Goal: Task Accomplishment & Management: Manage account settings

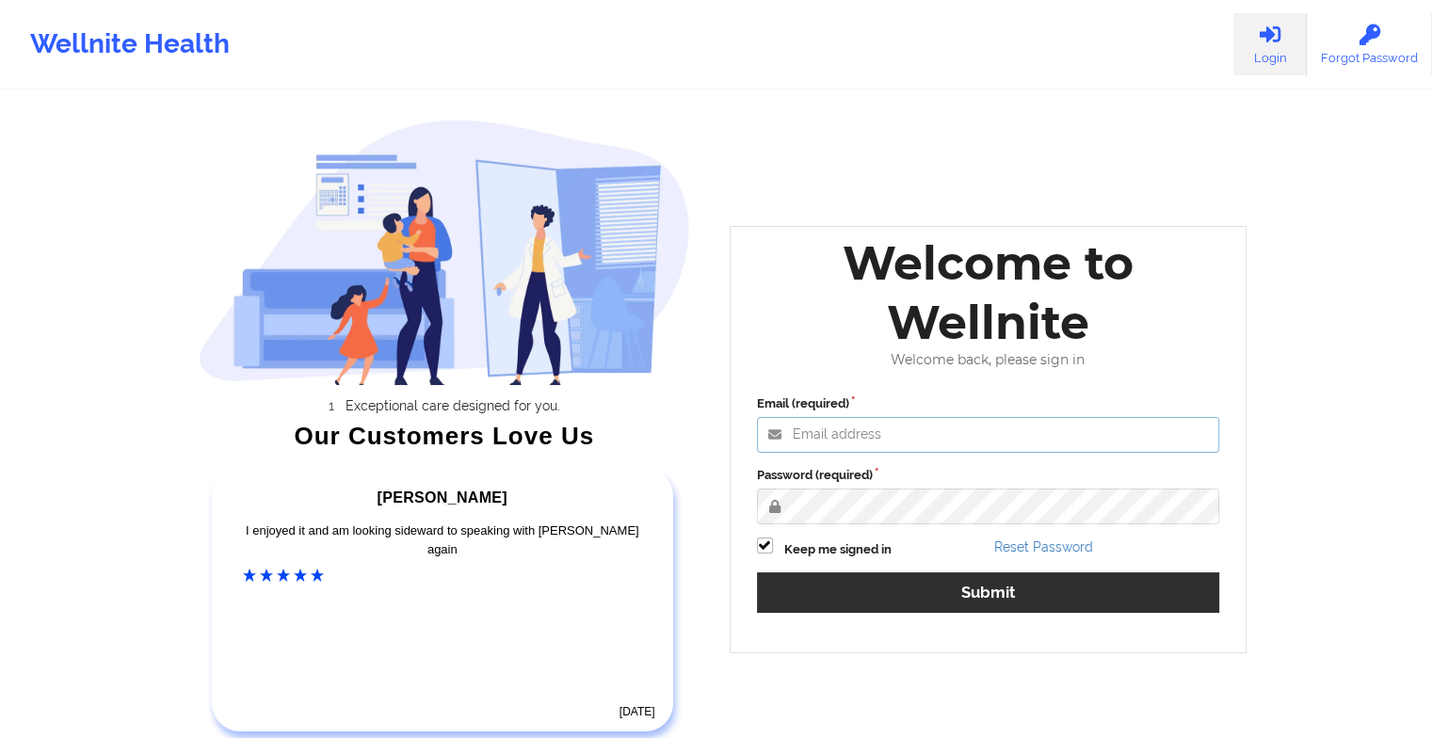
type input "[EMAIL_ADDRESS][DOMAIN_NAME]"
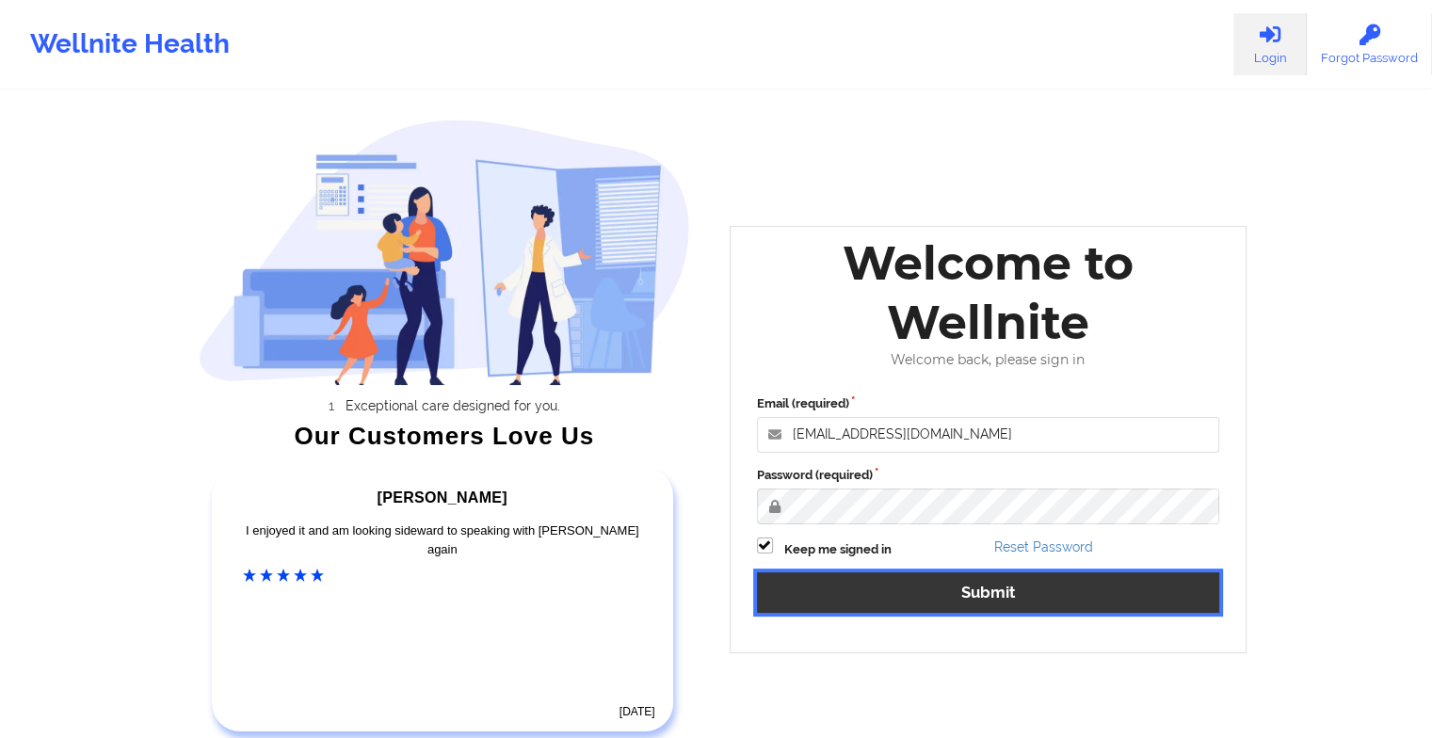
click at [806, 592] on button "Submit" at bounding box center [988, 592] width 463 height 40
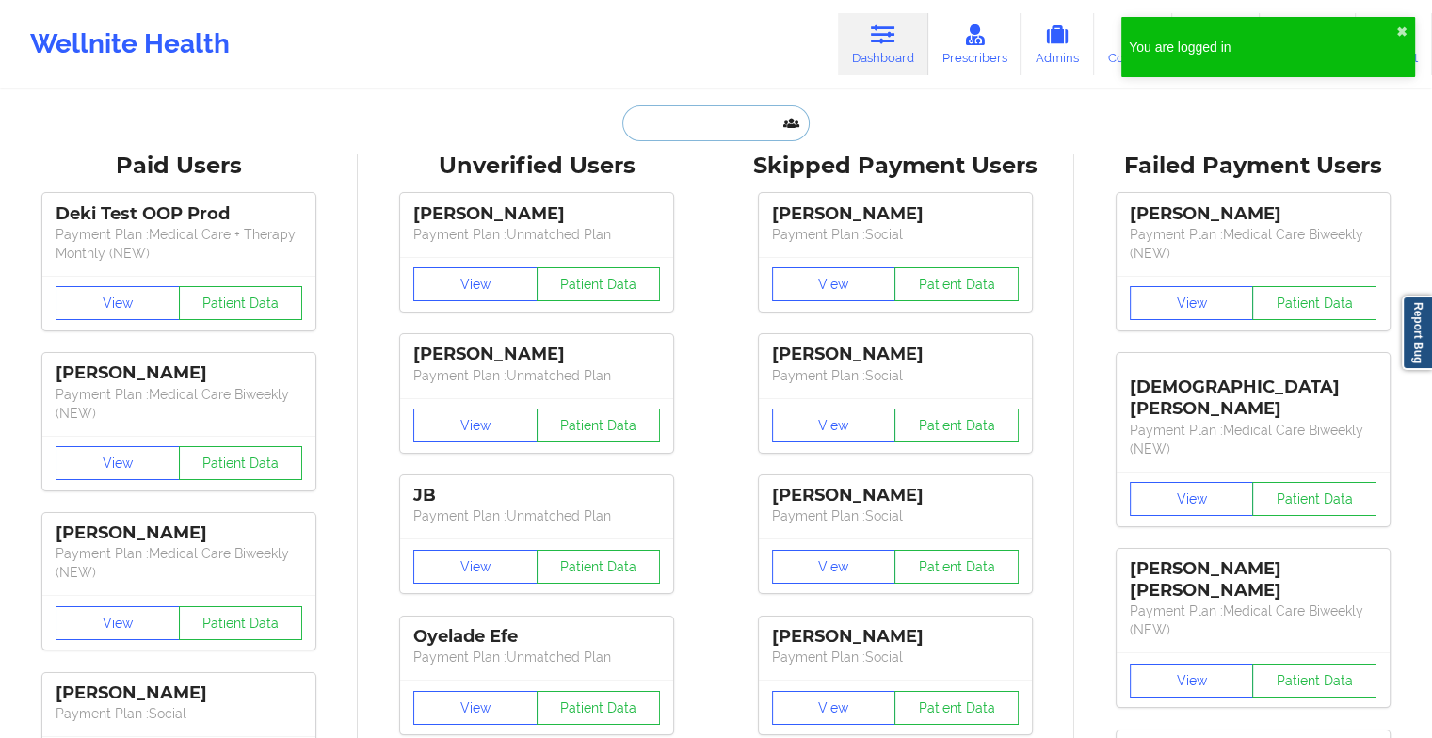
click at [694, 119] on input "text" at bounding box center [715, 123] width 186 height 36
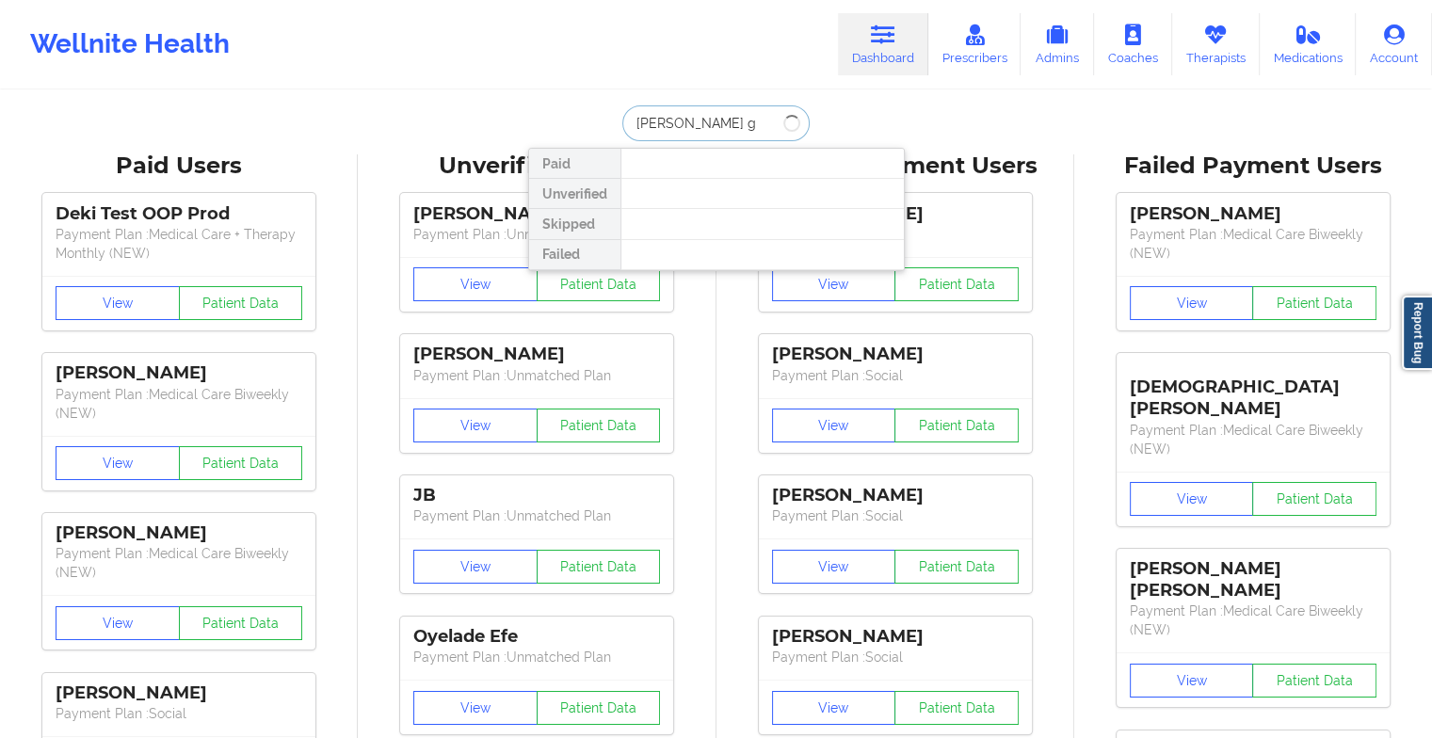
type input "[PERSON_NAME] go"
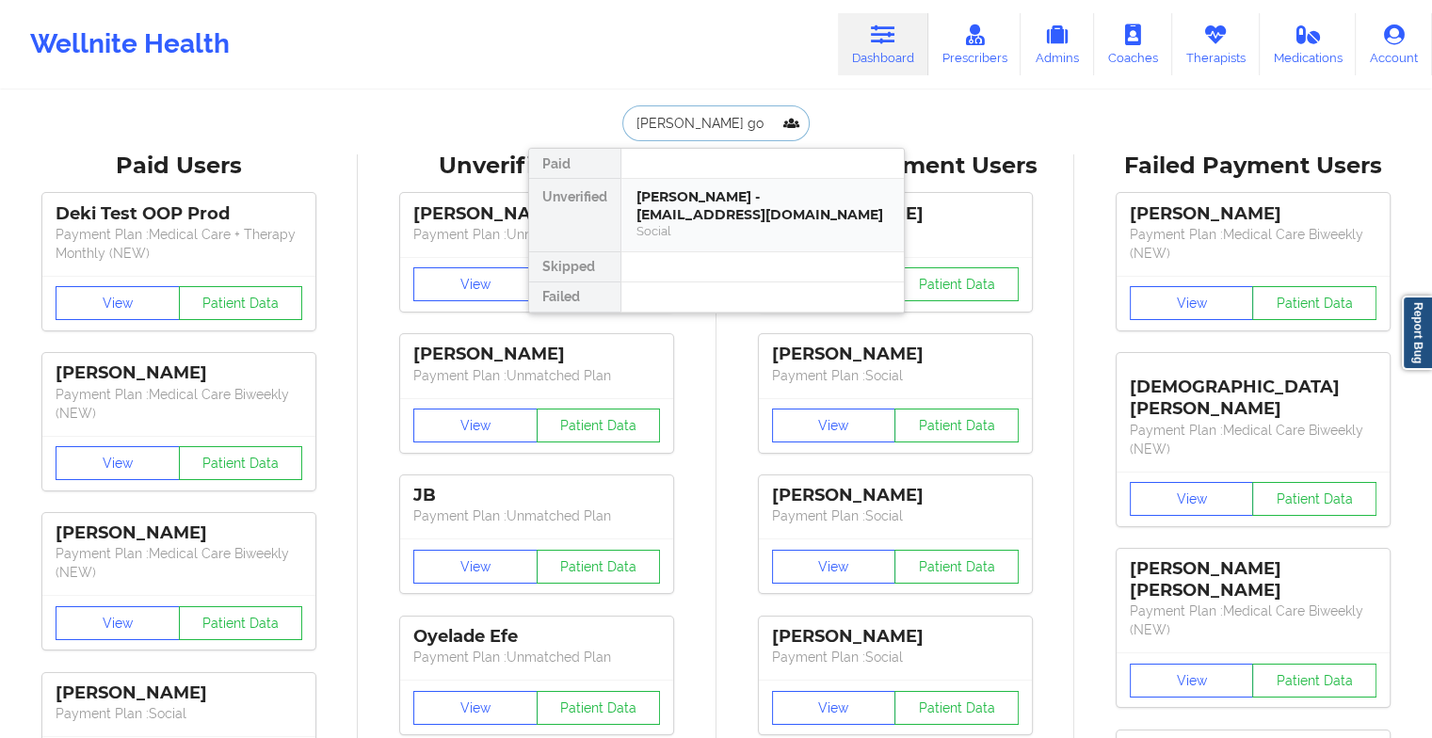
click at [669, 206] on div "[PERSON_NAME] - [EMAIL_ADDRESS][DOMAIN_NAME]" at bounding box center [763, 205] width 252 height 35
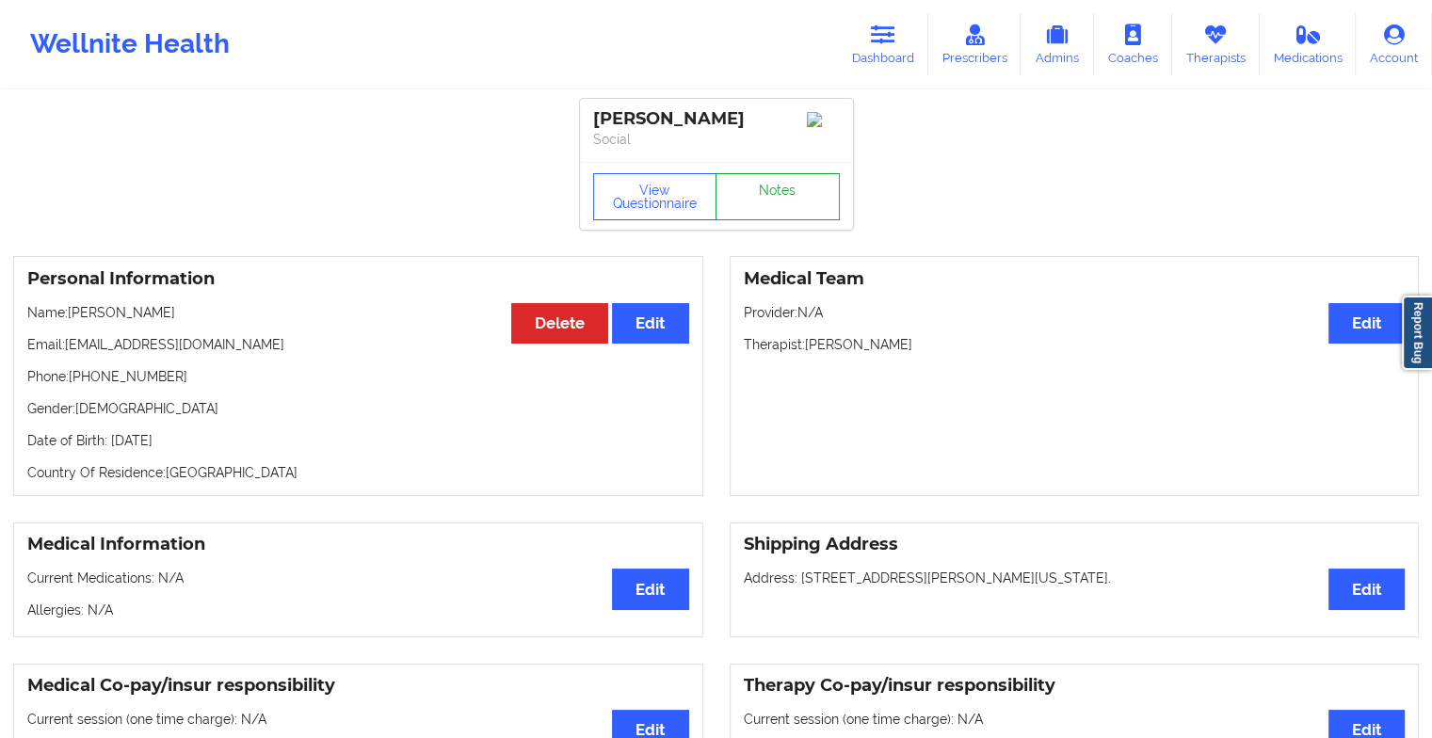
click at [796, 200] on link "Notes" at bounding box center [778, 196] width 124 height 47
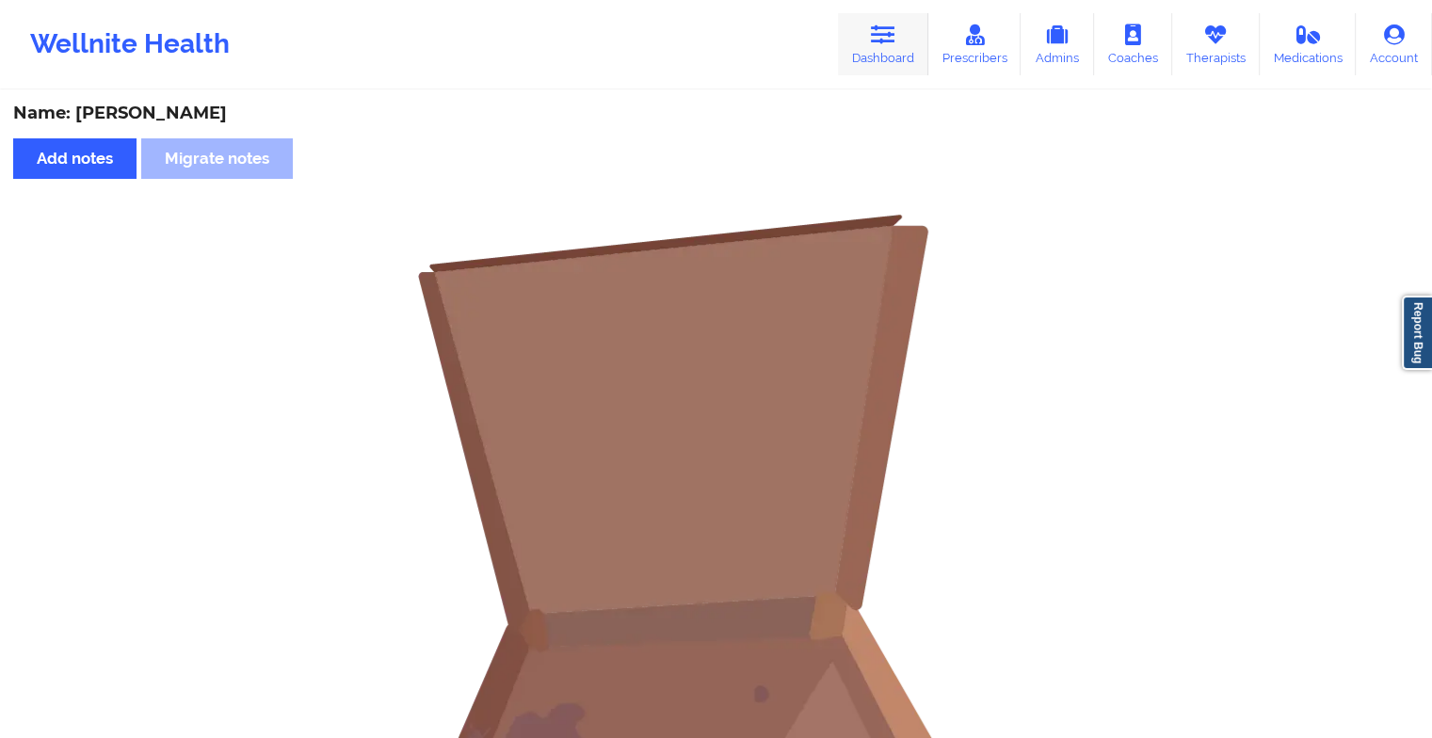
click at [891, 38] on icon at bounding box center [883, 34] width 24 height 21
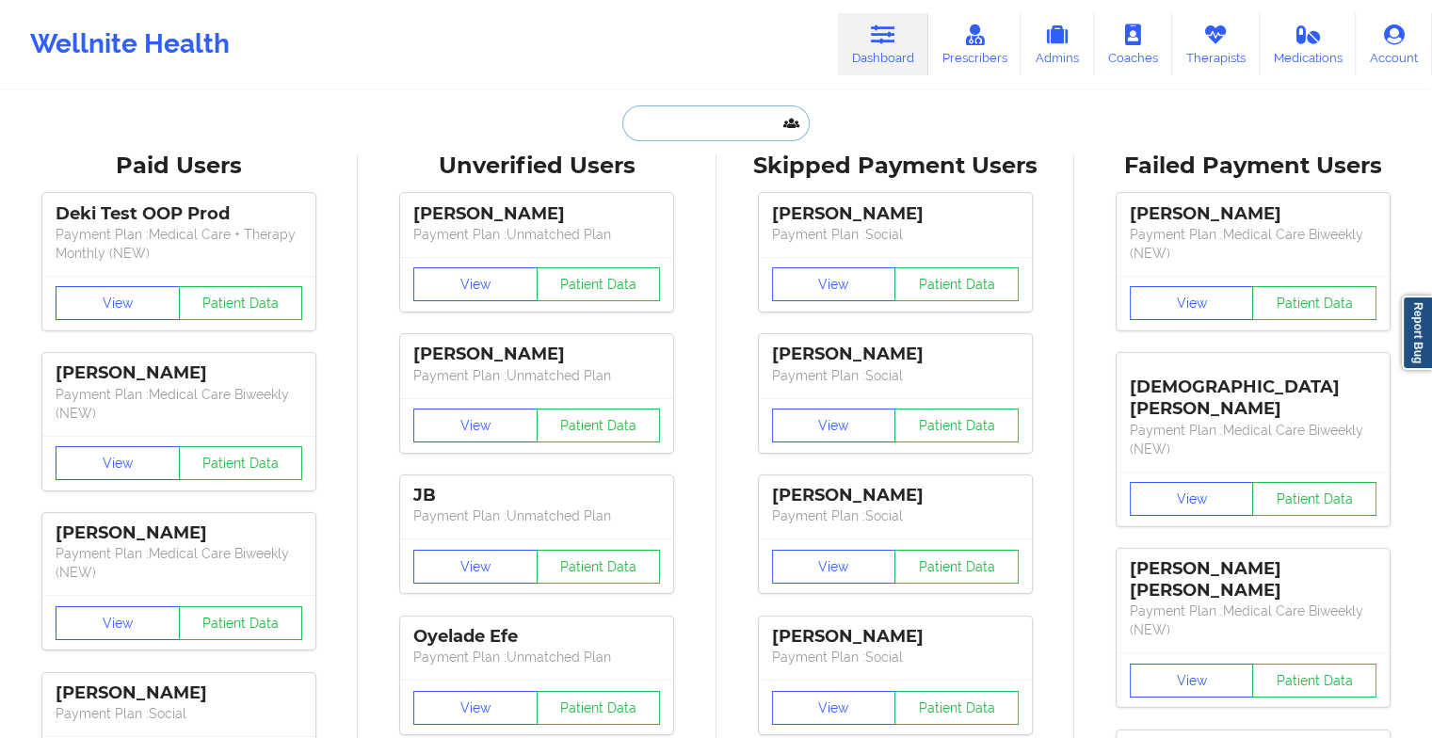
click at [697, 120] on input "text" at bounding box center [715, 123] width 186 height 36
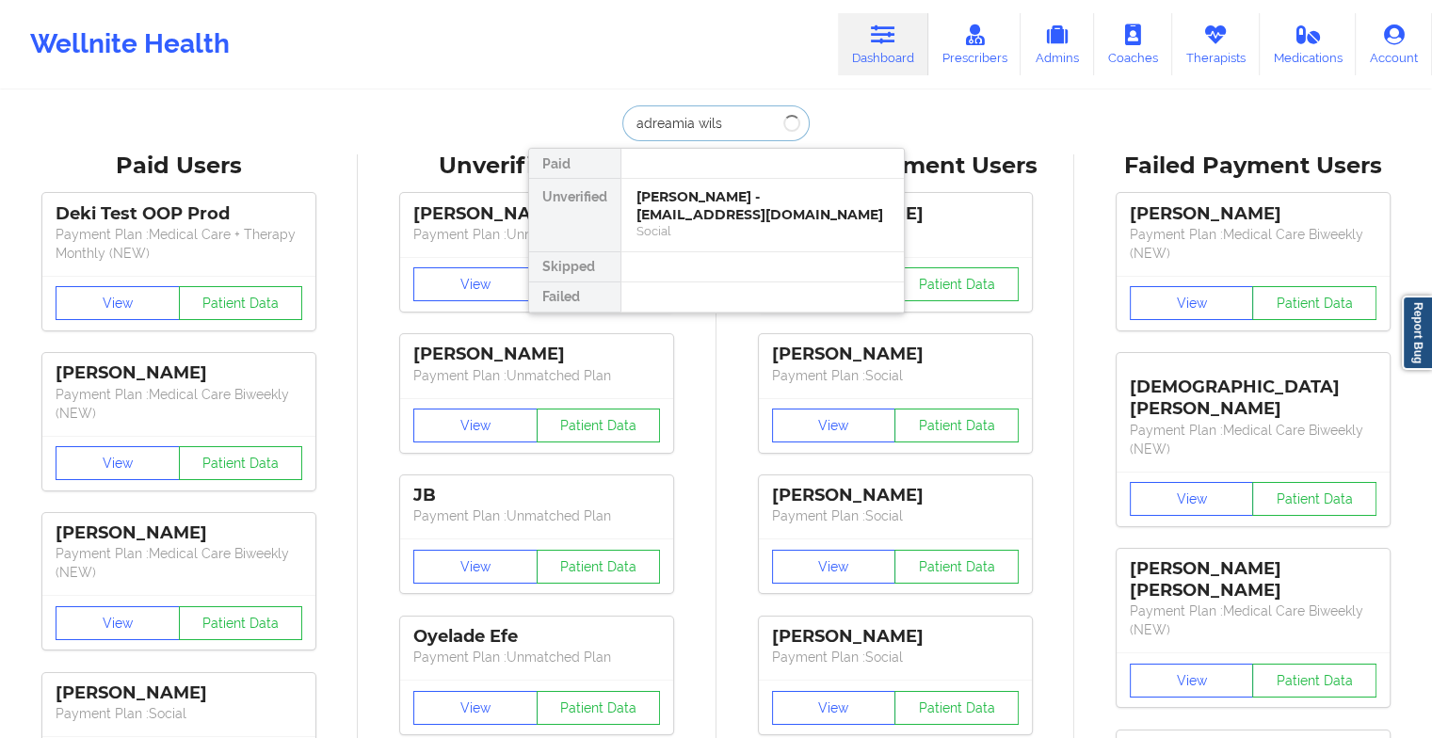
type input "adreamia wilso"
click at [697, 205] on div "[PERSON_NAME] - [EMAIL_ADDRESS][DOMAIN_NAME]" at bounding box center [763, 205] width 252 height 35
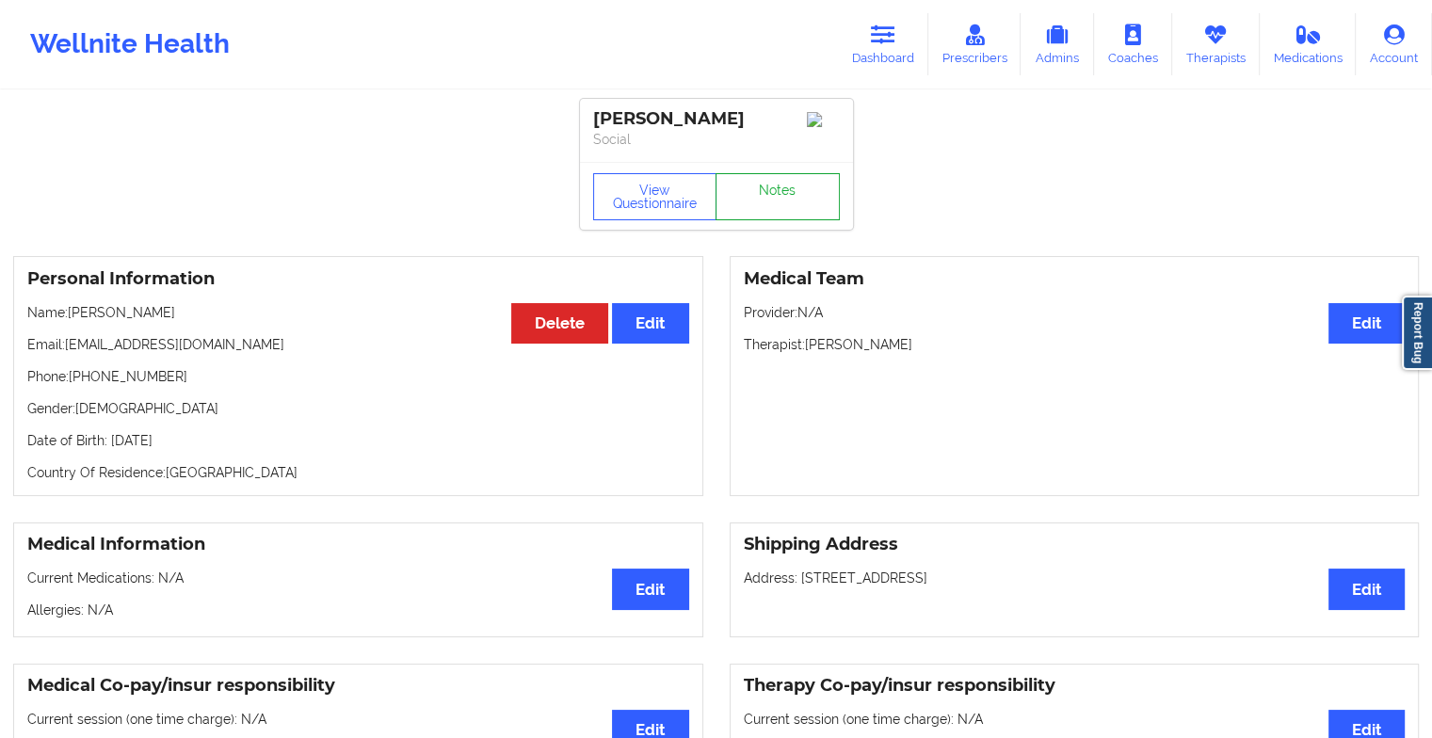
click at [797, 193] on link "Notes" at bounding box center [778, 196] width 124 height 47
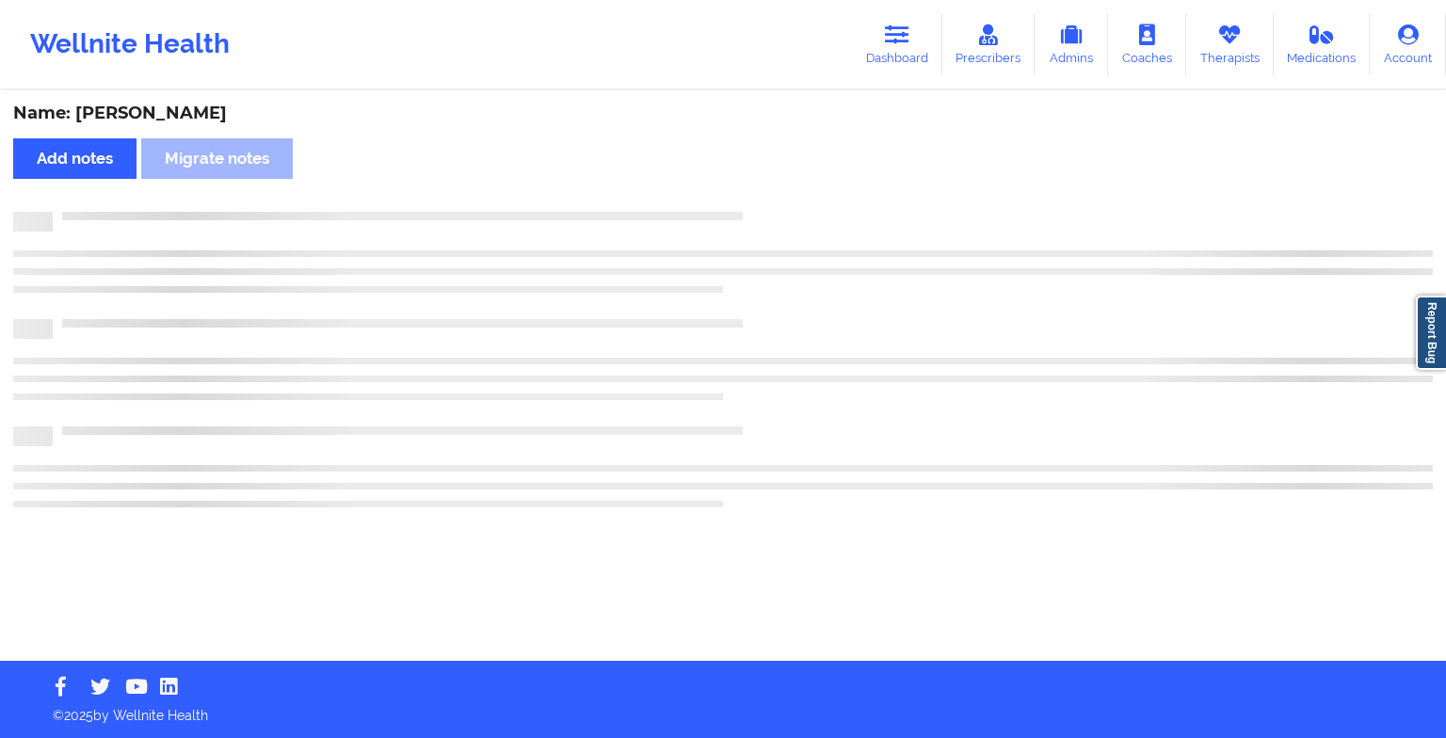
click at [866, 289] on div "Name: [PERSON_NAME] Add notes Migrate notes" at bounding box center [723, 376] width 1446 height 569
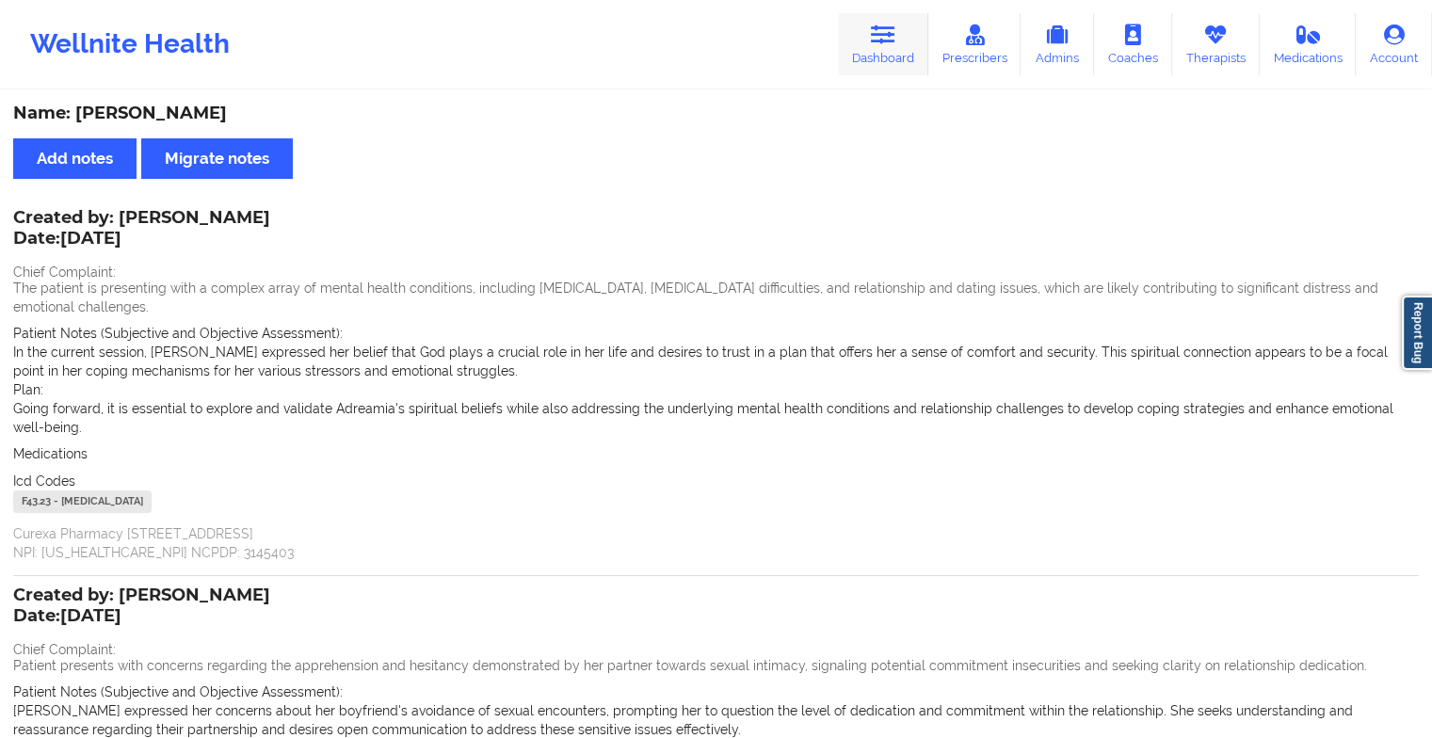
click at [864, 45] on link "Dashboard" at bounding box center [883, 44] width 90 height 62
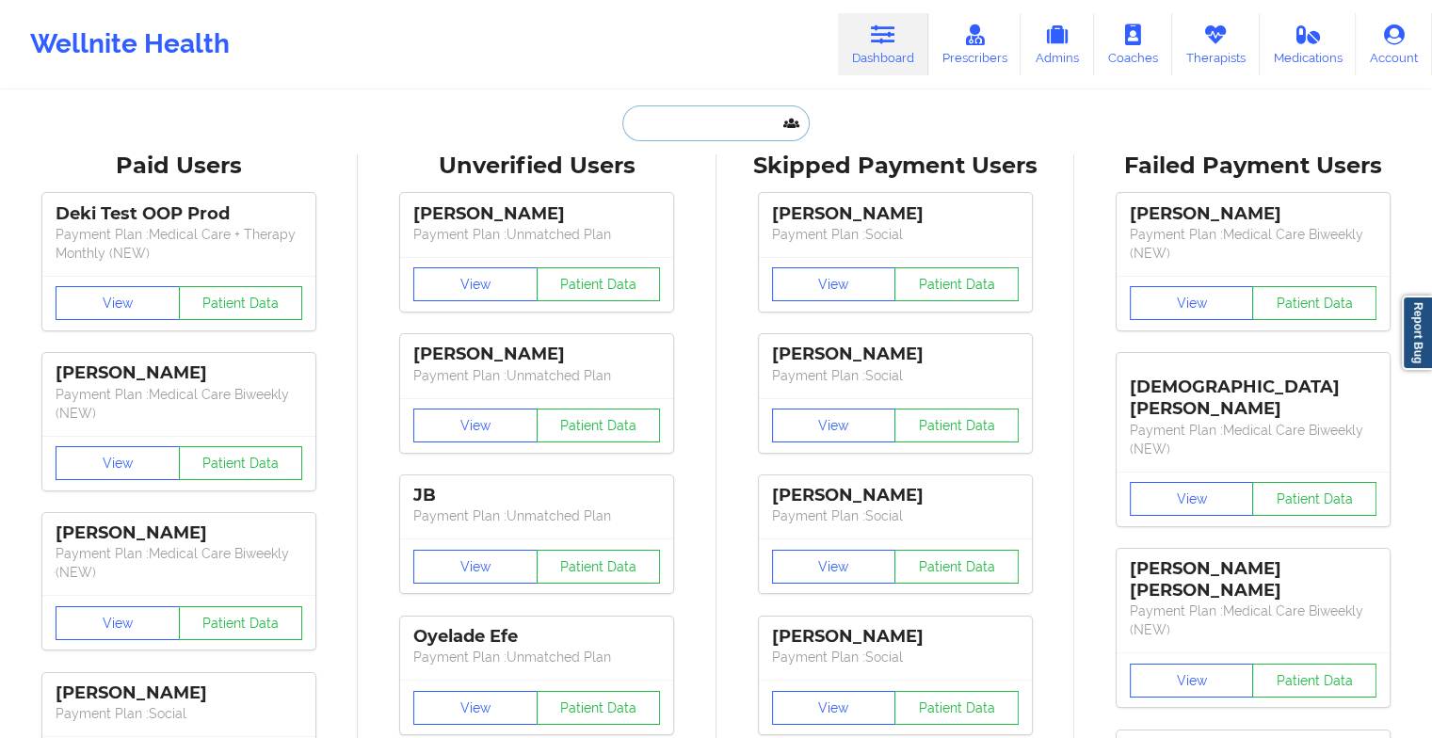
click at [716, 130] on input "text" at bounding box center [715, 123] width 186 height 36
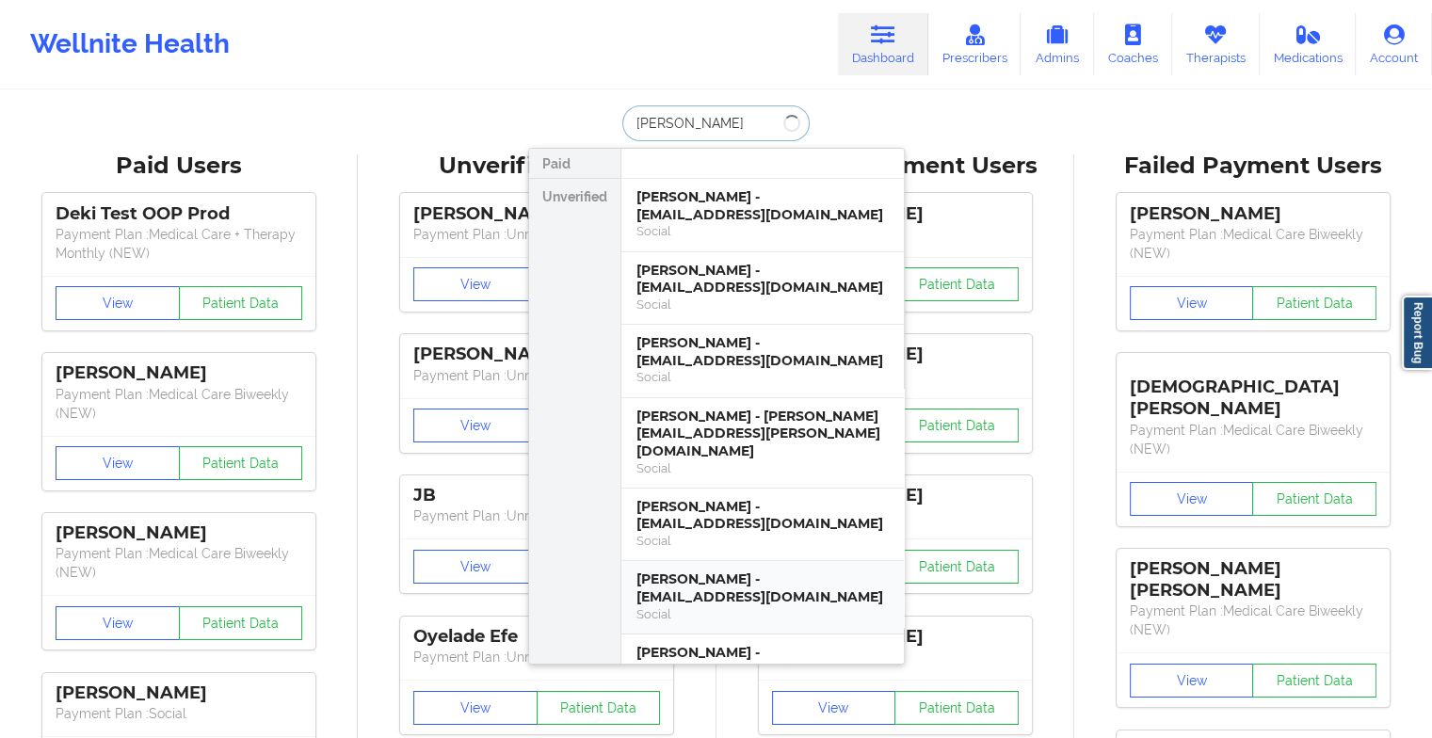
type input "[PERSON_NAME]"
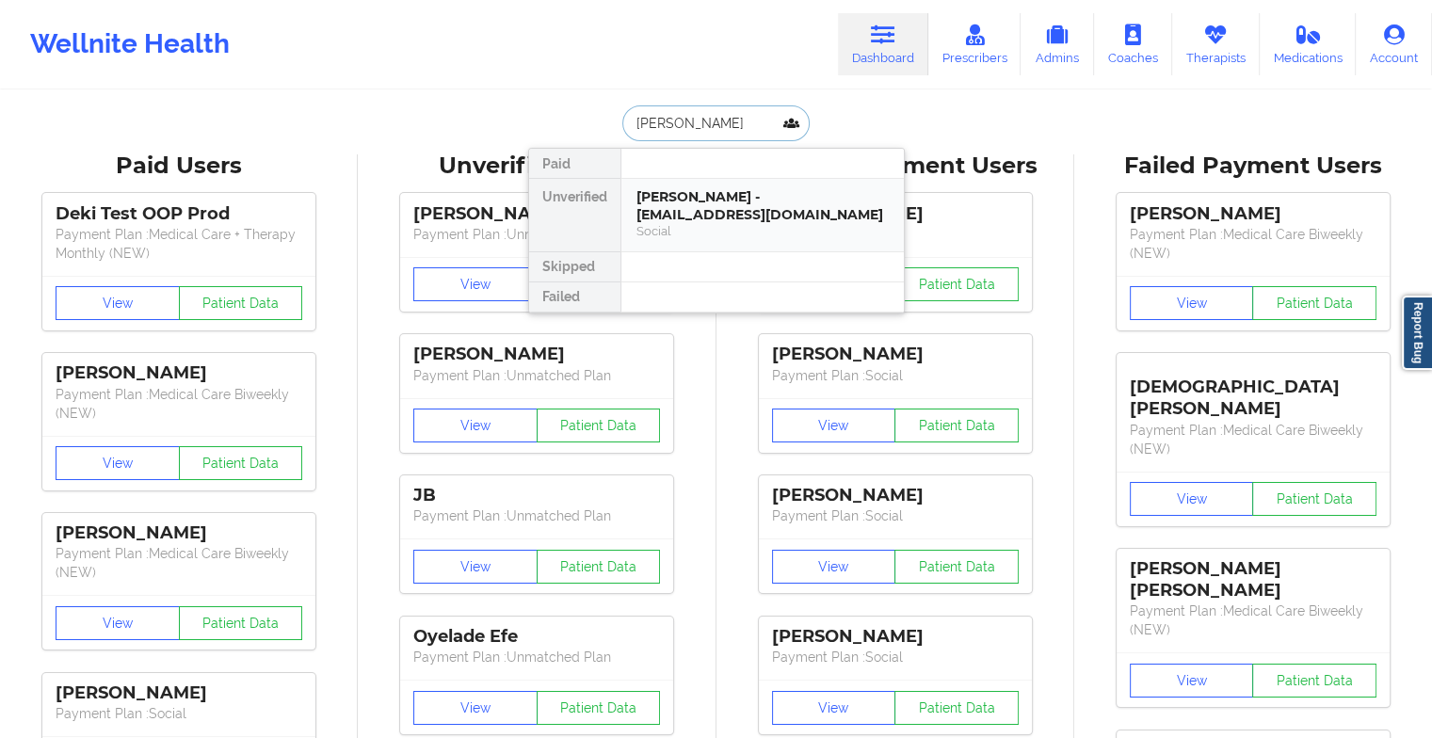
click at [727, 200] on div "[PERSON_NAME] - [EMAIL_ADDRESS][DOMAIN_NAME]" at bounding box center [763, 205] width 252 height 35
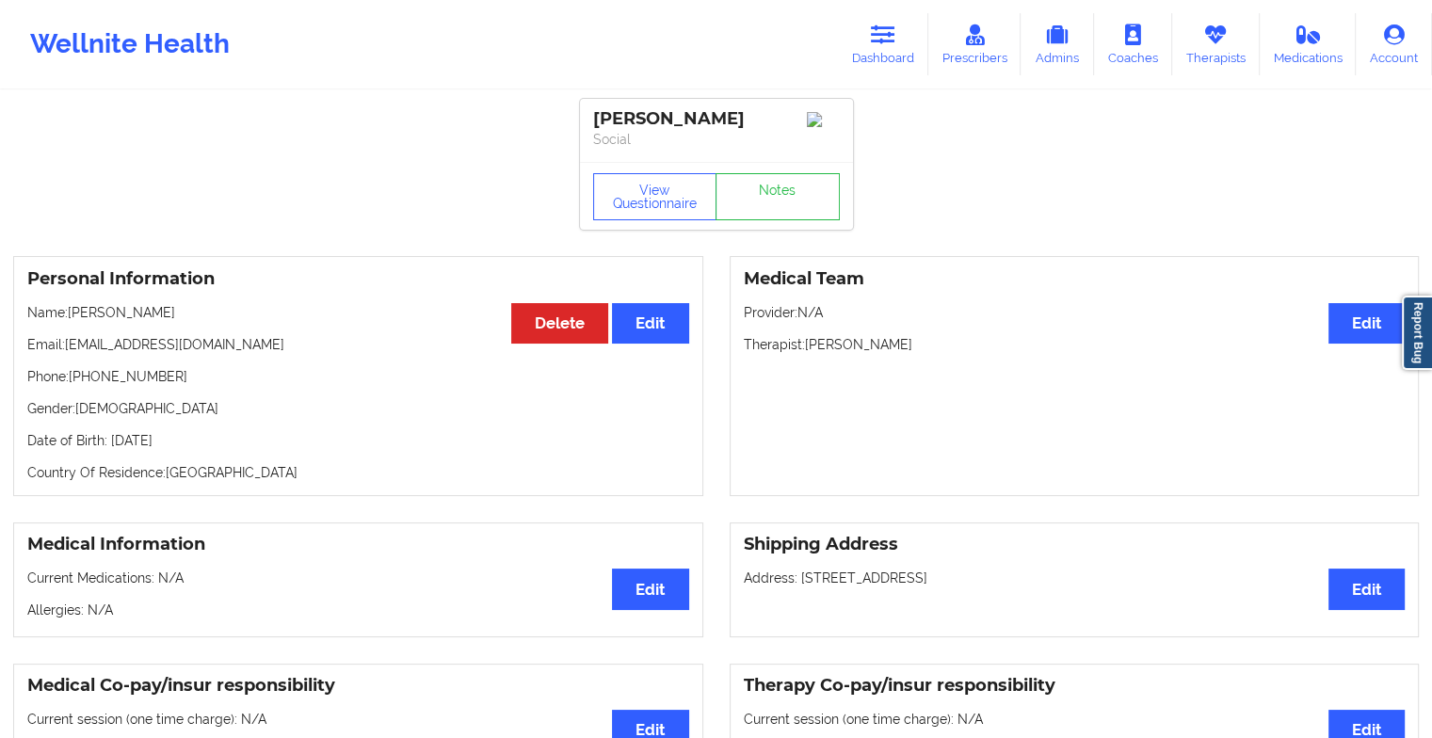
click at [798, 185] on div "View Questionnaire Notes" at bounding box center [716, 196] width 247 height 47
click at [798, 185] on link "Notes" at bounding box center [778, 196] width 124 height 47
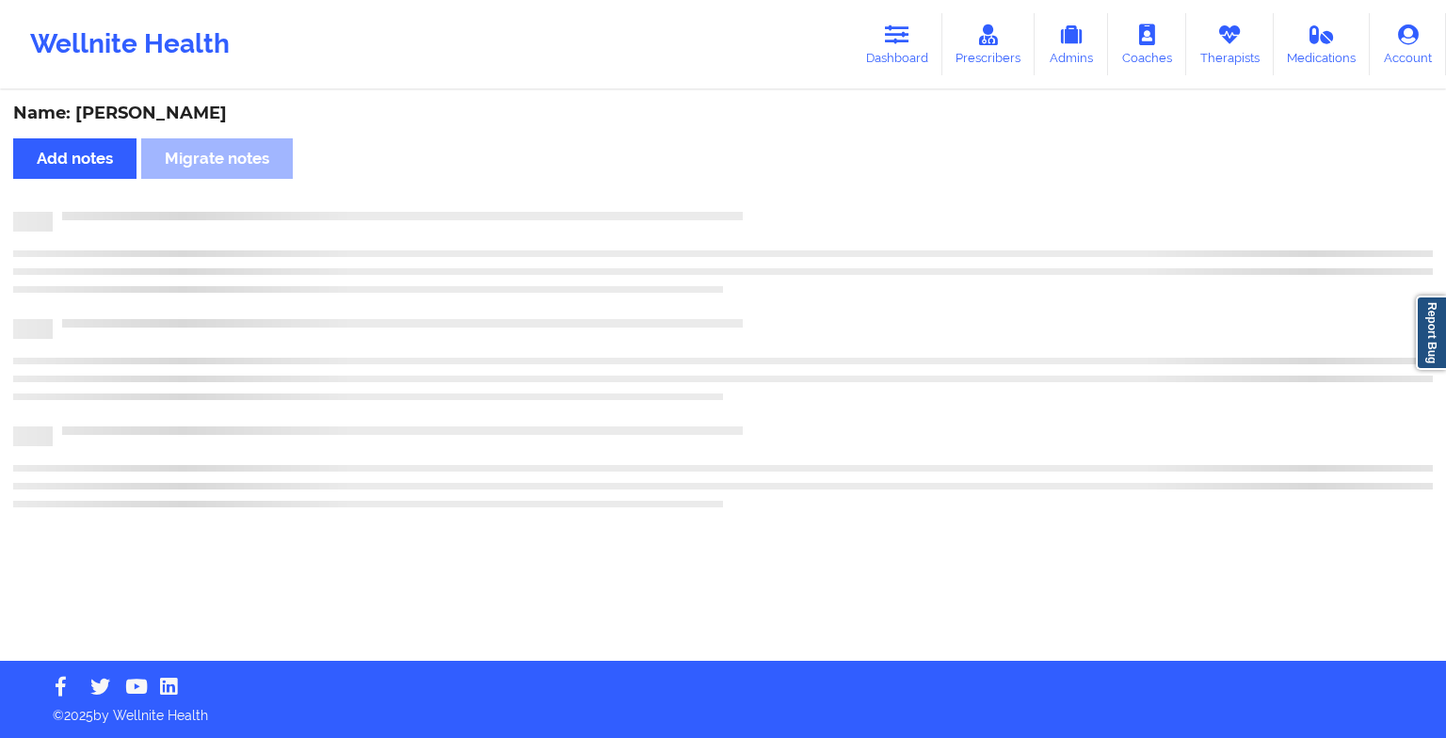
click at [798, 185] on div "Name: [PERSON_NAME] Add notes Migrate notes" at bounding box center [723, 376] width 1446 height 569
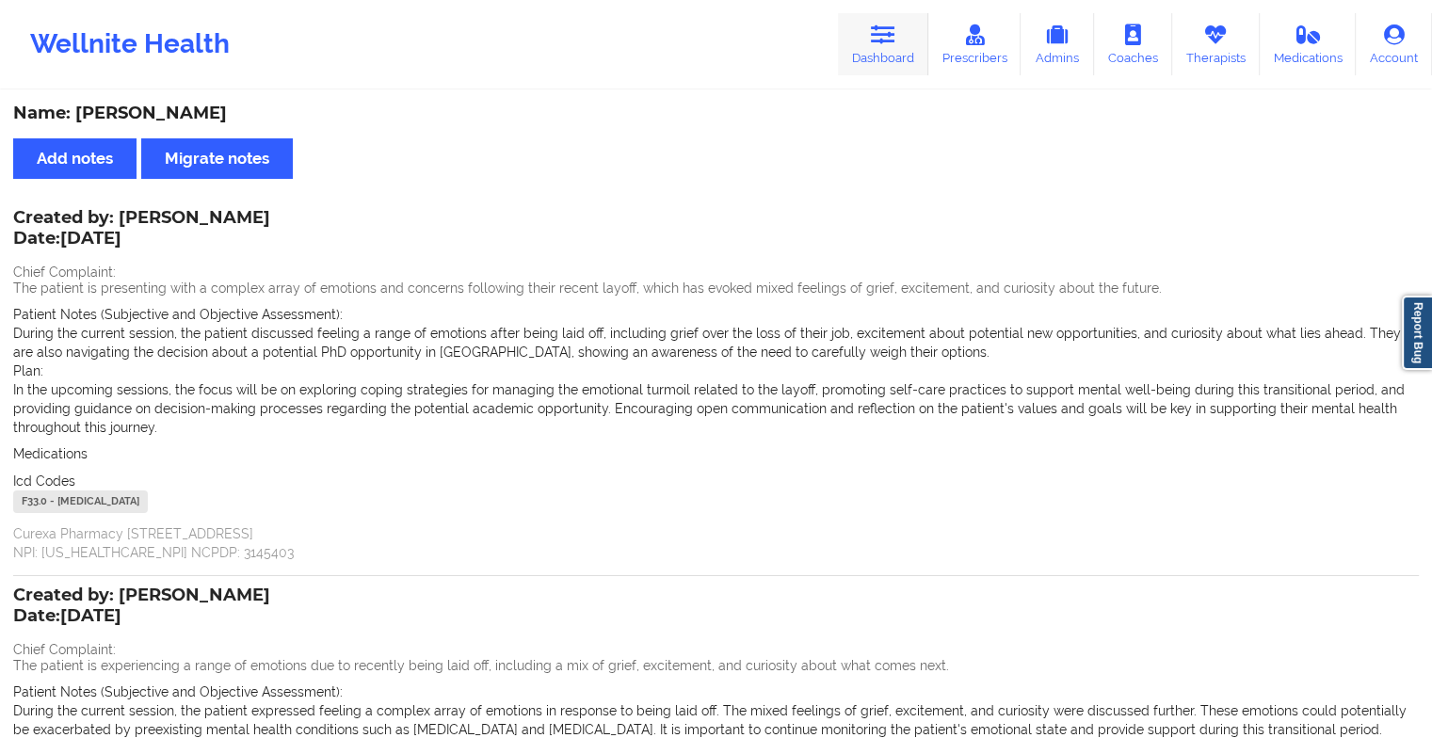
click at [883, 34] on icon at bounding box center [883, 34] width 24 height 21
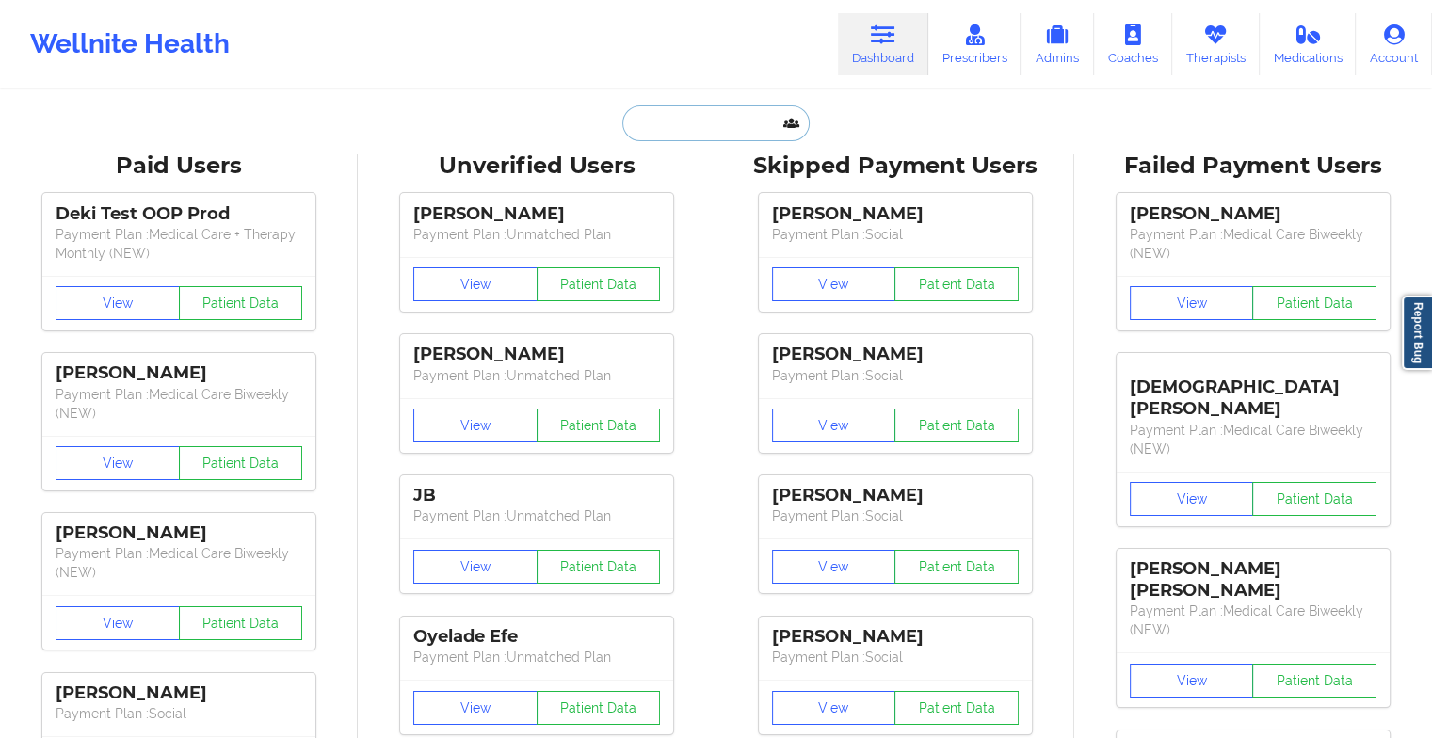
click at [704, 121] on input "text" at bounding box center [715, 123] width 186 height 36
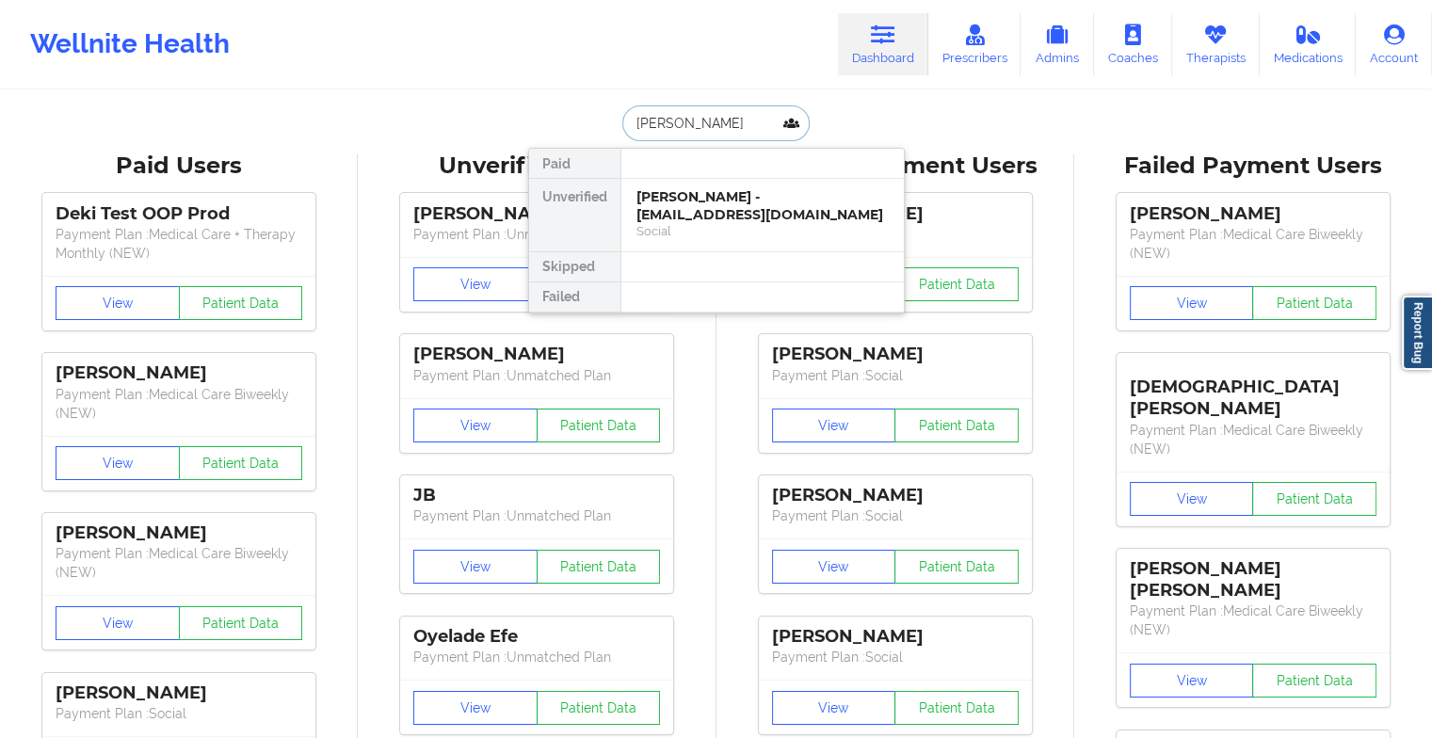
type input "[PERSON_NAME]"
click at [727, 214] on div "[PERSON_NAME] - [EMAIL_ADDRESS][DOMAIN_NAME]" at bounding box center [763, 205] width 252 height 35
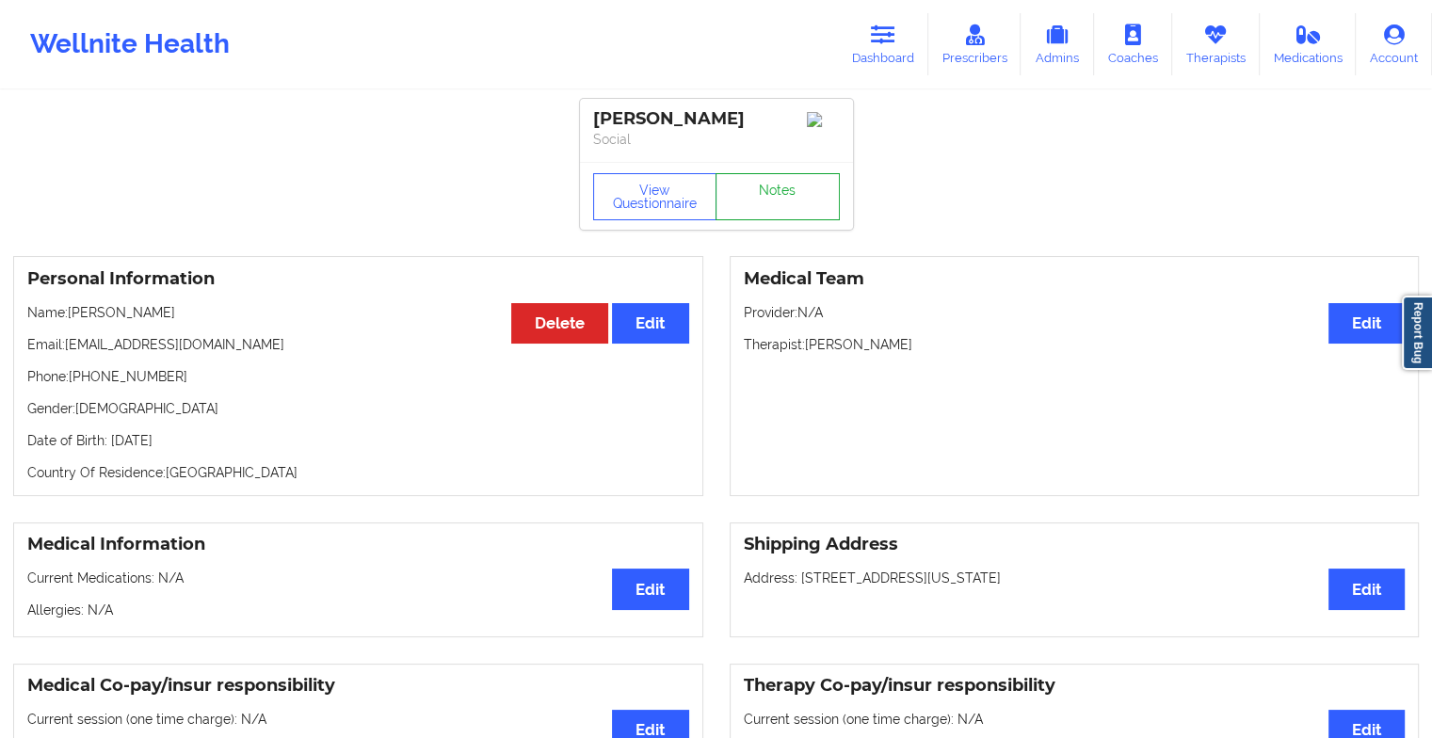
click at [806, 196] on link "Notes" at bounding box center [778, 196] width 124 height 47
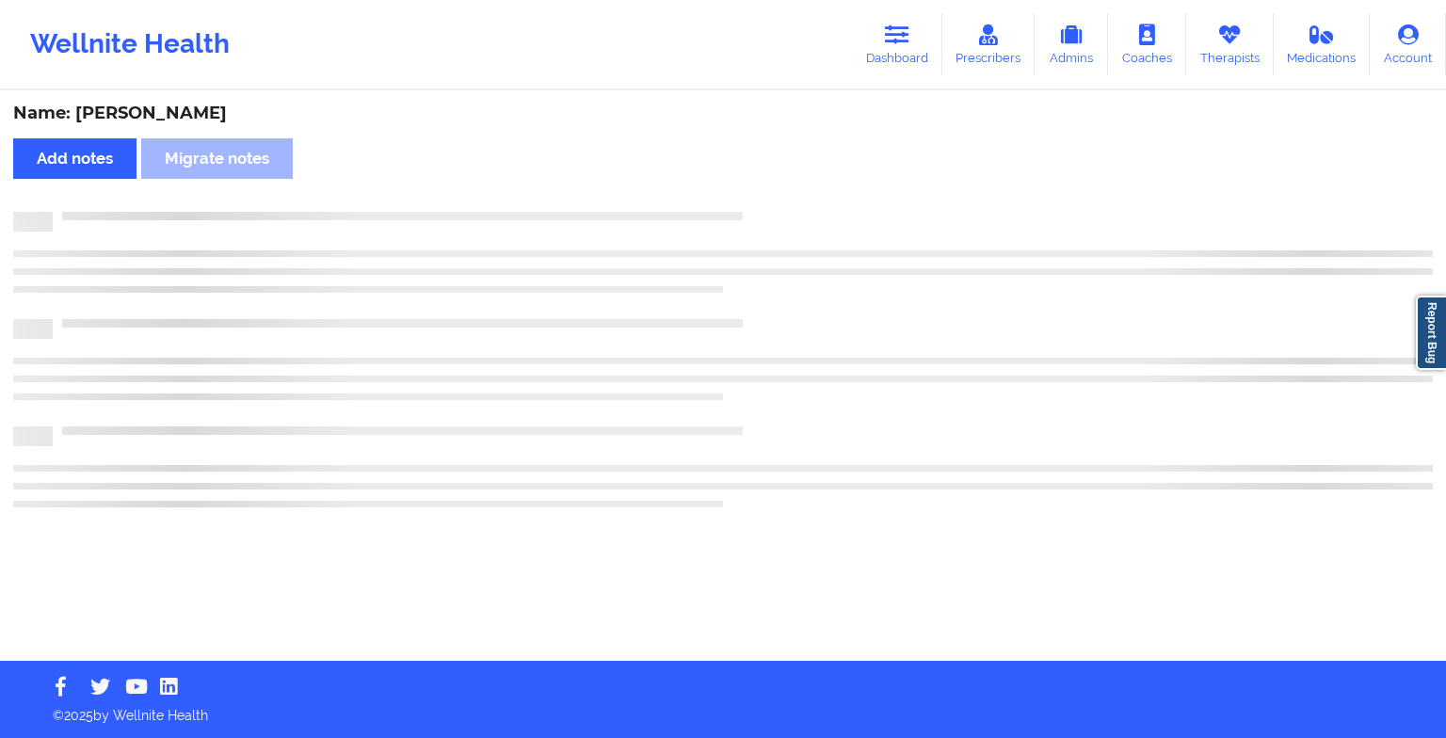
click at [806, 196] on div "Name: [PERSON_NAME] Add notes Migrate notes" at bounding box center [723, 376] width 1446 height 569
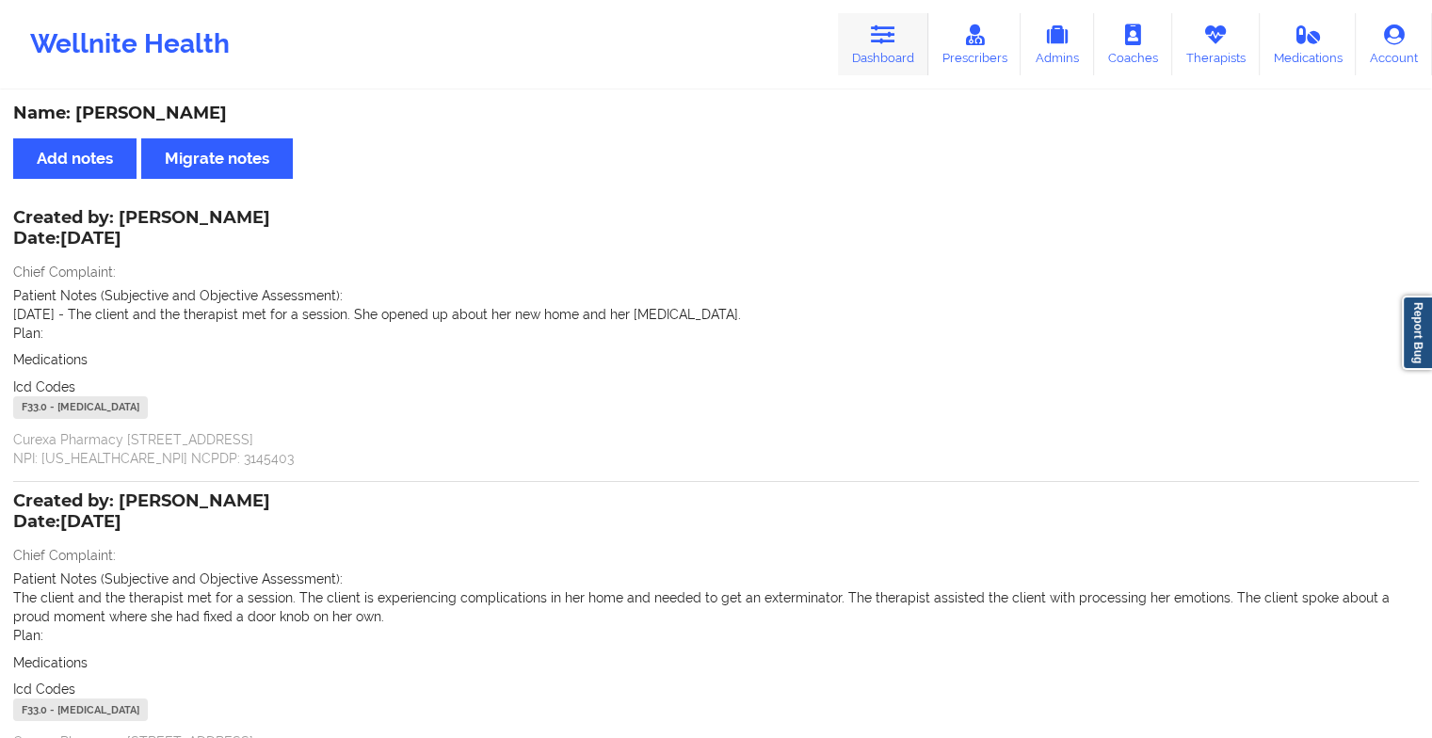
click at [894, 47] on link "Dashboard" at bounding box center [883, 44] width 90 height 62
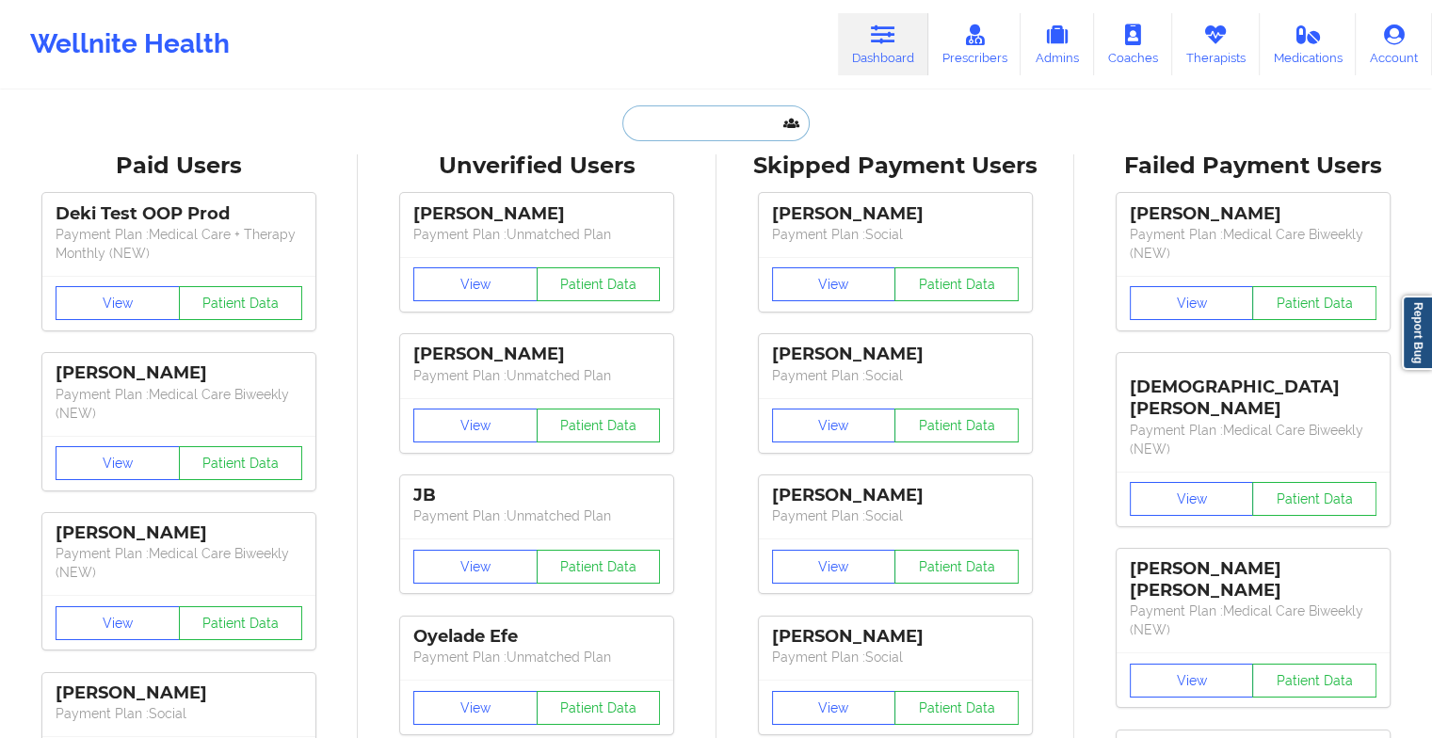
click at [724, 112] on input "text" at bounding box center [715, 123] width 186 height 36
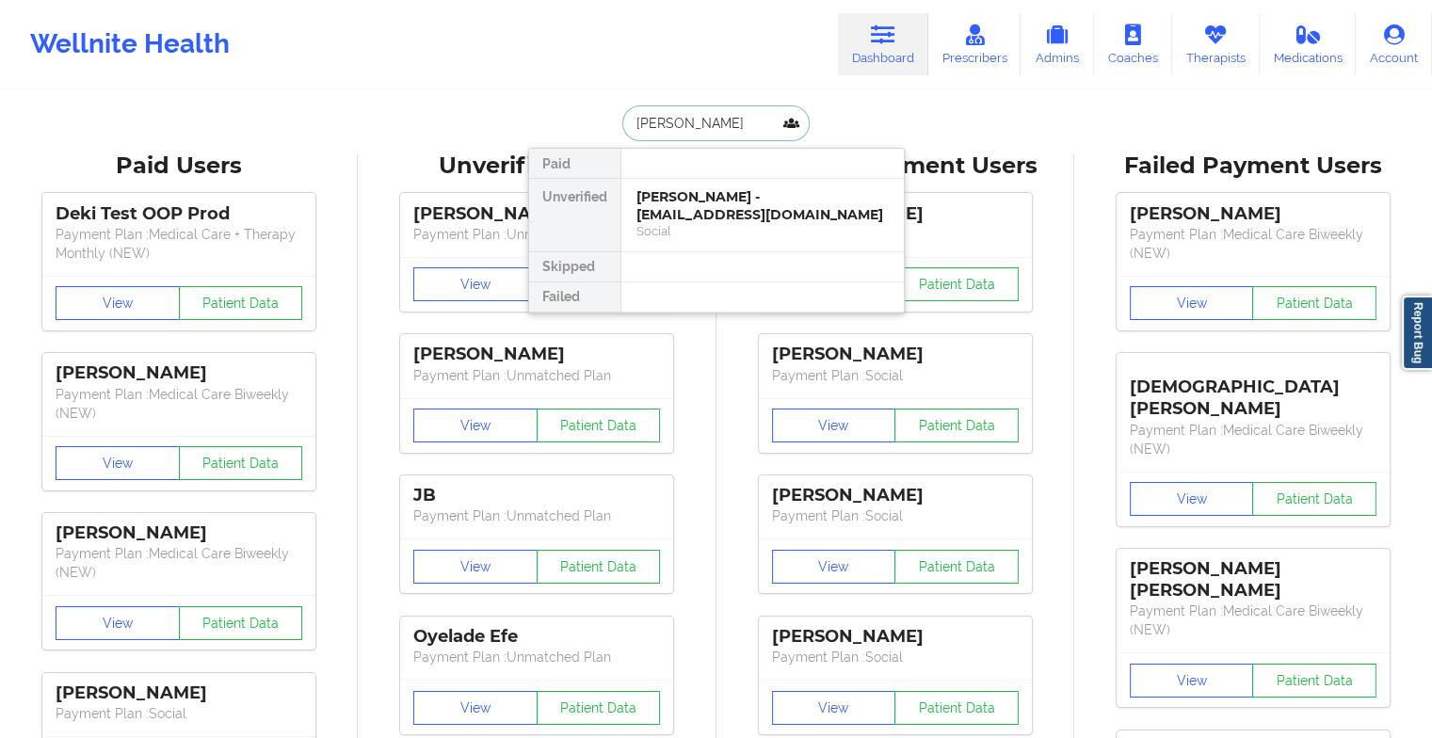
type input "[PERSON_NAME]"
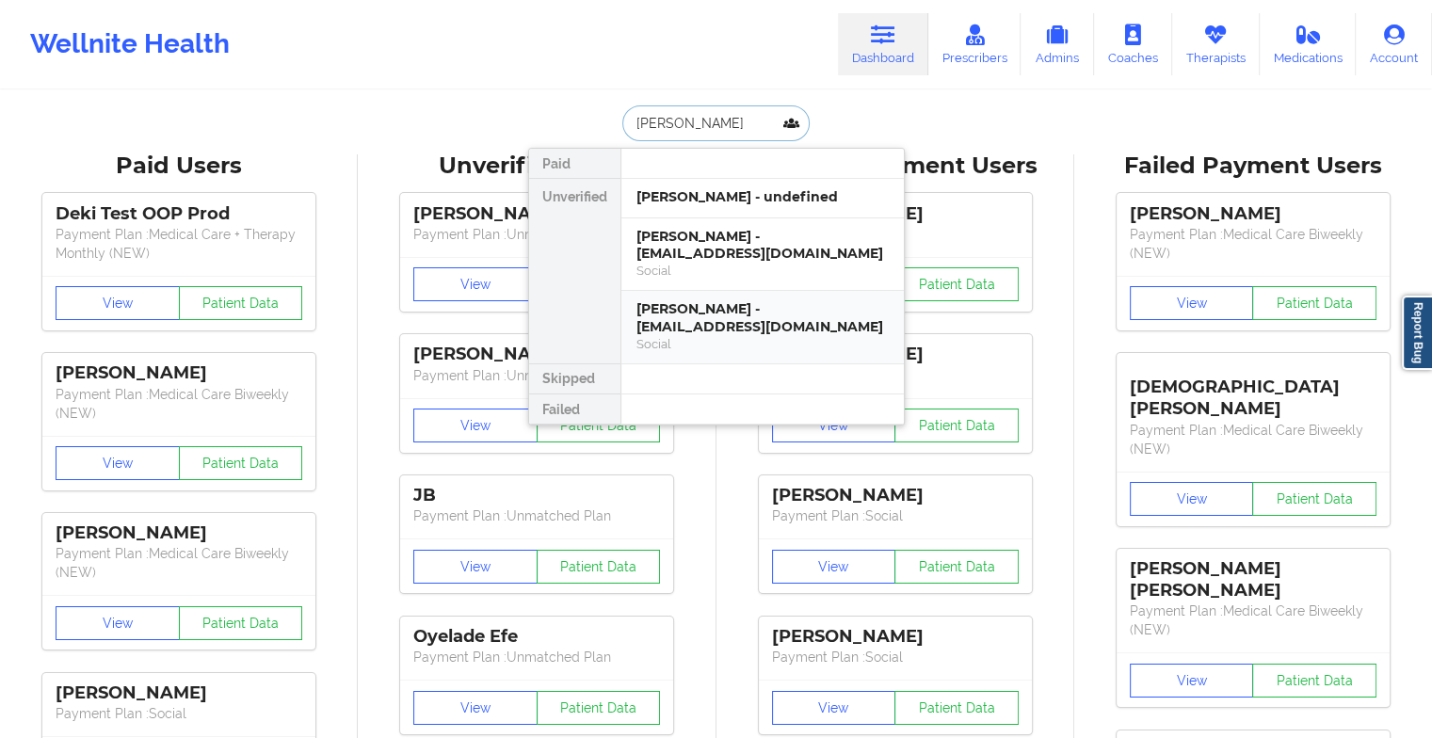
click at [734, 314] on div "[PERSON_NAME] - [EMAIL_ADDRESS][DOMAIN_NAME]" at bounding box center [763, 317] width 252 height 35
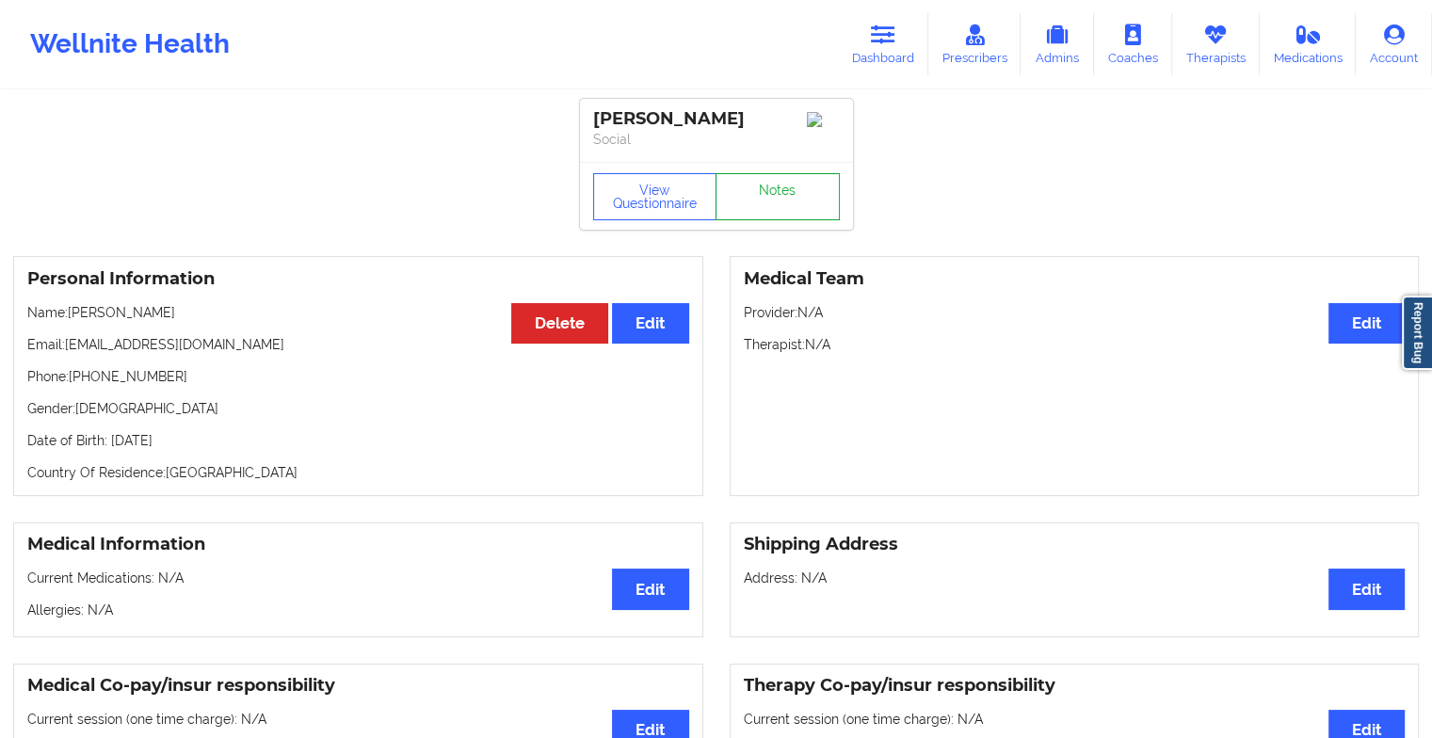
click at [787, 203] on link "Notes" at bounding box center [778, 196] width 124 height 47
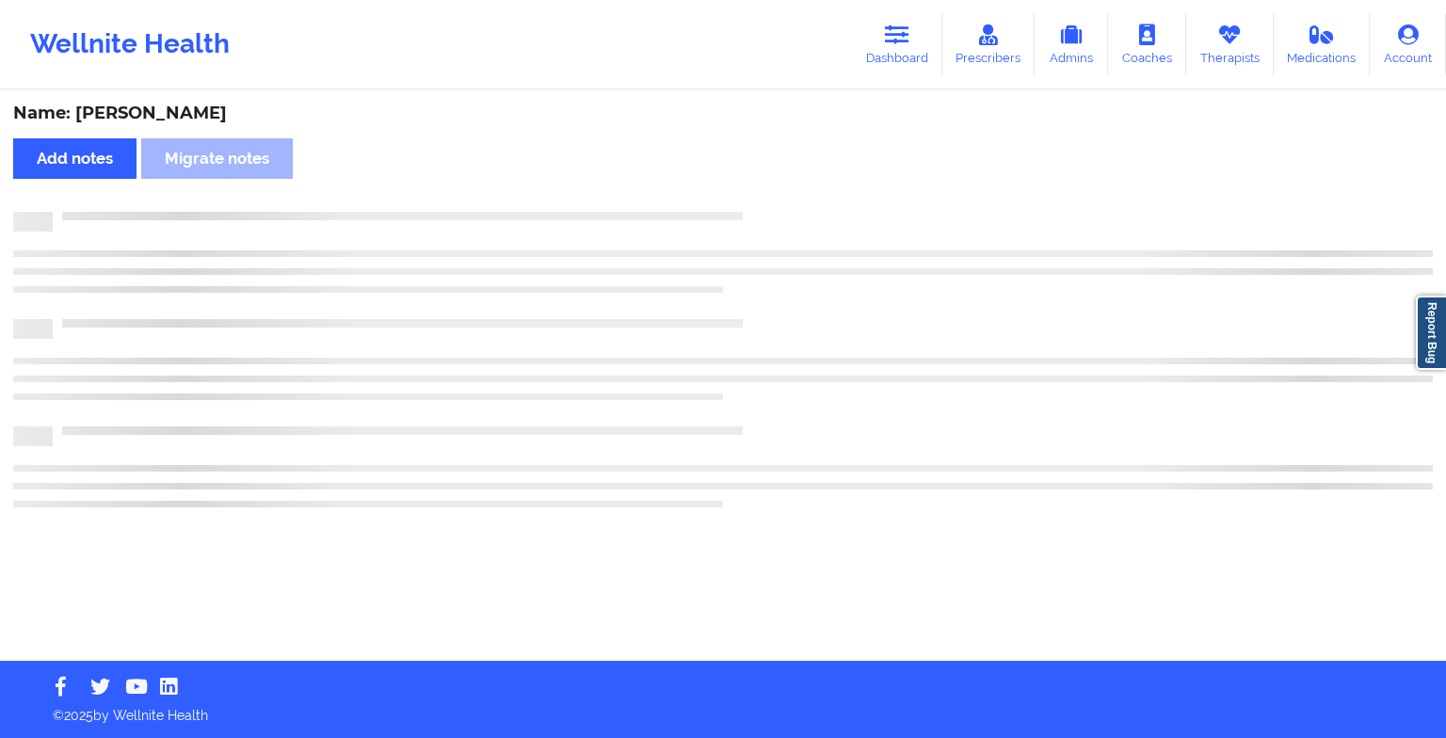
click at [787, 203] on div "Name: [PERSON_NAME] Add notes Migrate notes" at bounding box center [723, 376] width 1446 height 569
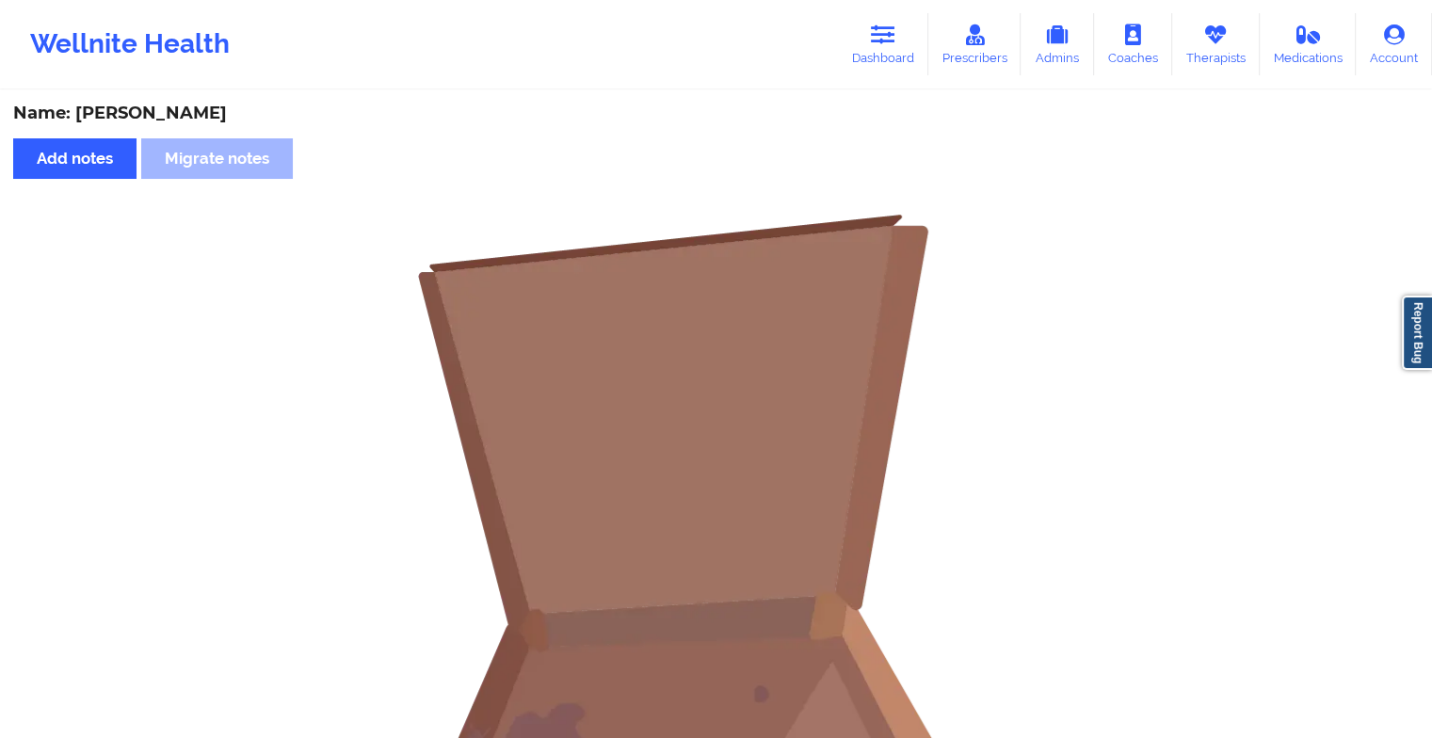
click at [878, 80] on div "Wellnite Health Dashboard Prescribers Admins Coaches Therapists Medications Acc…" at bounding box center [716, 44] width 1432 height 75
click at [888, 29] on icon at bounding box center [883, 34] width 24 height 21
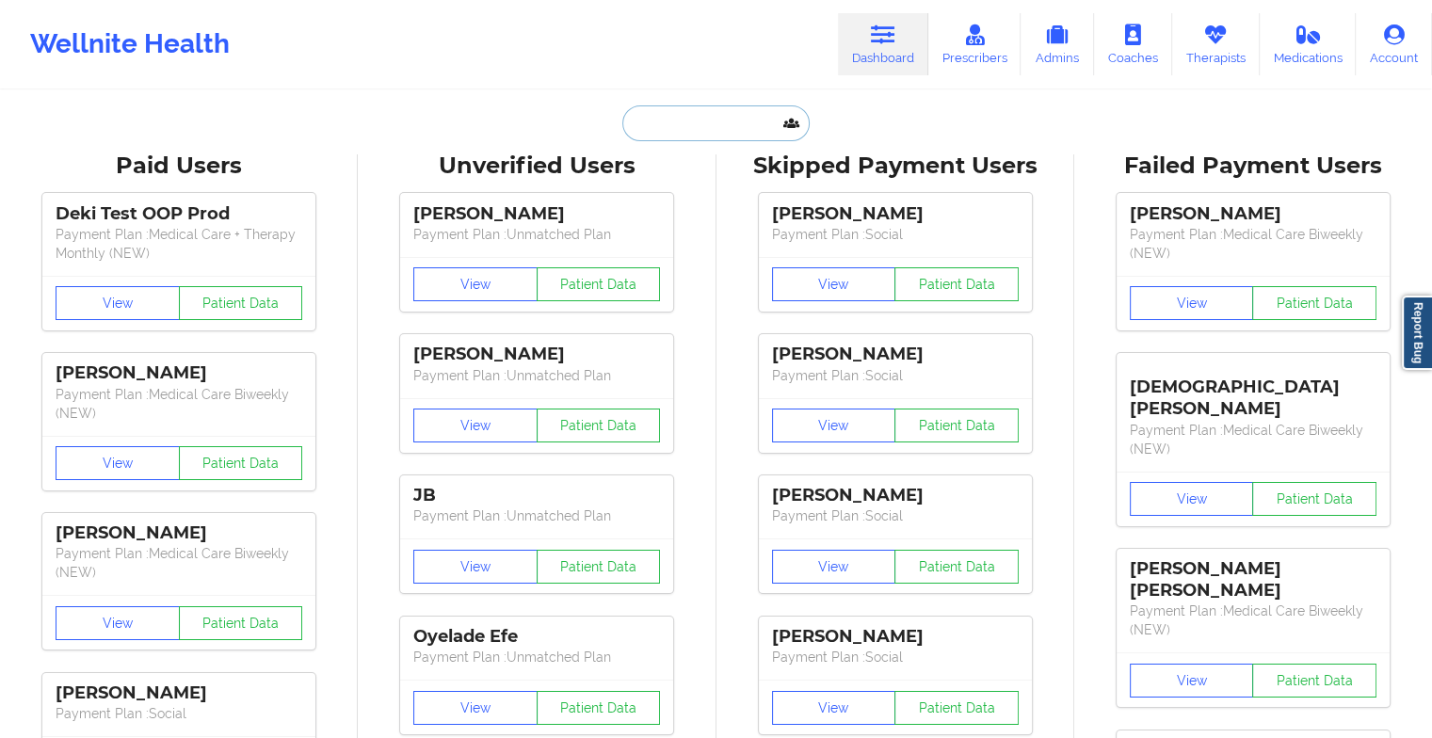
click at [736, 121] on input "text" at bounding box center [715, 123] width 186 height 36
type input "j"
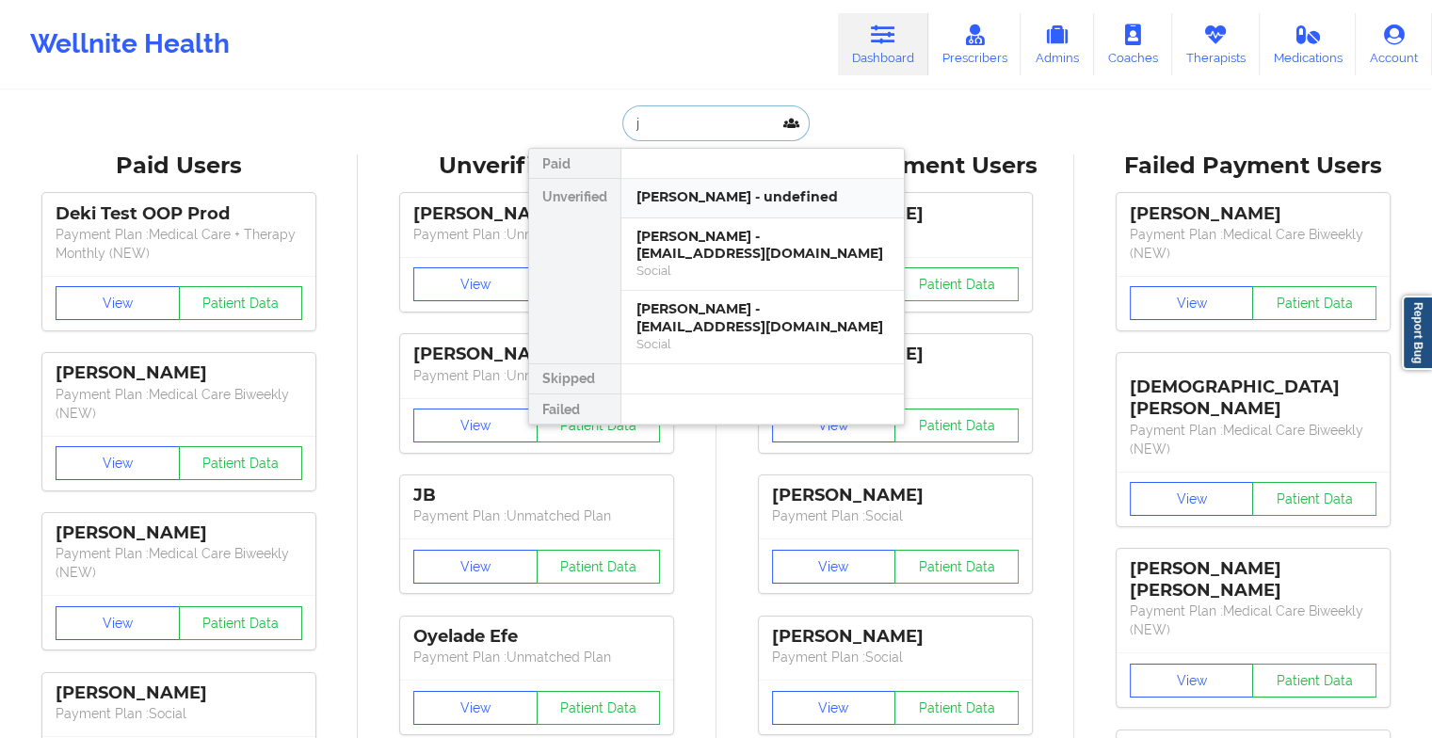
click at [764, 201] on div "[PERSON_NAME] - undefined" at bounding box center [763, 197] width 252 height 18
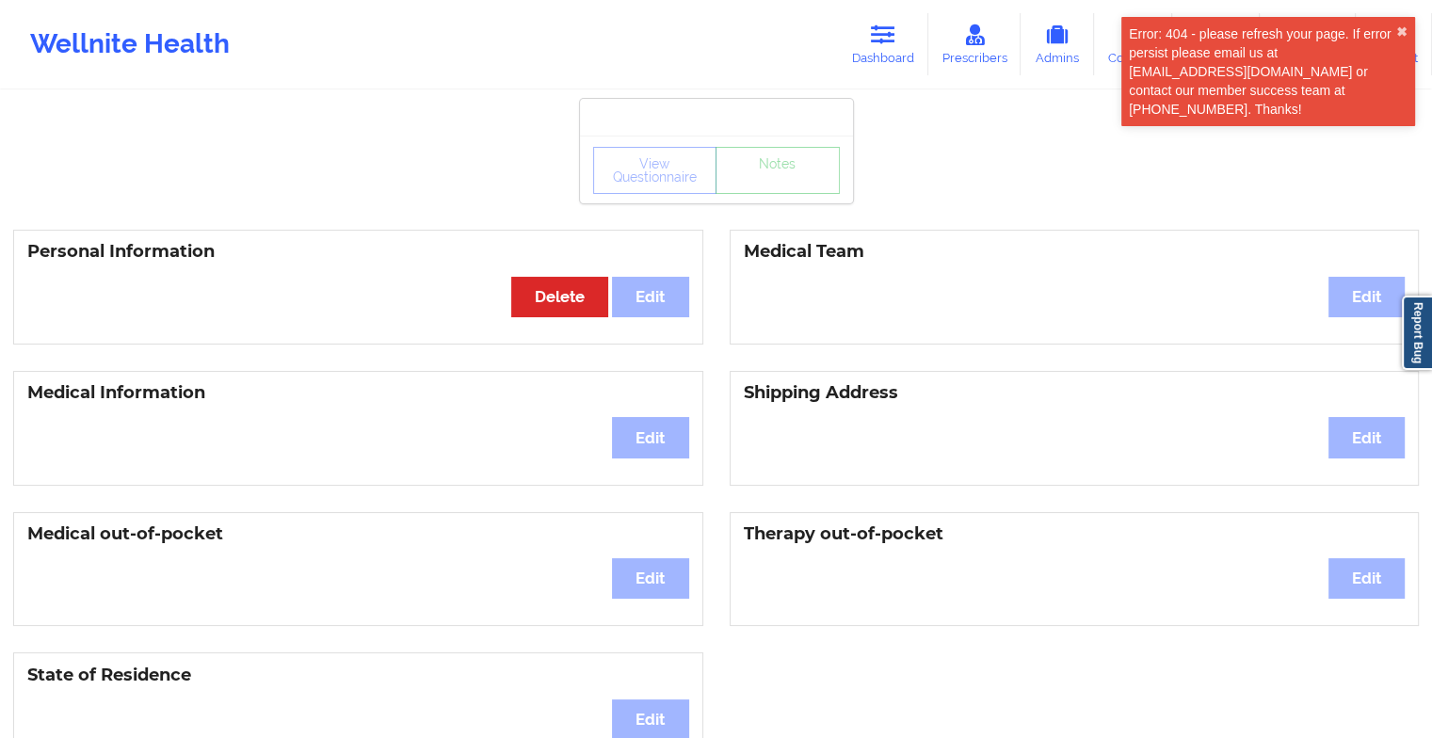
click at [781, 201] on div "View Questionnaire Notes" at bounding box center [716, 170] width 273 height 68
click at [784, 179] on div "View Questionnaire Notes" at bounding box center [716, 170] width 247 height 47
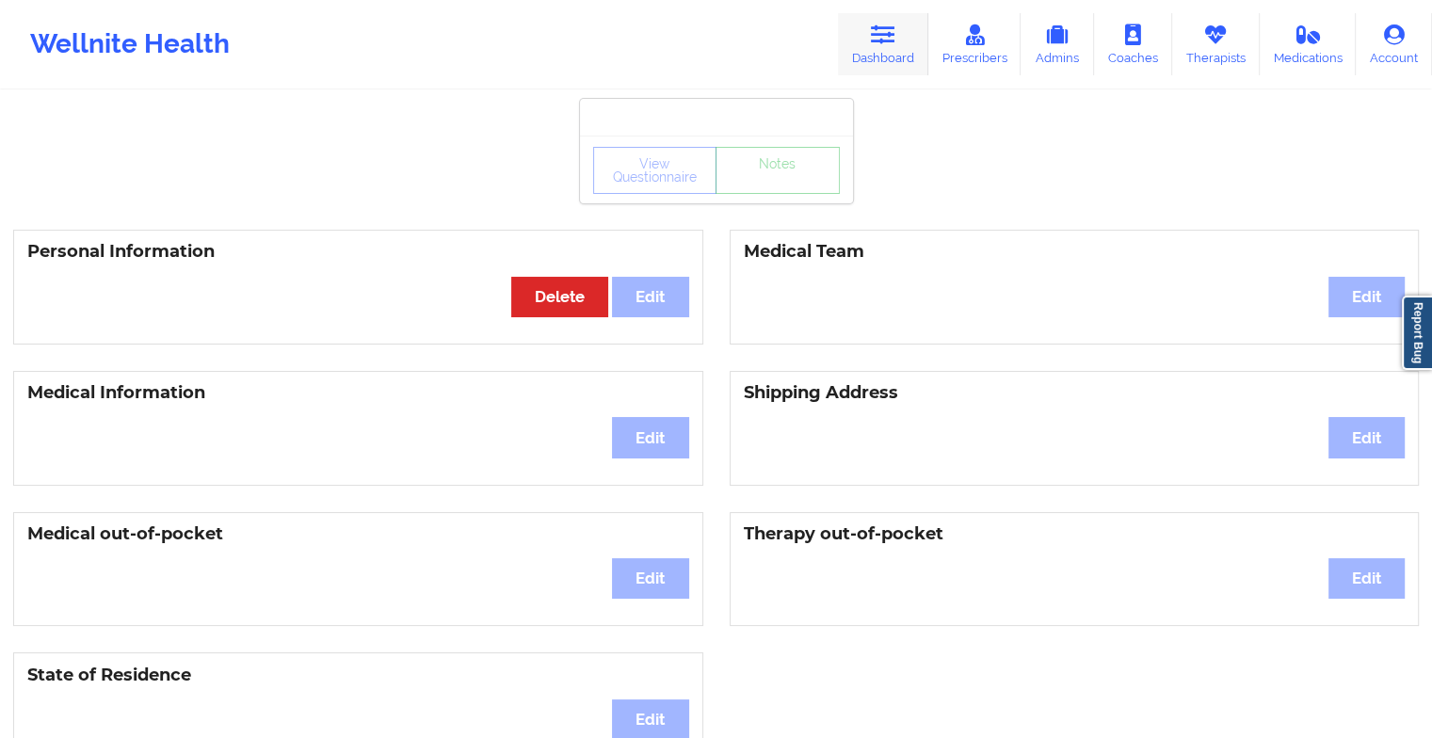
click at [867, 56] on link "Dashboard" at bounding box center [883, 44] width 90 height 62
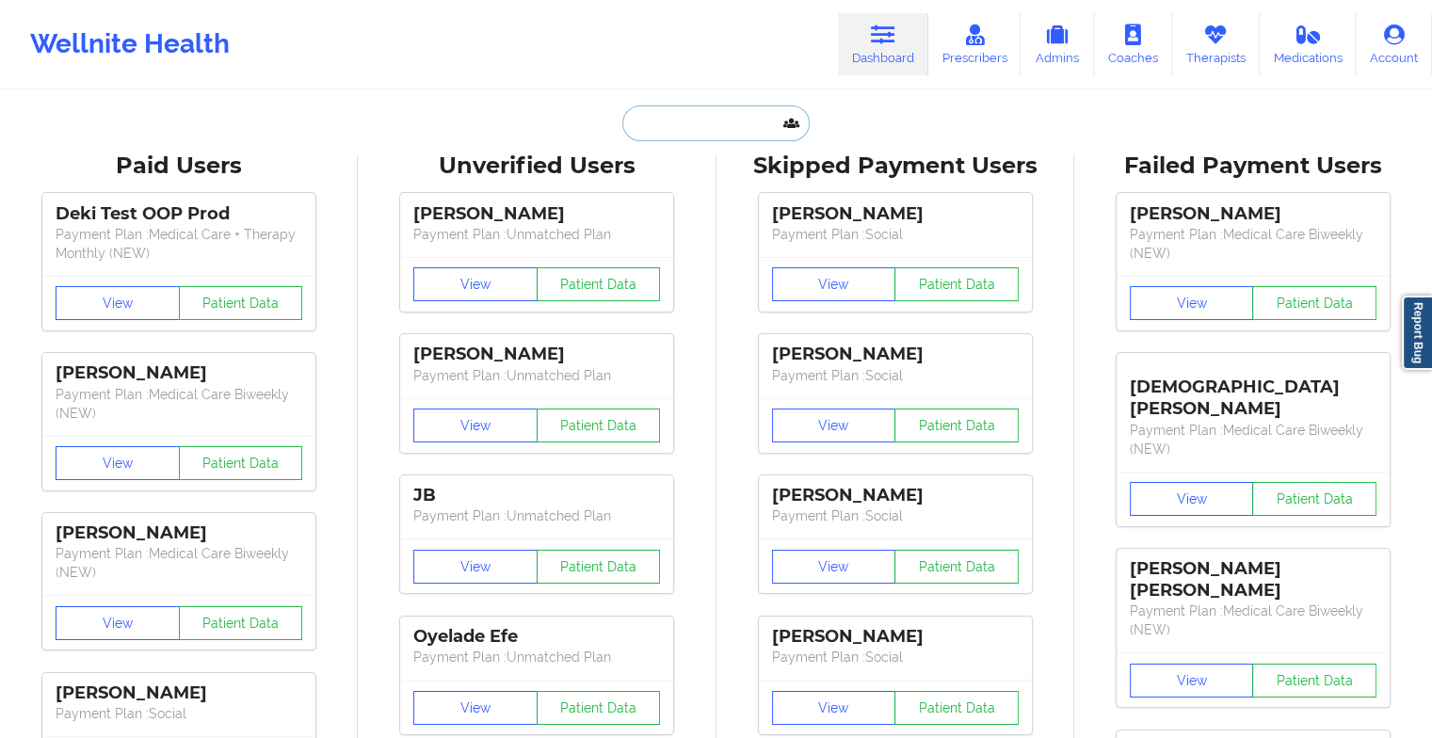
click at [702, 132] on input "text" at bounding box center [715, 123] width 186 height 36
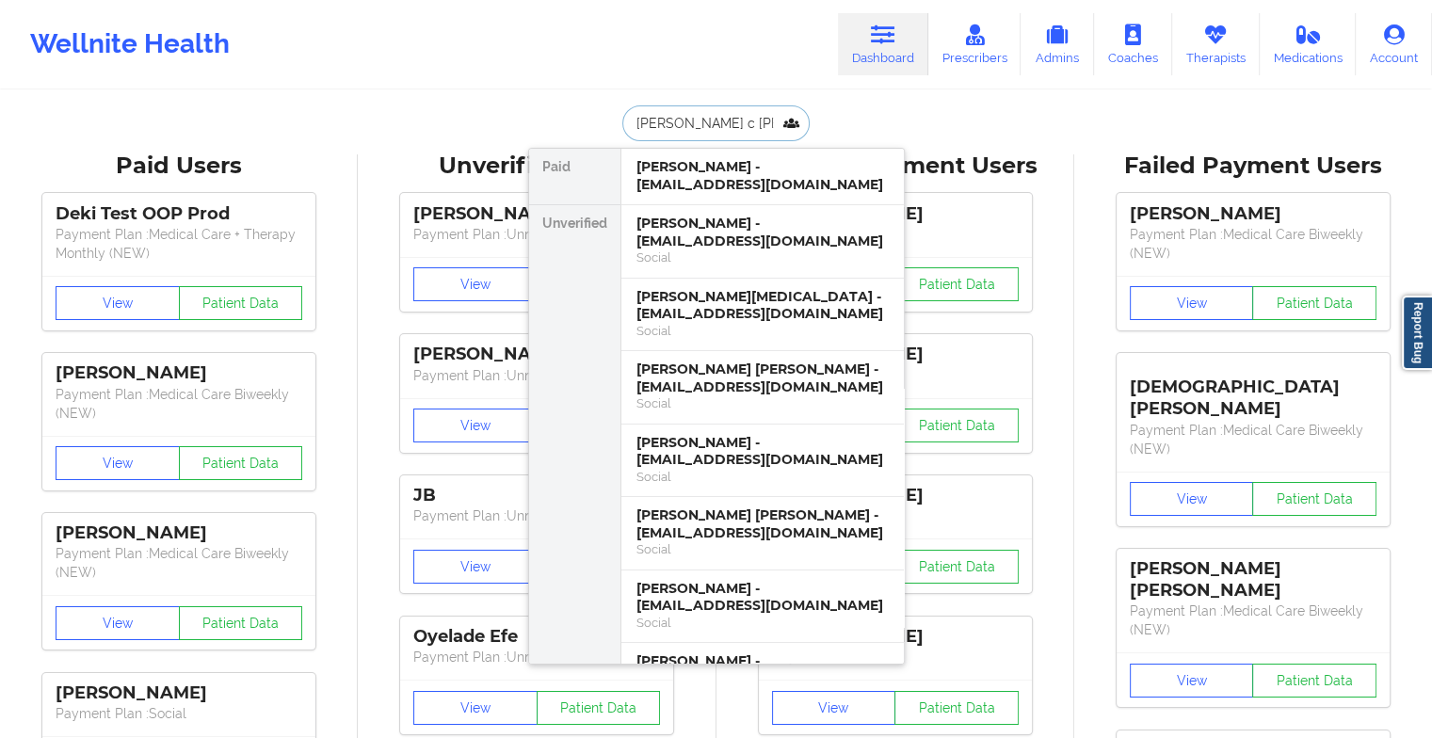
type input "[PERSON_NAME]"
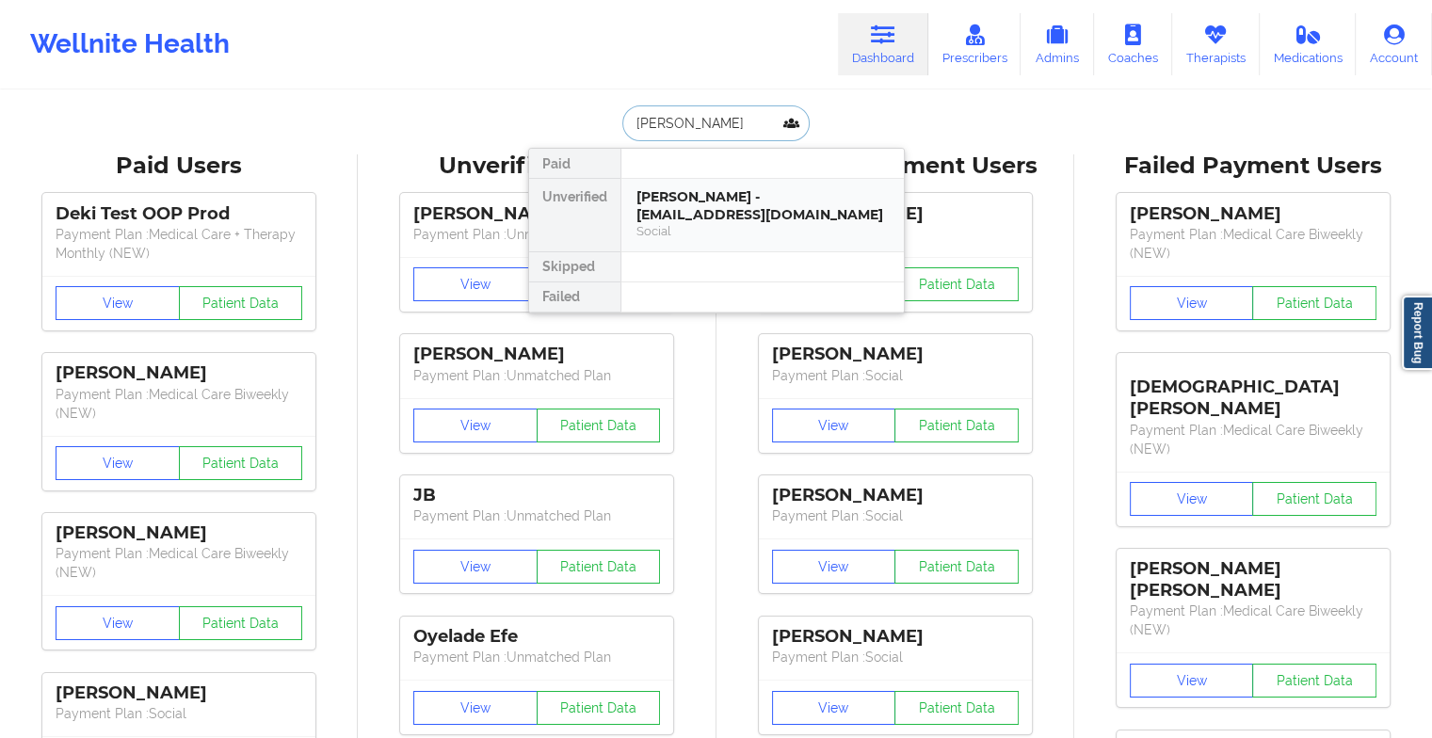
click at [737, 203] on div "[PERSON_NAME] - [EMAIL_ADDRESS][DOMAIN_NAME]" at bounding box center [763, 205] width 252 height 35
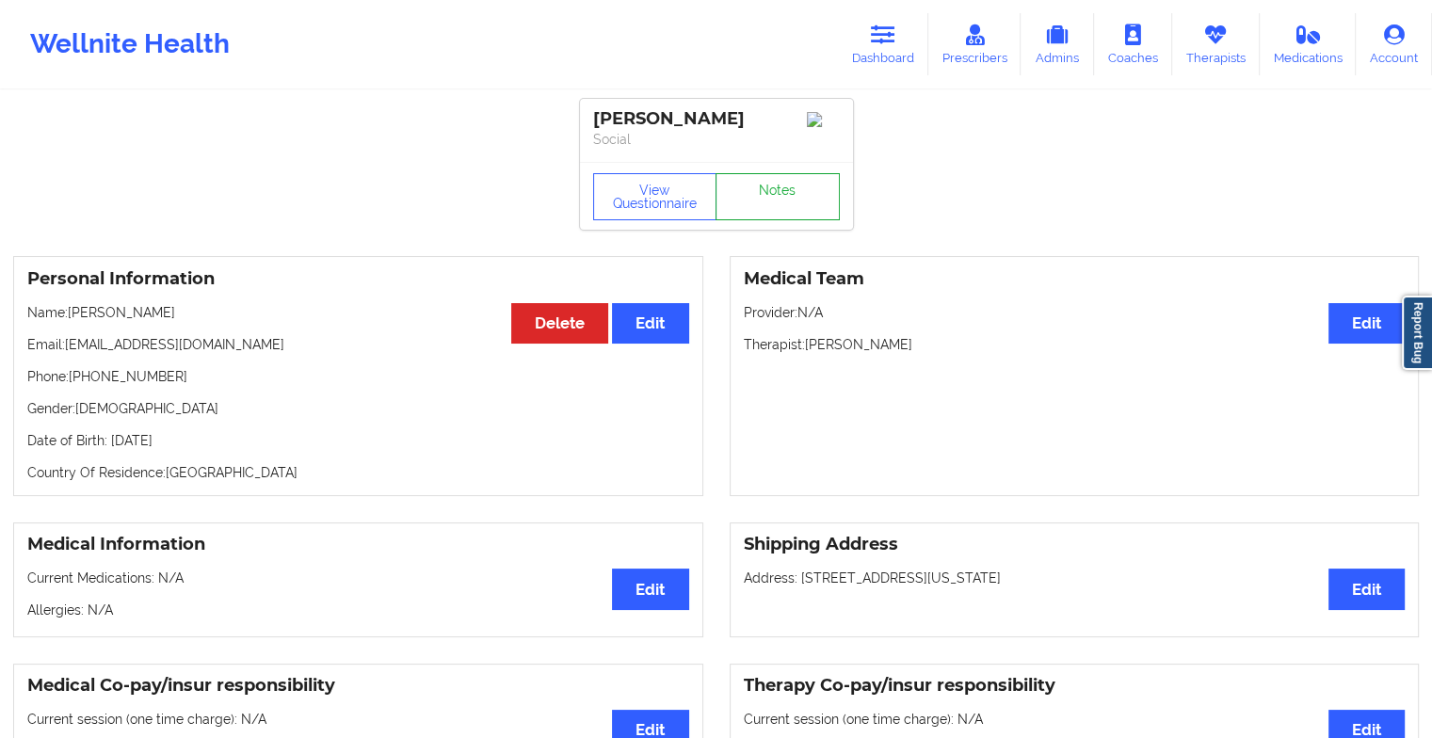
click at [785, 186] on link "Notes" at bounding box center [778, 196] width 124 height 47
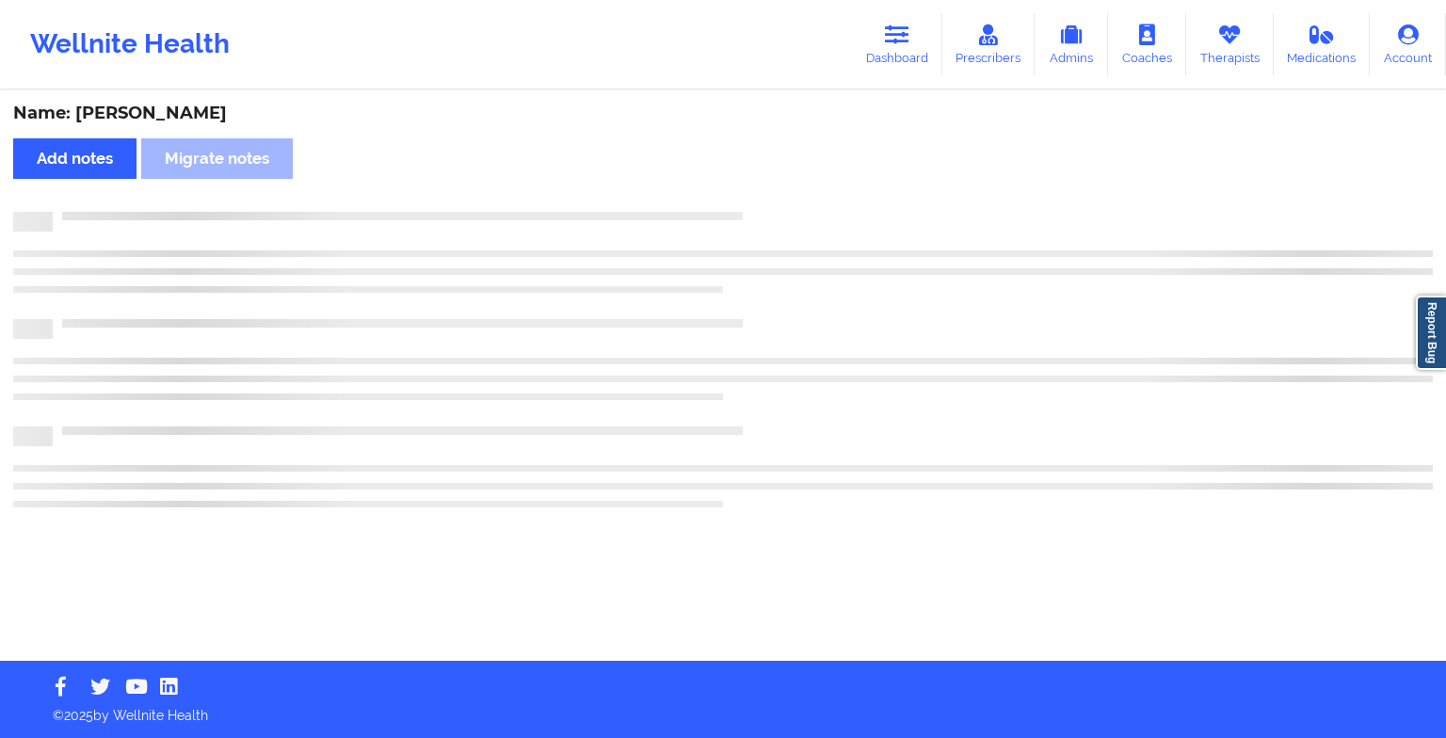
click at [785, 186] on div "Name: [PERSON_NAME] Add notes Migrate notes" at bounding box center [723, 376] width 1446 height 569
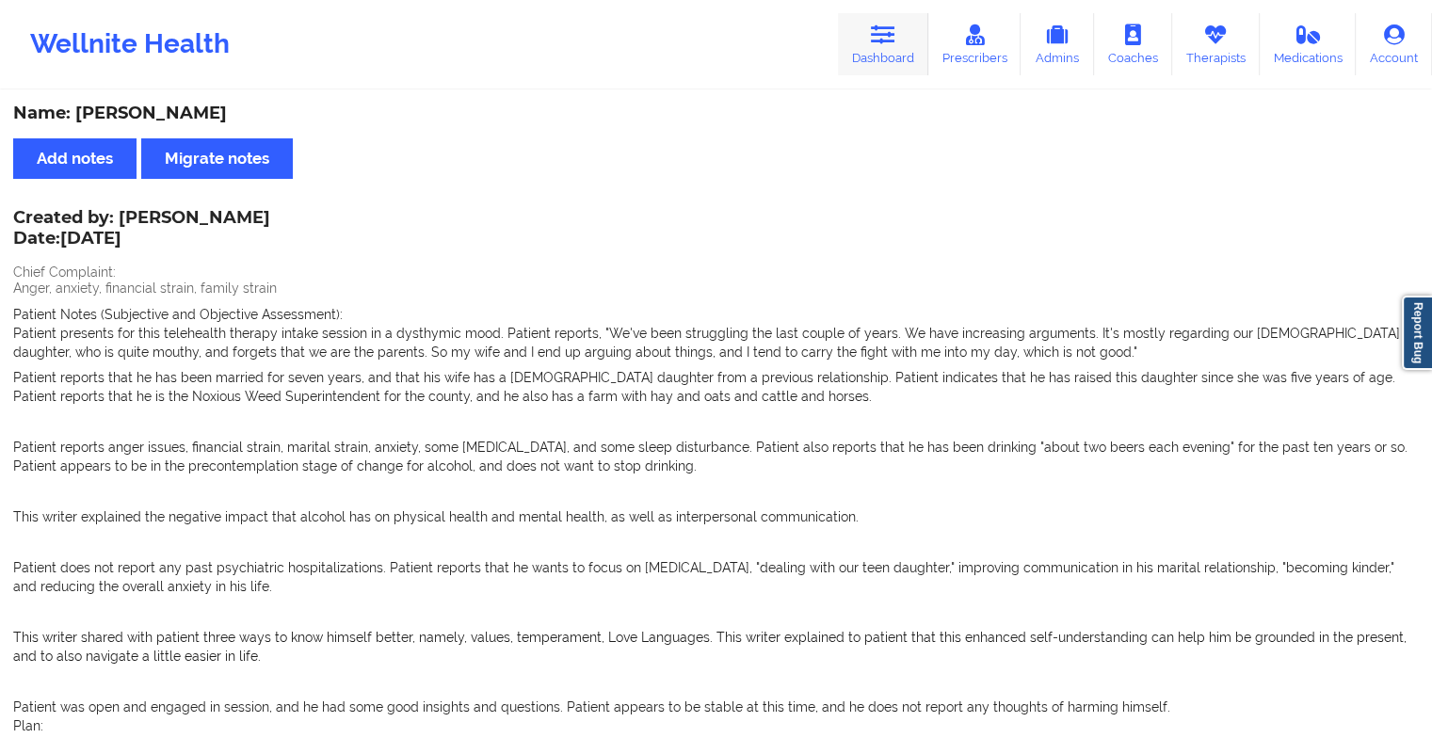
click at [891, 47] on link "Dashboard" at bounding box center [883, 44] width 90 height 62
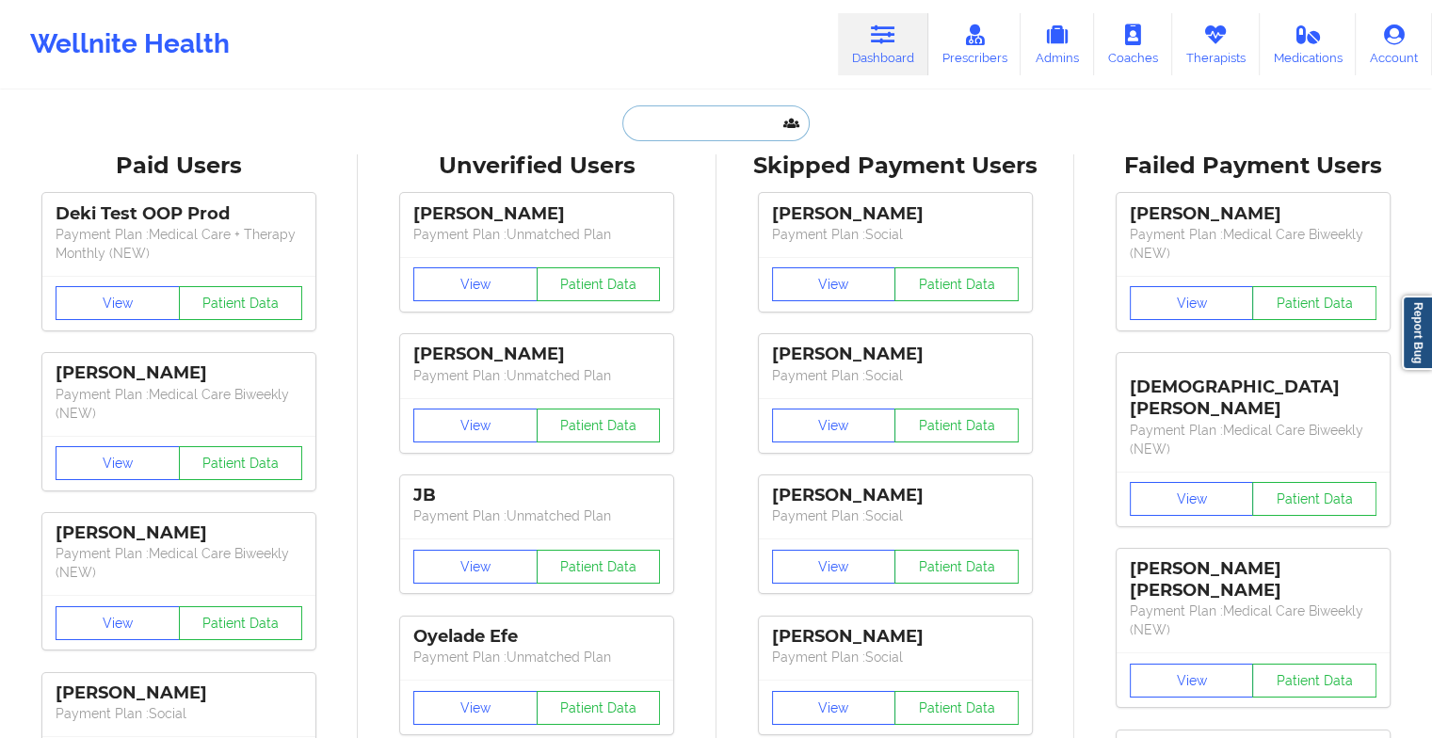
click at [639, 134] on input "text" at bounding box center [715, 123] width 186 height 36
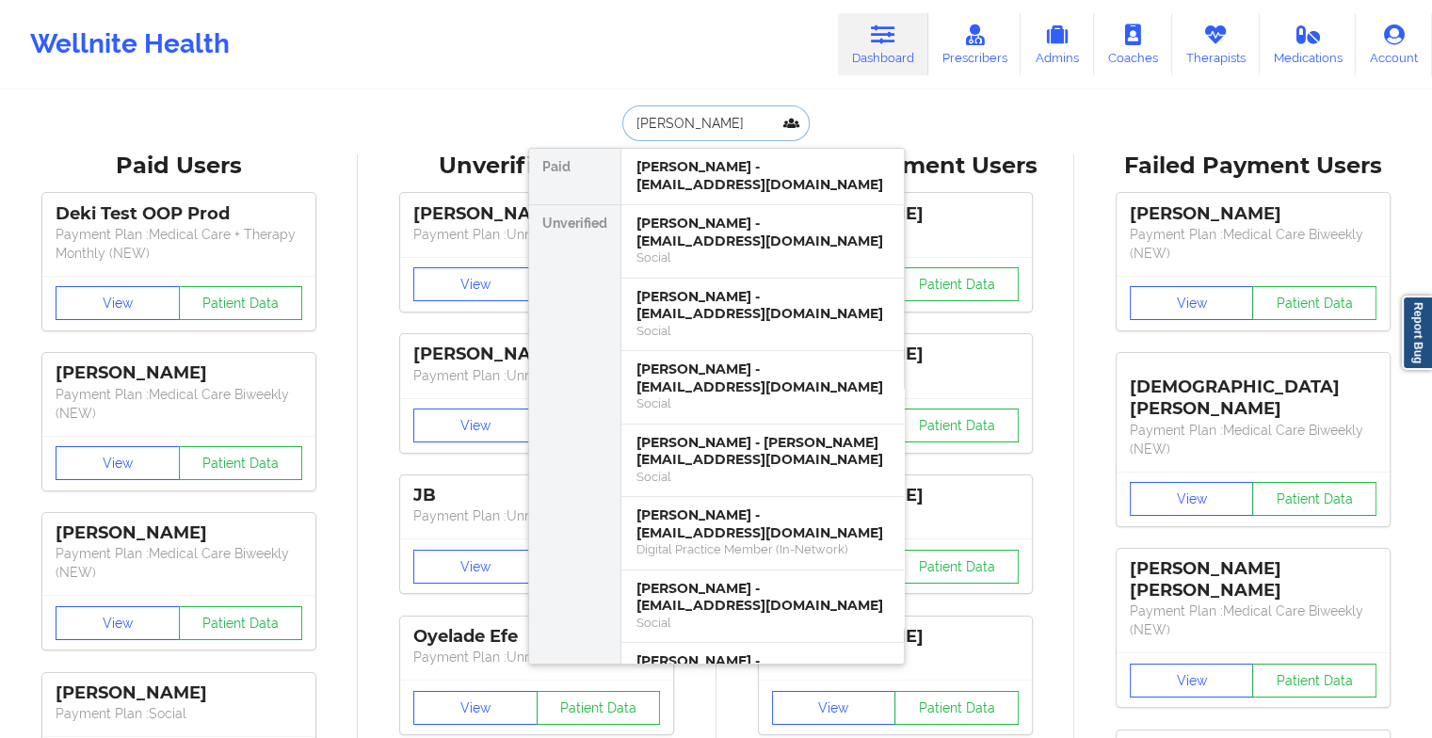
type input "[PERSON_NAME]"
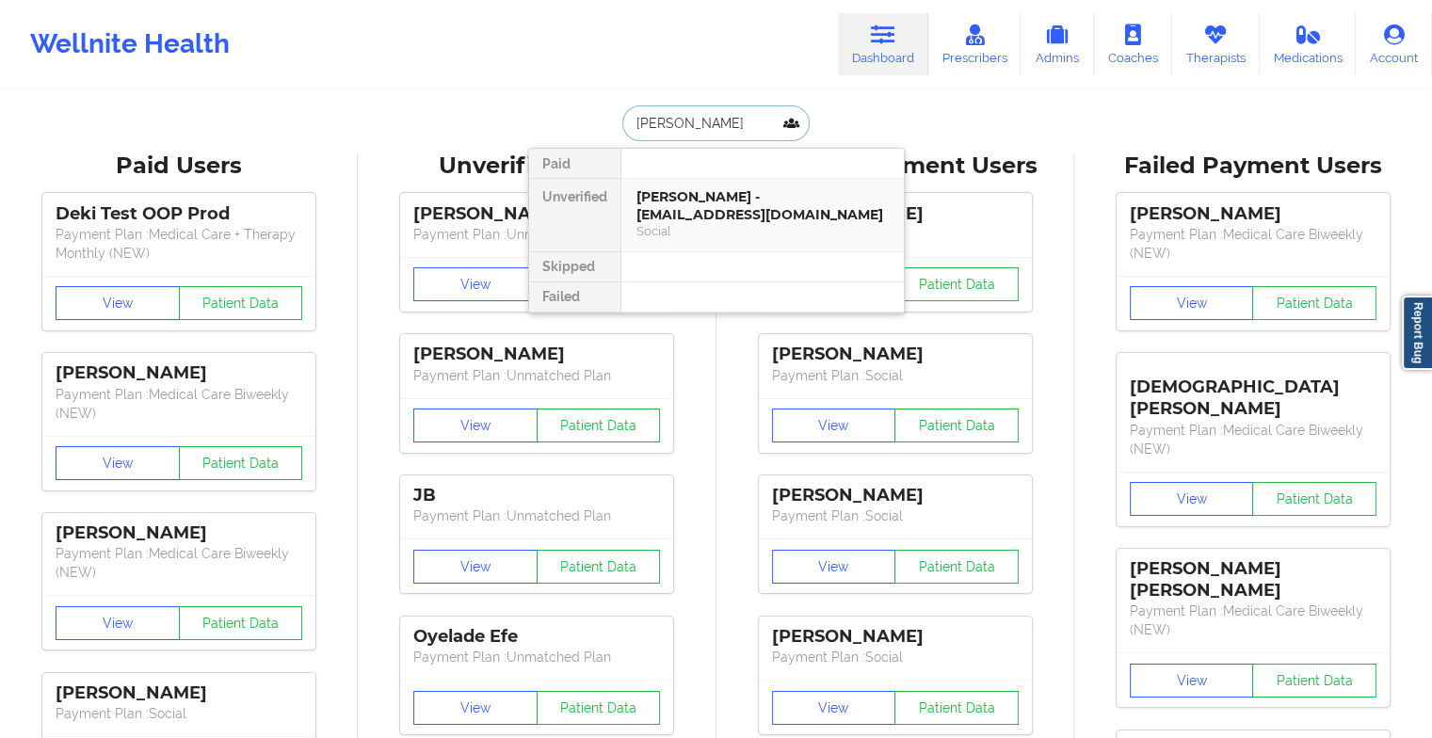
click at [741, 195] on div "[PERSON_NAME] - [EMAIL_ADDRESS][DOMAIN_NAME]" at bounding box center [763, 205] width 252 height 35
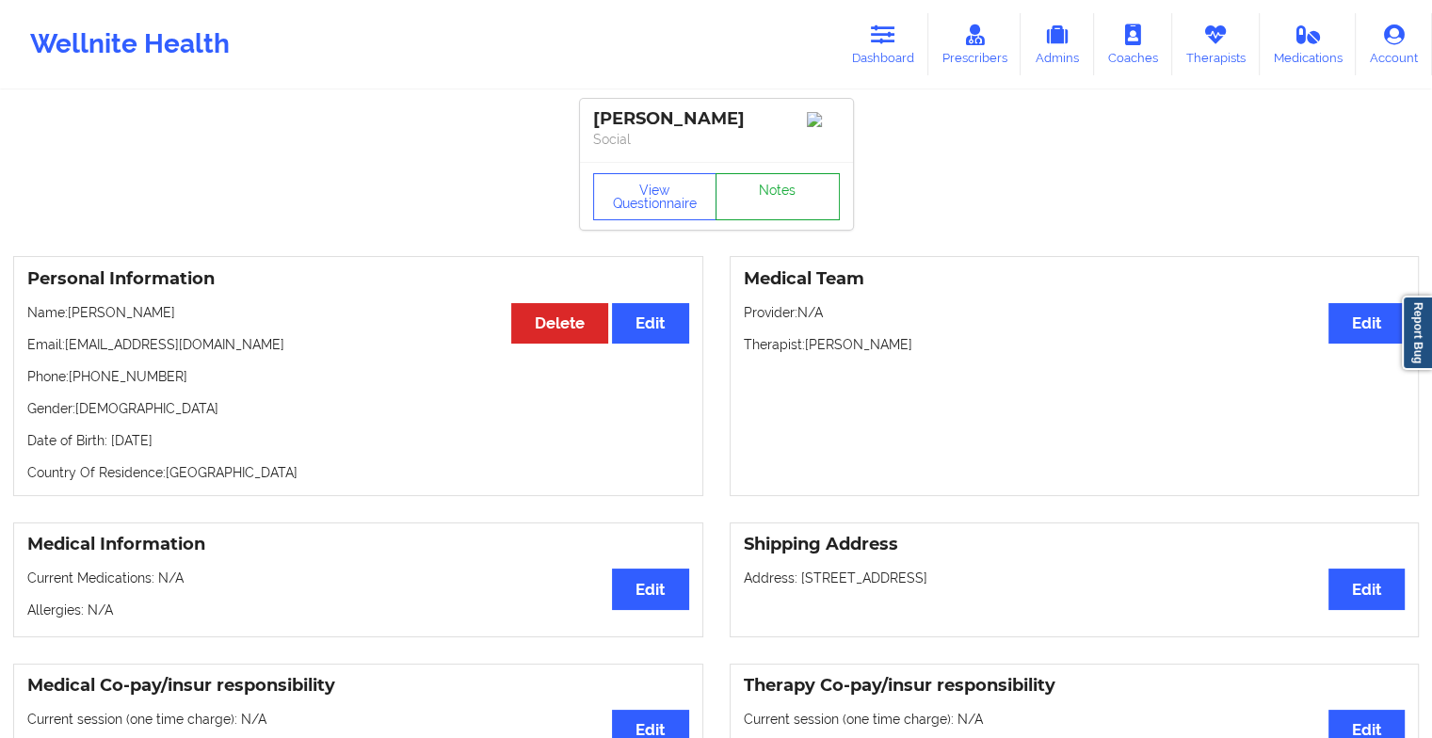
click at [798, 198] on link "Notes" at bounding box center [778, 196] width 124 height 47
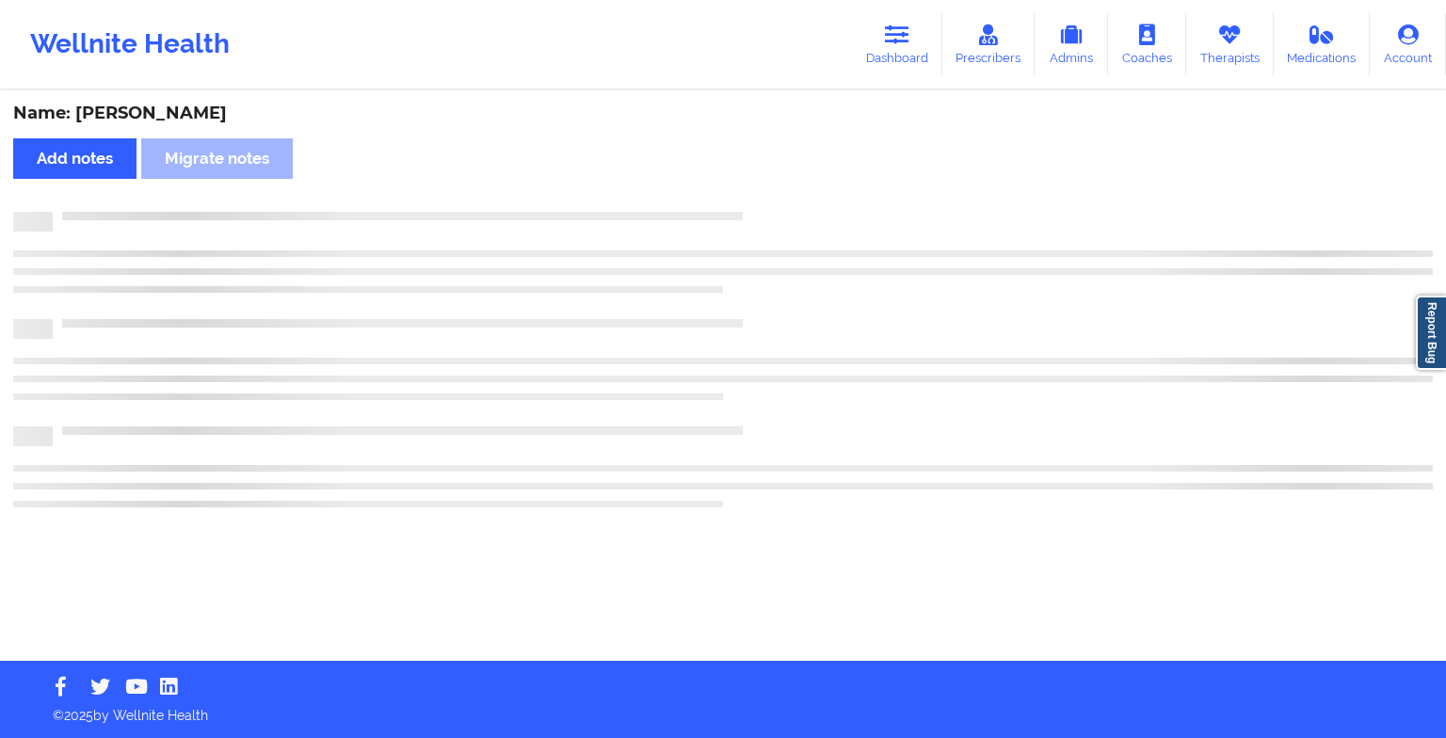
click at [798, 198] on div "Name: [PERSON_NAME] Add notes Migrate notes" at bounding box center [723, 376] width 1446 height 569
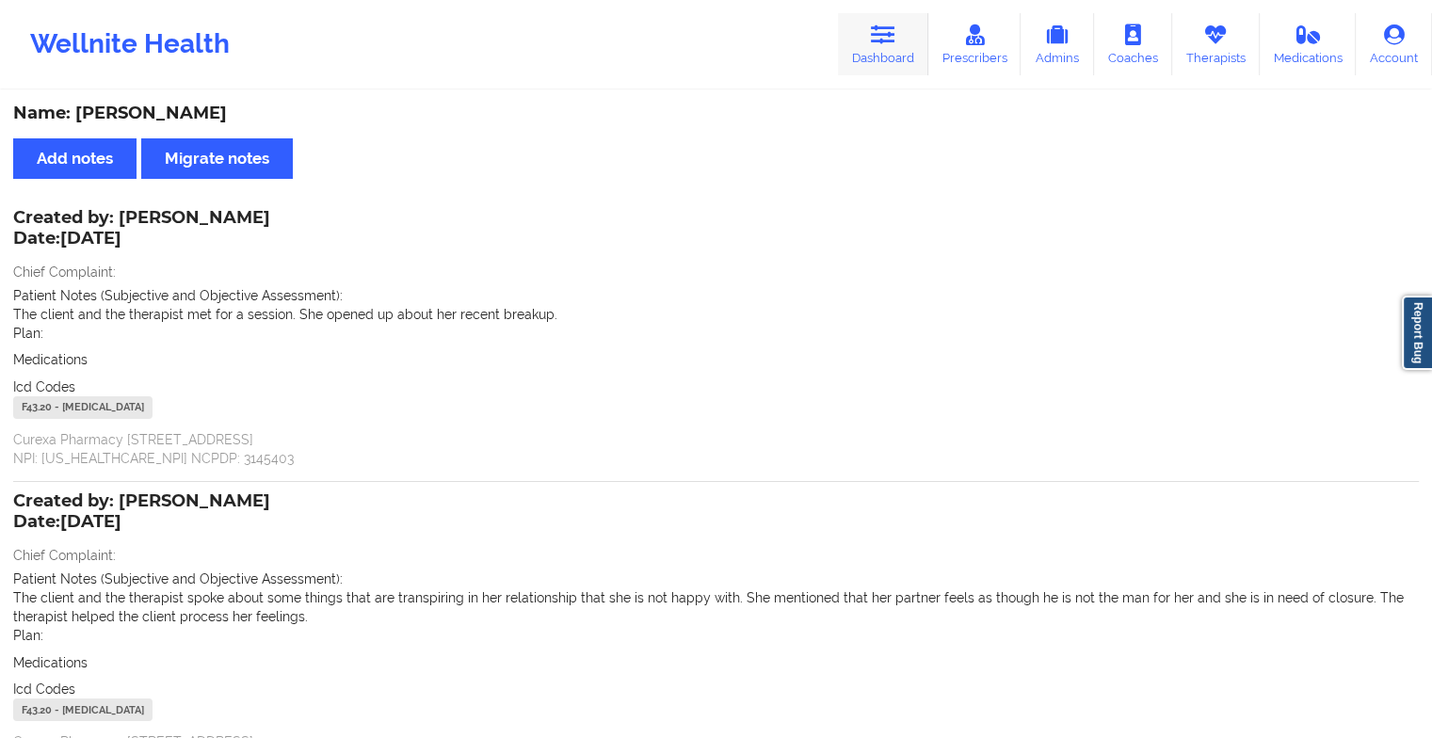
click at [900, 72] on link "Dashboard" at bounding box center [883, 44] width 90 height 62
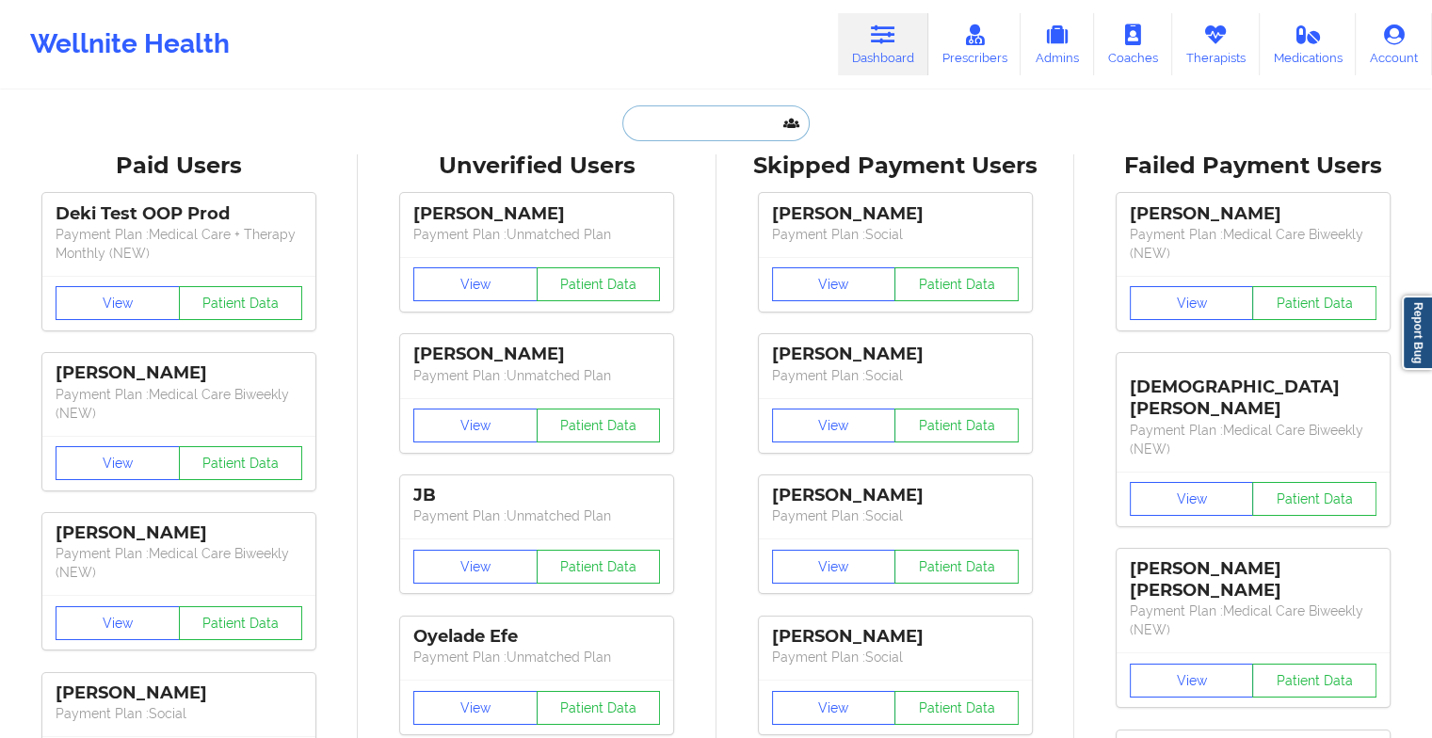
click at [682, 132] on input "text" at bounding box center [715, 123] width 186 height 36
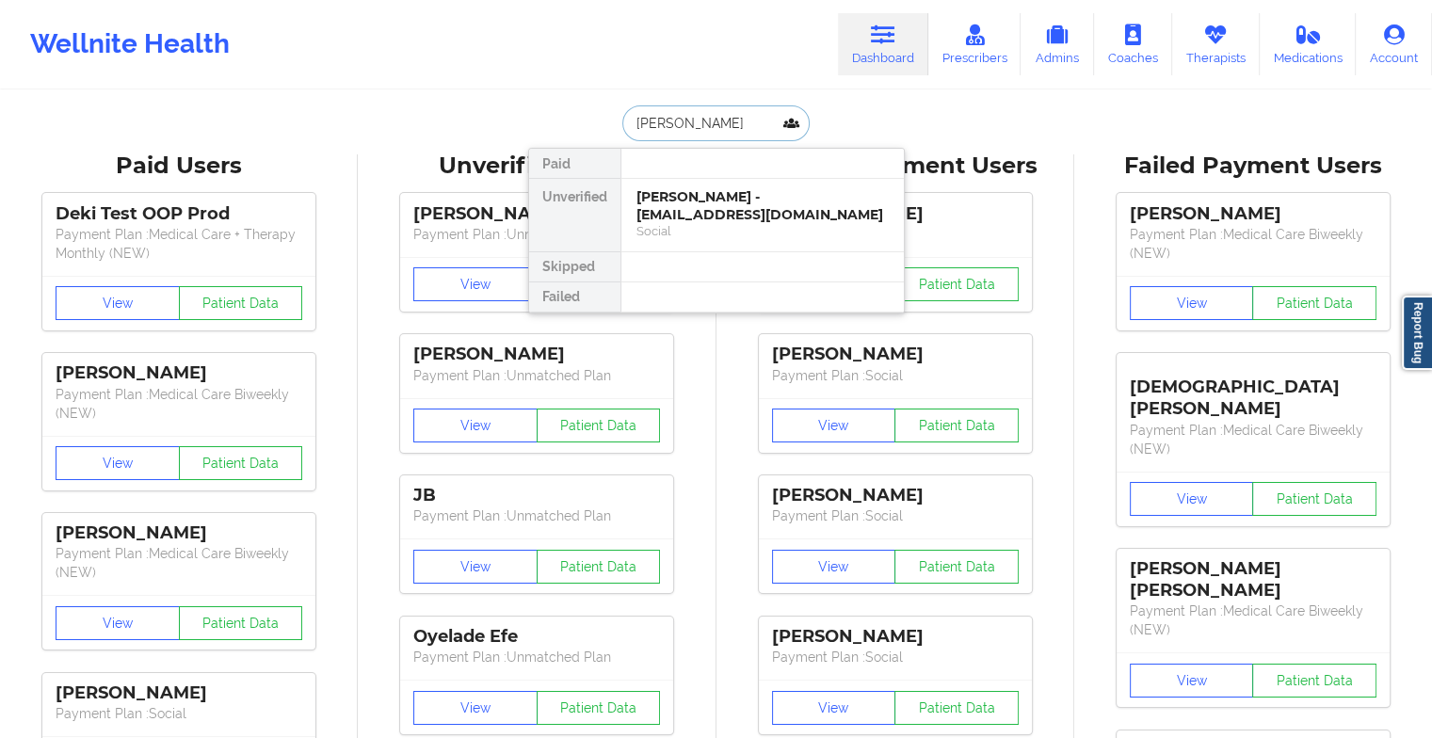
type input "[PERSON_NAME]"
click at [757, 207] on div "[PERSON_NAME] - [EMAIL_ADDRESS][DOMAIN_NAME]" at bounding box center [763, 205] width 252 height 35
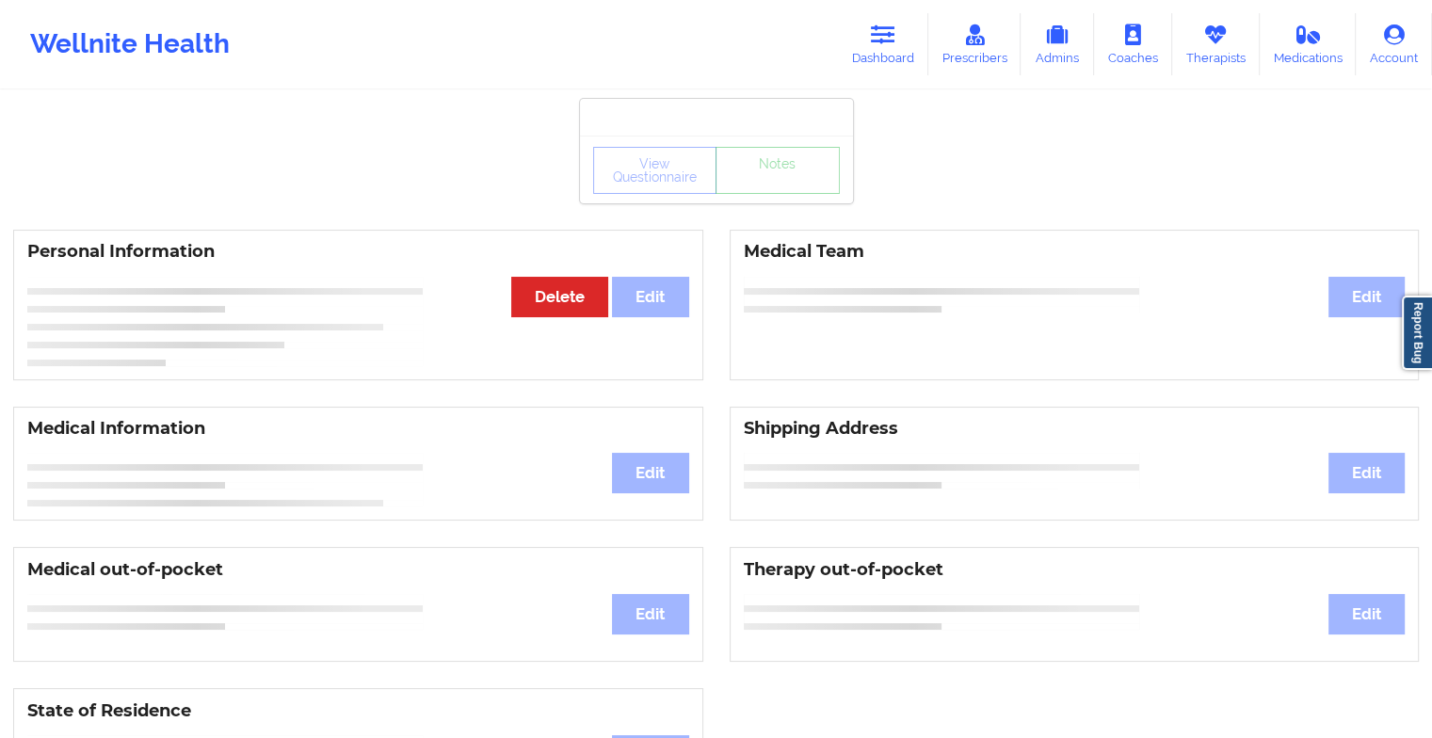
click at [795, 177] on div "View Questionnaire Notes" at bounding box center [716, 170] width 273 height 68
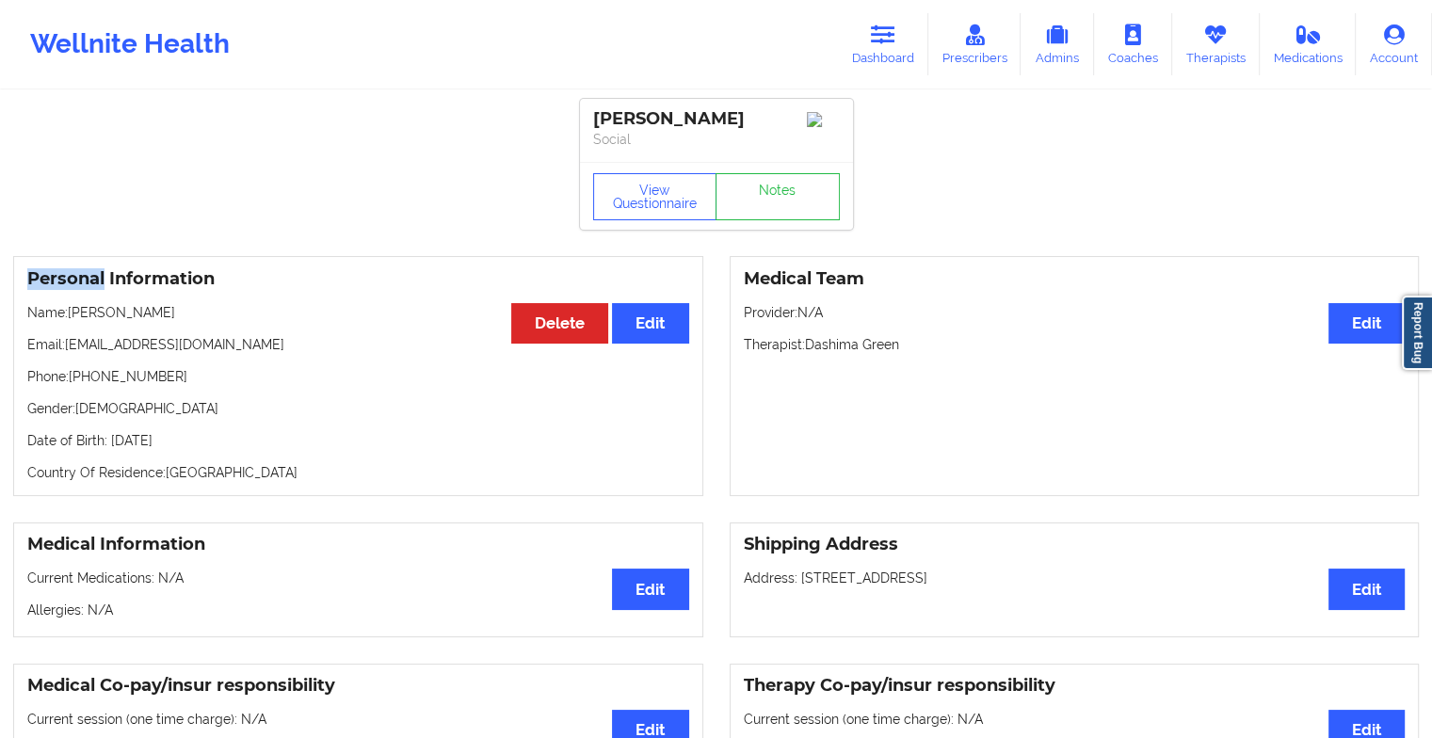
click at [795, 177] on div "View Questionnaire Notes" at bounding box center [716, 196] width 273 height 68
drag, startPoint x: 795, startPoint y: 177, endPoint x: 791, endPoint y: 198, distance: 21.1
click at [791, 198] on link "Notes" at bounding box center [778, 196] width 124 height 47
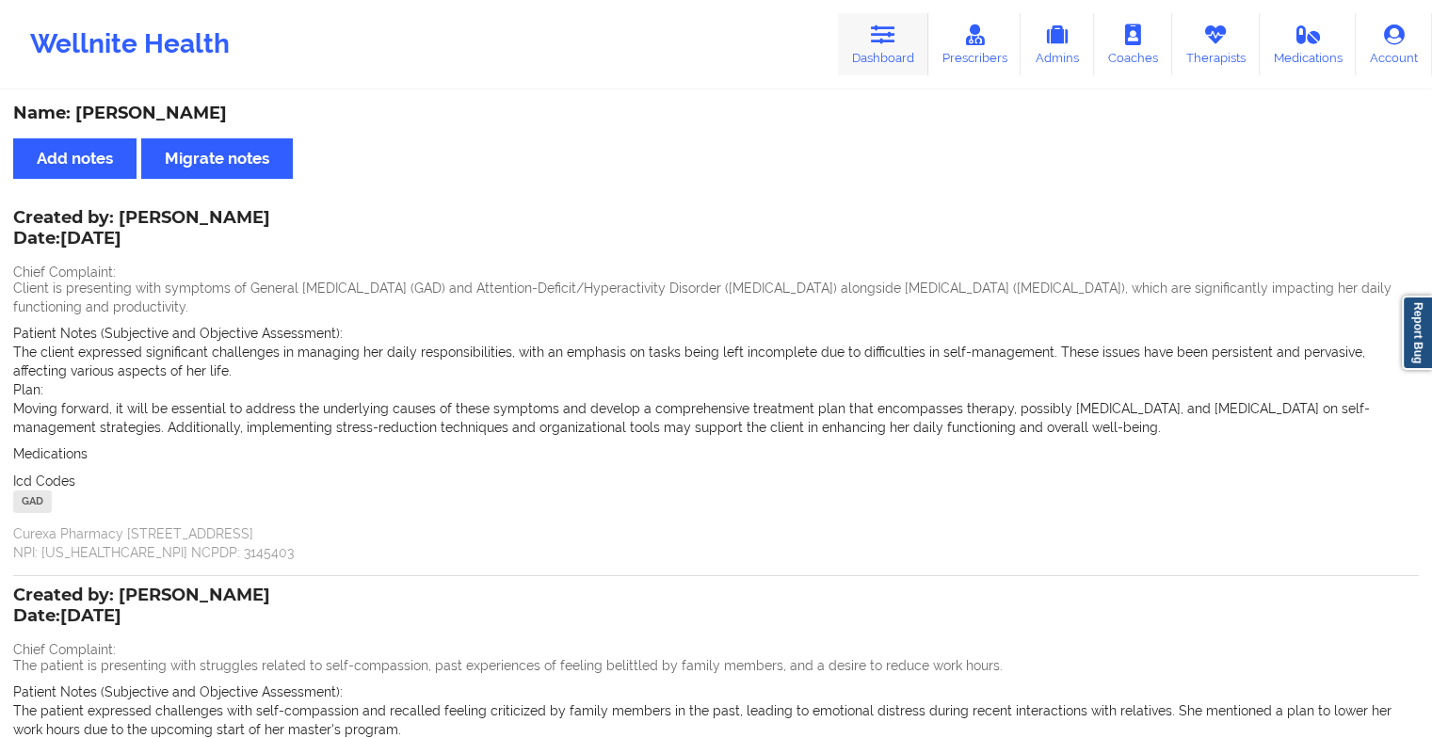
click at [892, 59] on link "Dashboard" at bounding box center [883, 44] width 90 height 62
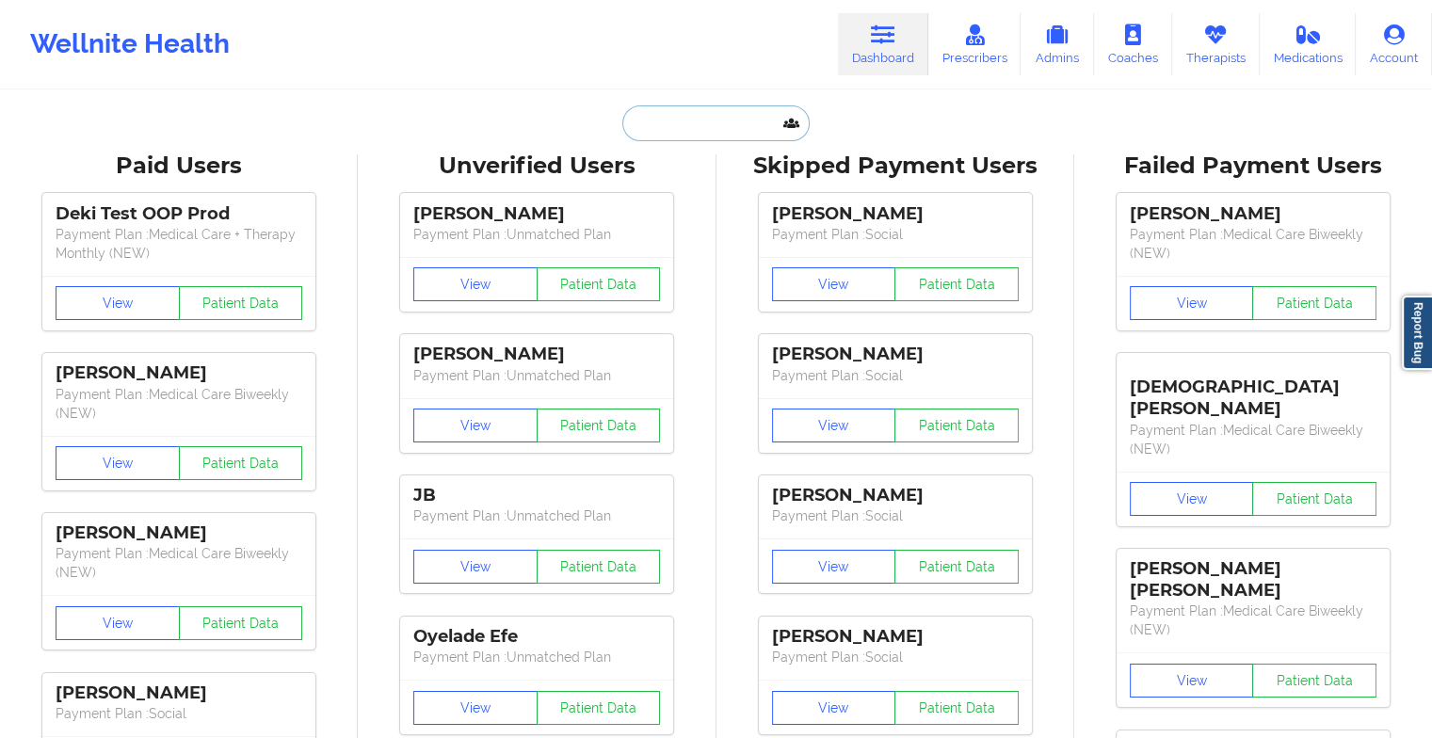
click at [709, 121] on input "text" at bounding box center [715, 123] width 186 height 36
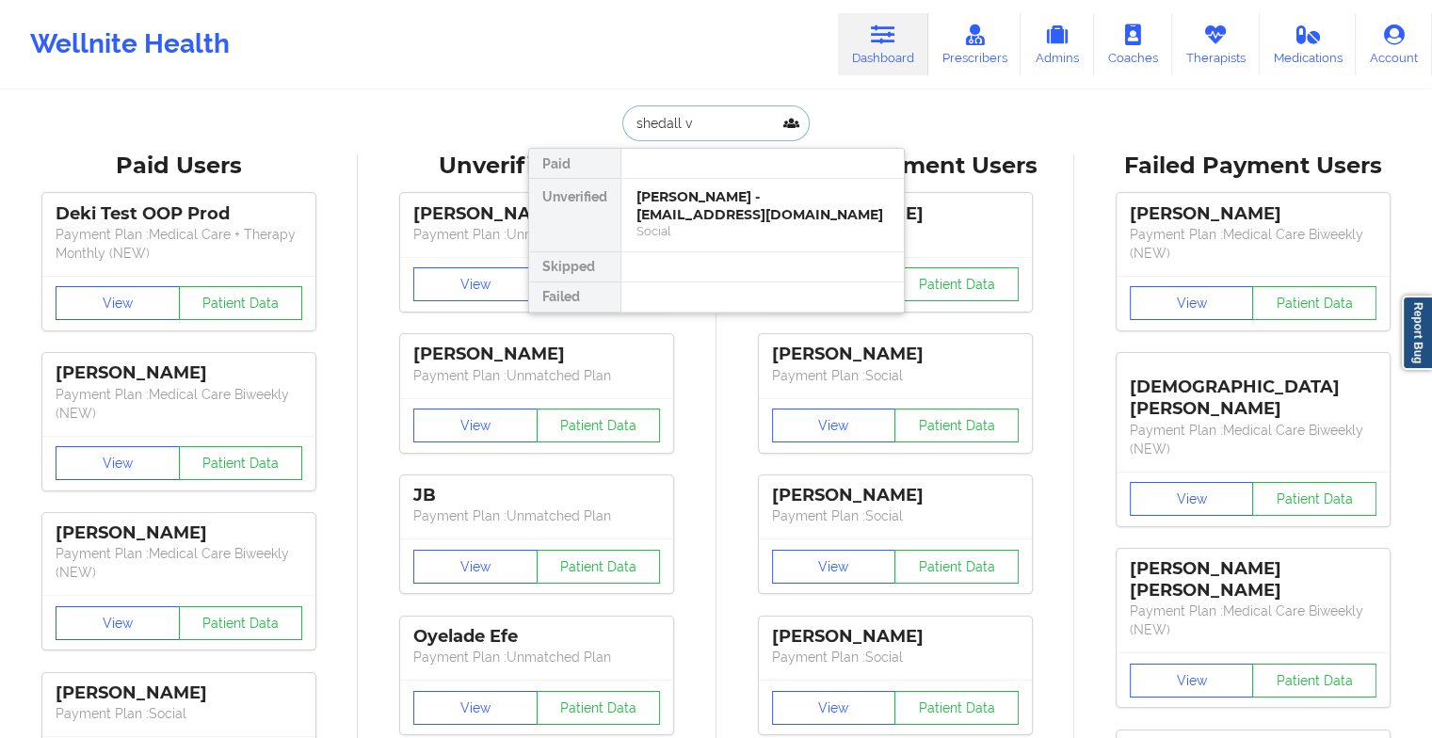
type input "shedall ve"
click at [701, 204] on div "[PERSON_NAME] - [EMAIL_ADDRESS][DOMAIN_NAME]" at bounding box center [763, 205] width 252 height 35
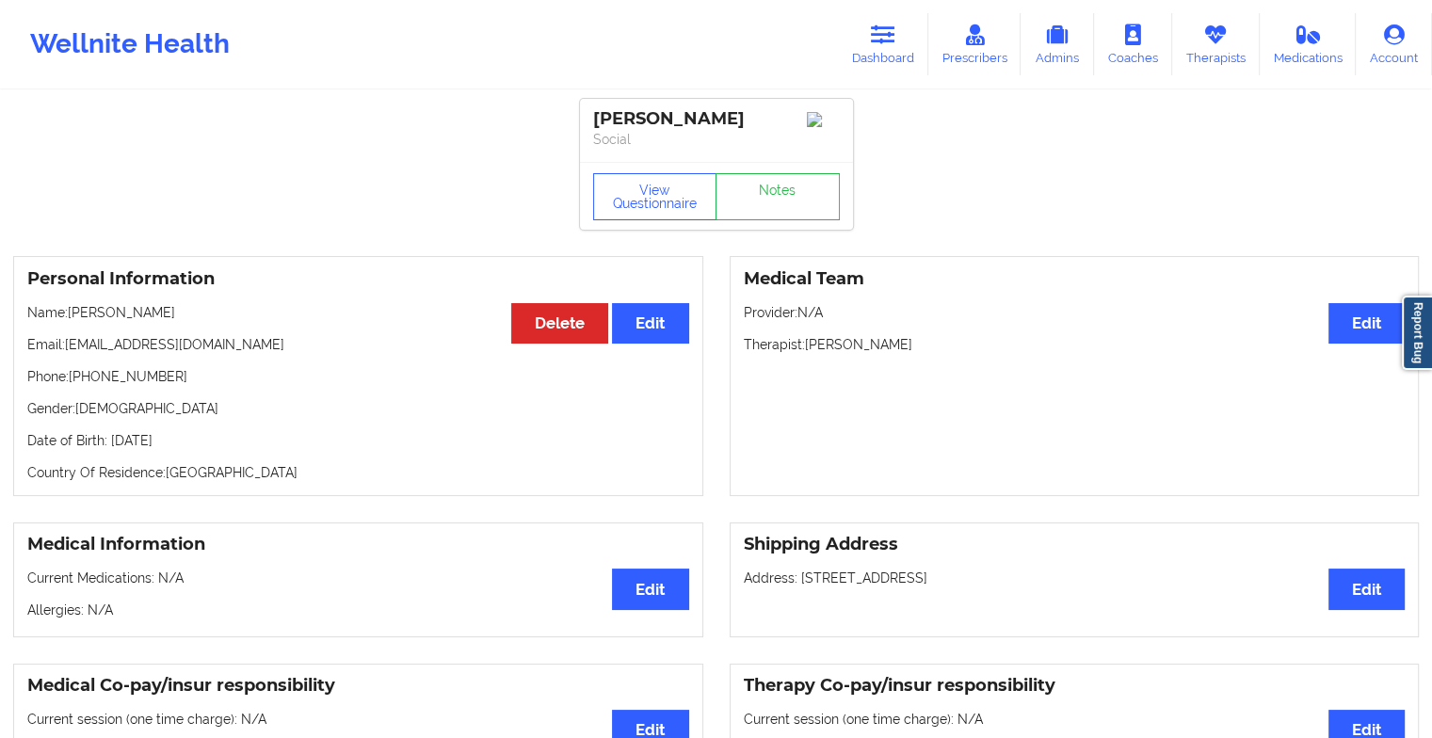
click at [761, 177] on div "View Questionnaire Notes" at bounding box center [716, 196] width 273 height 68
click at [759, 185] on link "Notes" at bounding box center [778, 196] width 124 height 47
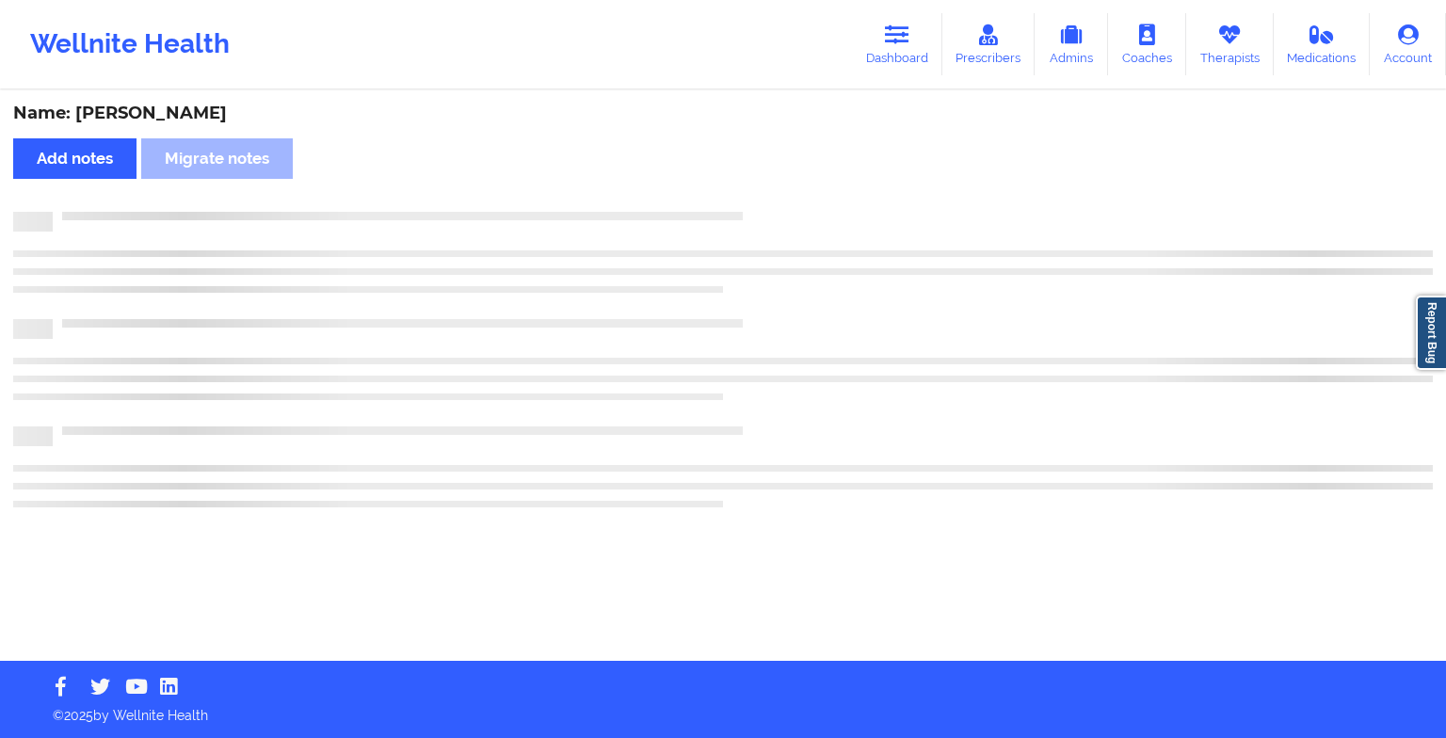
click at [759, 185] on div "Name: [PERSON_NAME] Add notes Migrate notes" at bounding box center [723, 376] width 1446 height 569
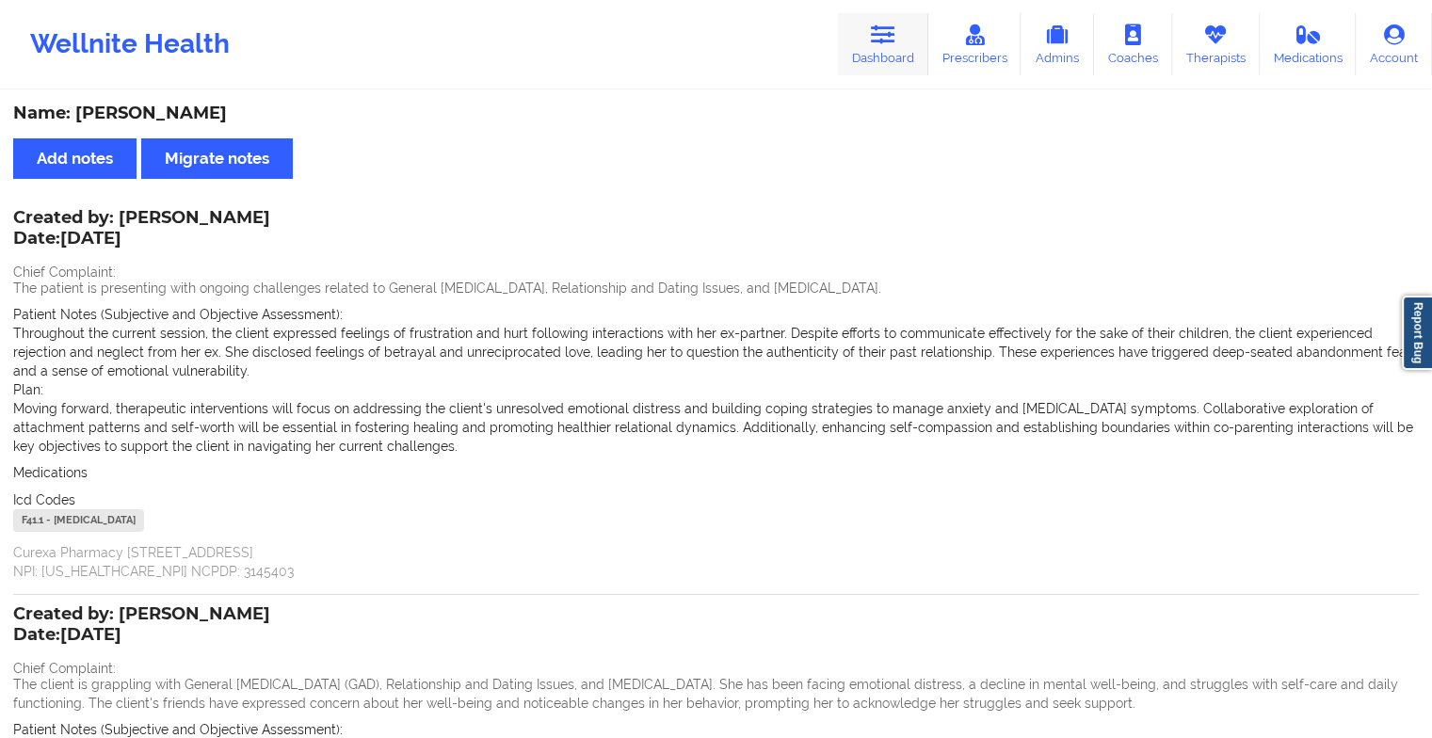
click at [889, 50] on link "Dashboard" at bounding box center [883, 44] width 90 height 62
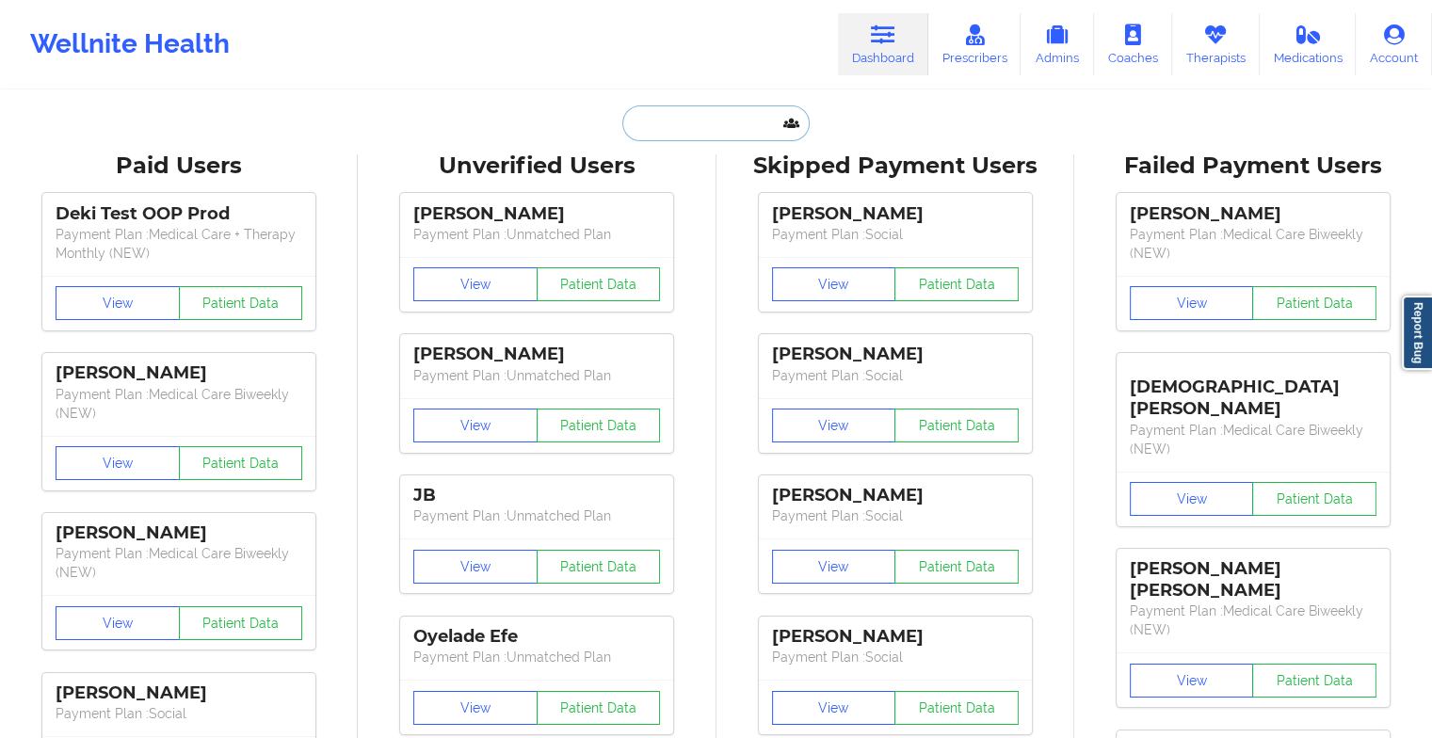
click at [736, 131] on input "text" at bounding box center [715, 123] width 186 height 36
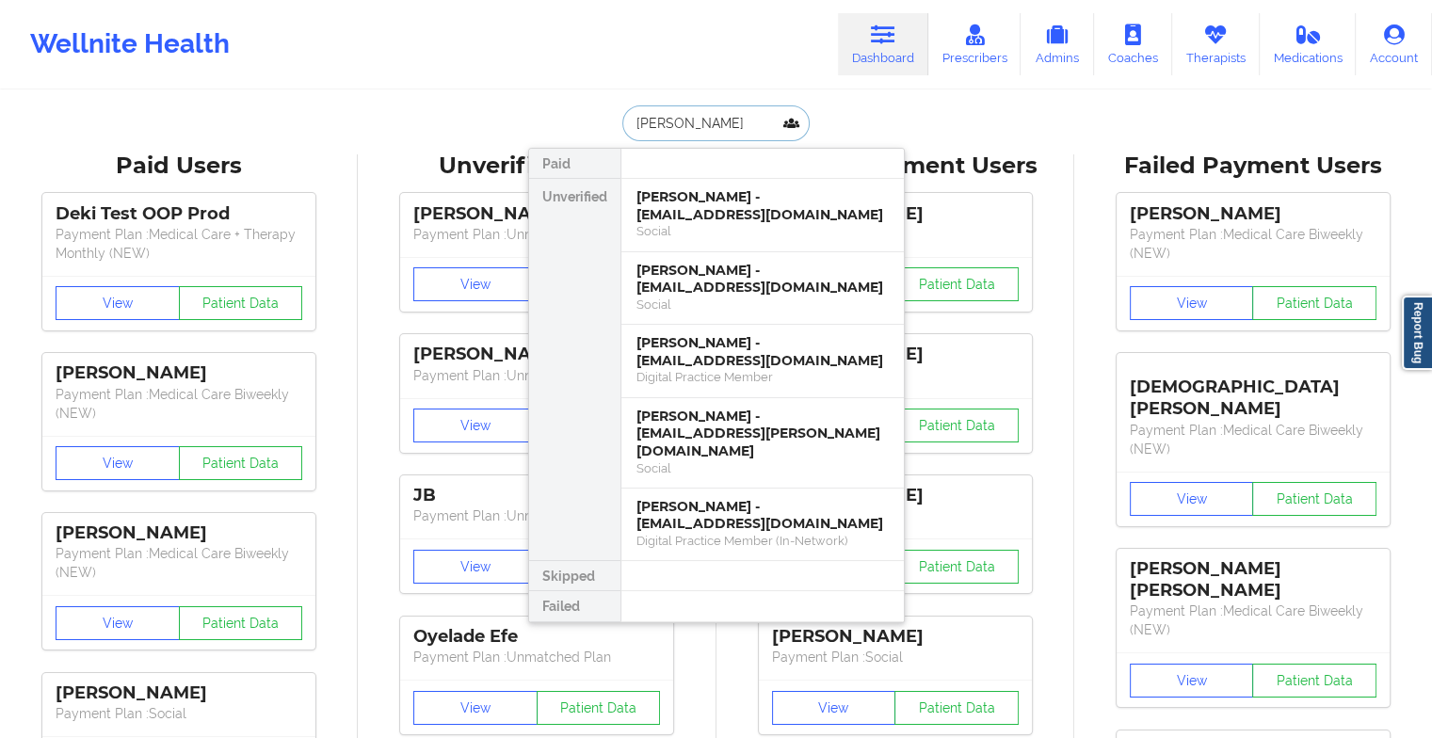
type input "[PERSON_NAME]"
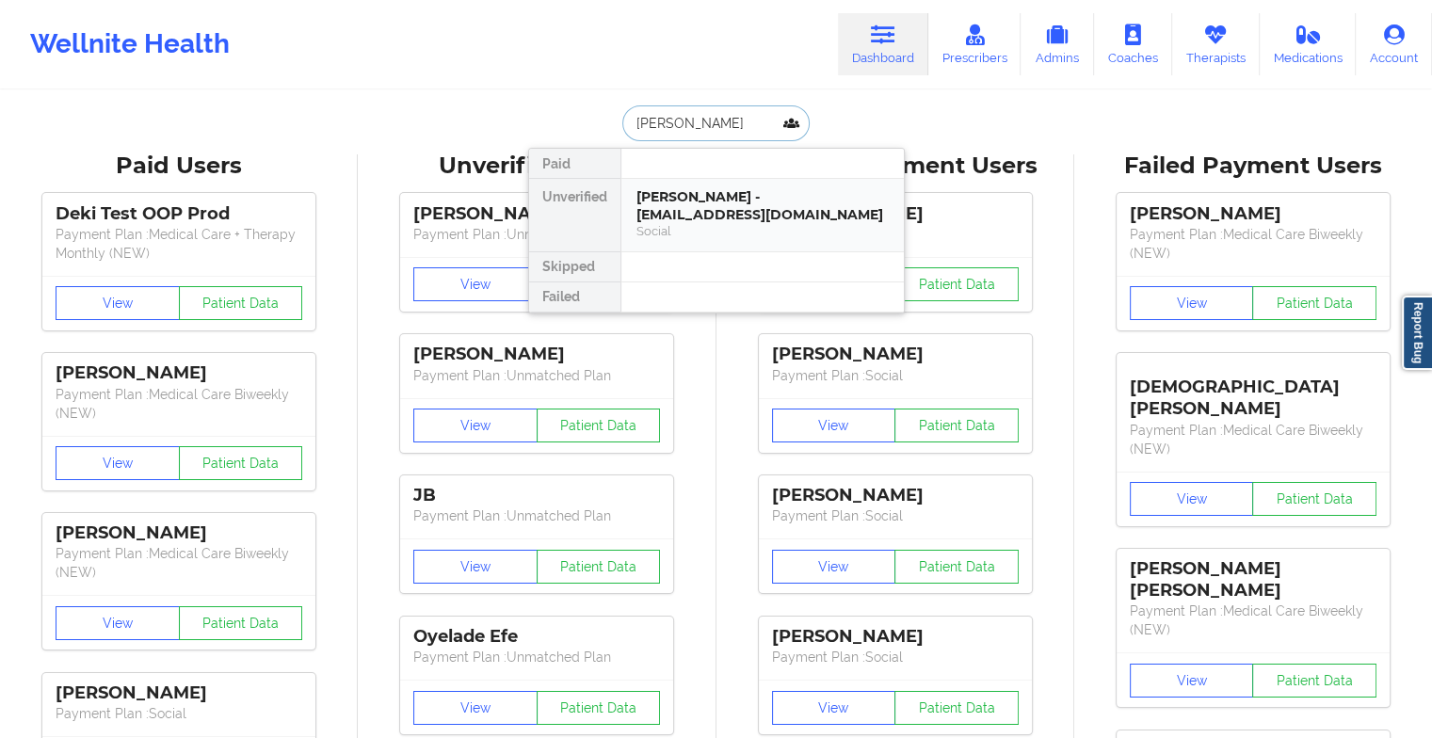
click at [728, 229] on div "Social" at bounding box center [763, 231] width 252 height 16
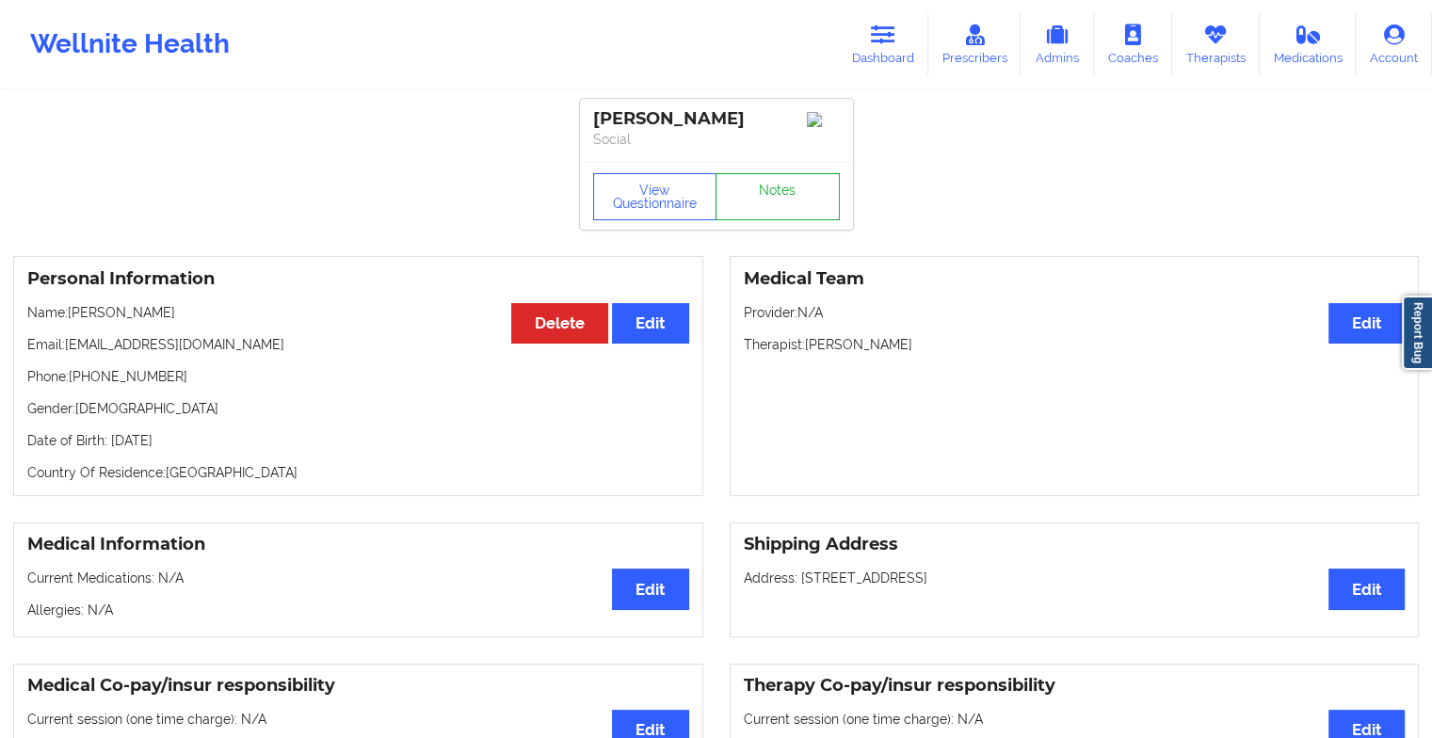
click at [779, 216] on link "Notes" at bounding box center [778, 196] width 124 height 47
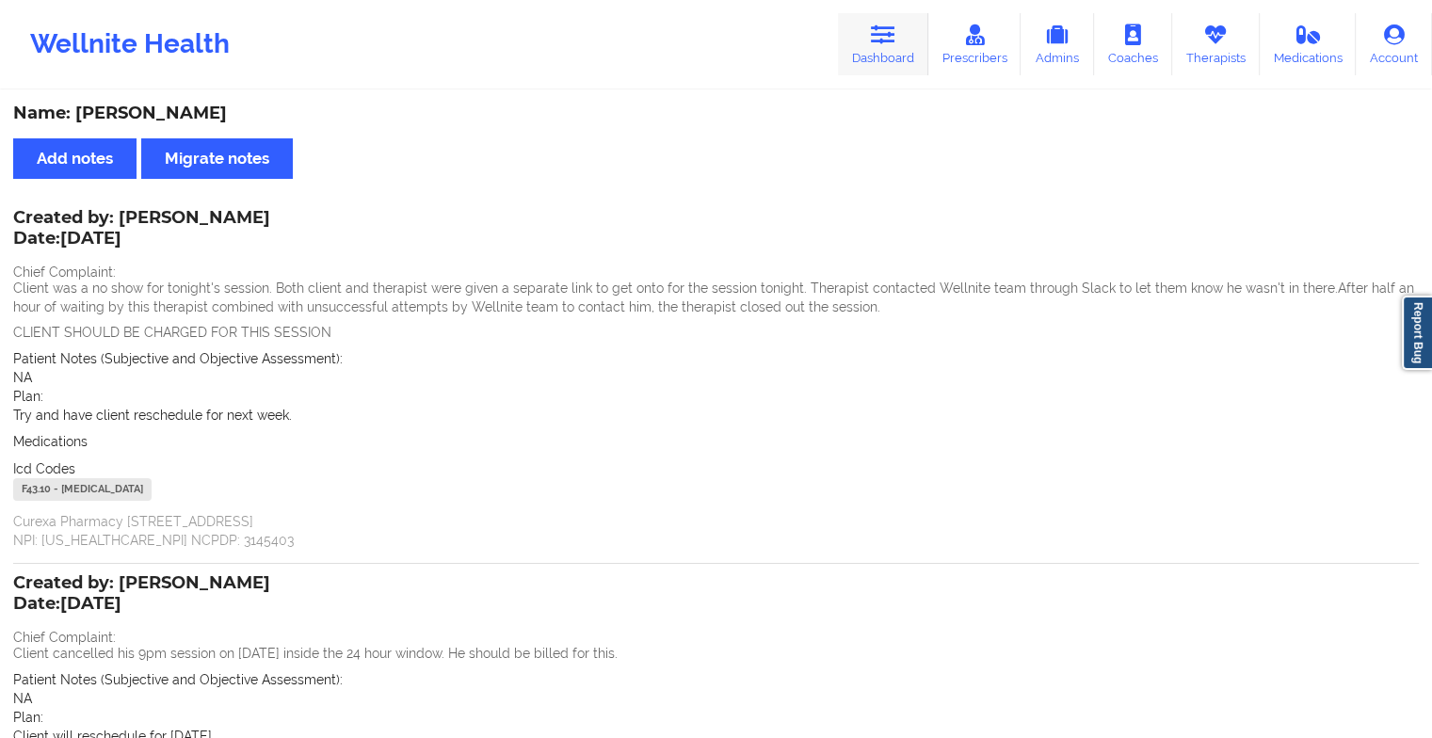
click at [879, 49] on link "Dashboard" at bounding box center [883, 44] width 90 height 62
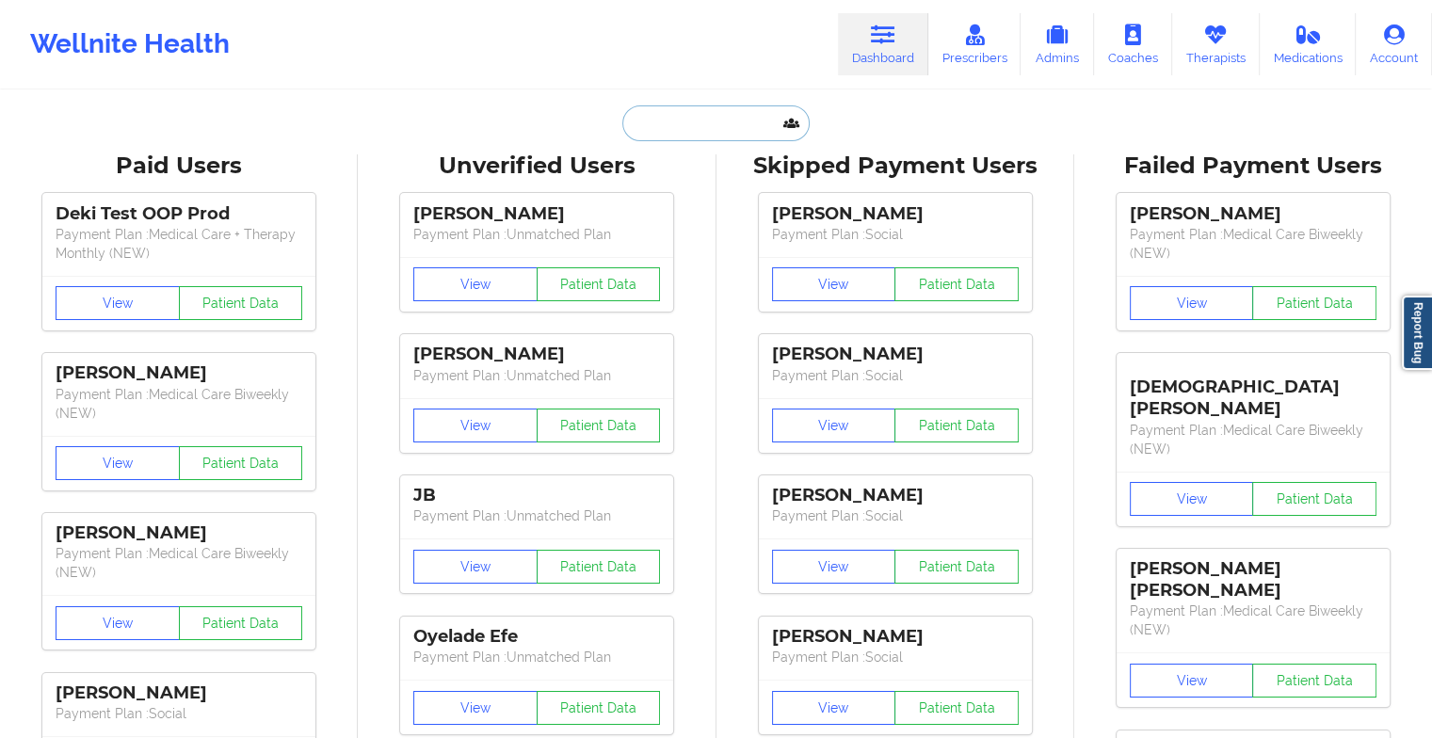
click at [693, 124] on input "text" at bounding box center [715, 123] width 186 height 36
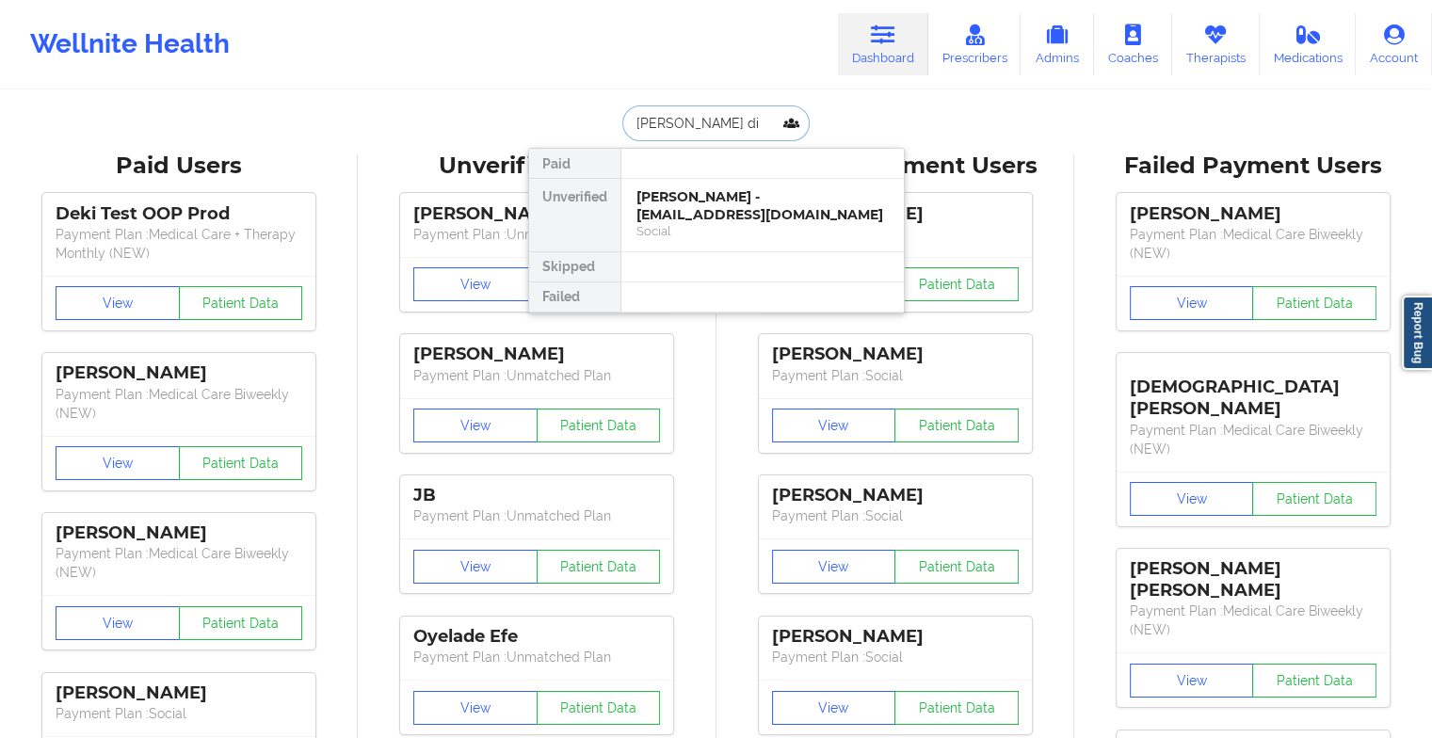
type input "[PERSON_NAME] din"
click at [726, 204] on div "[PERSON_NAME] - [EMAIL_ADDRESS][DOMAIN_NAME]" at bounding box center [763, 205] width 252 height 35
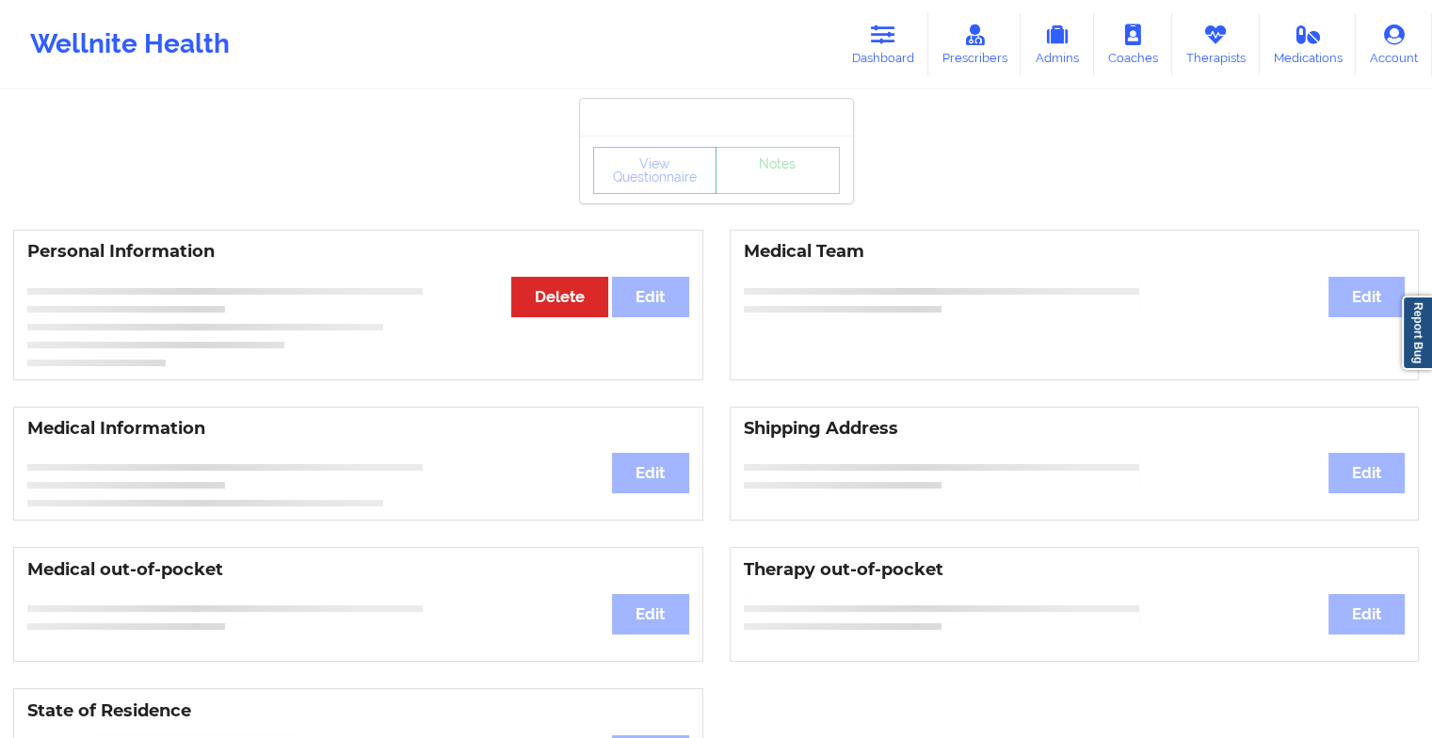
click at [794, 182] on div "View Questionnaire Notes" at bounding box center [716, 170] width 247 height 47
click at [794, 182] on link "Notes" at bounding box center [778, 170] width 124 height 47
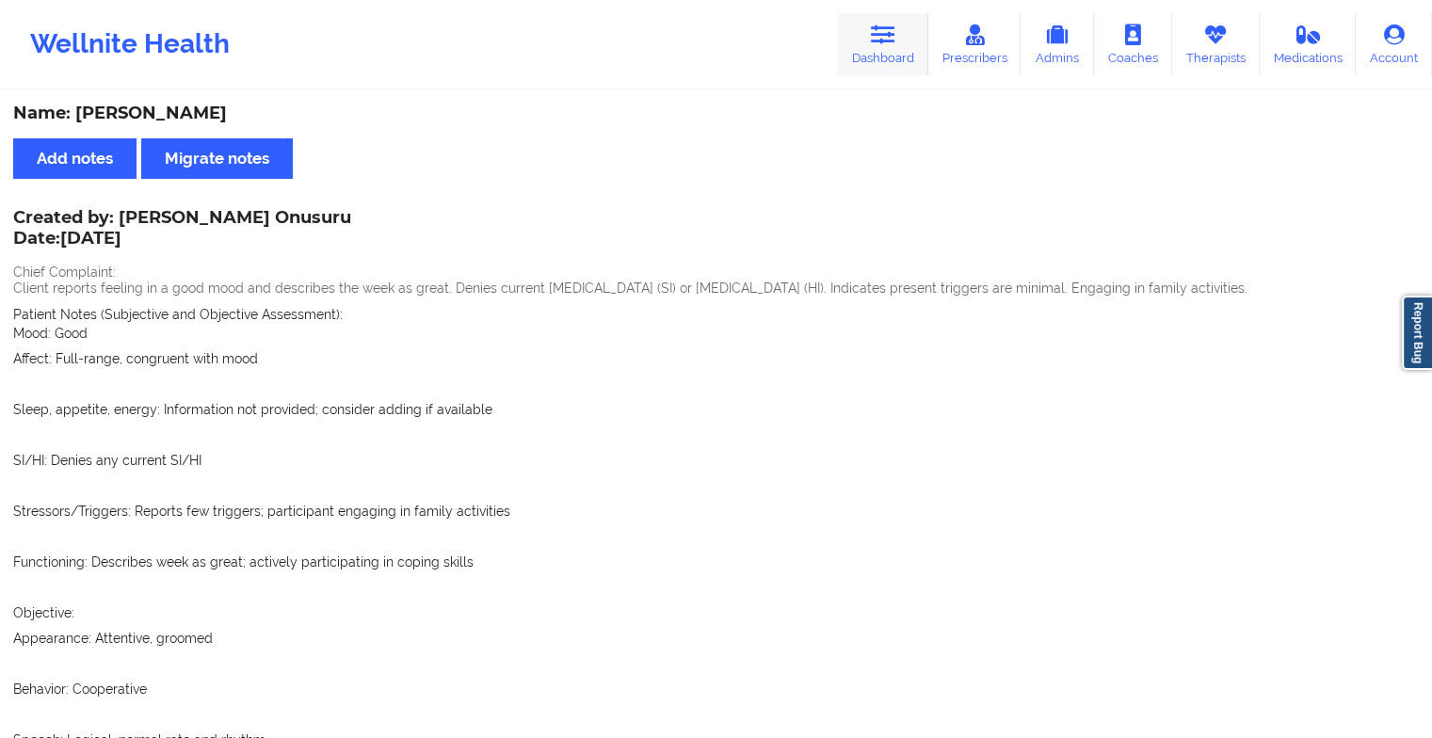
click at [868, 64] on link "Dashboard" at bounding box center [883, 44] width 90 height 62
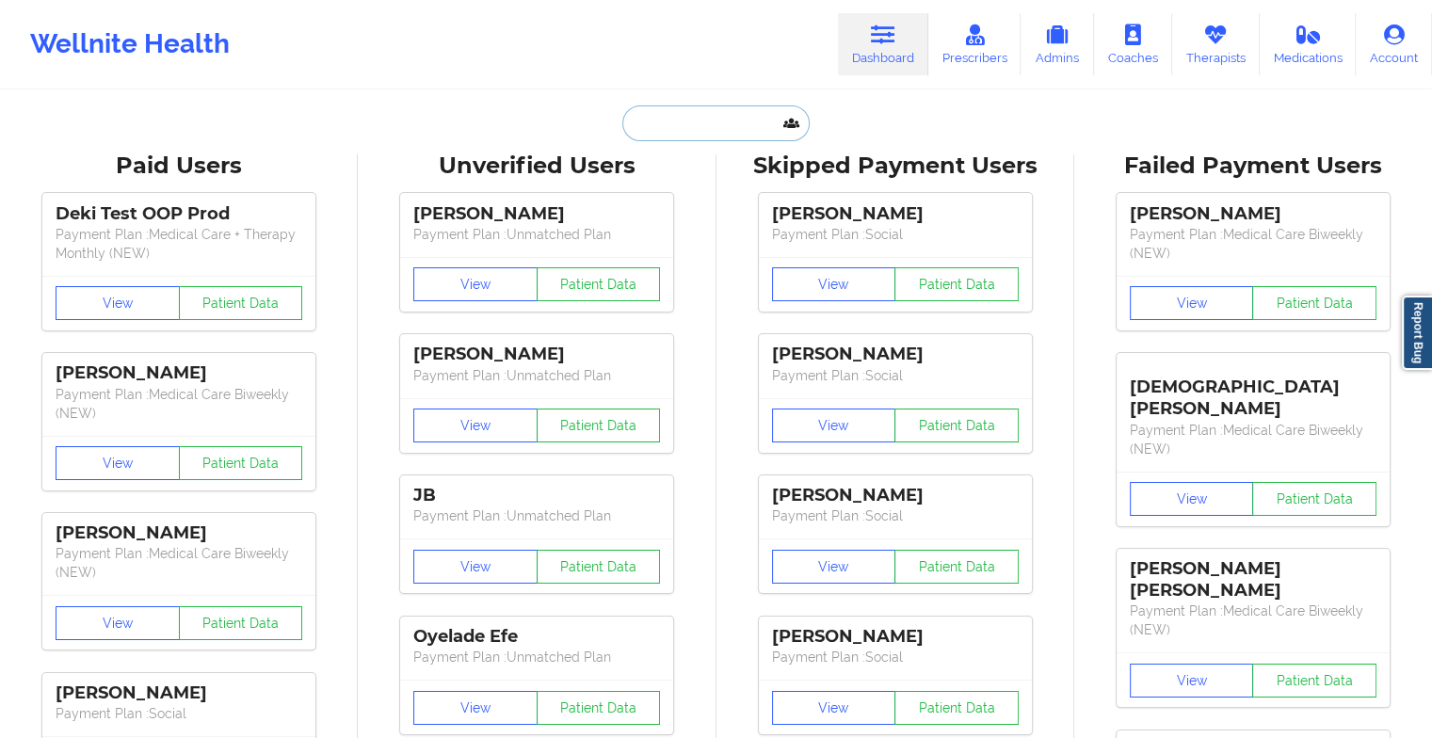
click at [681, 121] on input "text" at bounding box center [715, 123] width 186 height 36
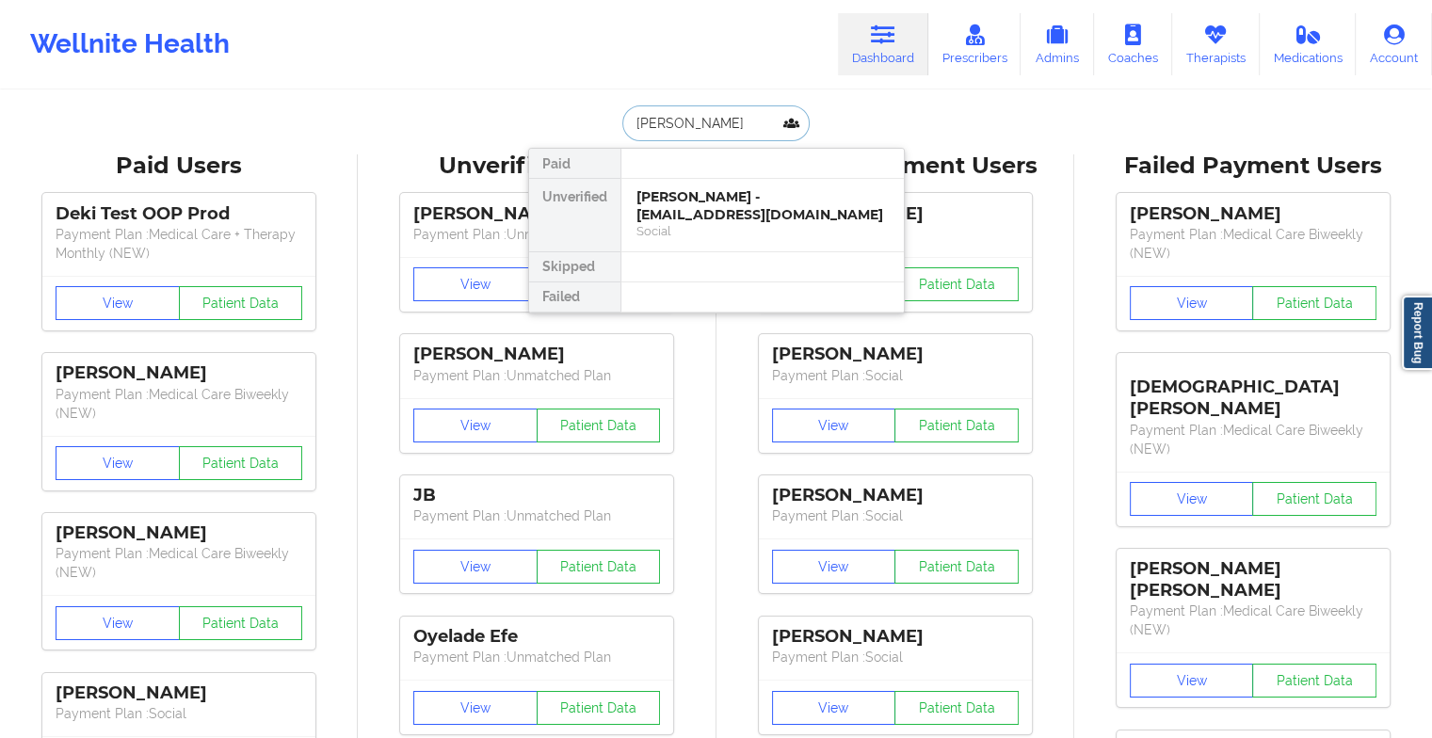
type input "[PERSON_NAME]"
click at [790, 199] on div "[PERSON_NAME] - [EMAIL_ADDRESS][DOMAIN_NAME]" at bounding box center [763, 205] width 252 height 35
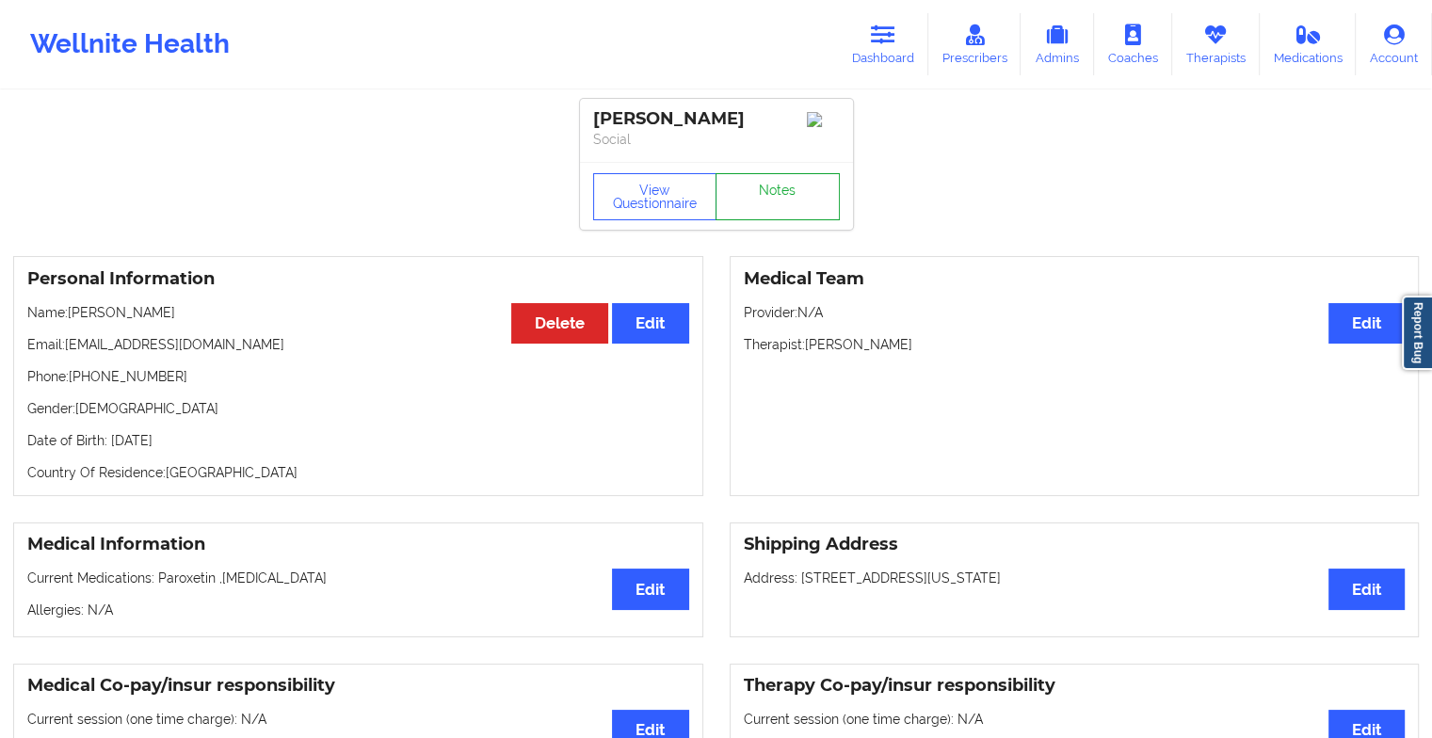
click at [743, 191] on link "Notes" at bounding box center [778, 196] width 124 height 47
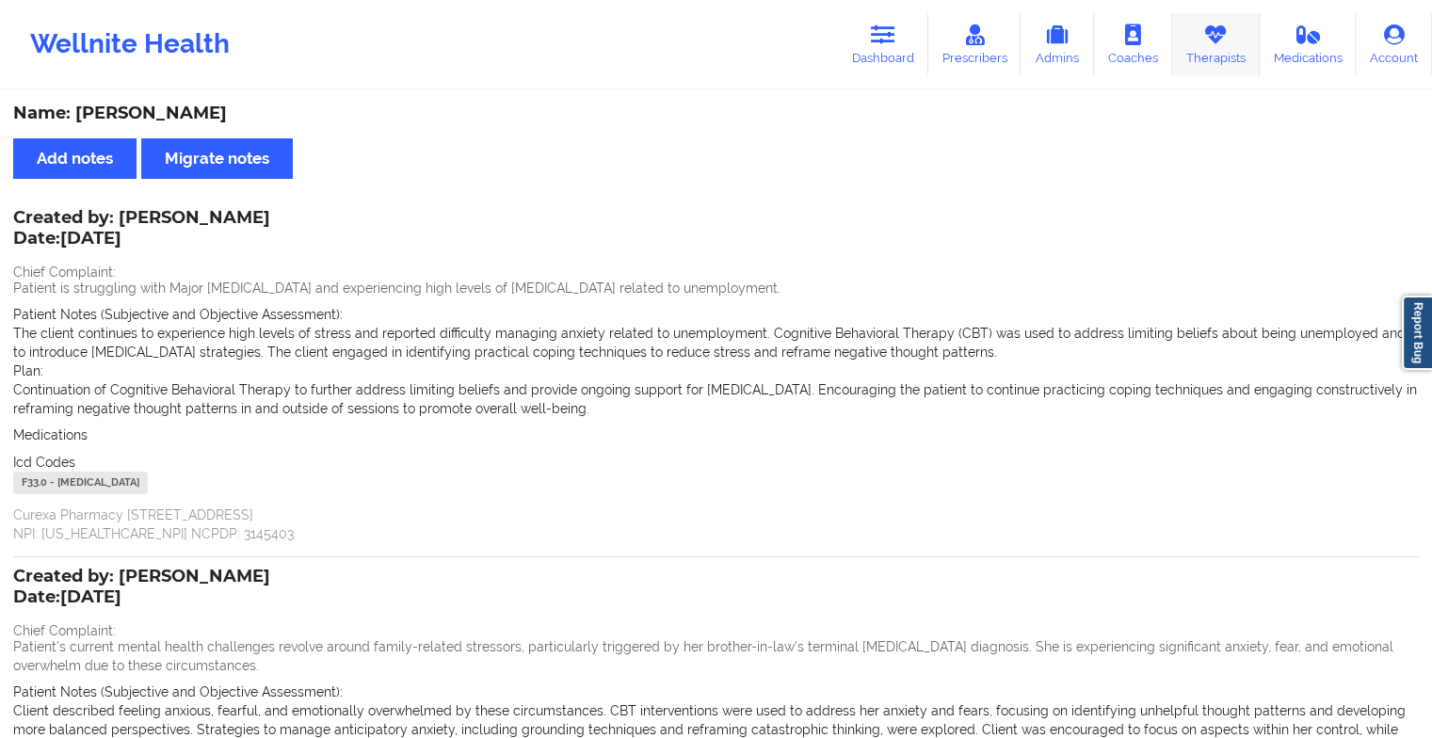
click at [1220, 45] on link "Therapists" at bounding box center [1216, 44] width 88 height 62
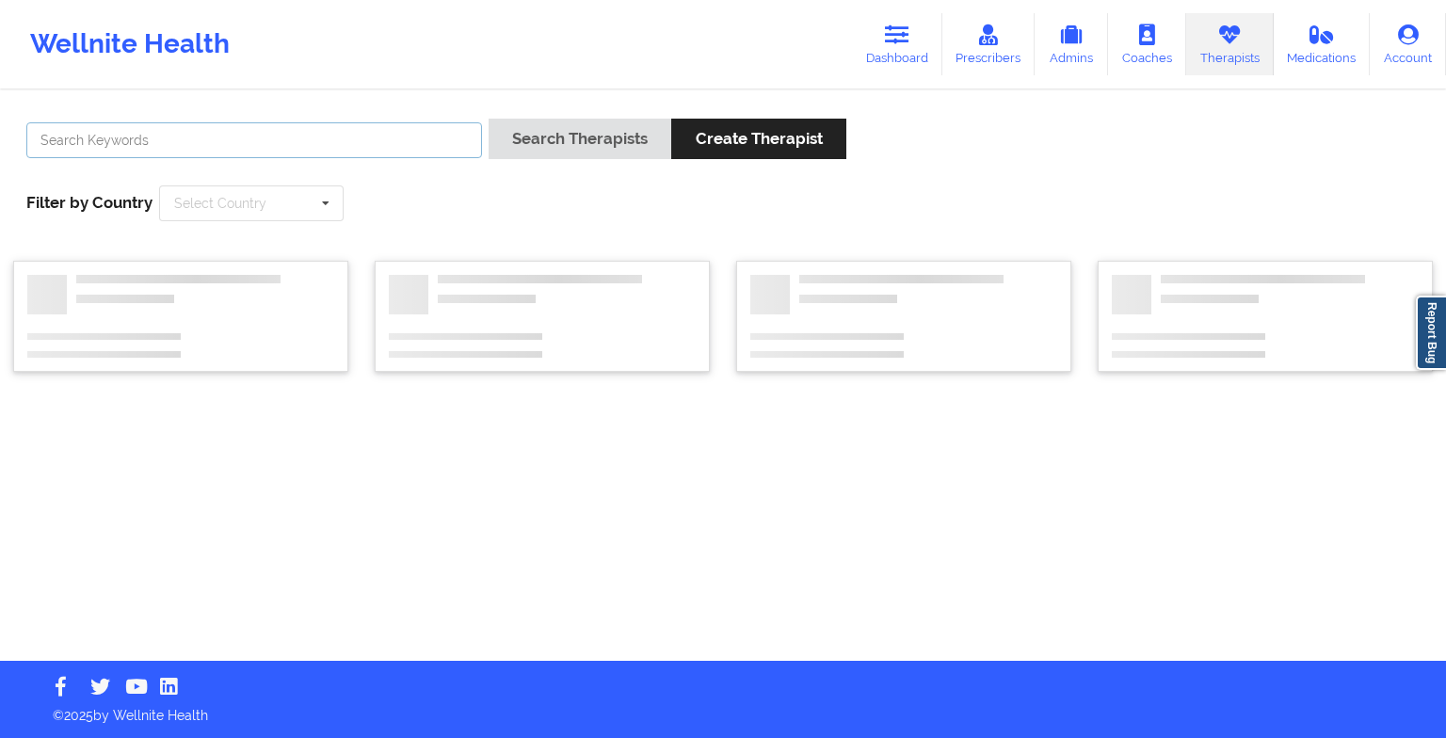
click at [309, 152] on input "text" at bounding box center [254, 140] width 456 height 36
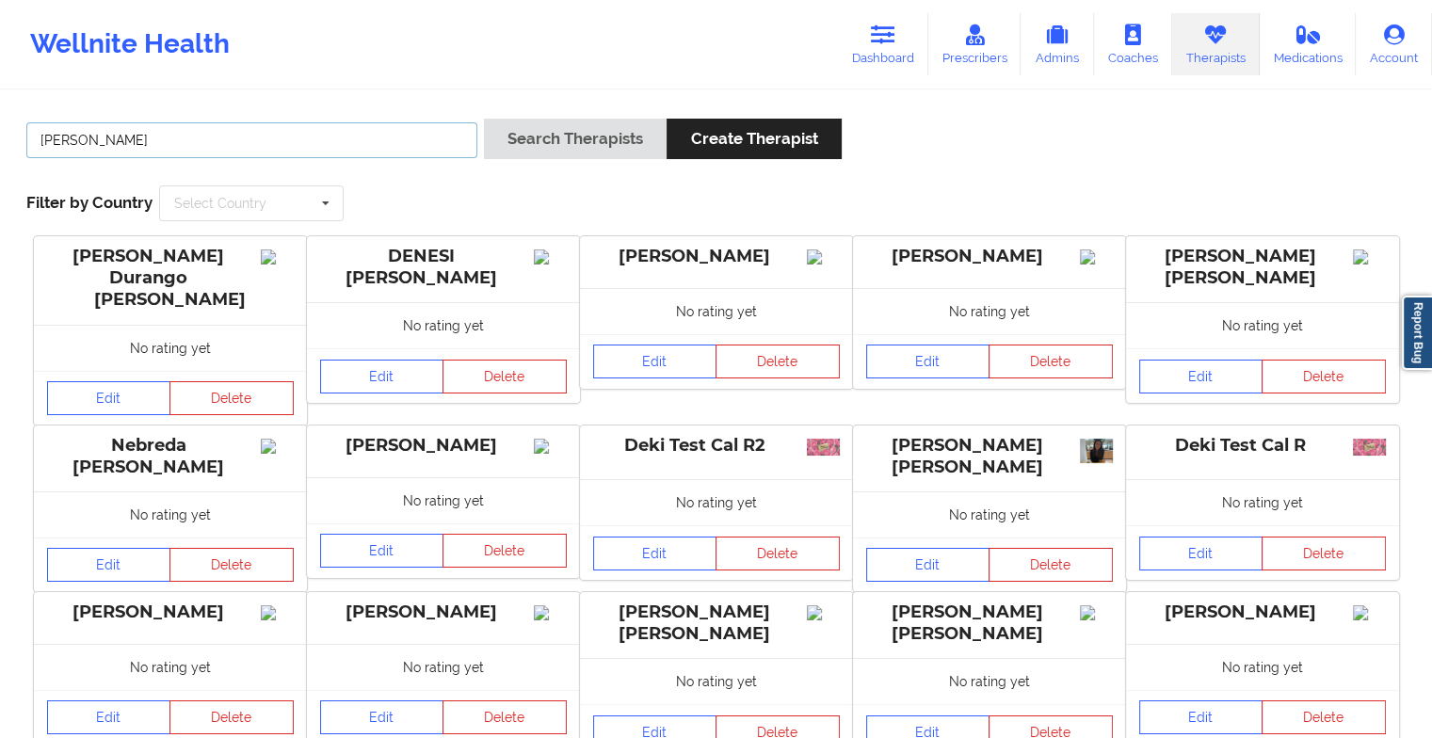
type input "[PERSON_NAME]"
click at [484, 119] on button "Search Therapists" at bounding box center [575, 139] width 183 height 40
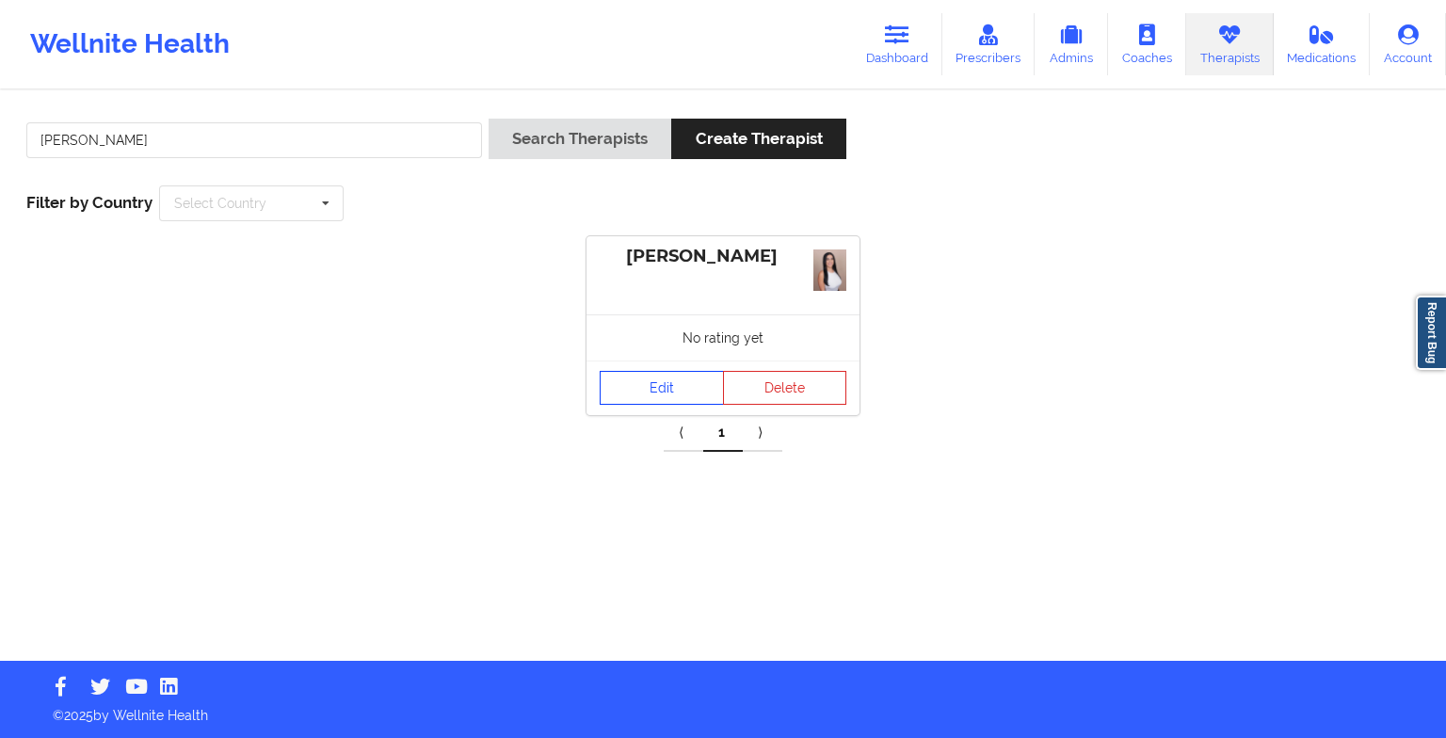
click at [655, 380] on link "Edit" at bounding box center [662, 388] width 124 height 34
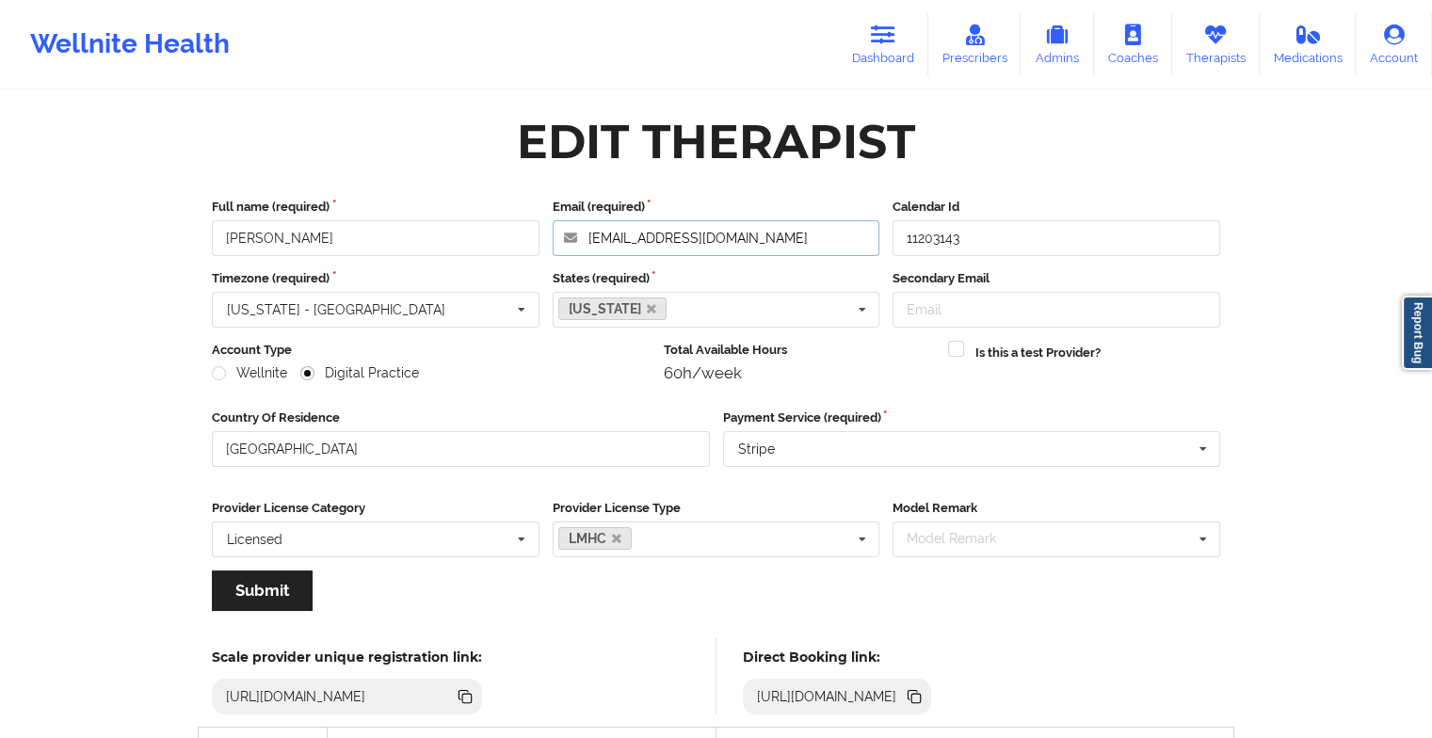
drag, startPoint x: 813, startPoint y: 252, endPoint x: 589, endPoint y: 215, distance: 226.3
click at [589, 215] on div "Email (required) [EMAIL_ADDRESS][DOMAIN_NAME]" at bounding box center [716, 227] width 341 height 58
click at [868, 41] on link "Dashboard" at bounding box center [883, 44] width 90 height 62
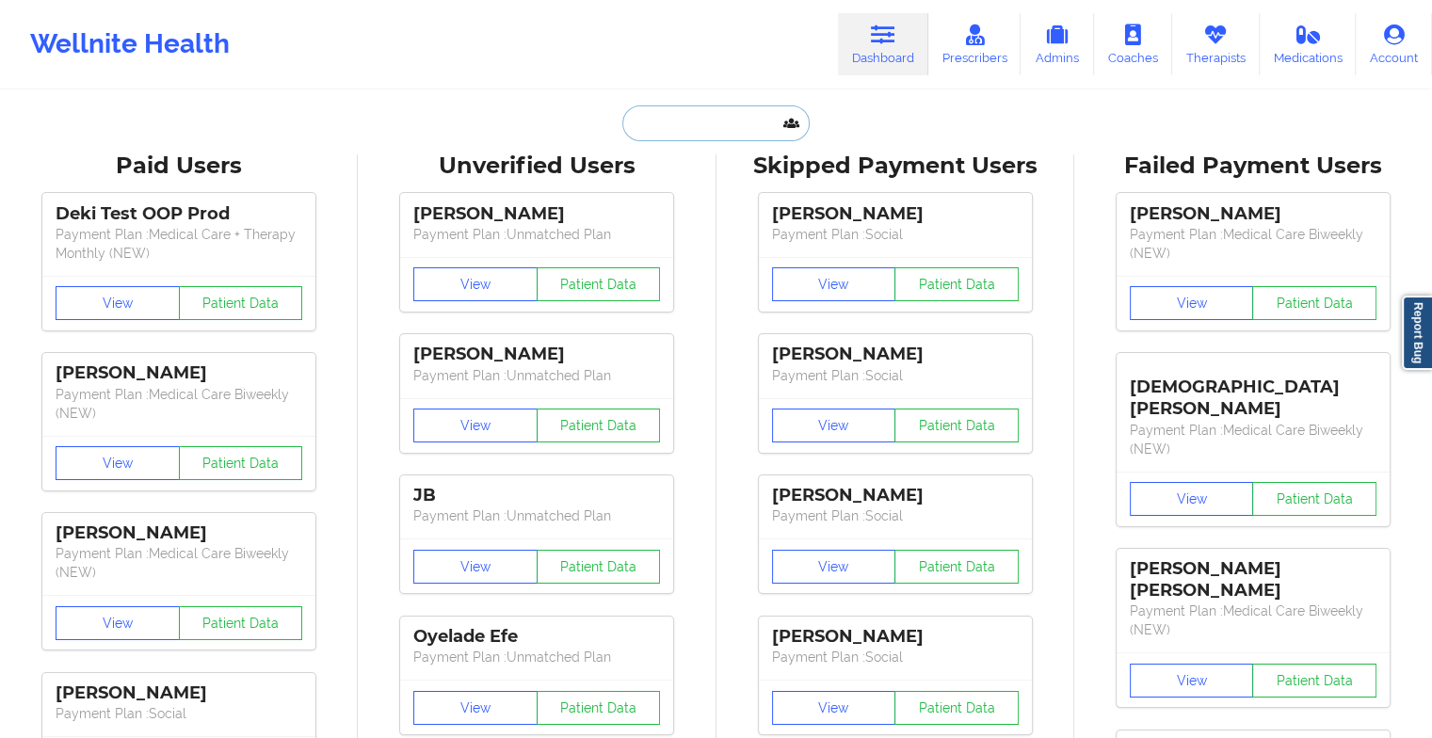
click at [697, 124] on input "text" at bounding box center [715, 123] width 186 height 36
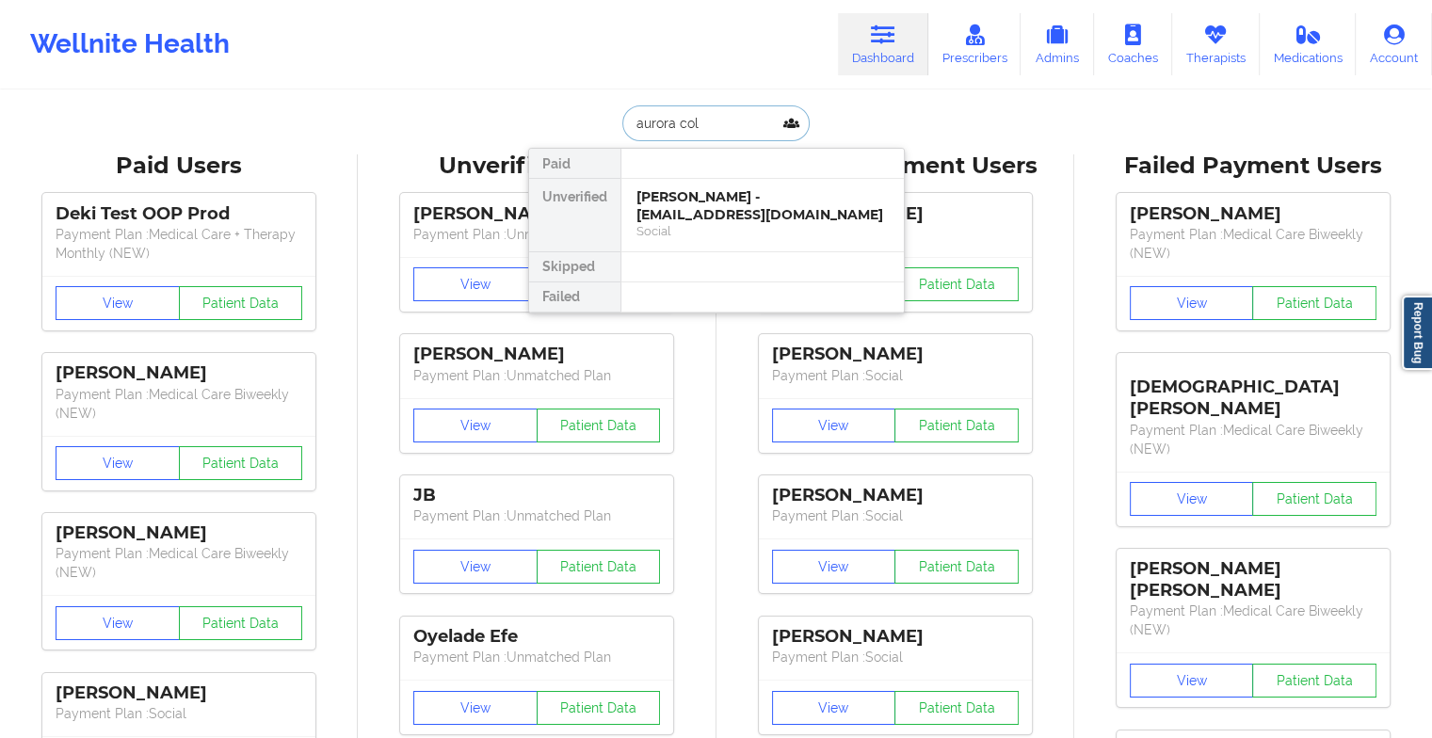
type input "aurora coli"
click at [723, 198] on div "[PERSON_NAME] - [EMAIL_ADDRESS][DOMAIN_NAME]" at bounding box center [763, 205] width 252 height 35
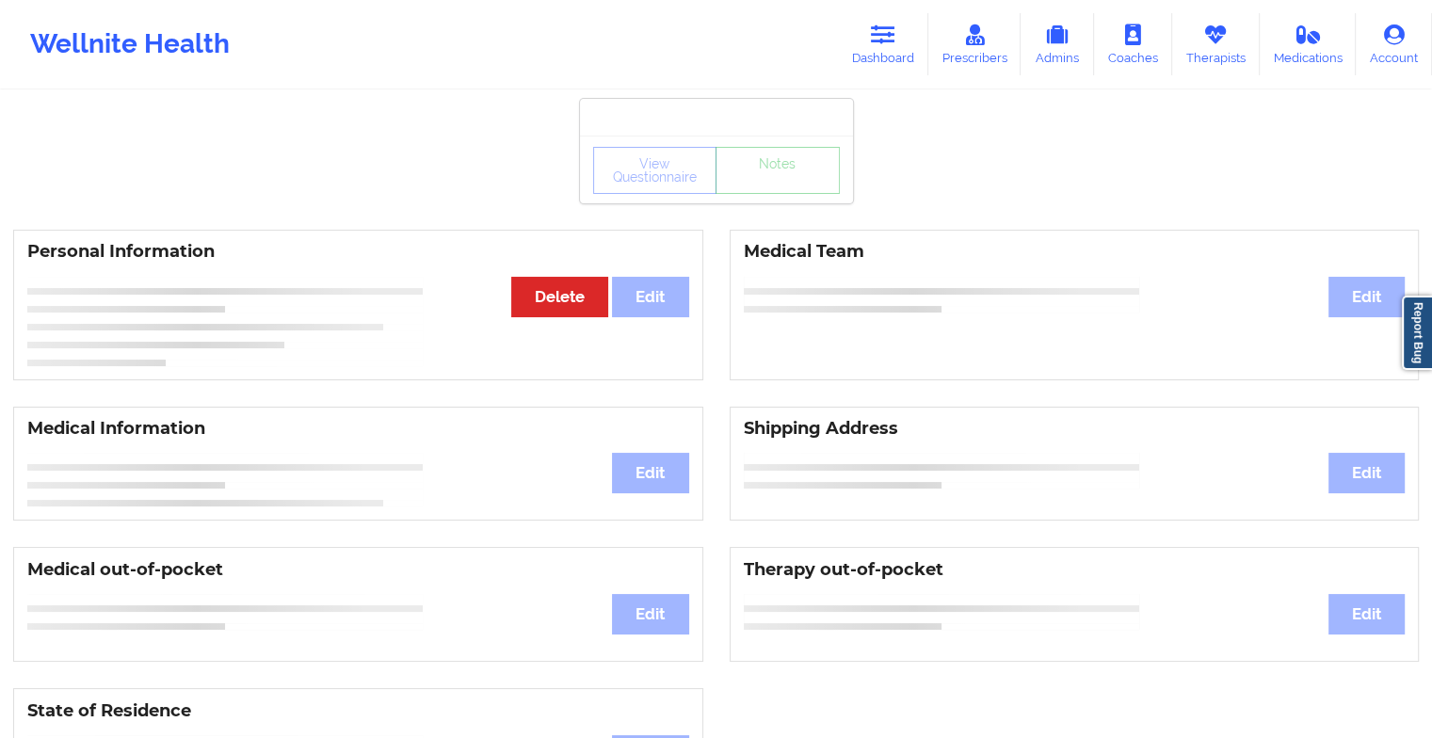
click at [795, 185] on div "View Questionnaire Notes" at bounding box center [716, 170] width 247 height 47
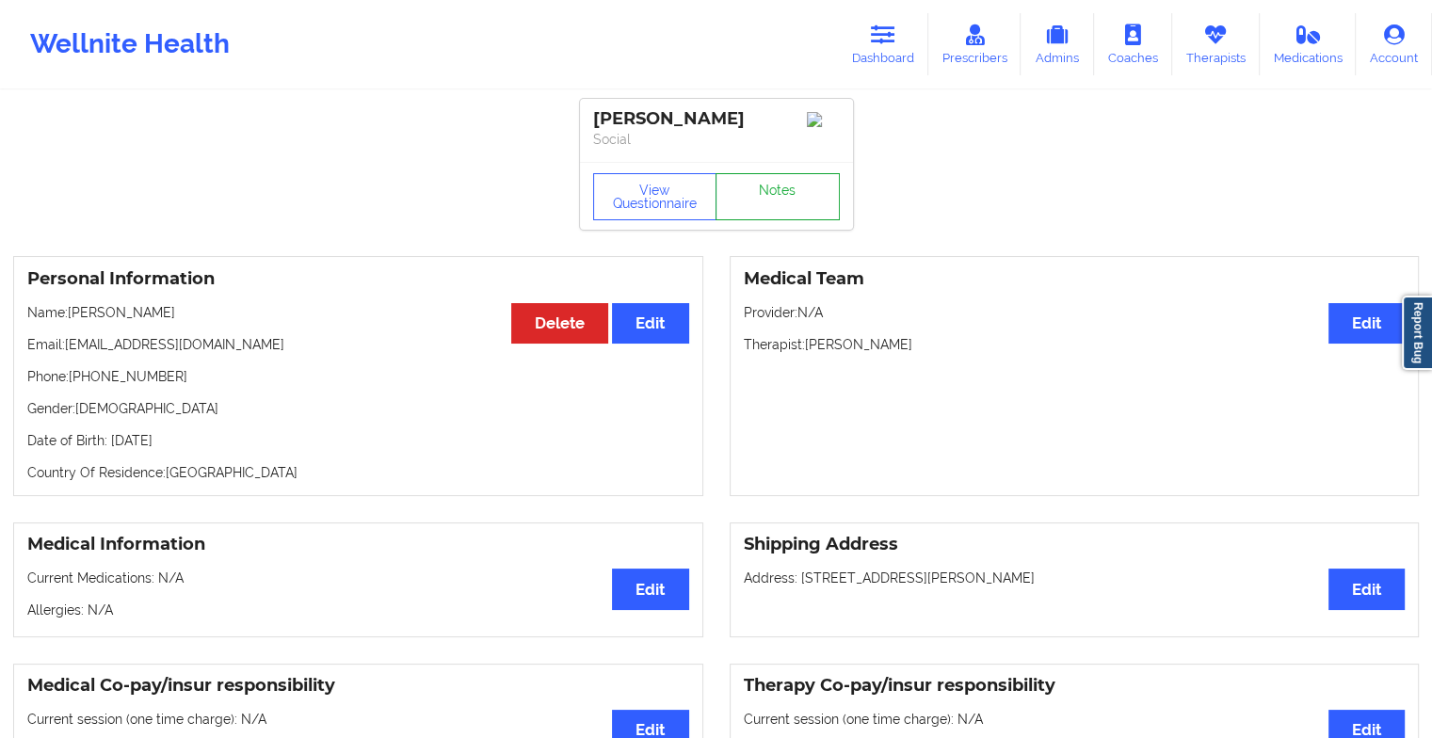
click at [795, 185] on link "Notes" at bounding box center [778, 196] width 124 height 47
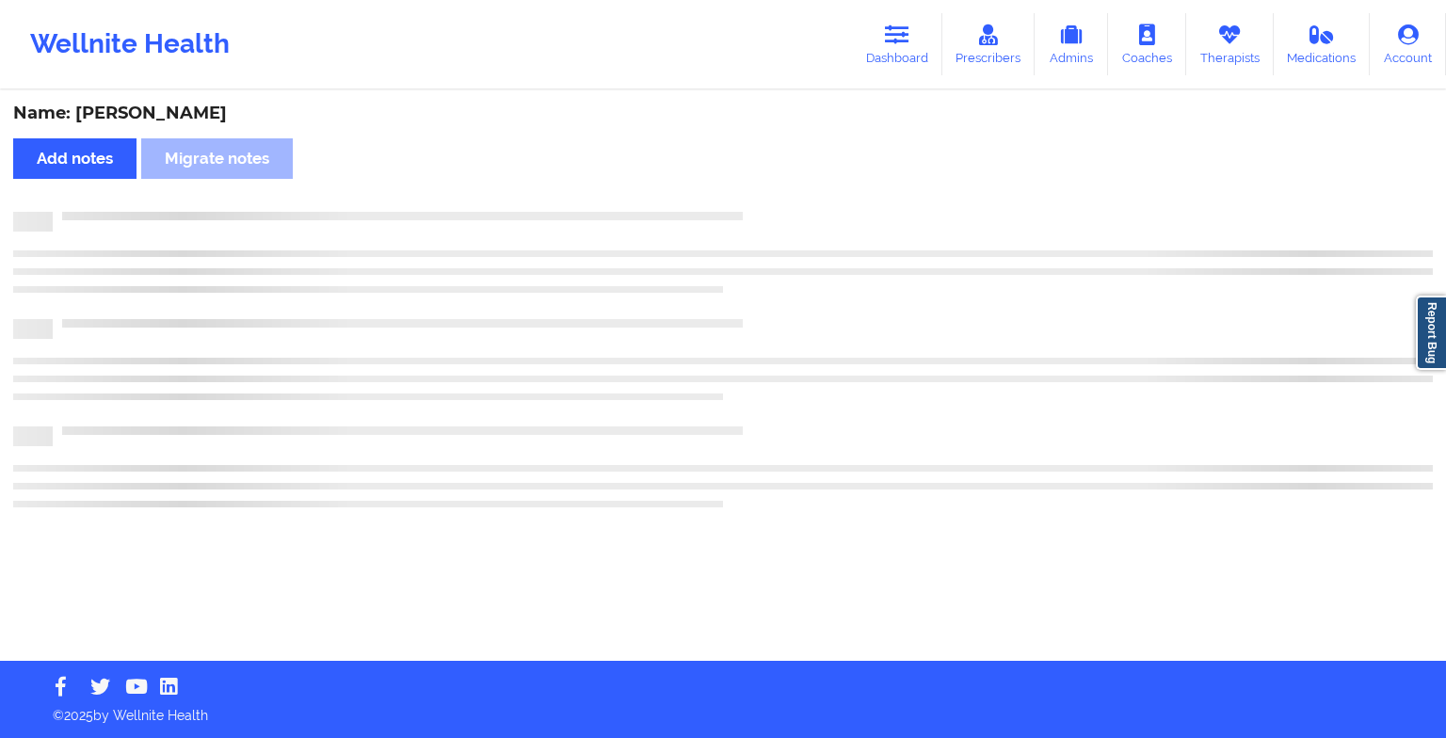
click at [795, 185] on div "Name: [PERSON_NAME] Add notes Migrate notes" at bounding box center [723, 376] width 1446 height 569
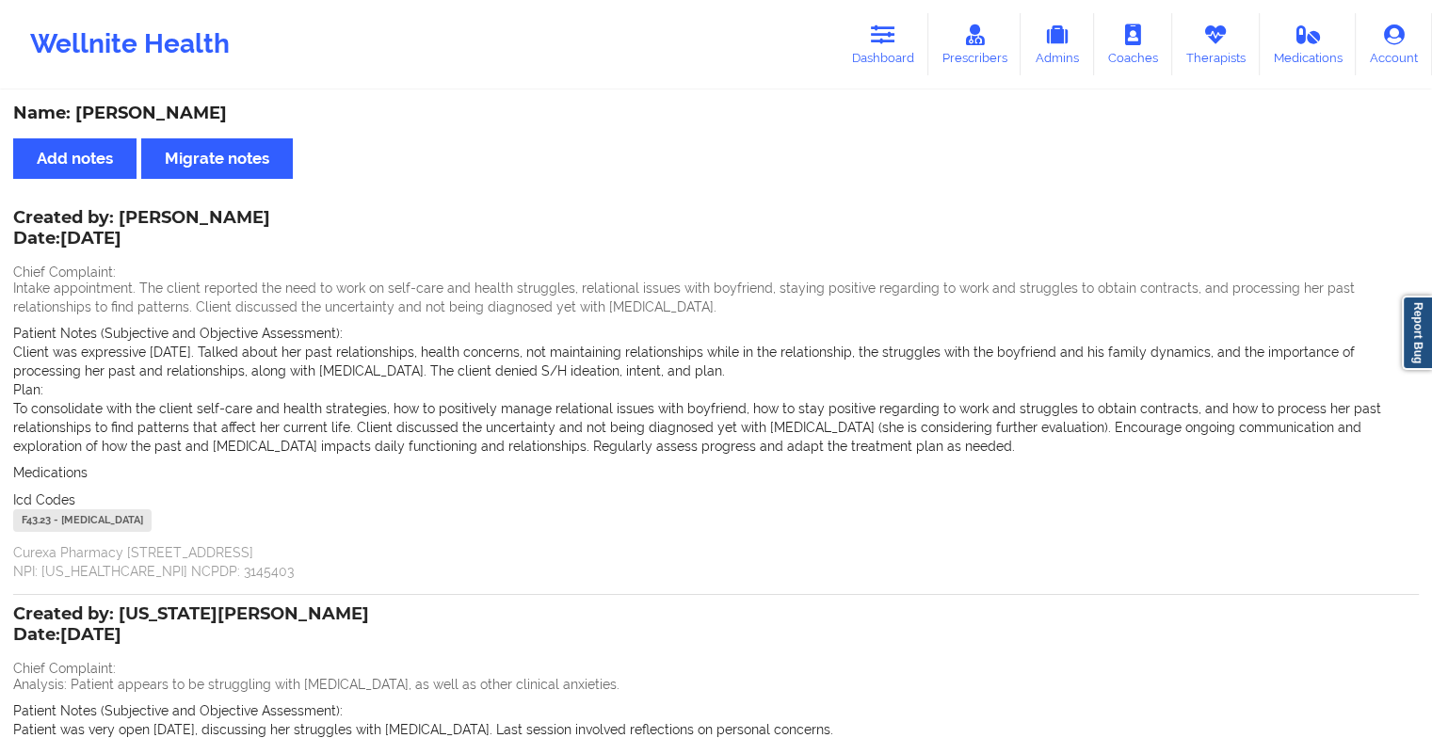
click at [887, 8] on div "Wellnite Health Dashboard Prescribers Admins Coaches Therapists Medications Acc…" at bounding box center [716, 44] width 1432 height 75
click at [881, 38] on icon at bounding box center [883, 34] width 24 height 21
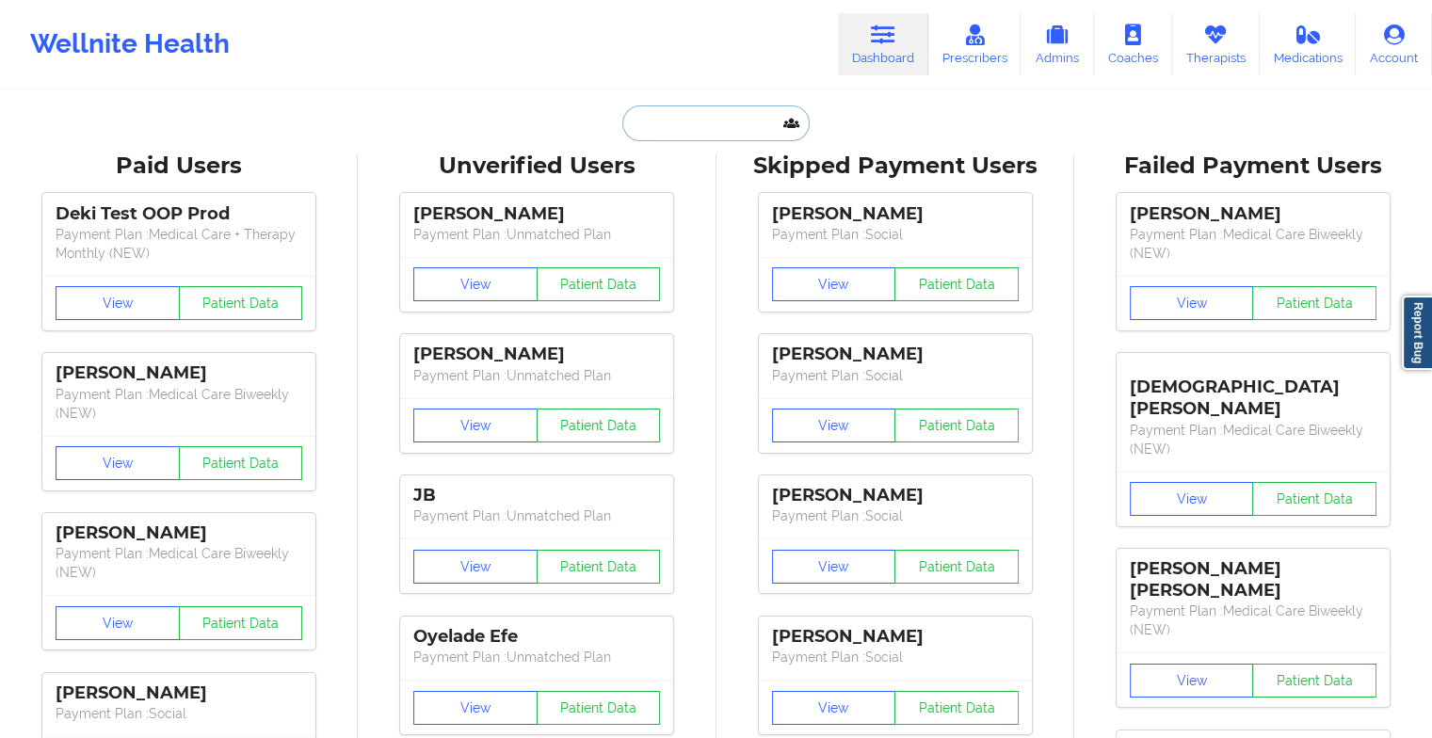
click at [684, 119] on input "text" at bounding box center [715, 123] width 186 height 36
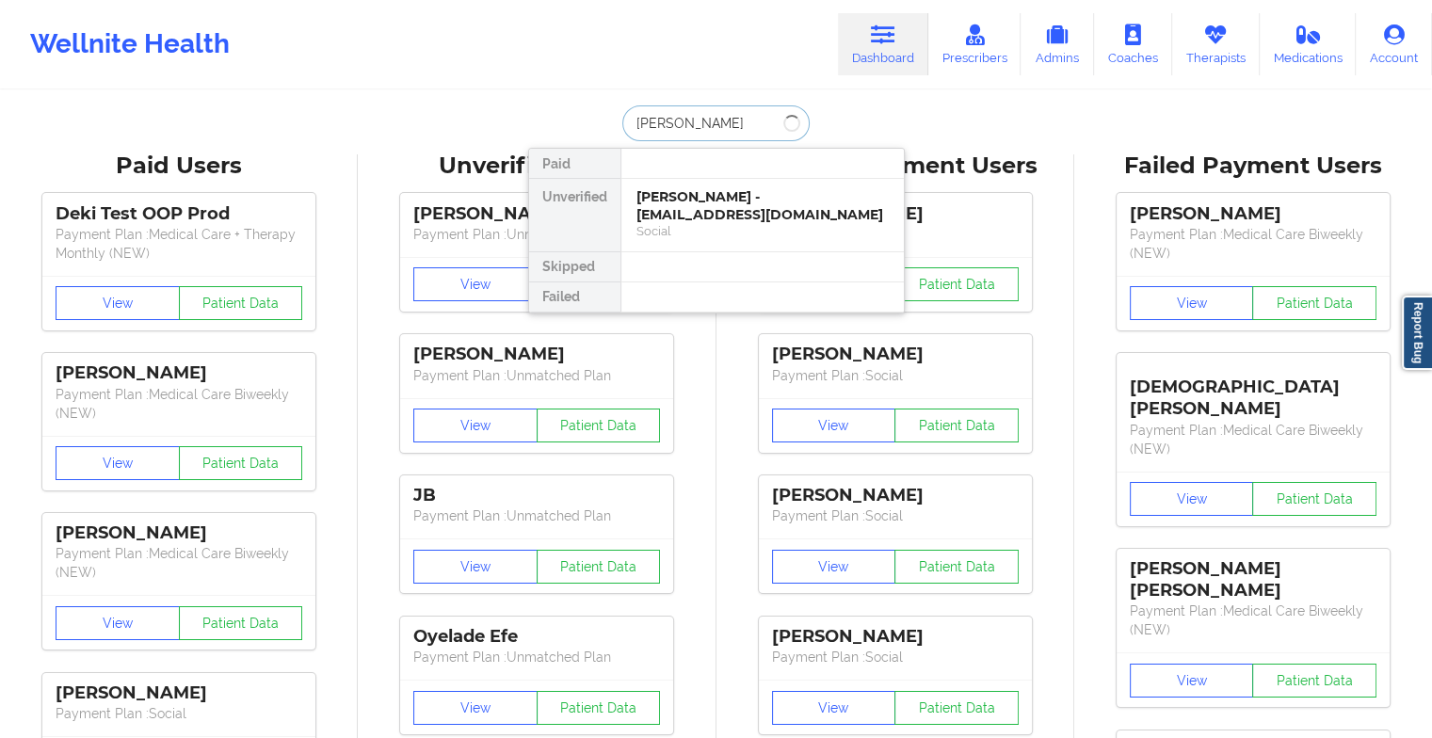
type input "[PERSON_NAME]"
click at [744, 214] on div "[PERSON_NAME] - [EMAIL_ADDRESS][DOMAIN_NAME]" at bounding box center [763, 205] width 252 height 35
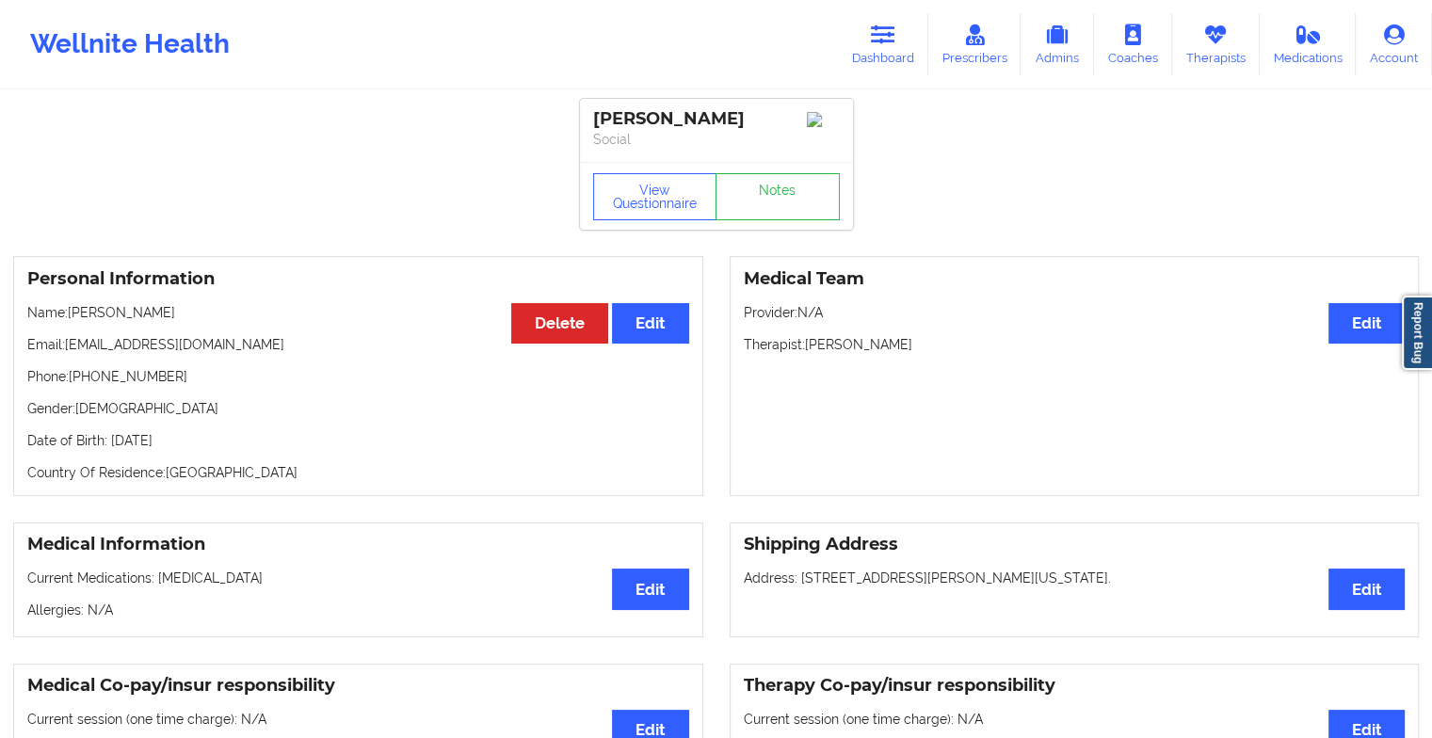
click at [793, 195] on div "View Questionnaire Notes" at bounding box center [716, 196] width 273 height 68
click at [793, 195] on link "Notes" at bounding box center [778, 196] width 124 height 47
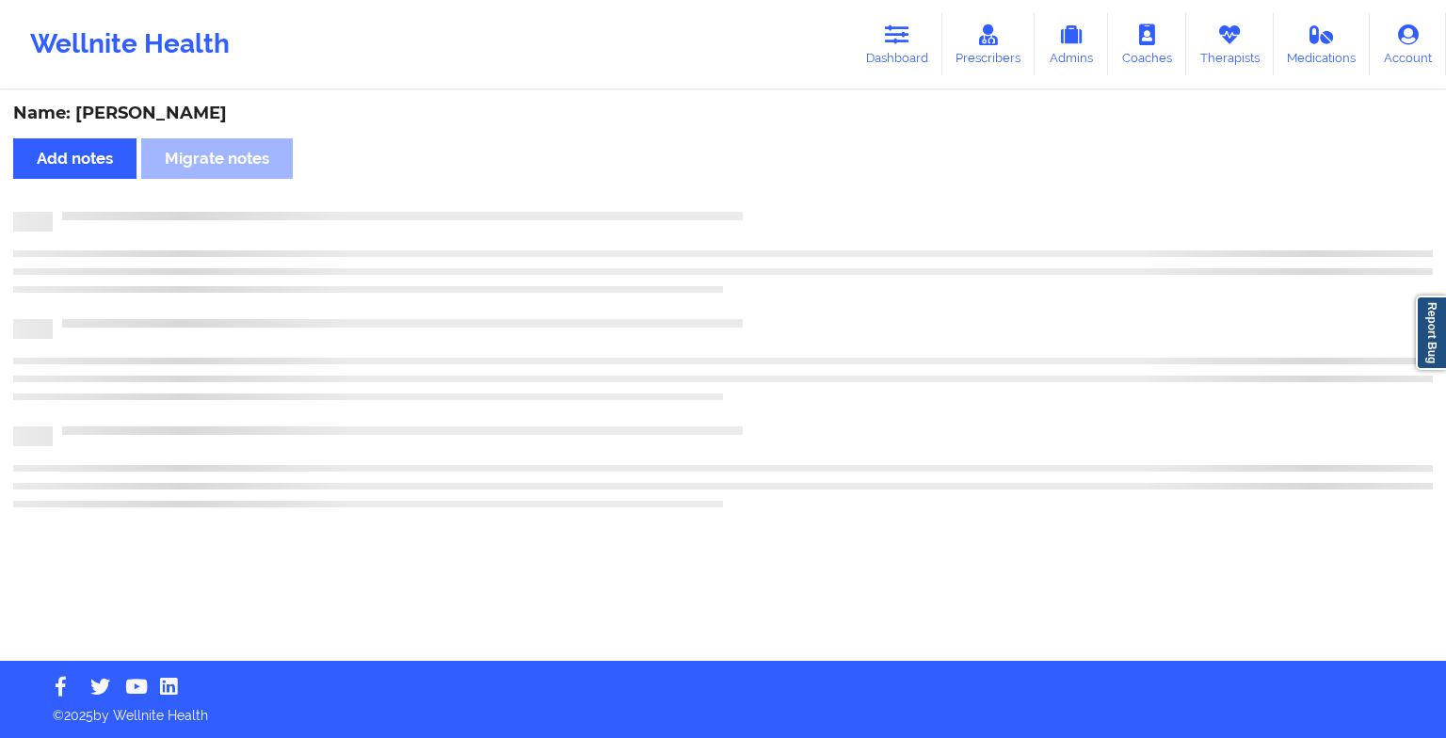
click at [793, 195] on div "Name: [PERSON_NAME] Add notes Migrate notes" at bounding box center [723, 376] width 1446 height 569
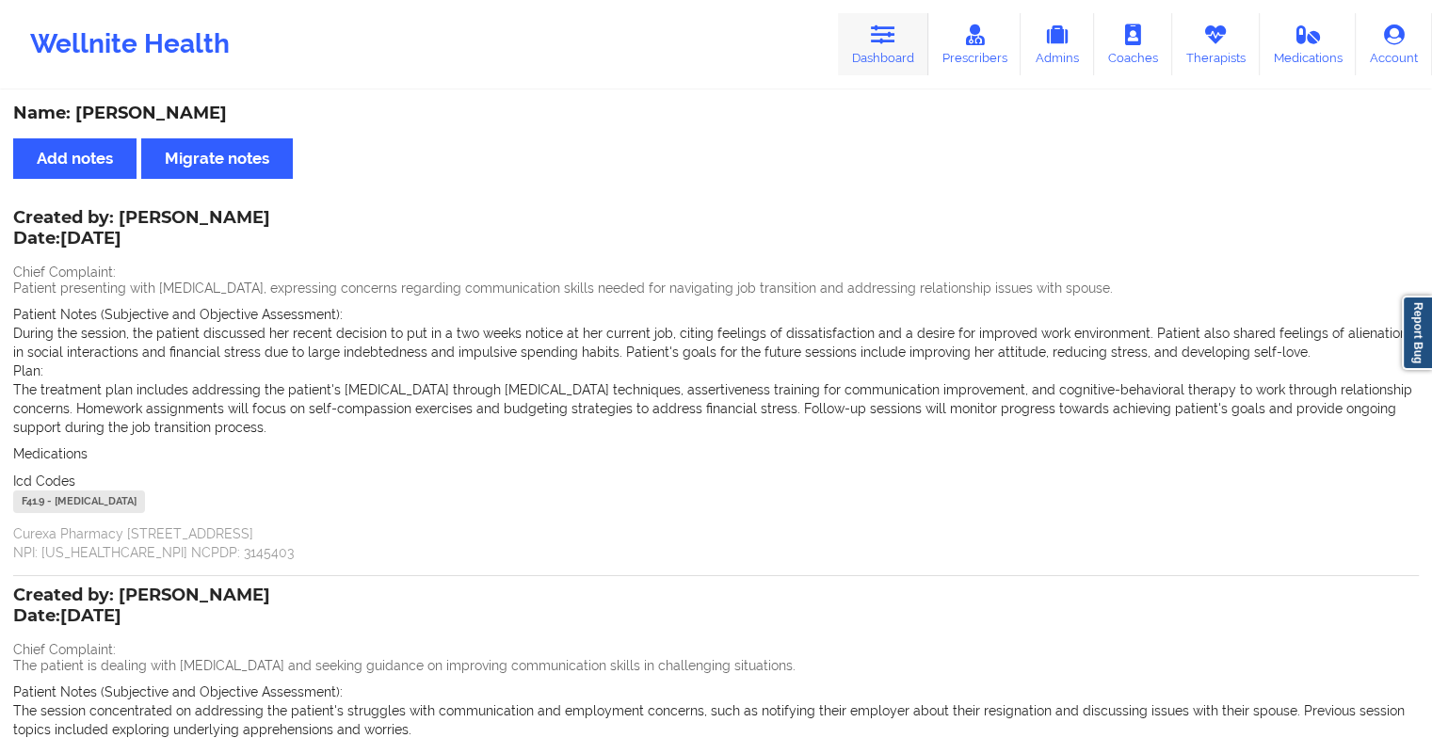
click at [870, 34] on link "Dashboard" at bounding box center [883, 44] width 90 height 62
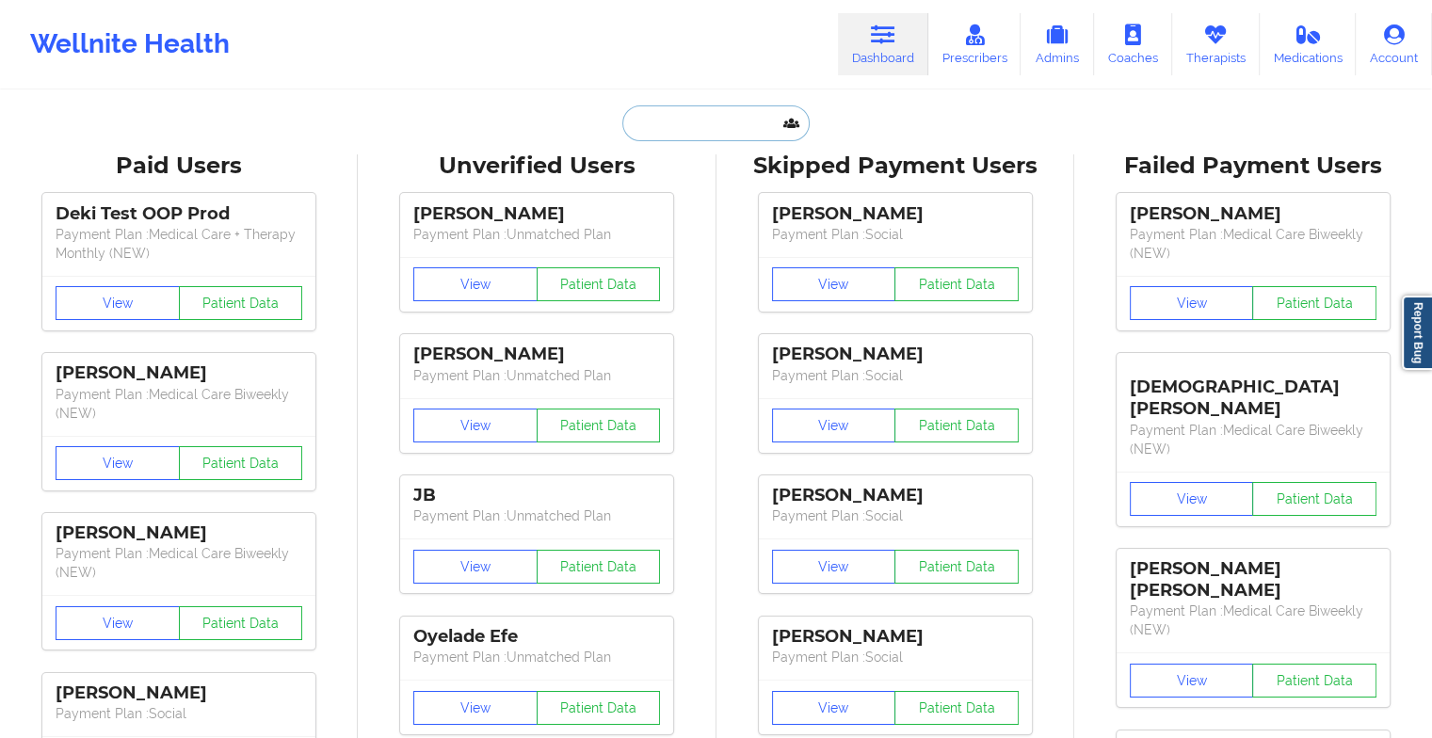
click at [673, 125] on input "text" at bounding box center [715, 123] width 186 height 36
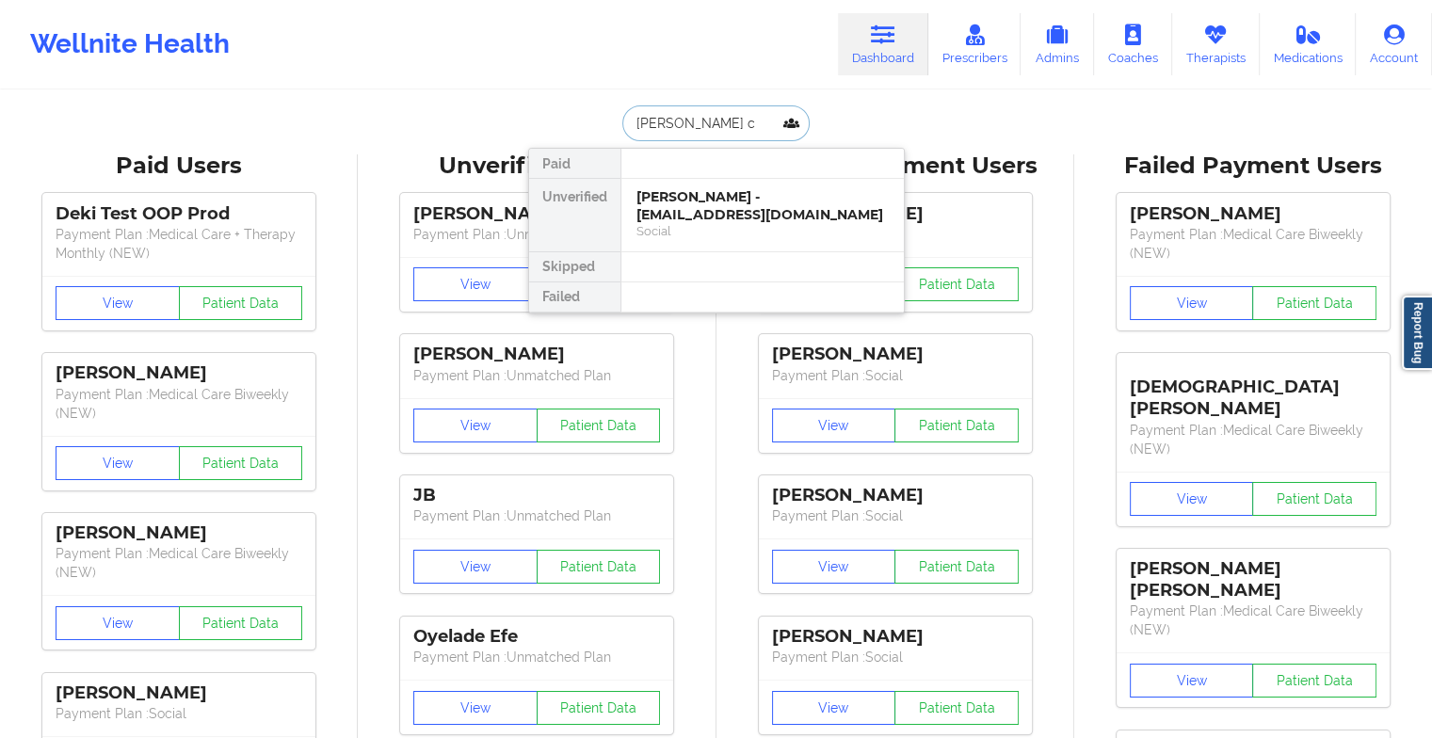
type input "[PERSON_NAME] co"
click at [700, 223] on div "Social" at bounding box center [763, 231] width 252 height 16
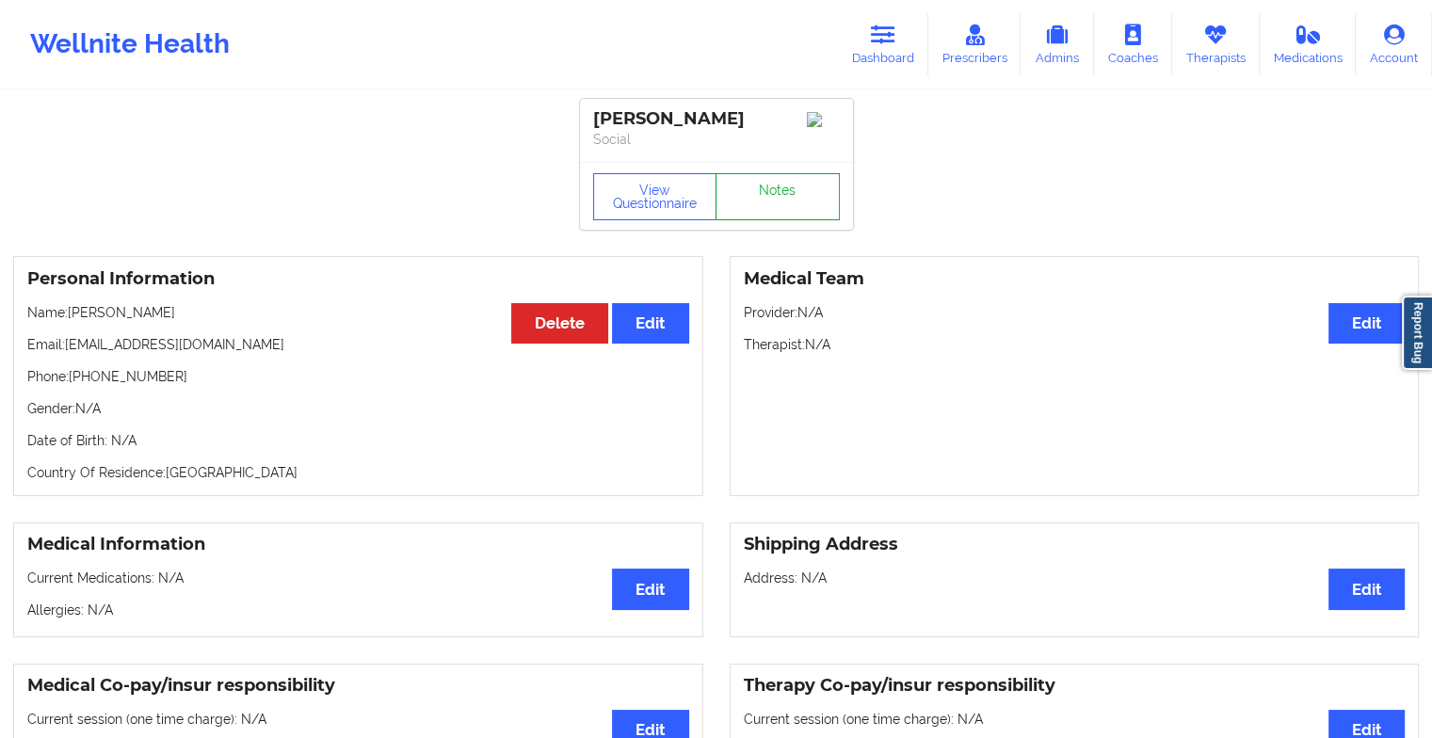
click at [792, 196] on link "Notes" at bounding box center [778, 196] width 124 height 47
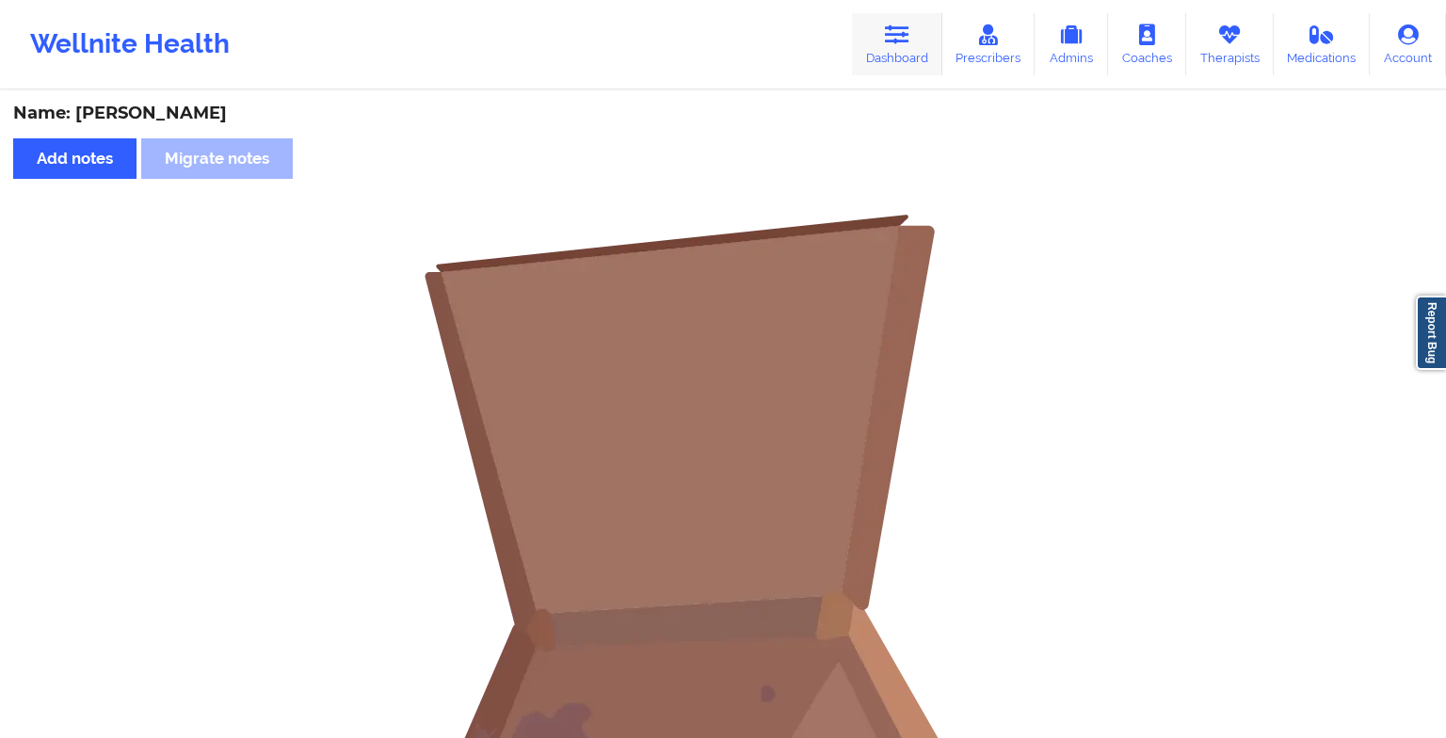
click at [904, 39] on link "Dashboard" at bounding box center [897, 44] width 90 height 62
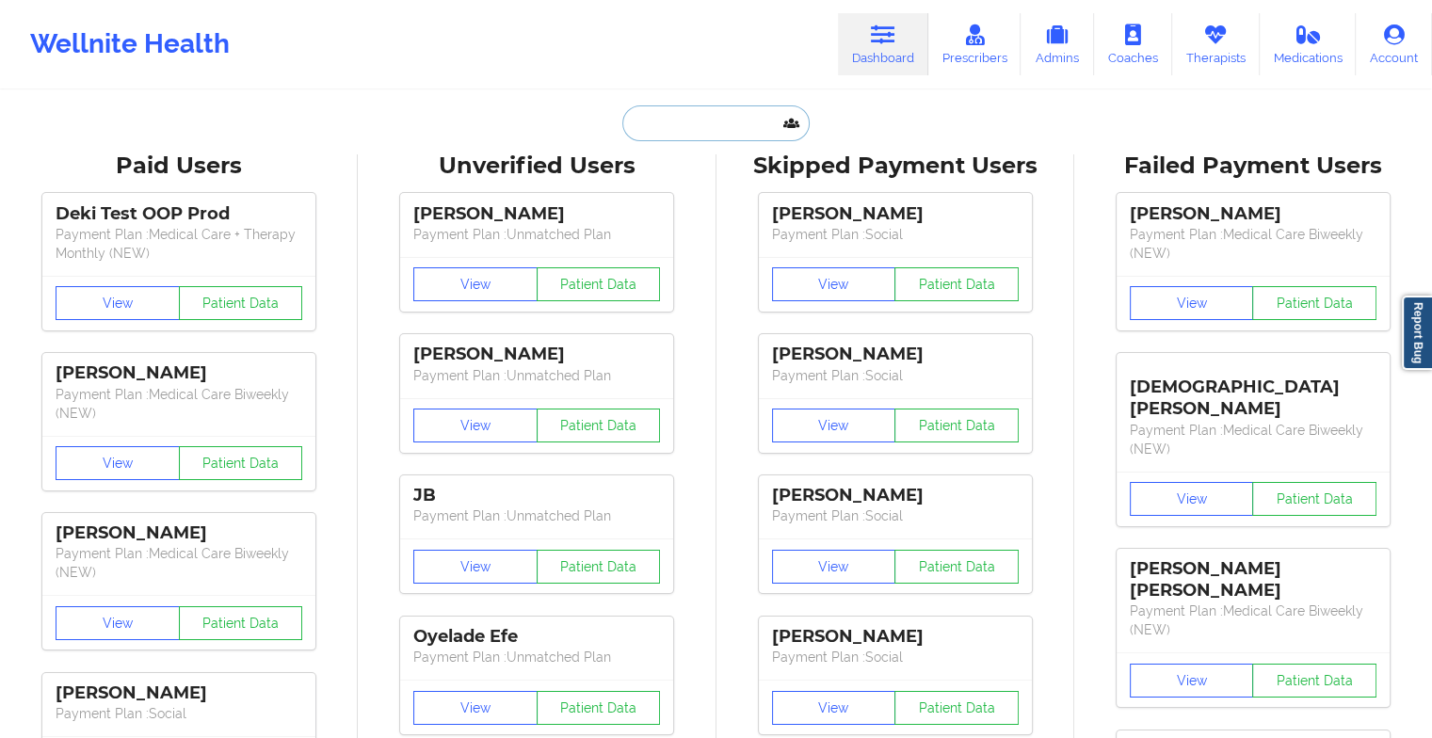
click at [753, 130] on input "text" at bounding box center [715, 123] width 186 height 36
type input "a"
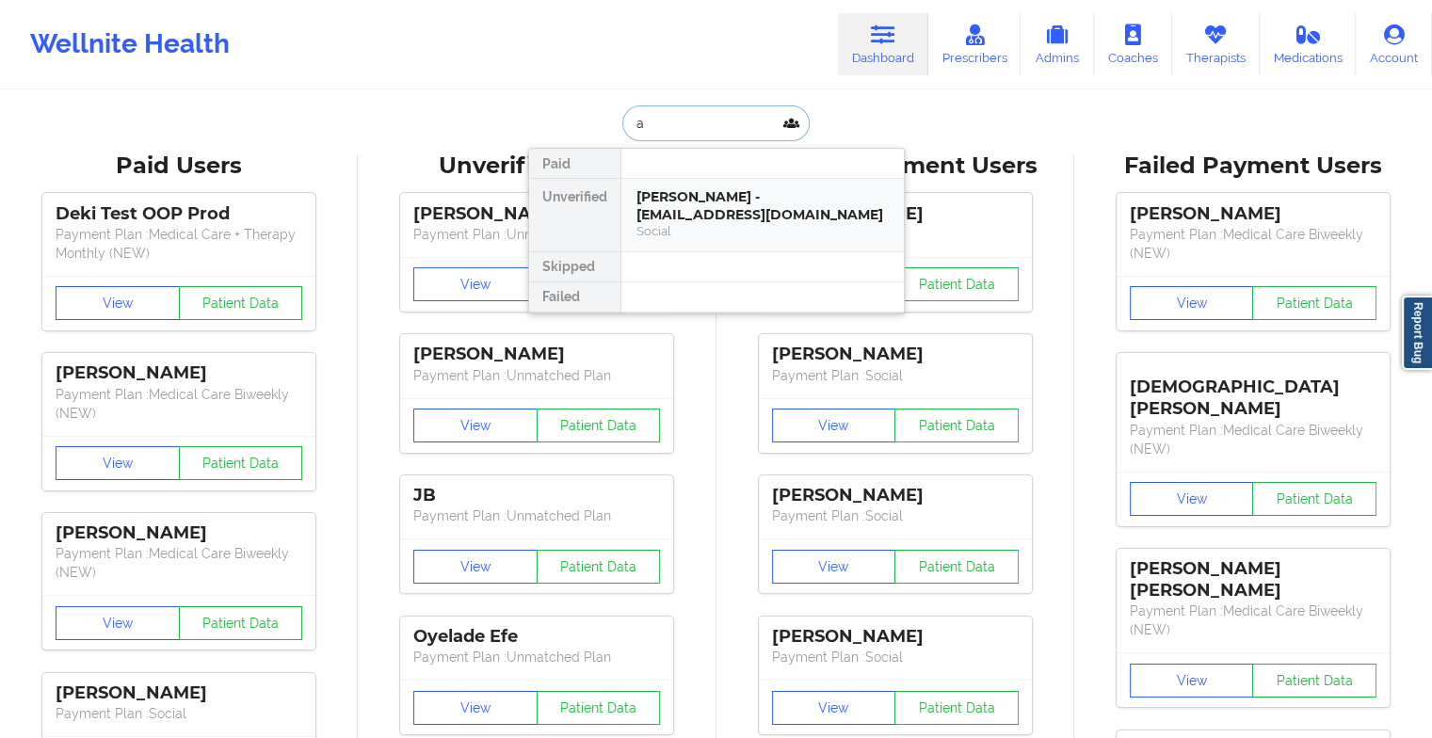
click at [751, 231] on div "[PERSON_NAME] - [EMAIL_ADDRESS][DOMAIN_NAME] Social" at bounding box center [762, 215] width 282 height 73
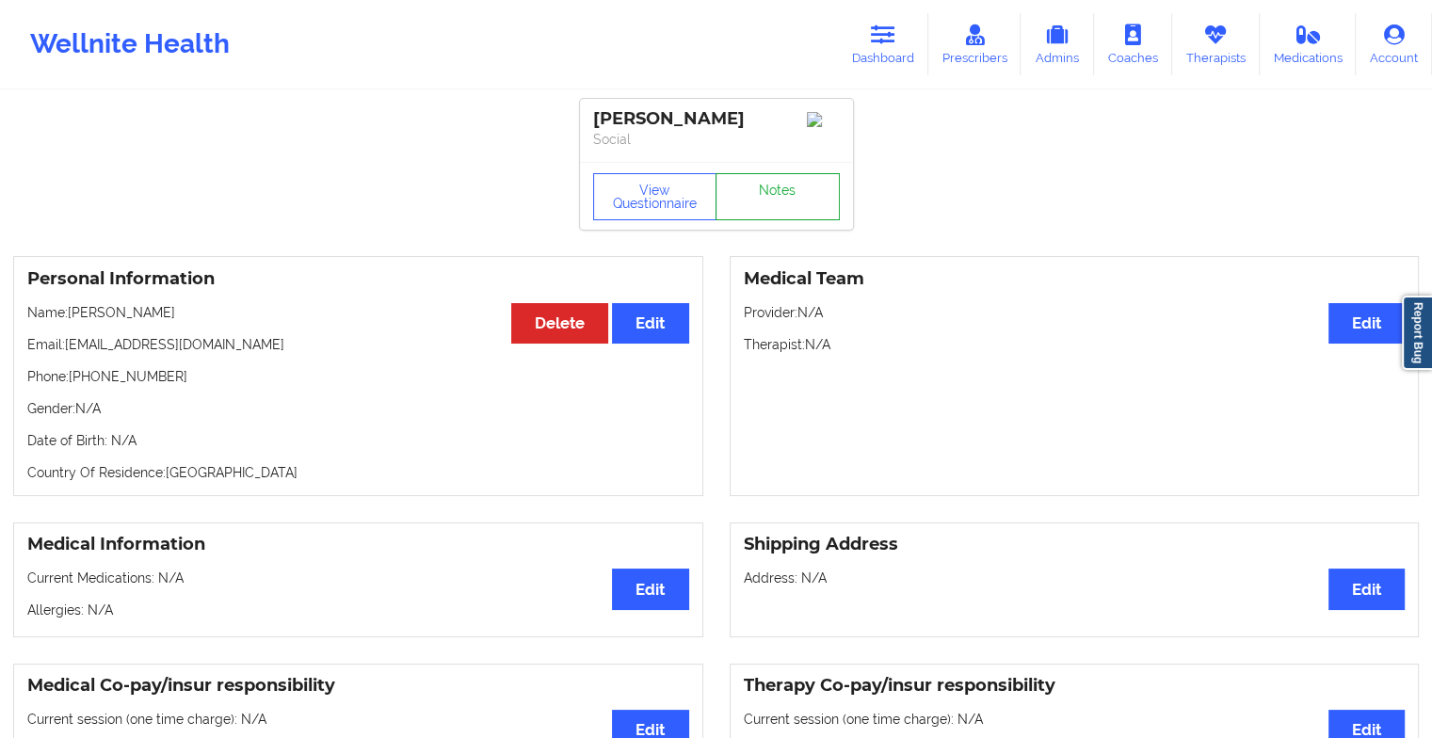
click at [810, 218] on link "Notes" at bounding box center [778, 196] width 124 height 47
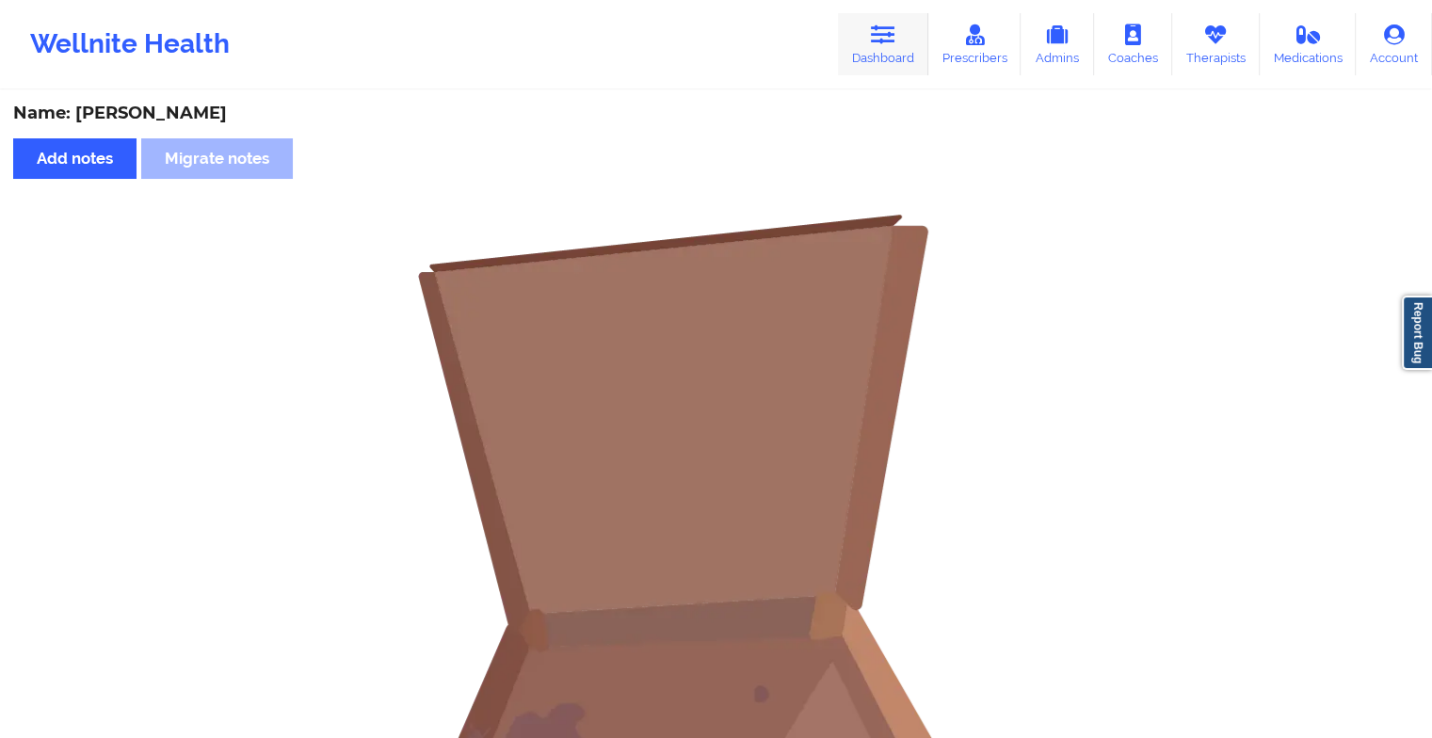
click at [881, 41] on icon at bounding box center [883, 34] width 24 height 21
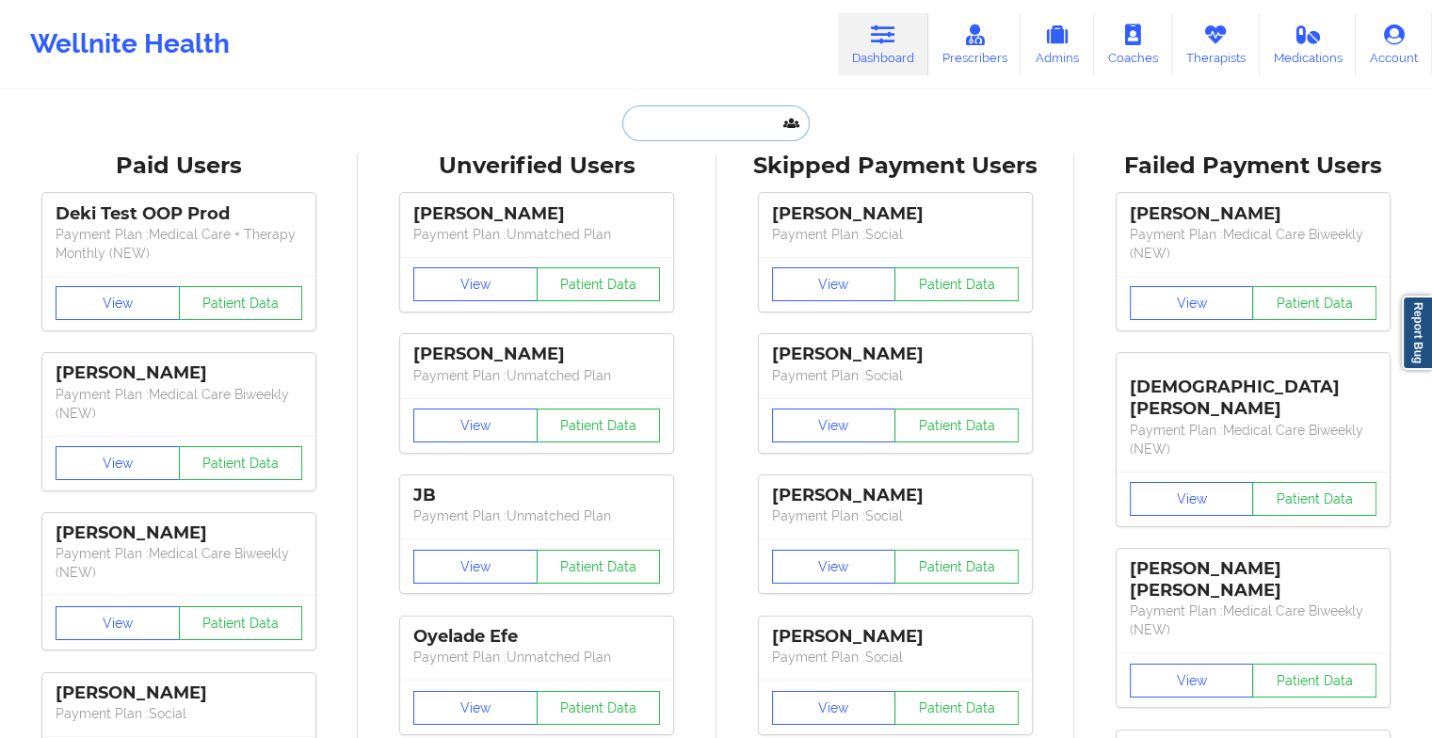
click at [710, 119] on input "text" at bounding box center [715, 123] width 186 height 36
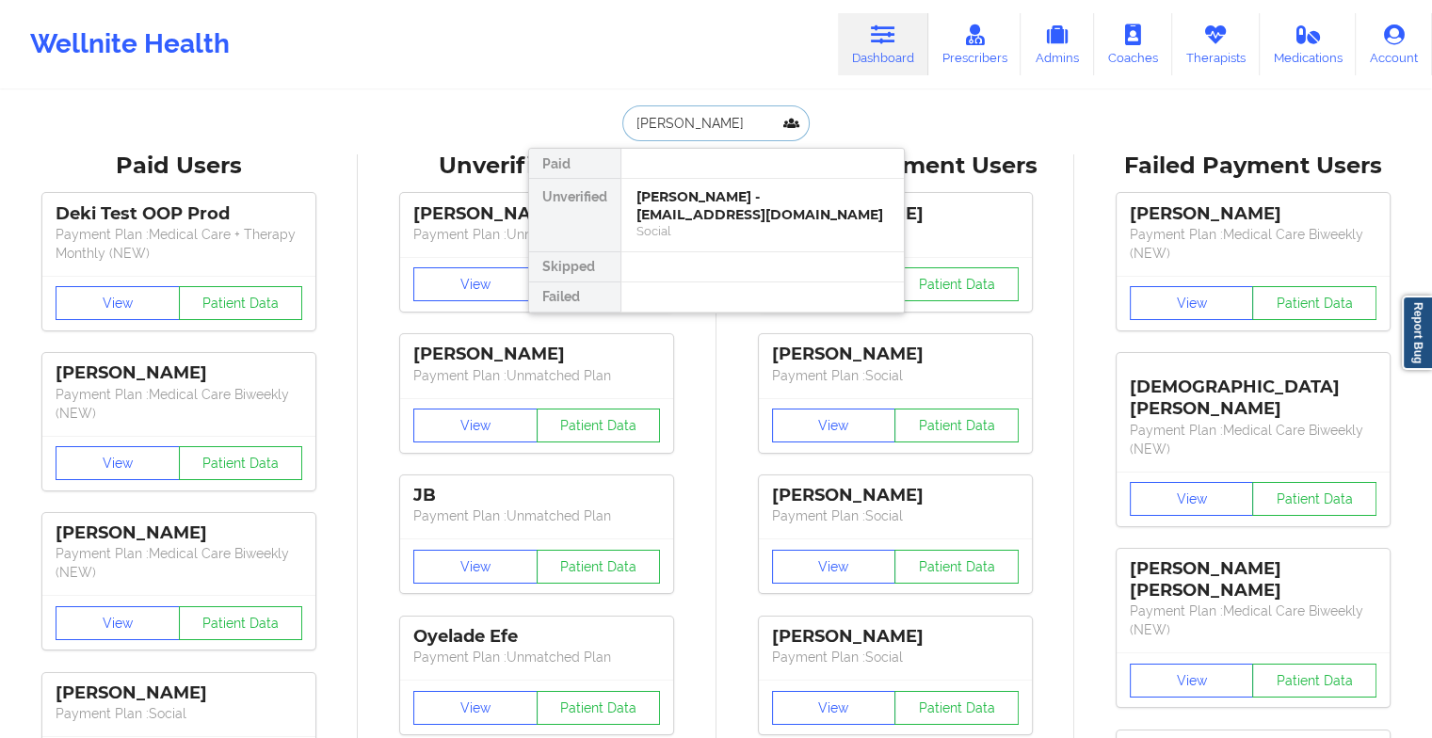
type input "[PERSON_NAME]"
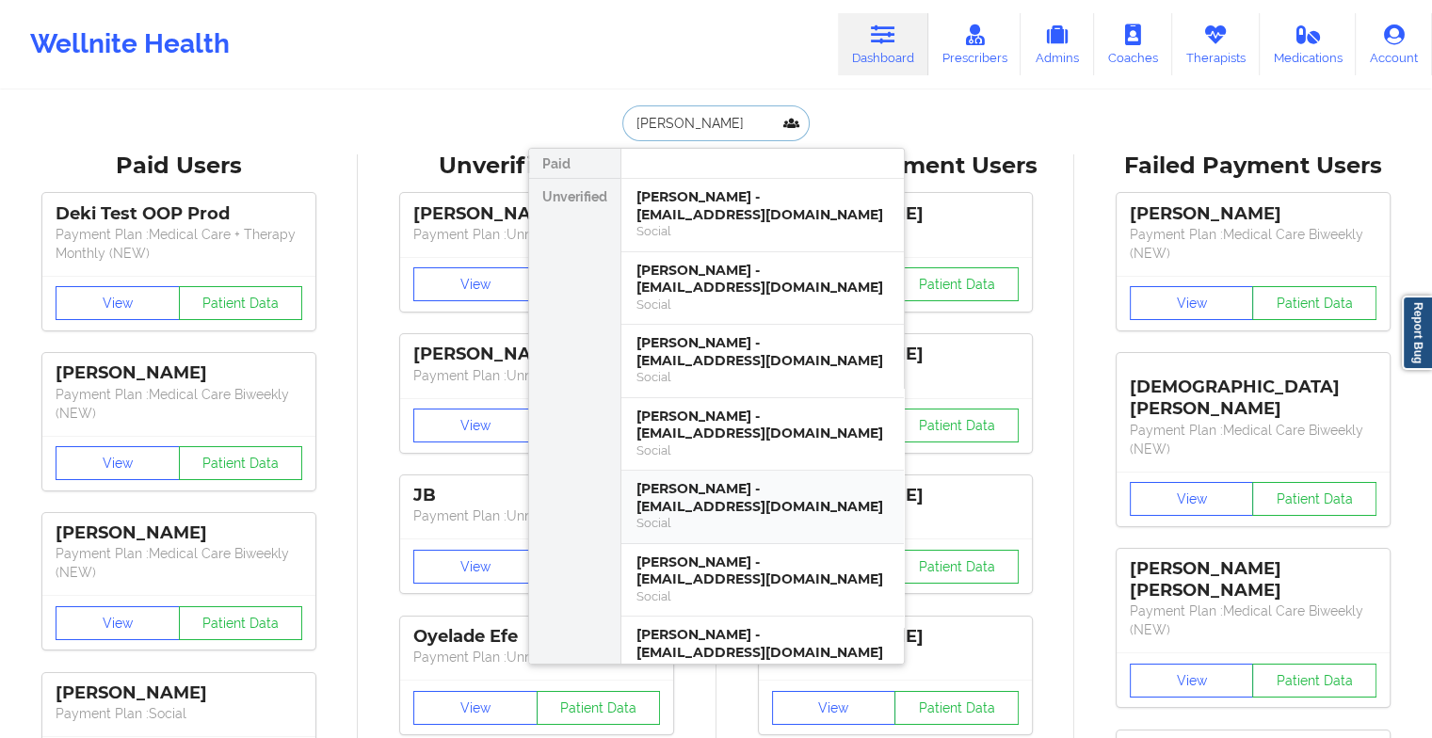
click at [784, 480] on div "[PERSON_NAME] - [EMAIL_ADDRESS][DOMAIN_NAME]" at bounding box center [763, 497] width 252 height 35
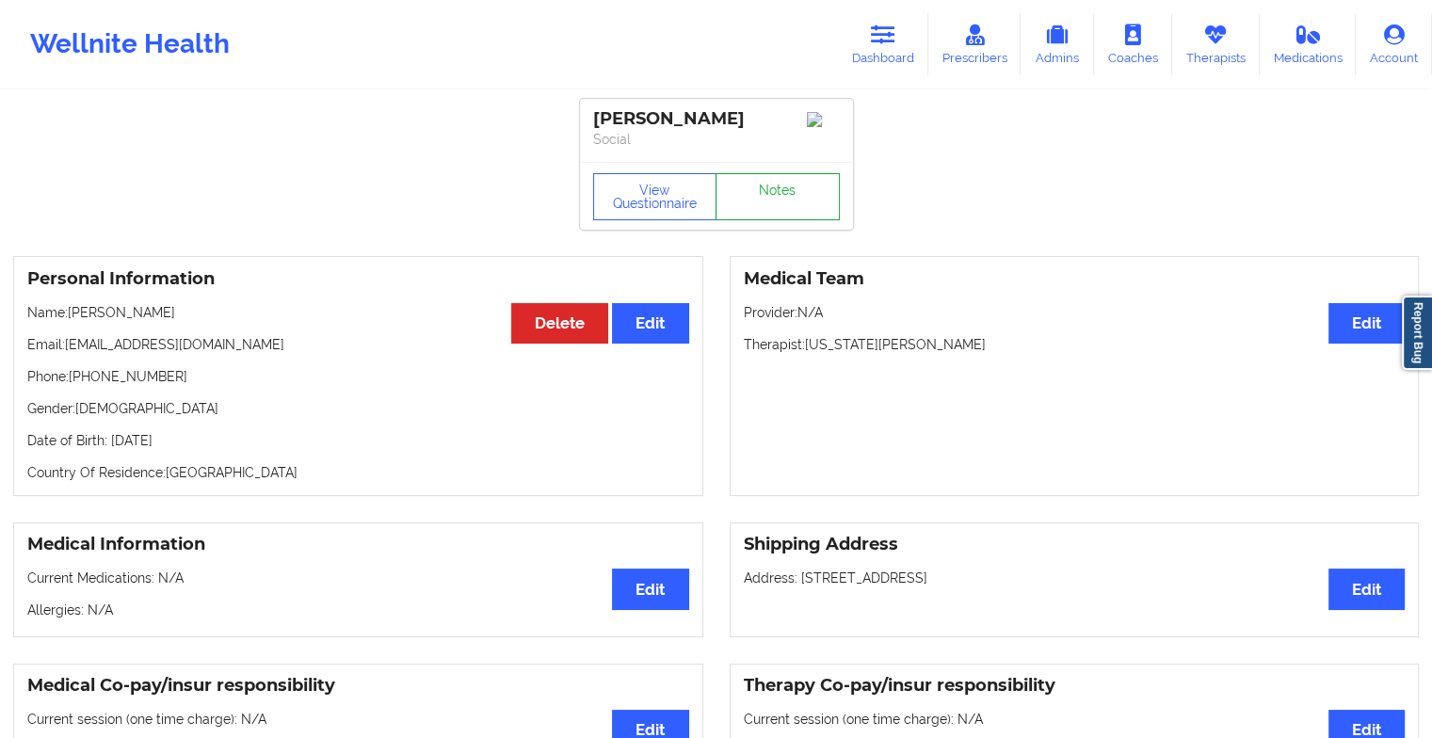
click at [761, 192] on link "Notes" at bounding box center [778, 196] width 124 height 47
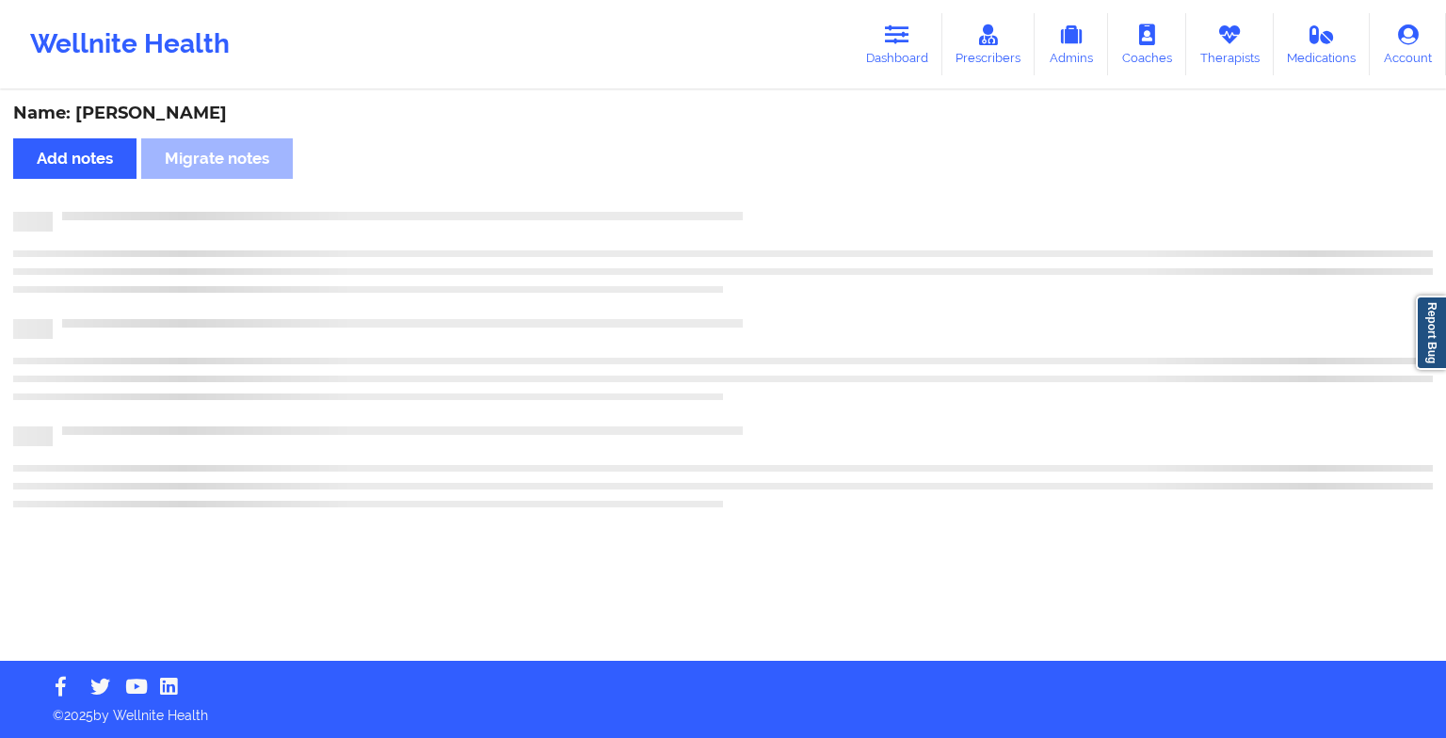
click at [761, 192] on div "Name: [PERSON_NAME] Add notes Migrate notes" at bounding box center [723, 376] width 1446 height 569
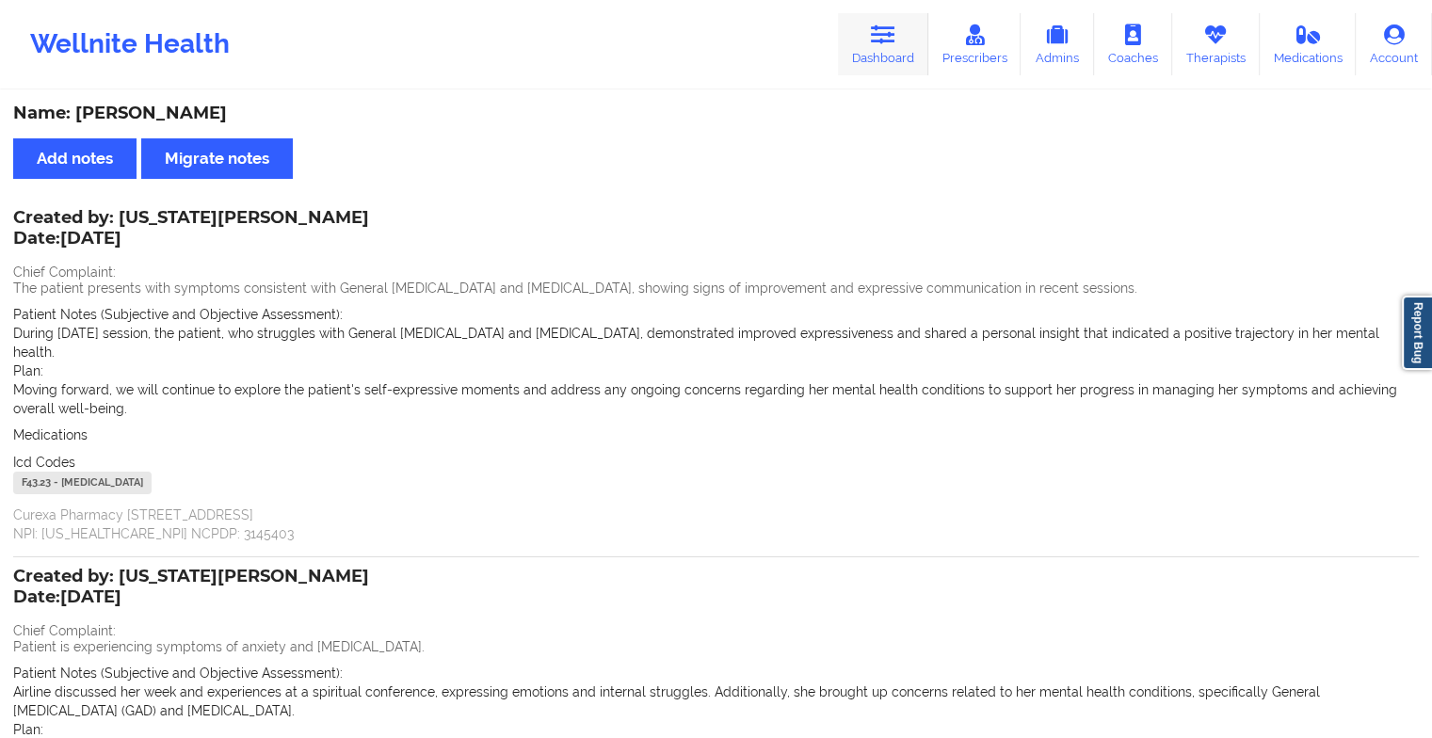
click at [878, 45] on link "Dashboard" at bounding box center [883, 44] width 90 height 62
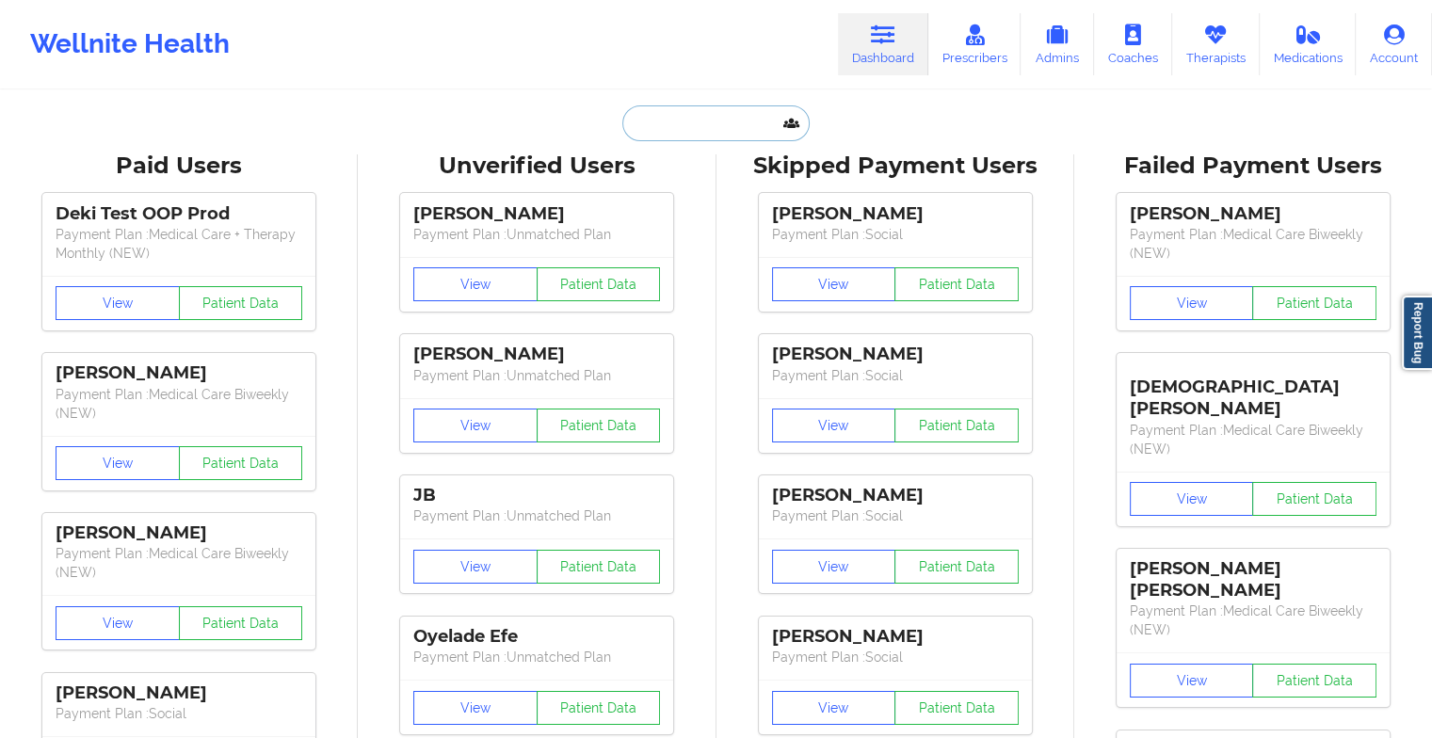
click at [705, 135] on input "text" at bounding box center [715, 123] width 186 height 36
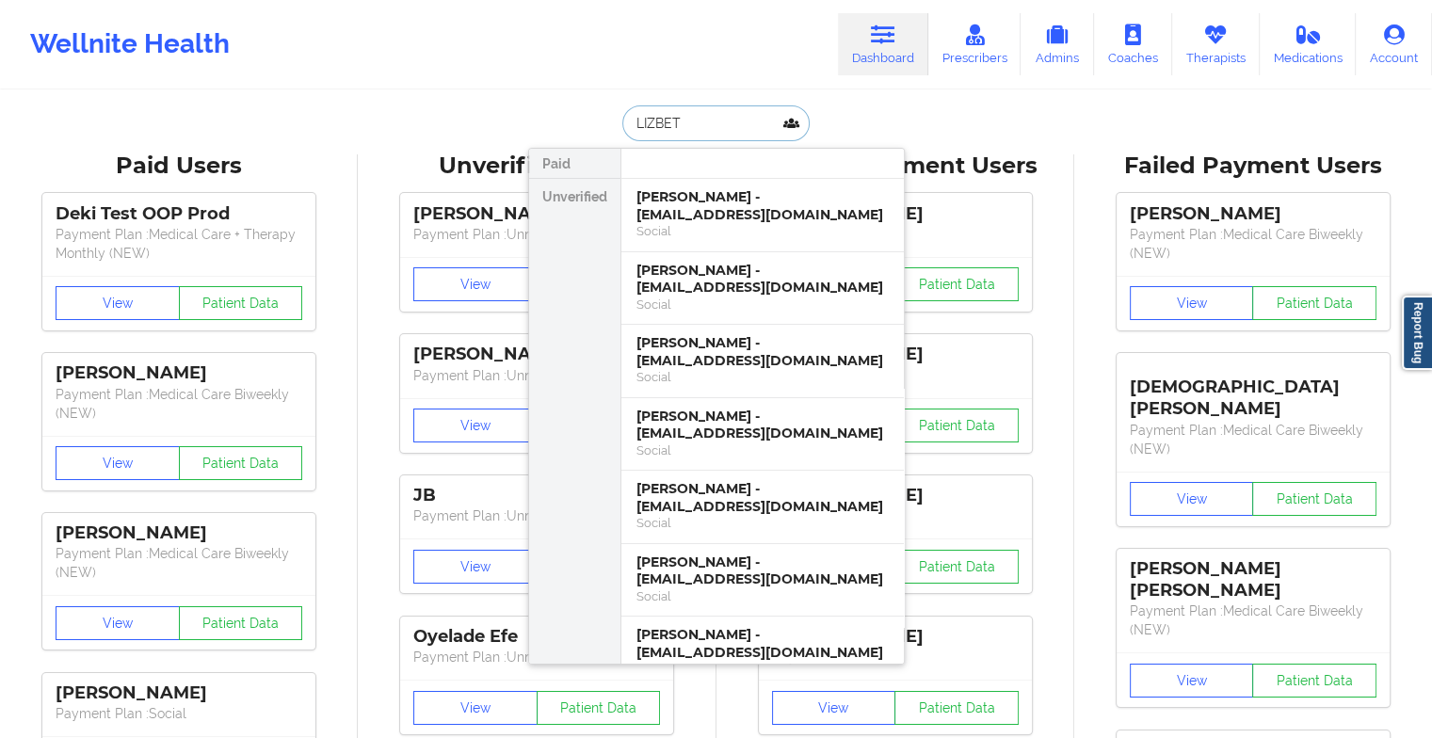
type input "[PERSON_NAME]"
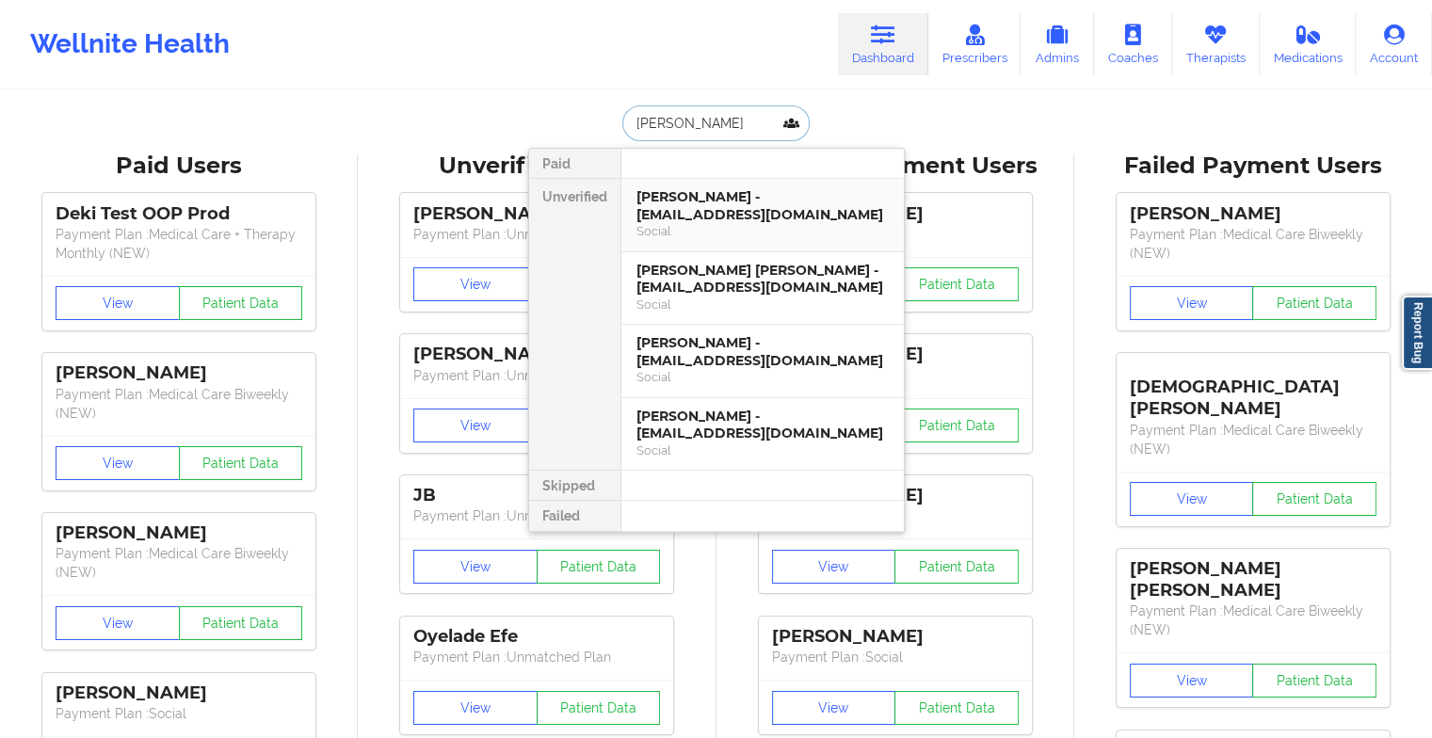
click at [712, 211] on div "[PERSON_NAME] - [EMAIL_ADDRESS][DOMAIN_NAME]" at bounding box center [763, 205] width 252 height 35
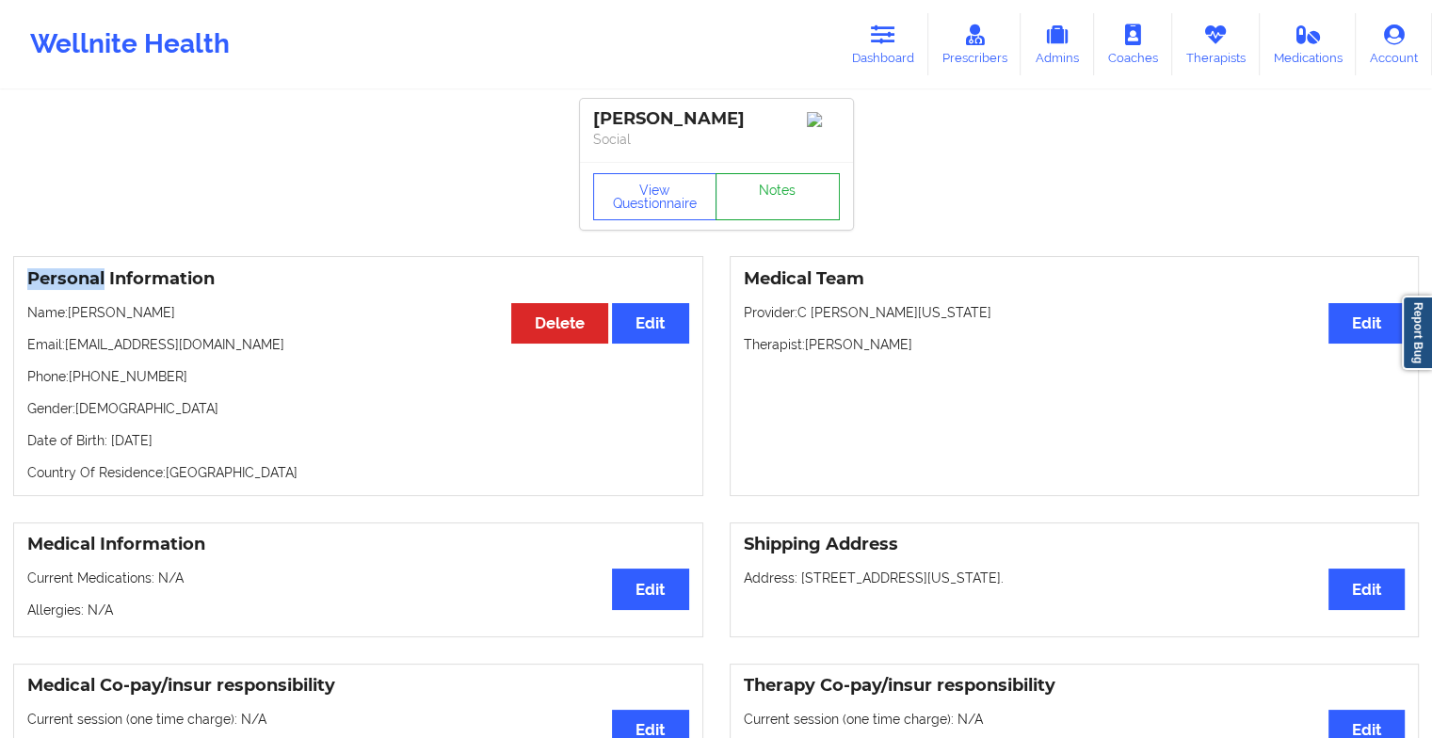
click at [751, 201] on link "Notes" at bounding box center [778, 196] width 124 height 47
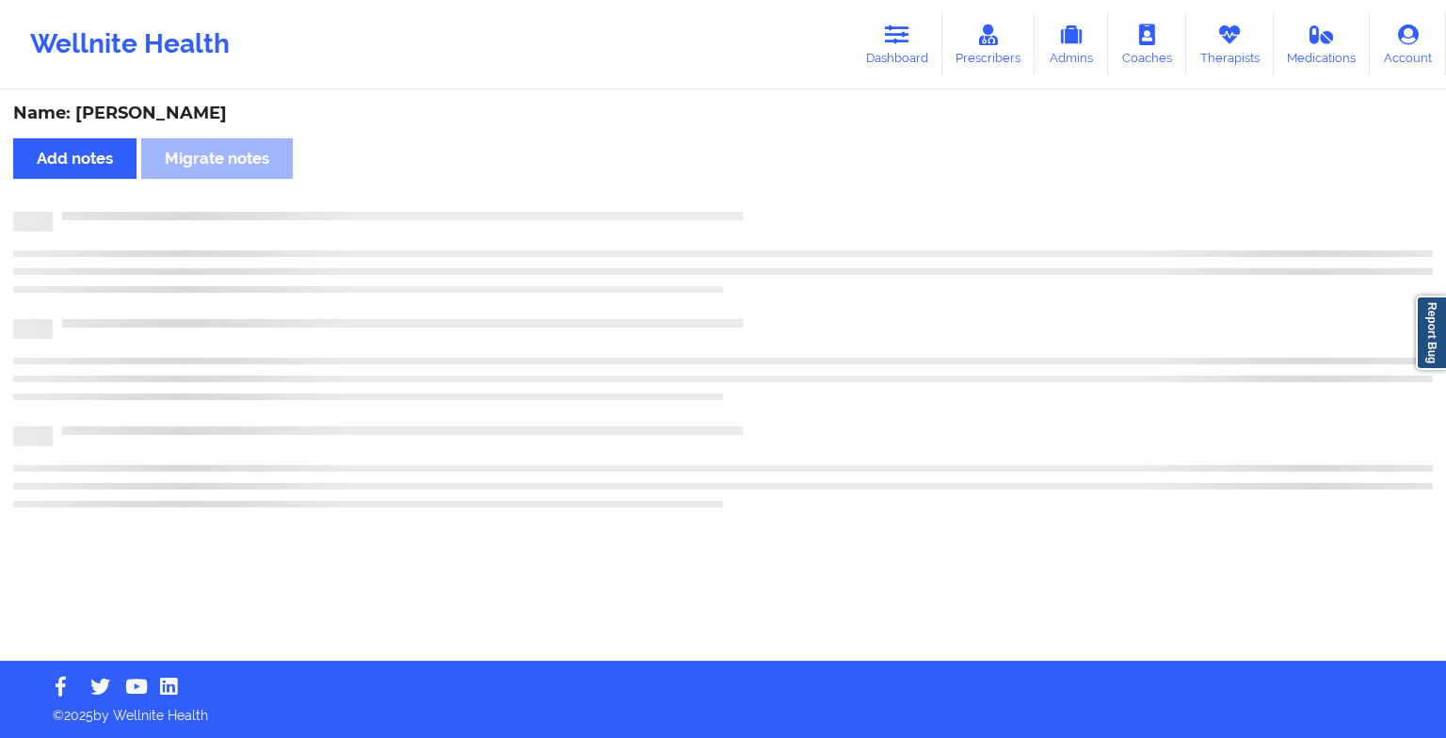
click at [751, 201] on div "Name: [PERSON_NAME] Add notes Migrate notes" at bounding box center [723, 376] width 1446 height 569
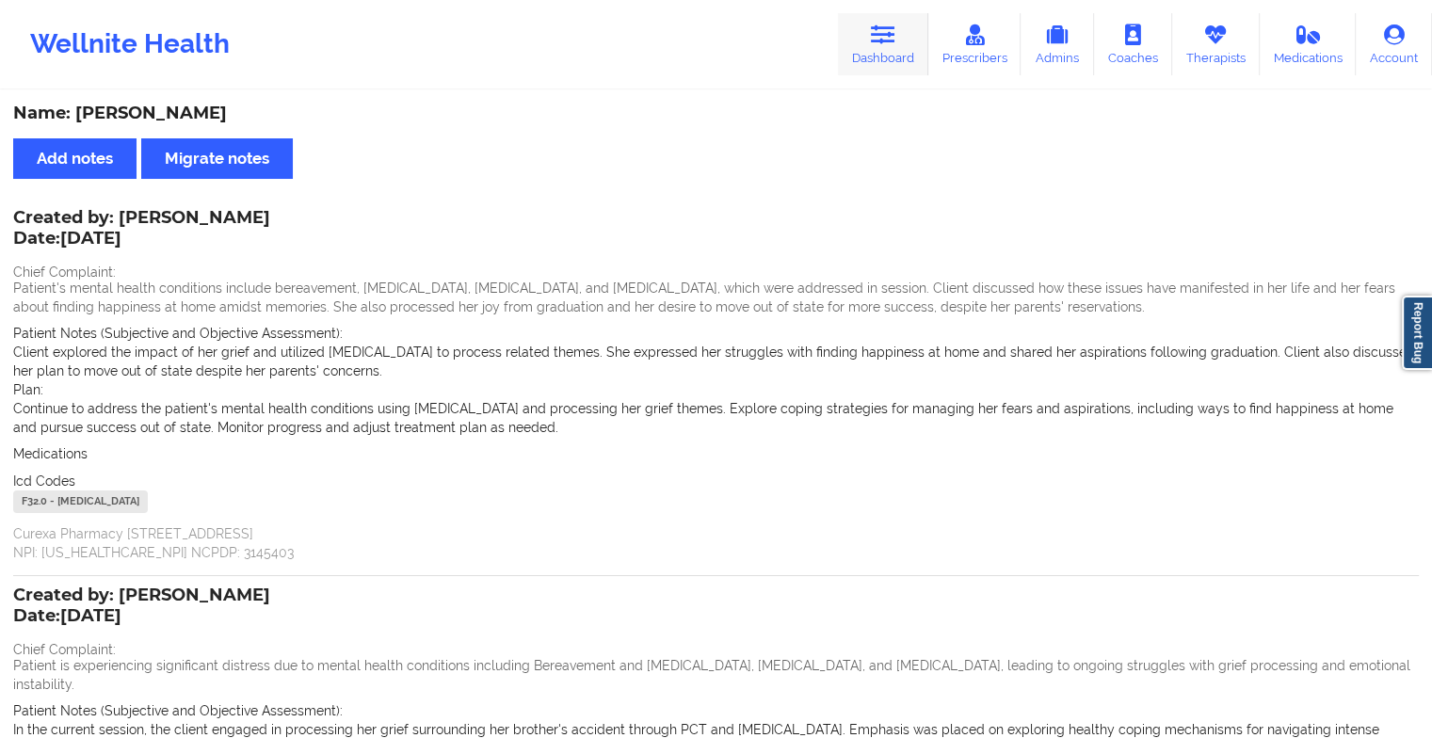
click at [886, 48] on link "Dashboard" at bounding box center [883, 44] width 90 height 62
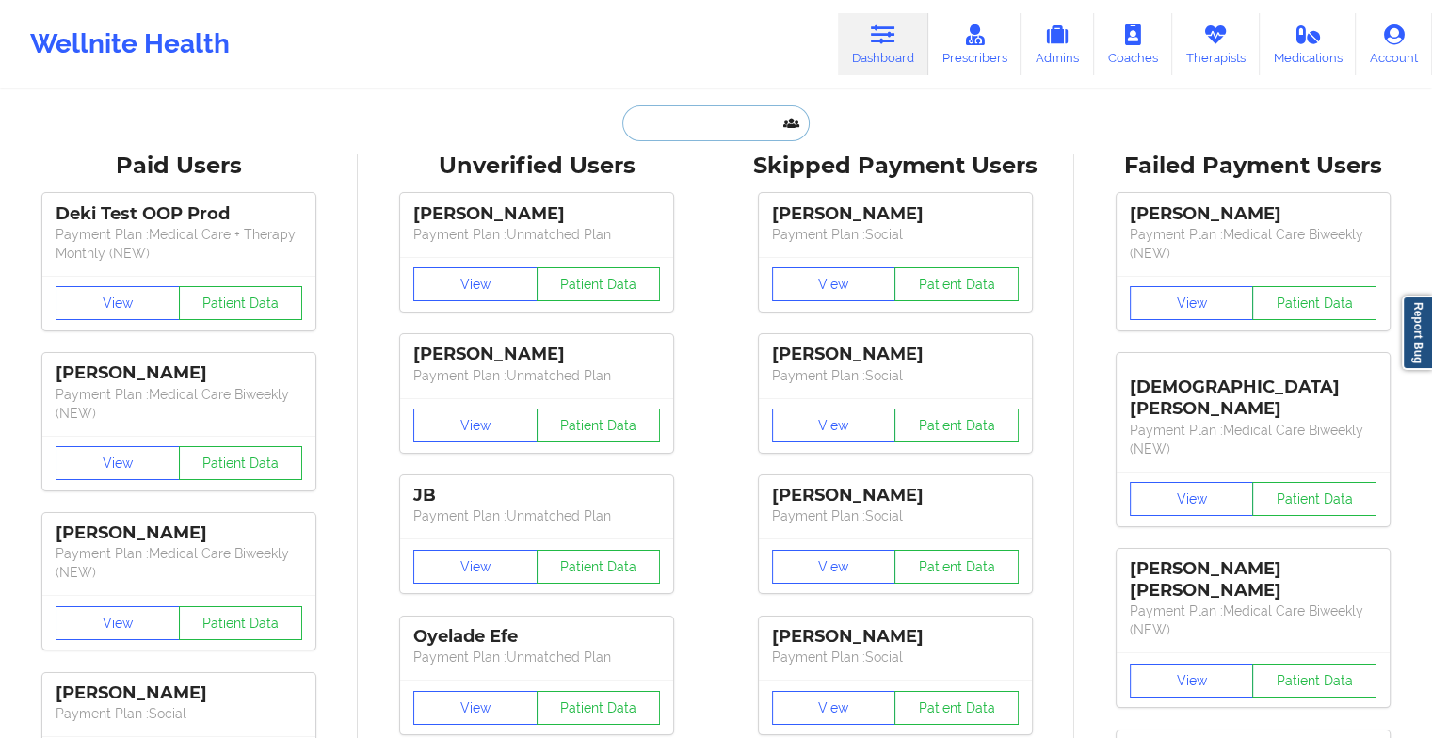
click at [710, 133] on input "text" at bounding box center [715, 123] width 186 height 36
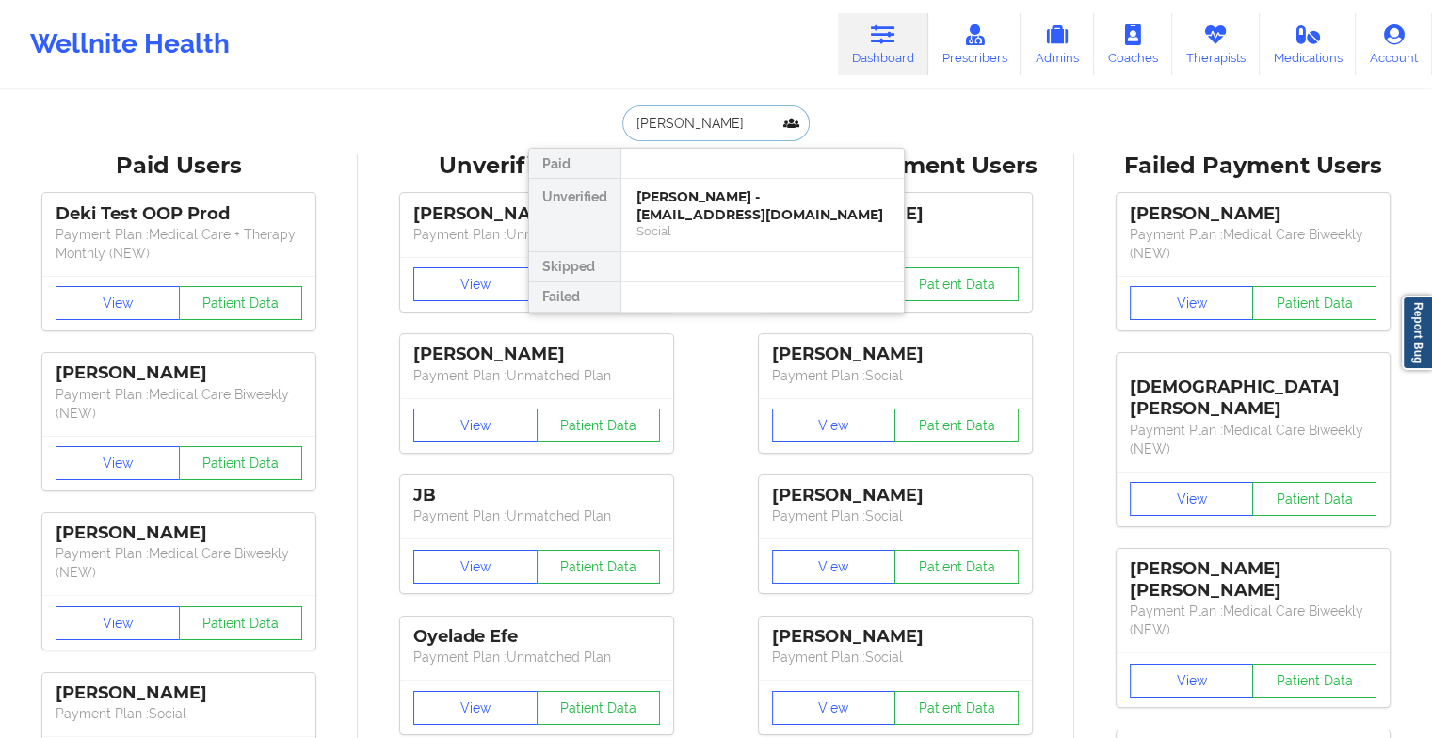
drag, startPoint x: 722, startPoint y: 220, endPoint x: 768, endPoint y: 132, distance: 99.8
click at [768, 132] on div "[PERSON_NAME] Paid Unverified [PERSON_NAME] - [EMAIL_ADDRESS][DOMAIN_NAME] Soci…" at bounding box center [716, 123] width 377 height 36
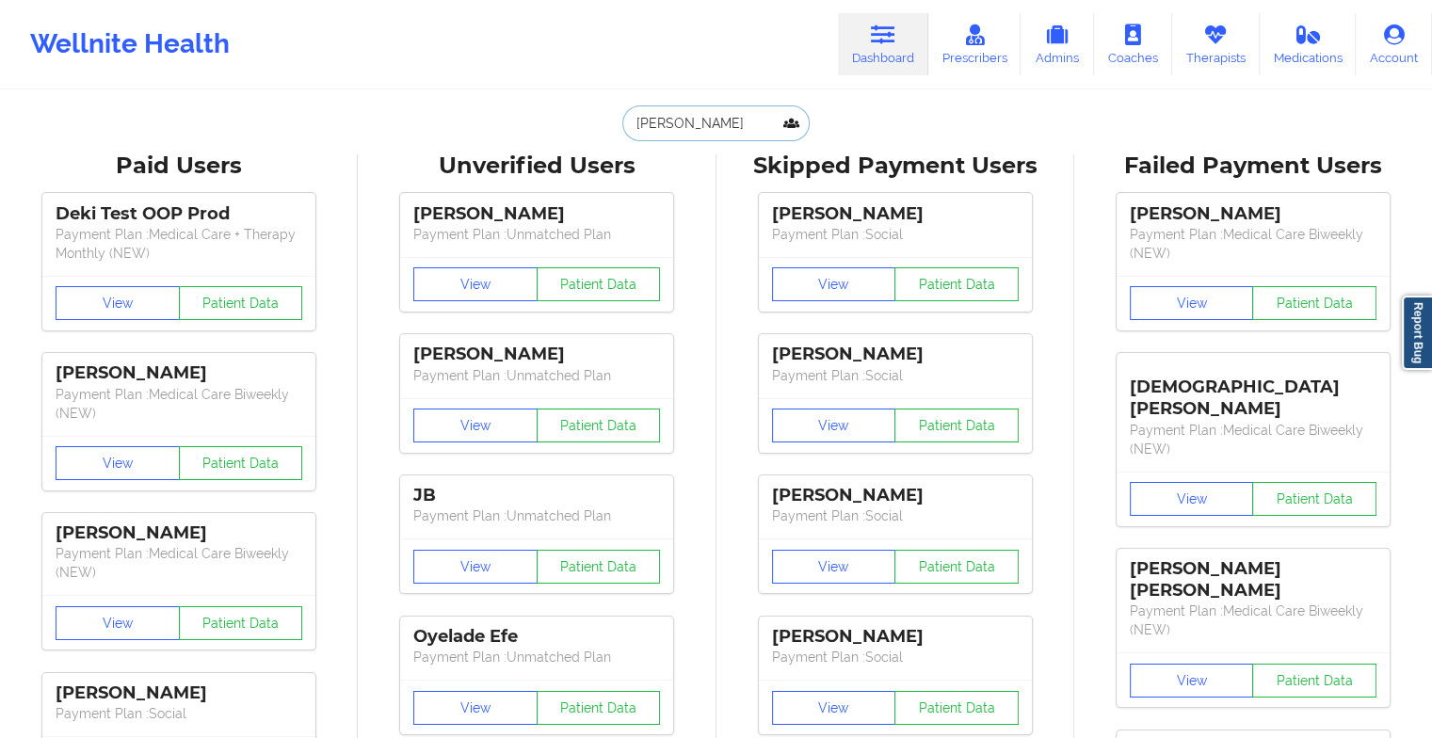
type input "[PERSON_NAME]"
click at [708, 112] on input "[PERSON_NAME]" at bounding box center [715, 123] width 186 height 36
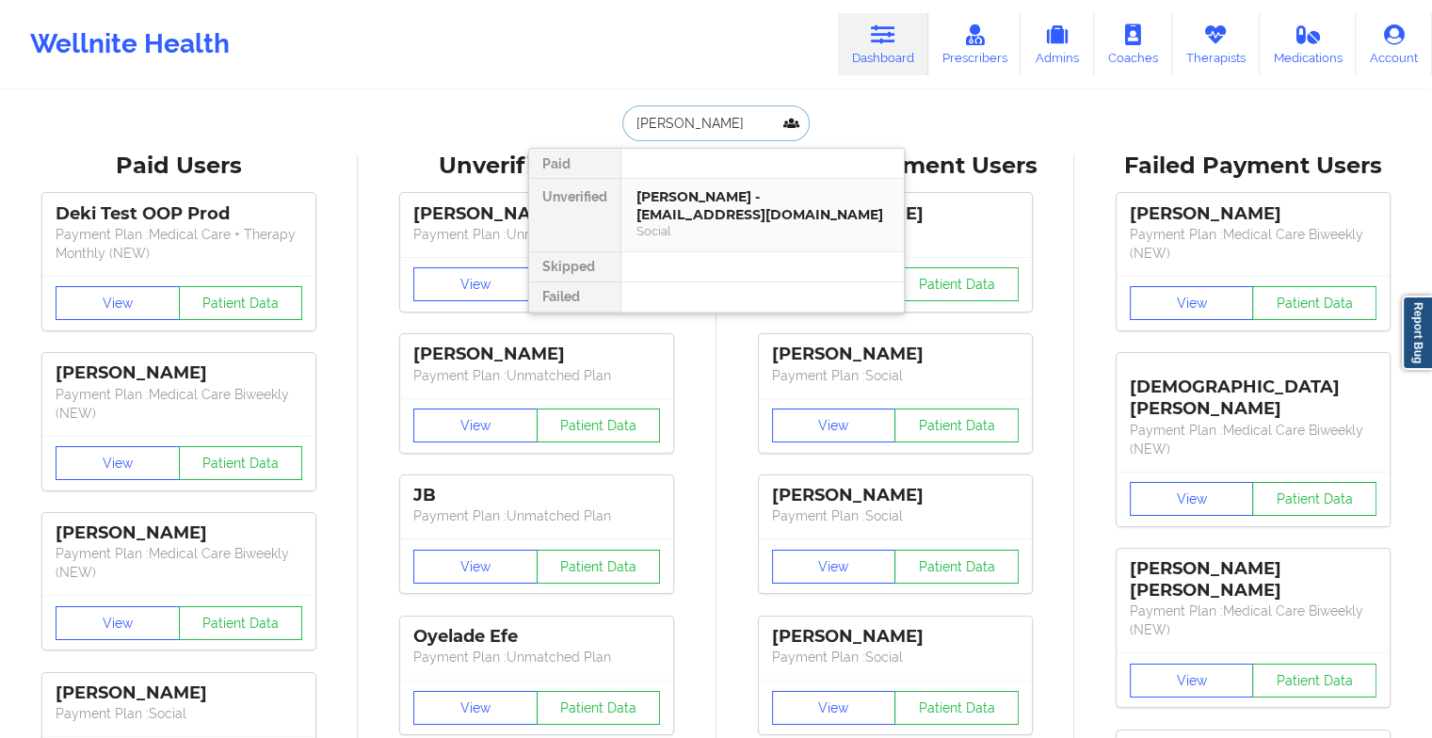
click at [717, 213] on div "[PERSON_NAME] - [EMAIL_ADDRESS][DOMAIN_NAME]" at bounding box center [763, 205] width 252 height 35
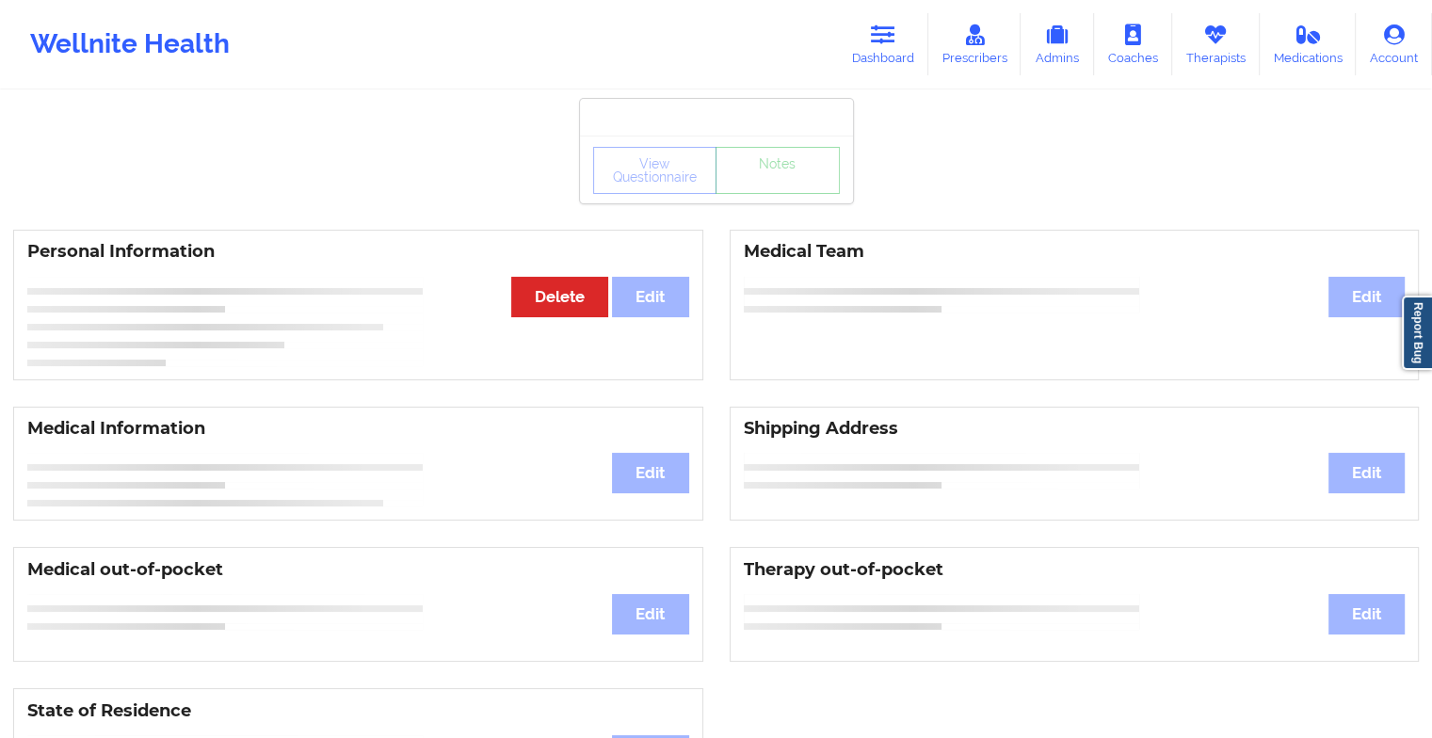
click at [755, 189] on div "View Questionnaire Notes" at bounding box center [716, 170] width 247 height 47
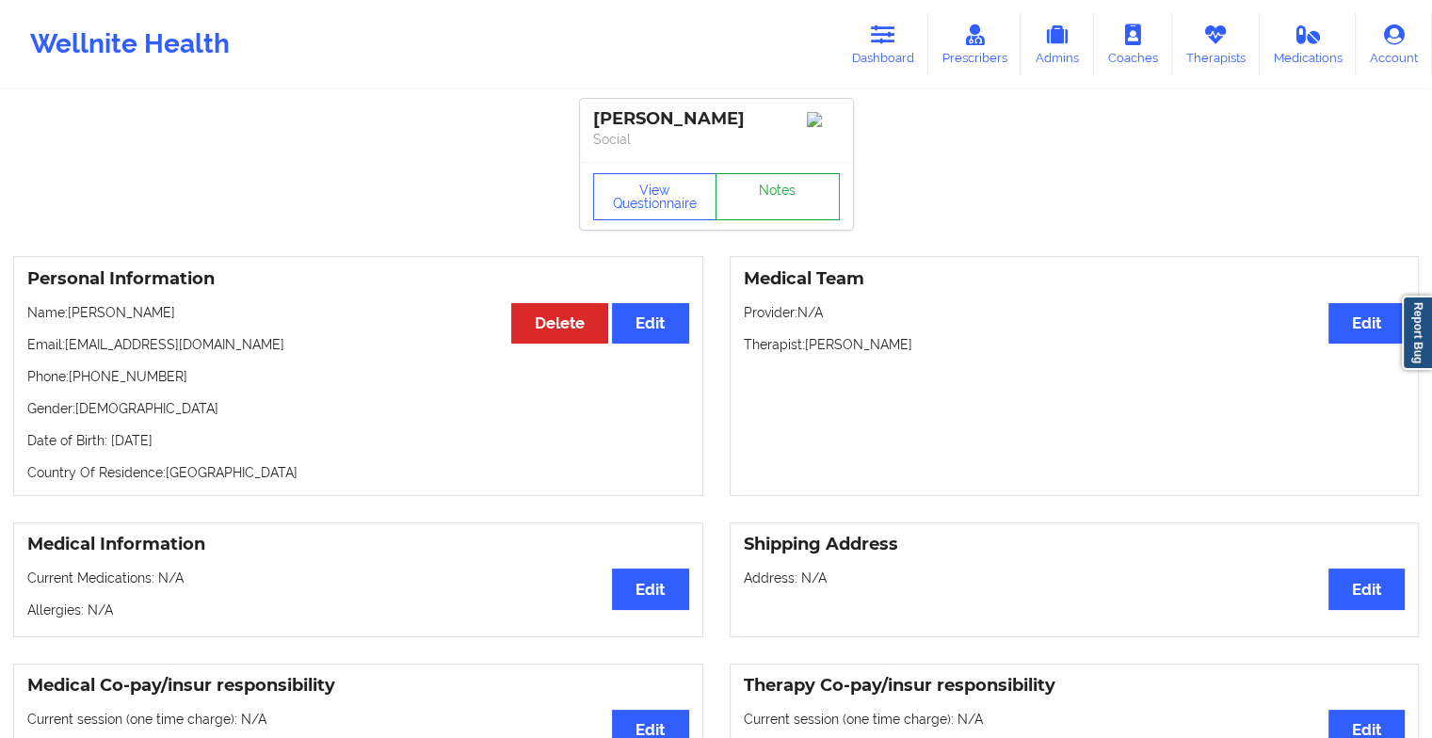
click at [755, 189] on link "Notes" at bounding box center [778, 196] width 124 height 47
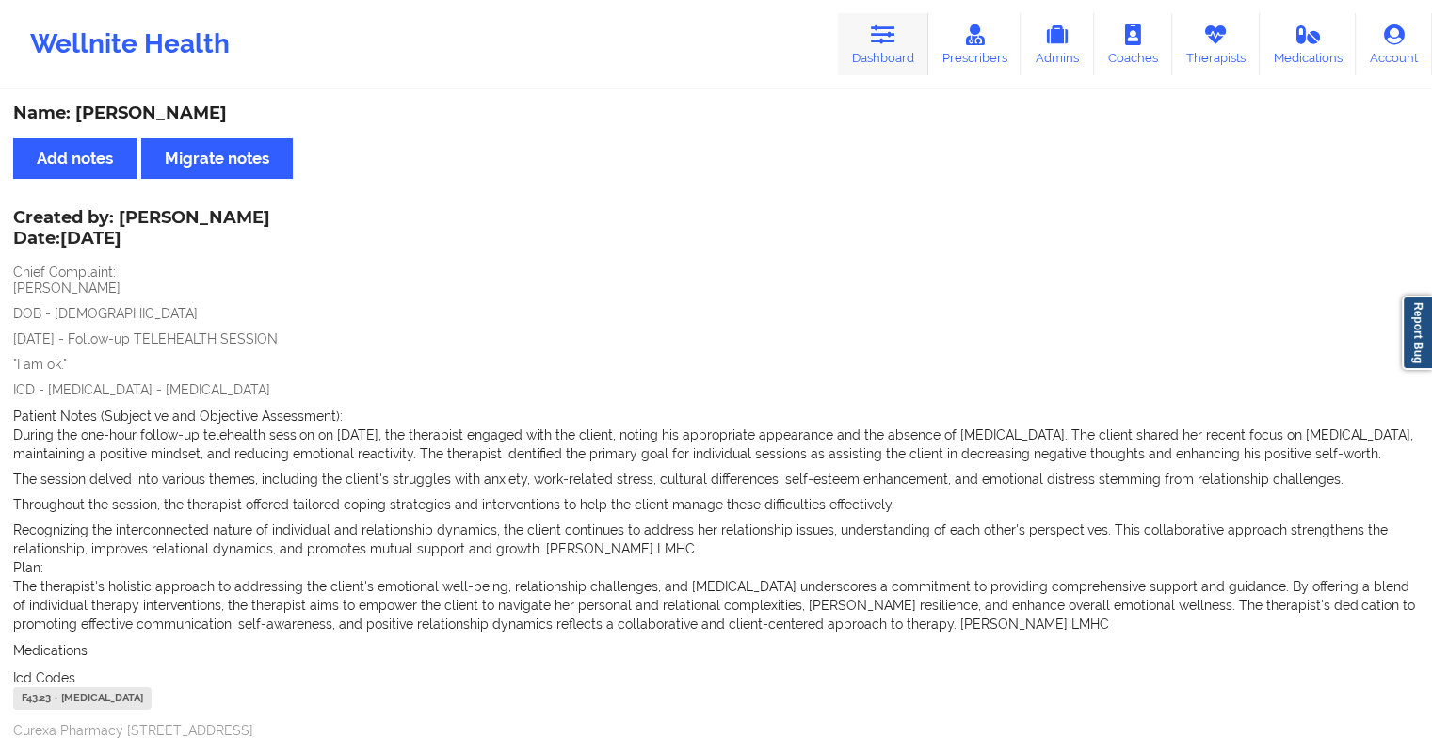
click at [851, 53] on link "Dashboard" at bounding box center [883, 44] width 90 height 62
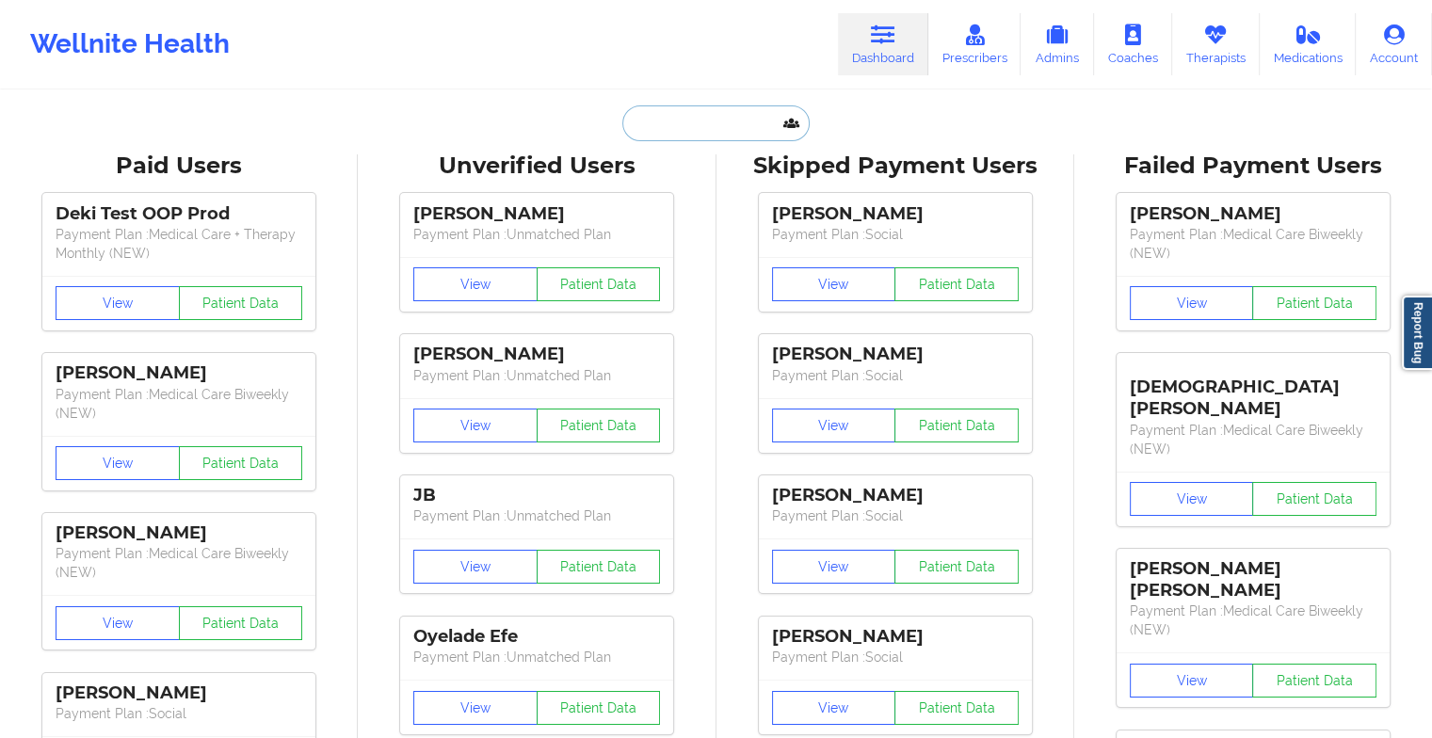
click at [719, 115] on input "text" at bounding box center [715, 123] width 186 height 36
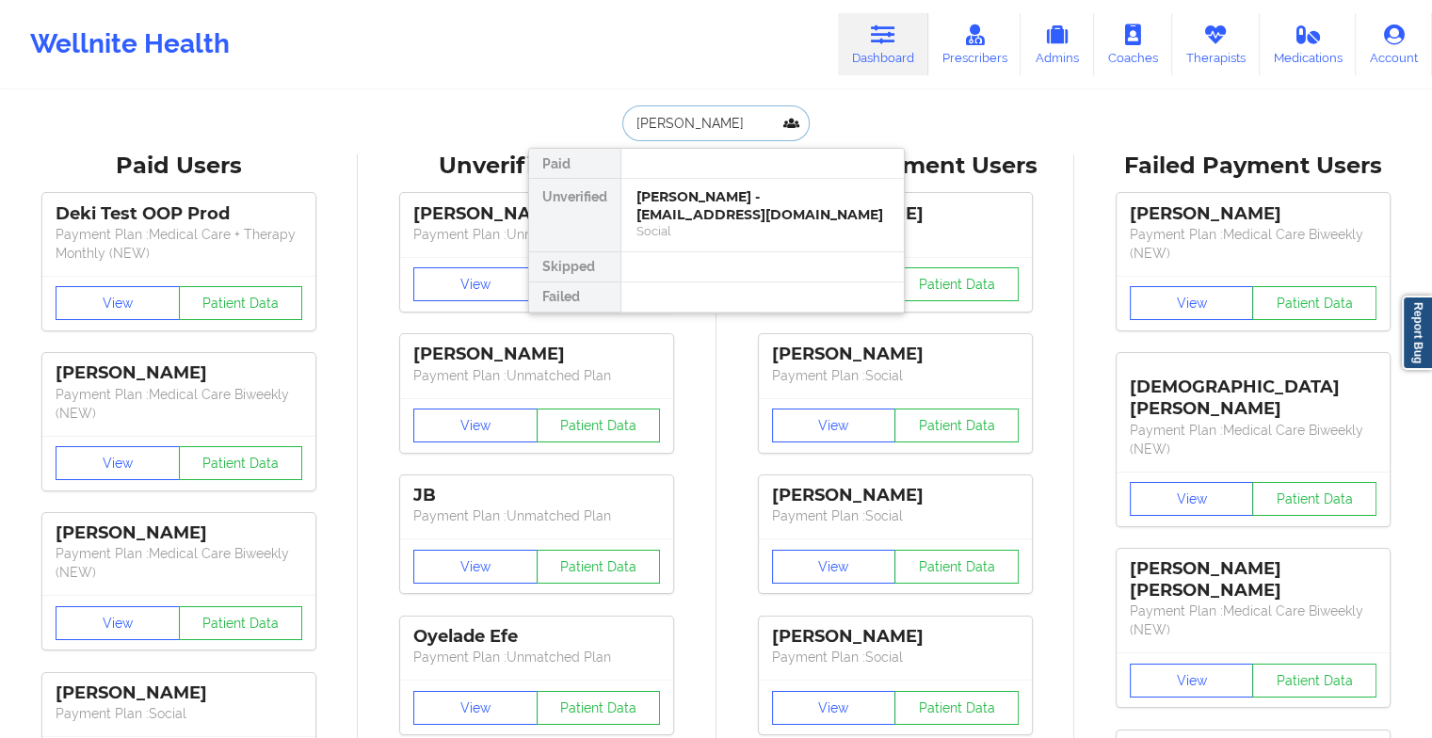
type input "[PERSON_NAME]"
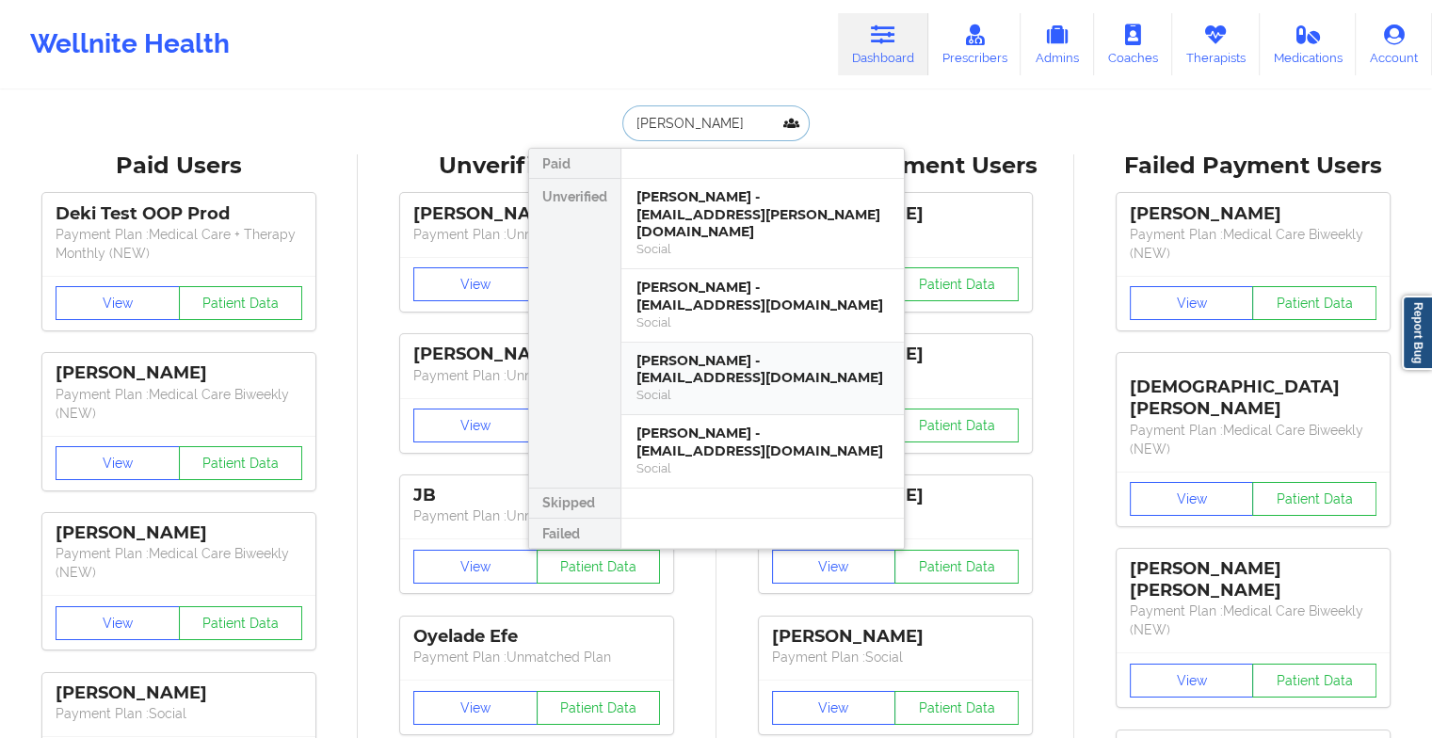
click at [704, 368] on div "[PERSON_NAME] - [EMAIL_ADDRESS][DOMAIN_NAME]" at bounding box center [763, 369] width 252 height 35
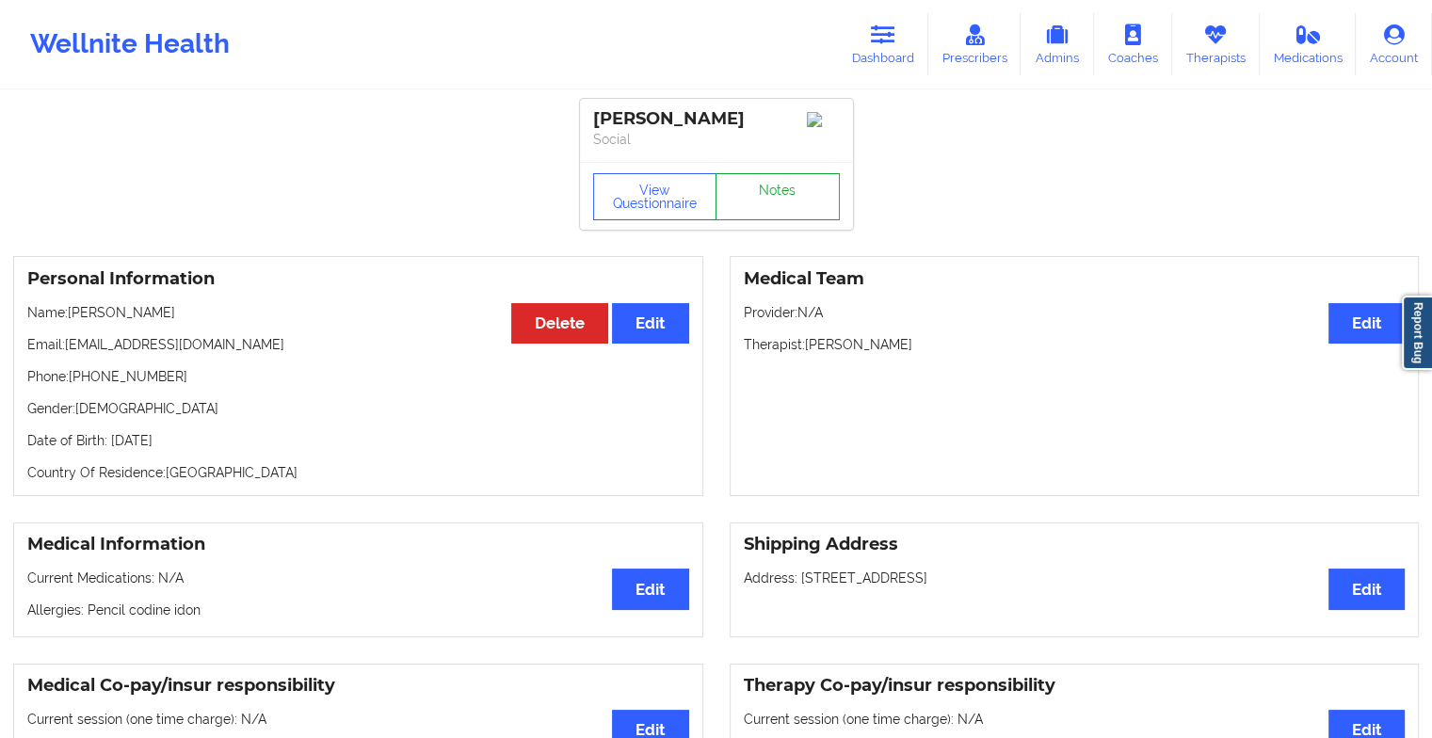
click at [792, 201] on link "Notes" at bounding box center [778, 196] width 124 height 47
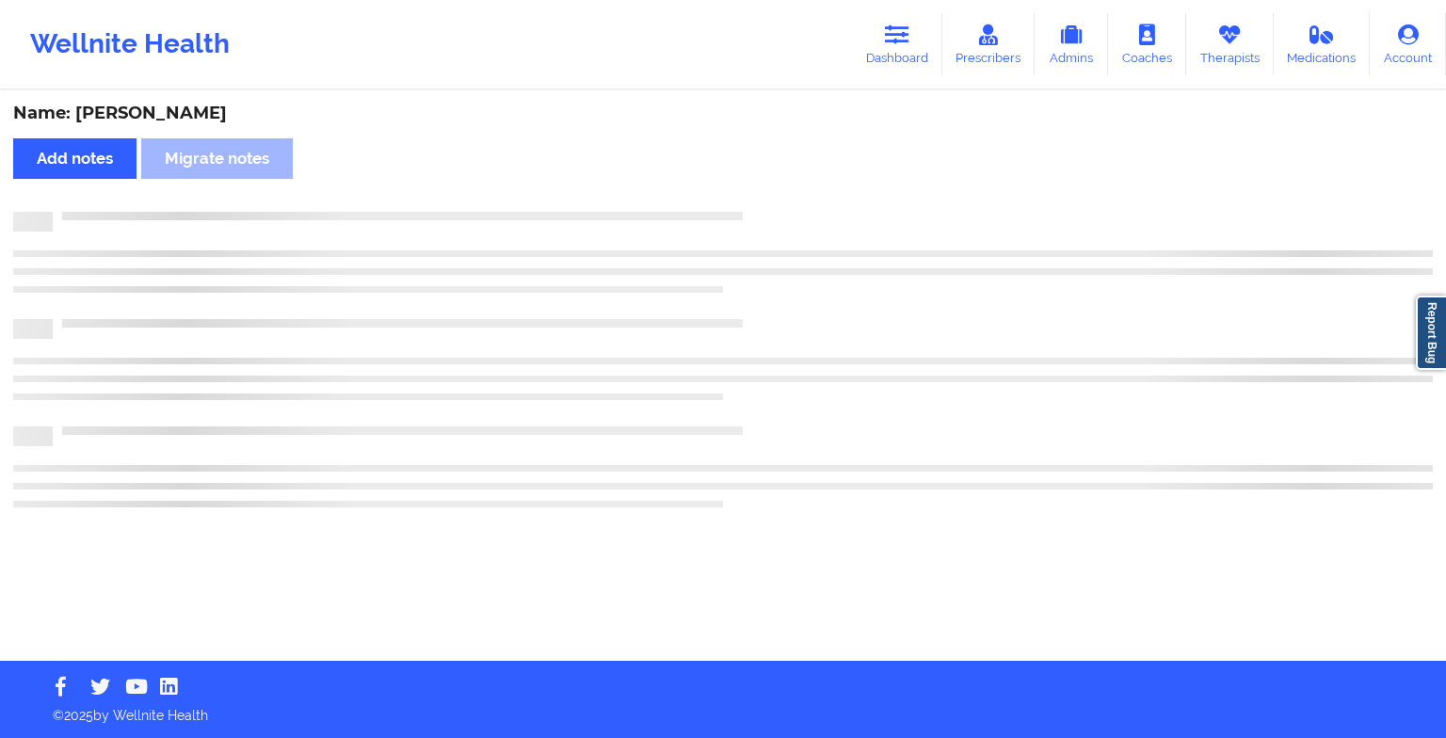
click at [792, 201] on div "Name: [PERSON_NAME] Add notes Migrate notes" at bounding box center [723, 376] width 1446 height 569
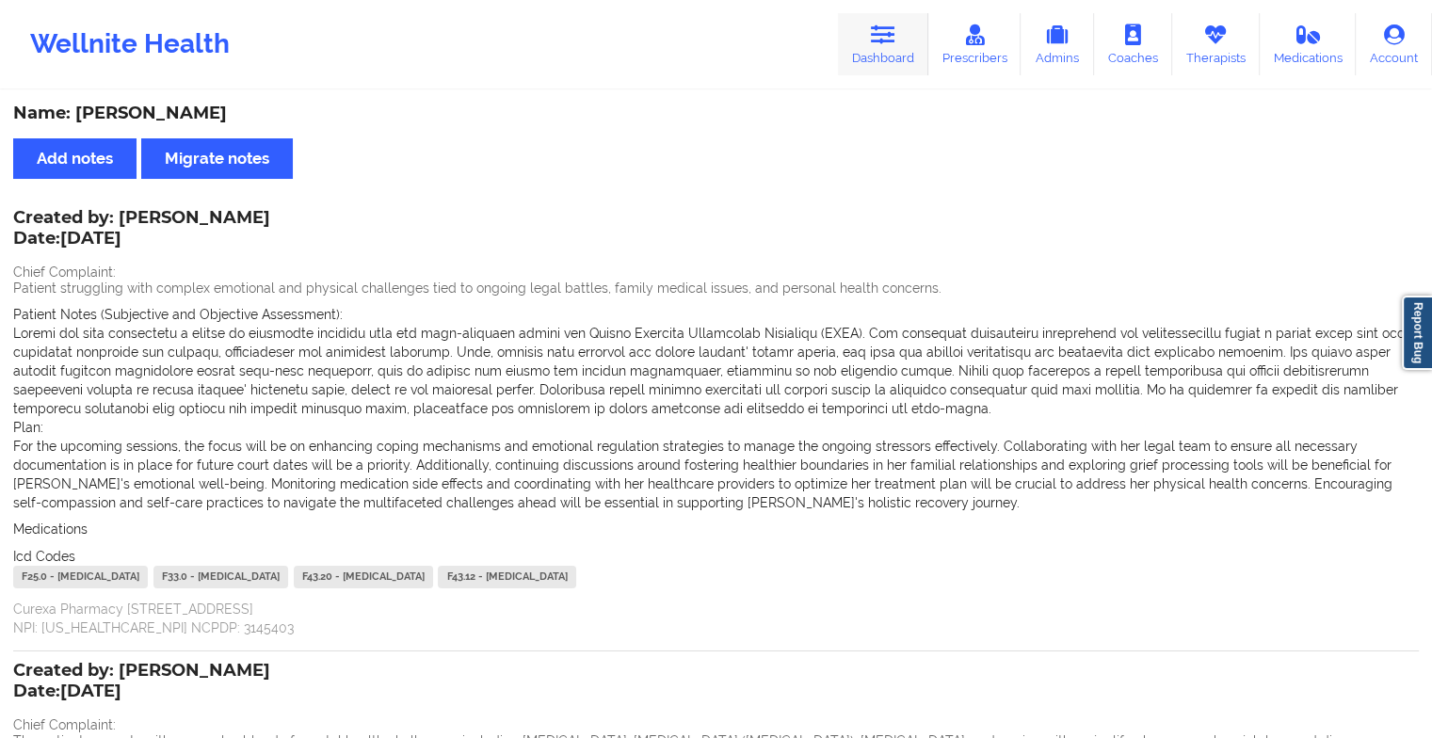
click at [895, 41] on icon at bounding box center [883, 34] width 24 height 21
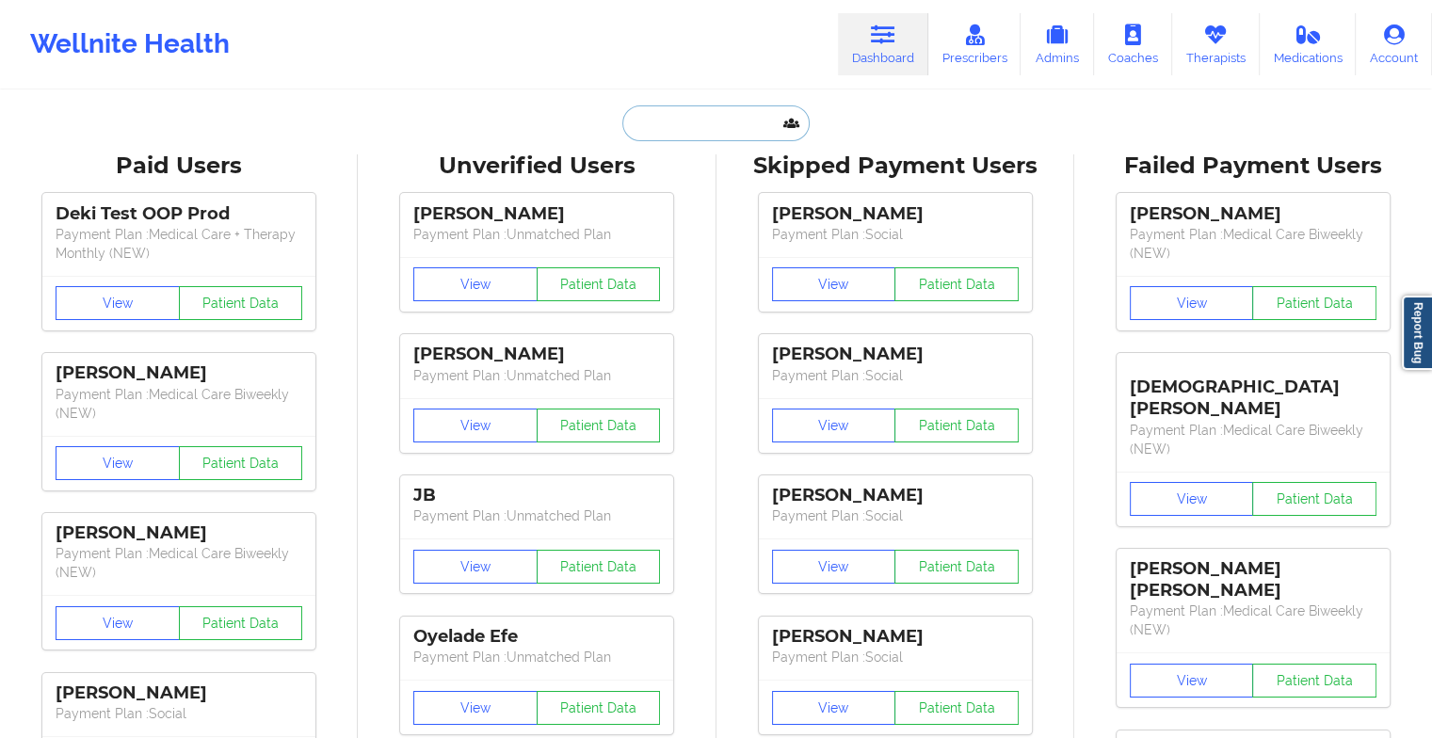
click at [716, 126] on input "text" at bounding box center [715, 123] width 186 height 36
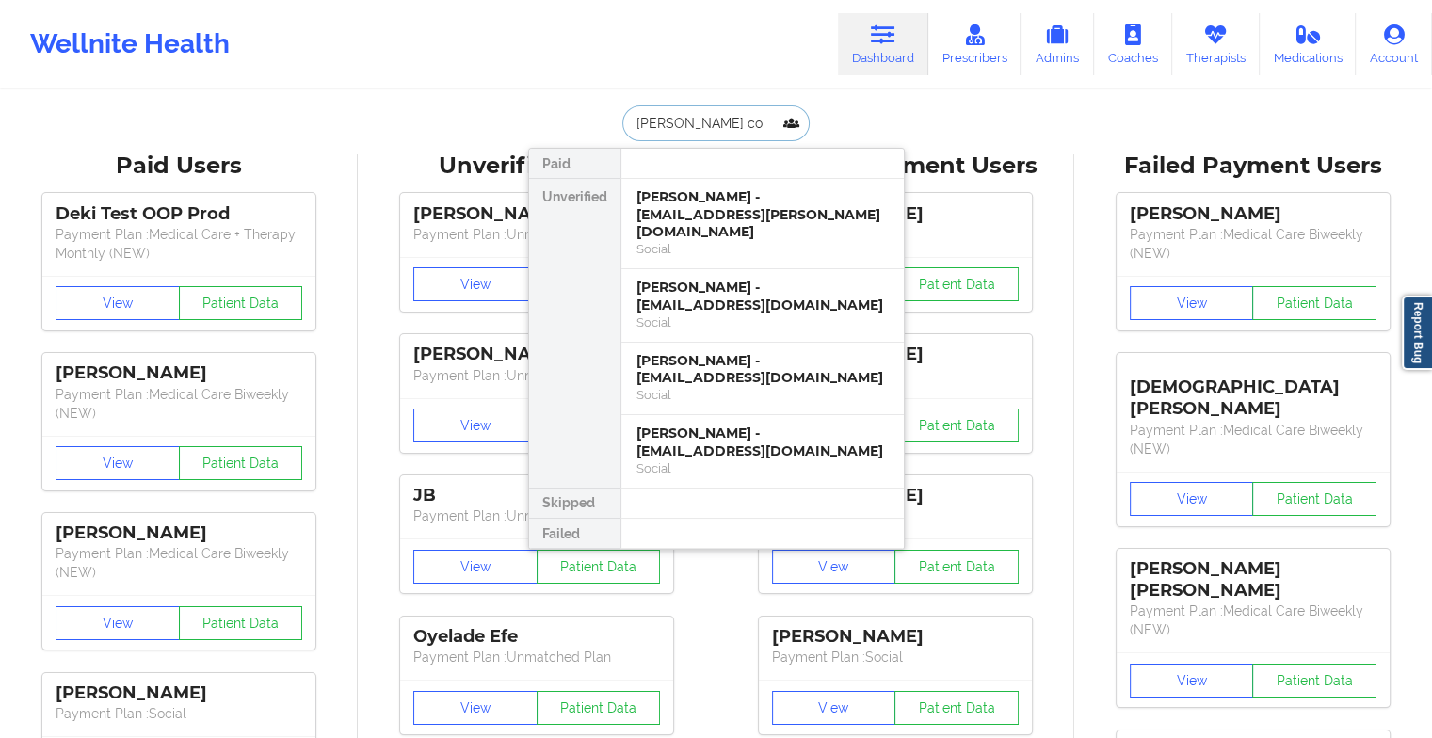
type input "[PERSON_NAME] con"
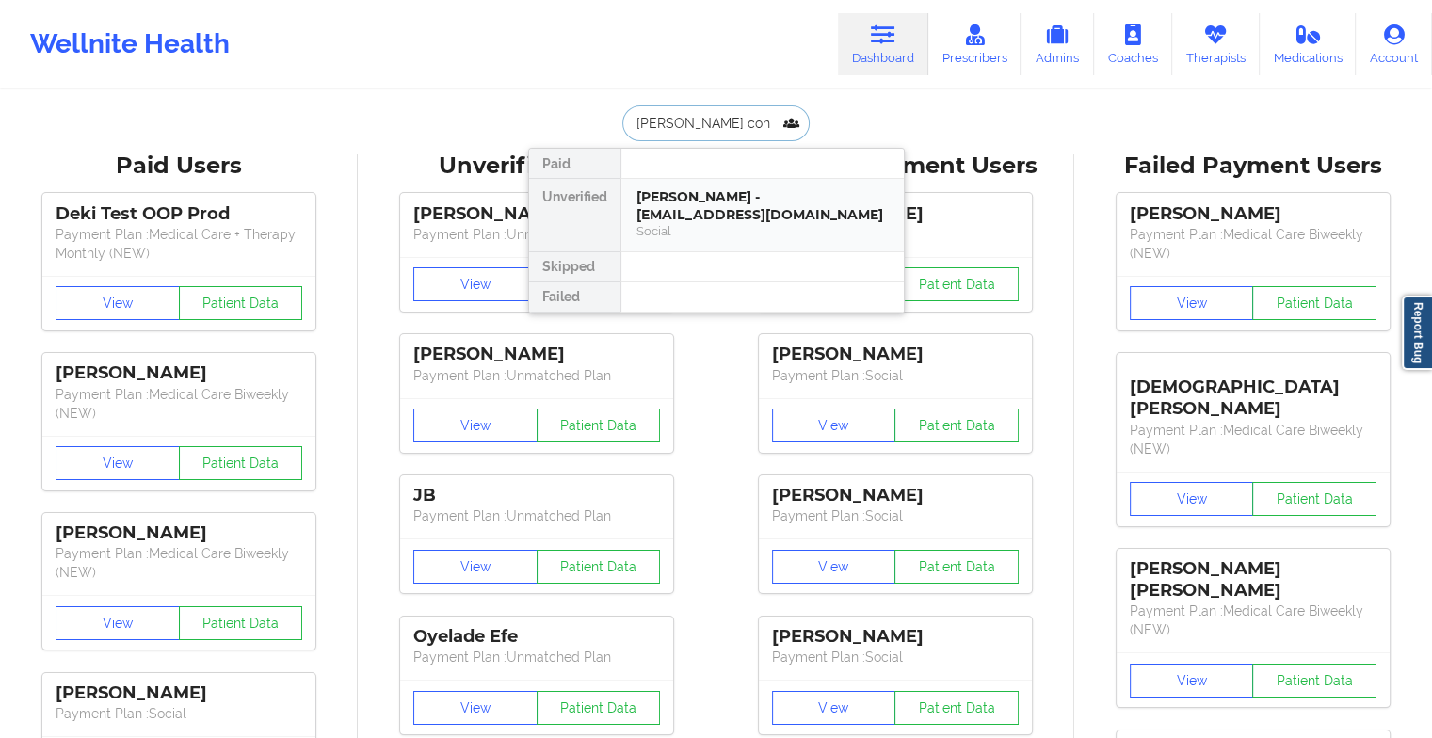
click at [709, 211] on div "[PERSON_NAME] - [EMAIL_ADDRESS][DOMAIN_NAME]" at bounding box center [763, 205] width 252 height 35
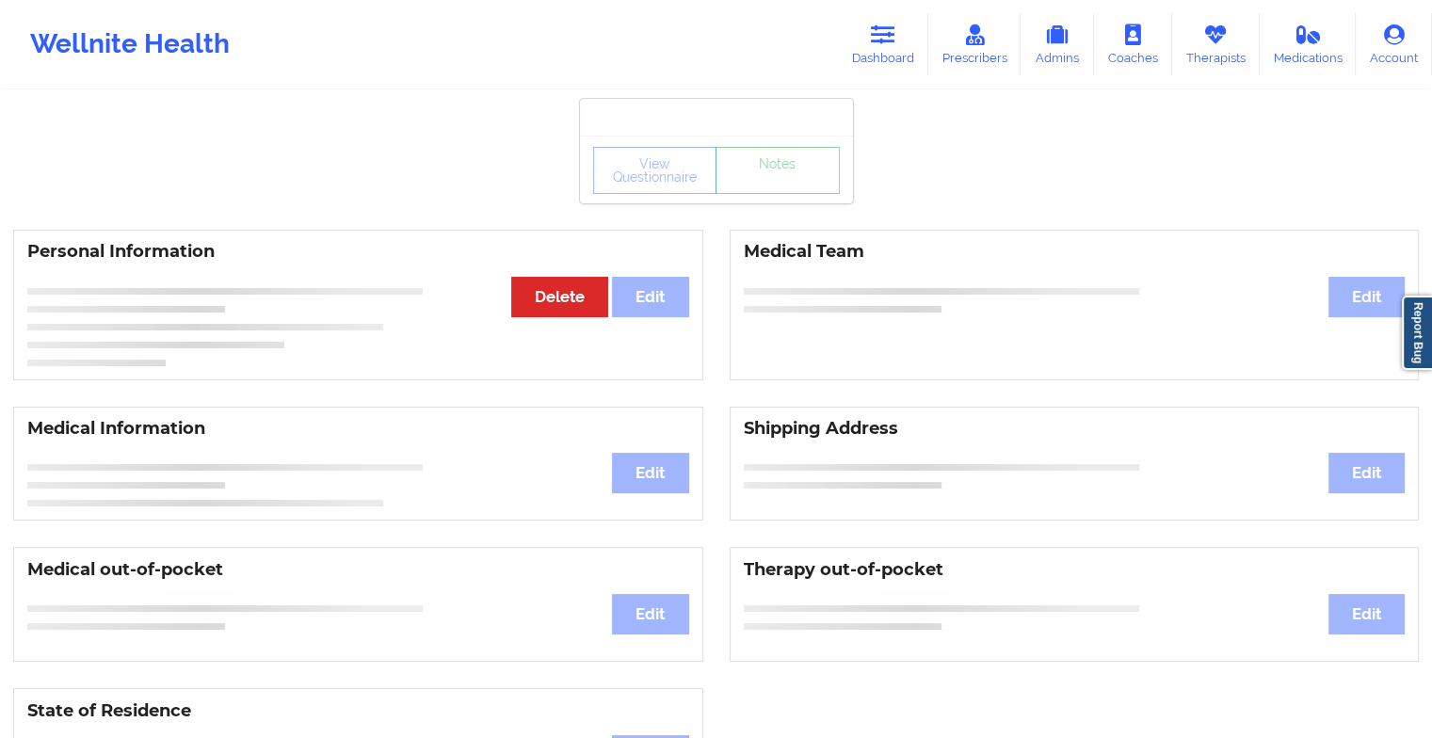
click at [756, 194] on link "Notes" at bounding box center [778, 170] width 124 height 47
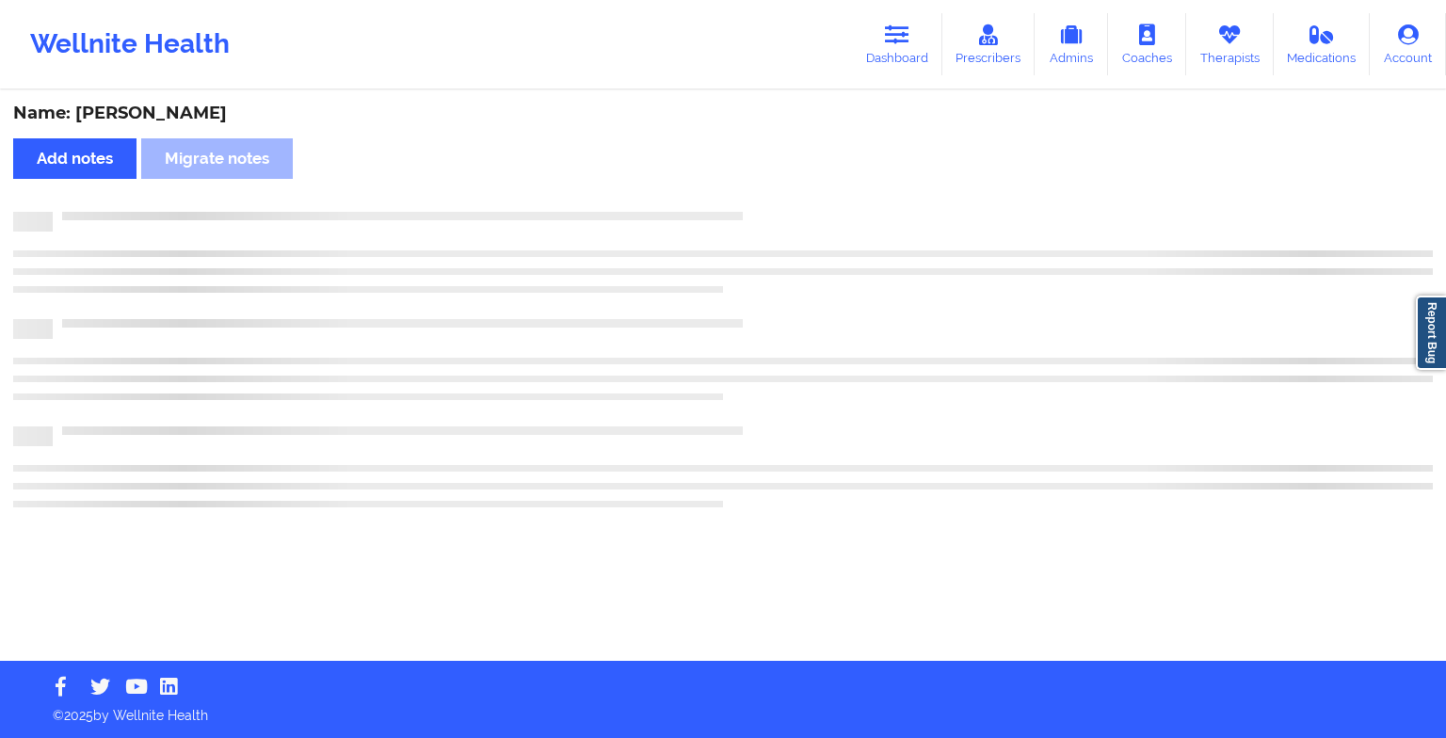
click at [756, 202] on div "Name: [PERSON_NAME] Add notes Migrate notes" at bounding box center [723, 376] width 1446 height 569
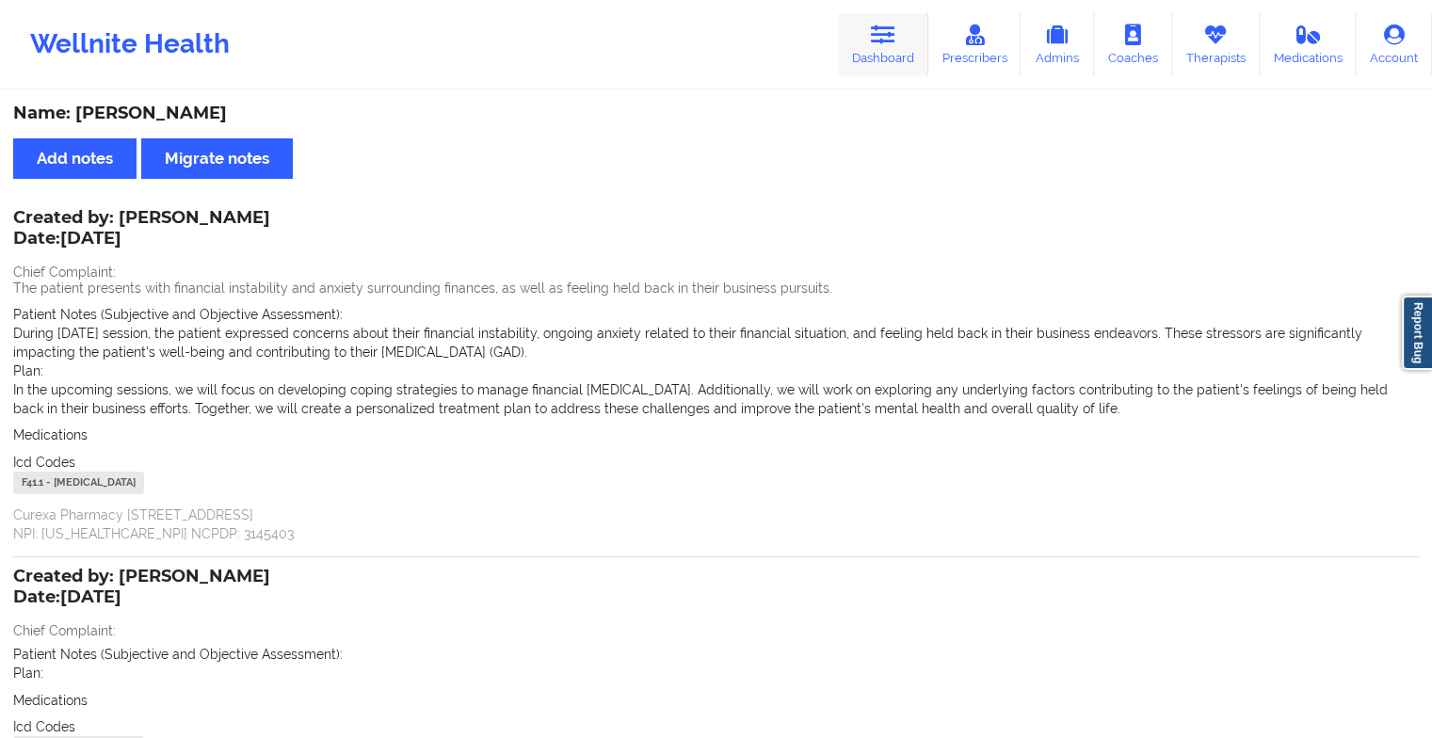
click at [888, 48] on link "Dashboard" at bounding box center [883, 44] width 90 height 62
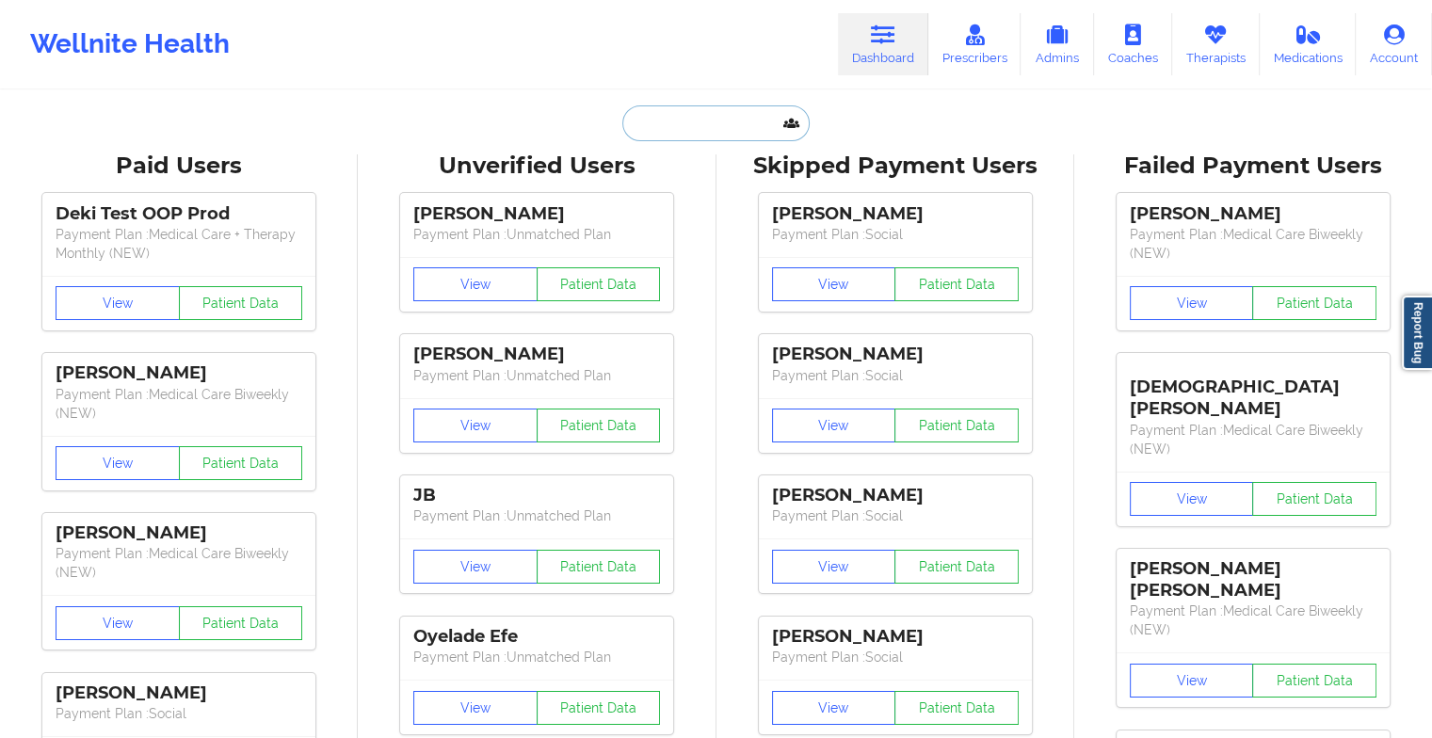
click at [701, 121] on input "text" at bounding box center [715, 123] width 186 height 36
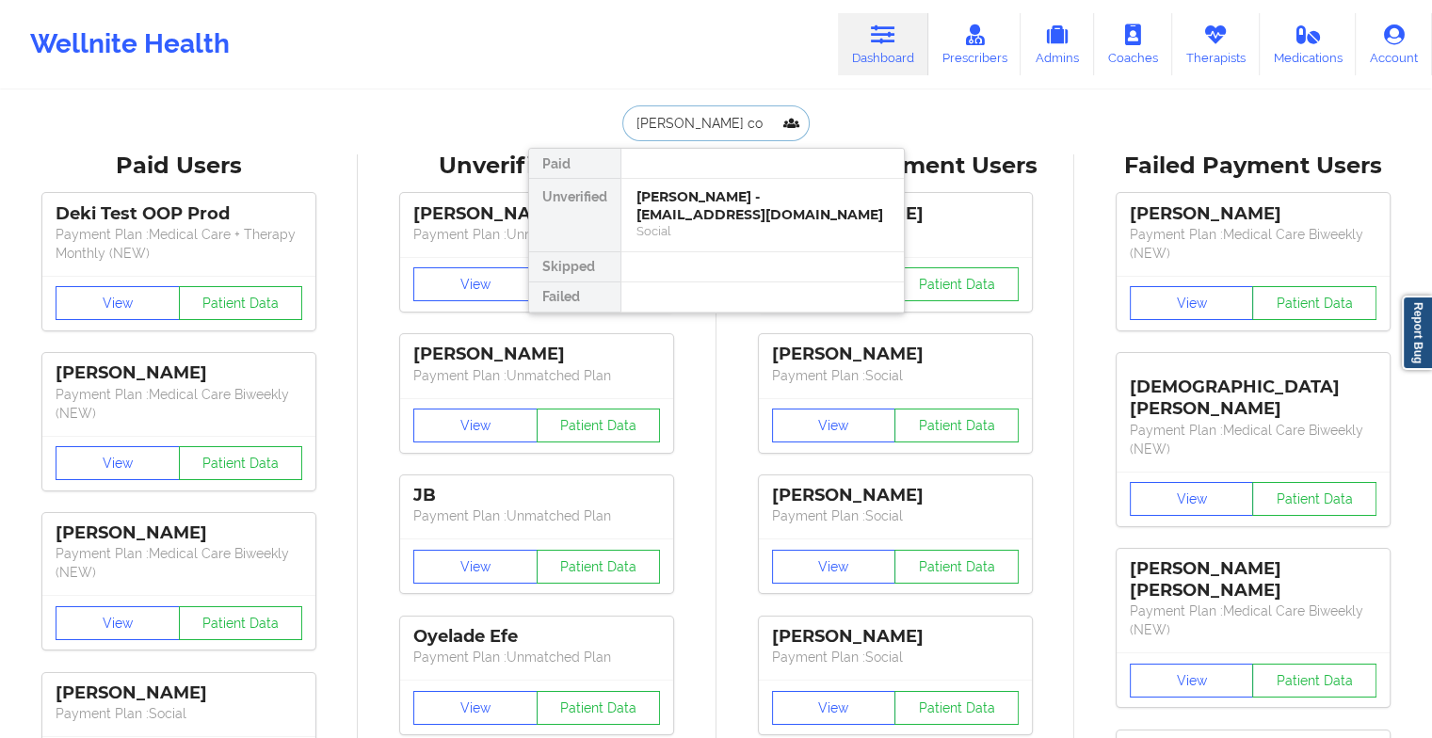
type input "[PERSON_NAME] con"
click at [692, 211] on div "[PERSON_NAME] - [EMAIL_ADDRESS][DOMAIN_NAME]" at bounding box center [763, 205] width 252 height 35
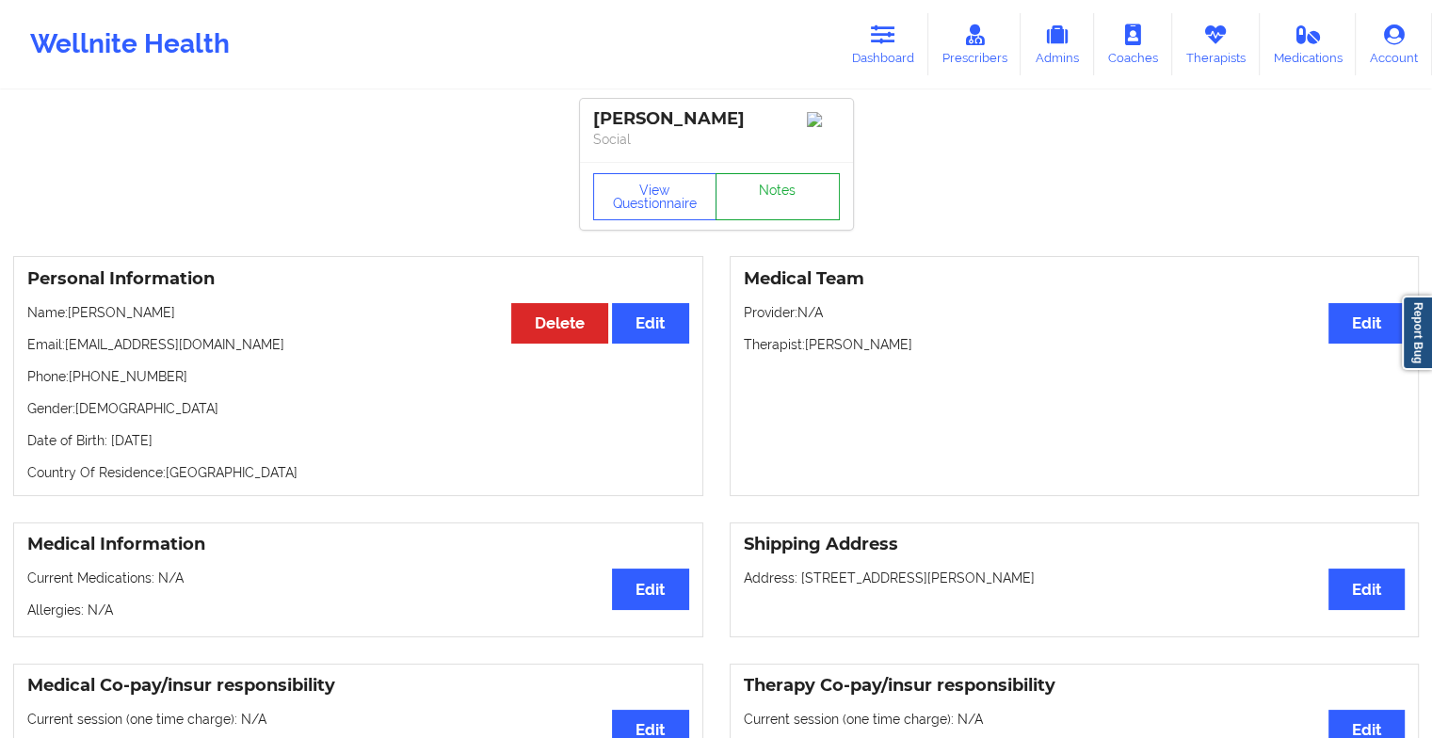
click at [789, 200] on link "Notes" at bounding box center [778, 196] width 124 height 47
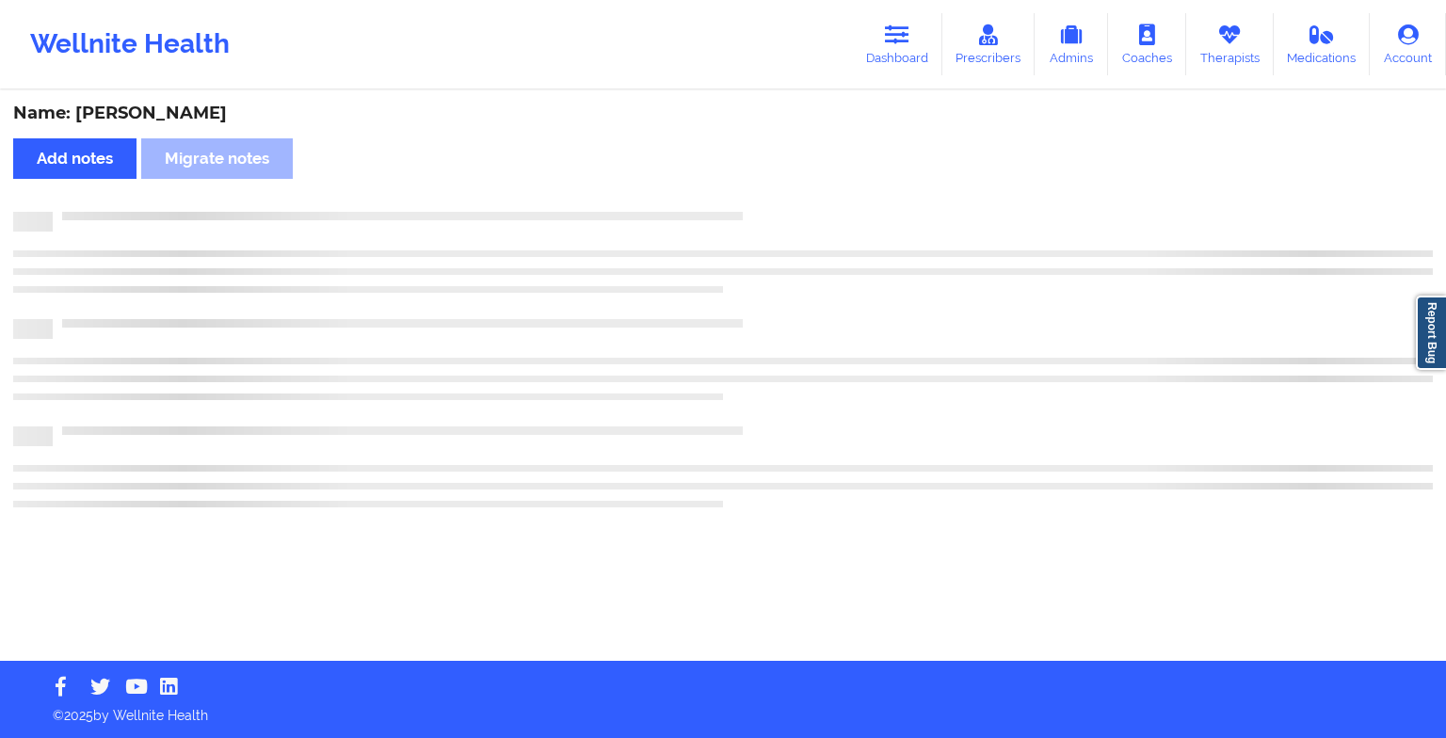
click at [789, 200] on div "Name: [PERSON_NAME] Add notes Migrate notes" at bounding box center [723, 376] width 1446 height 569
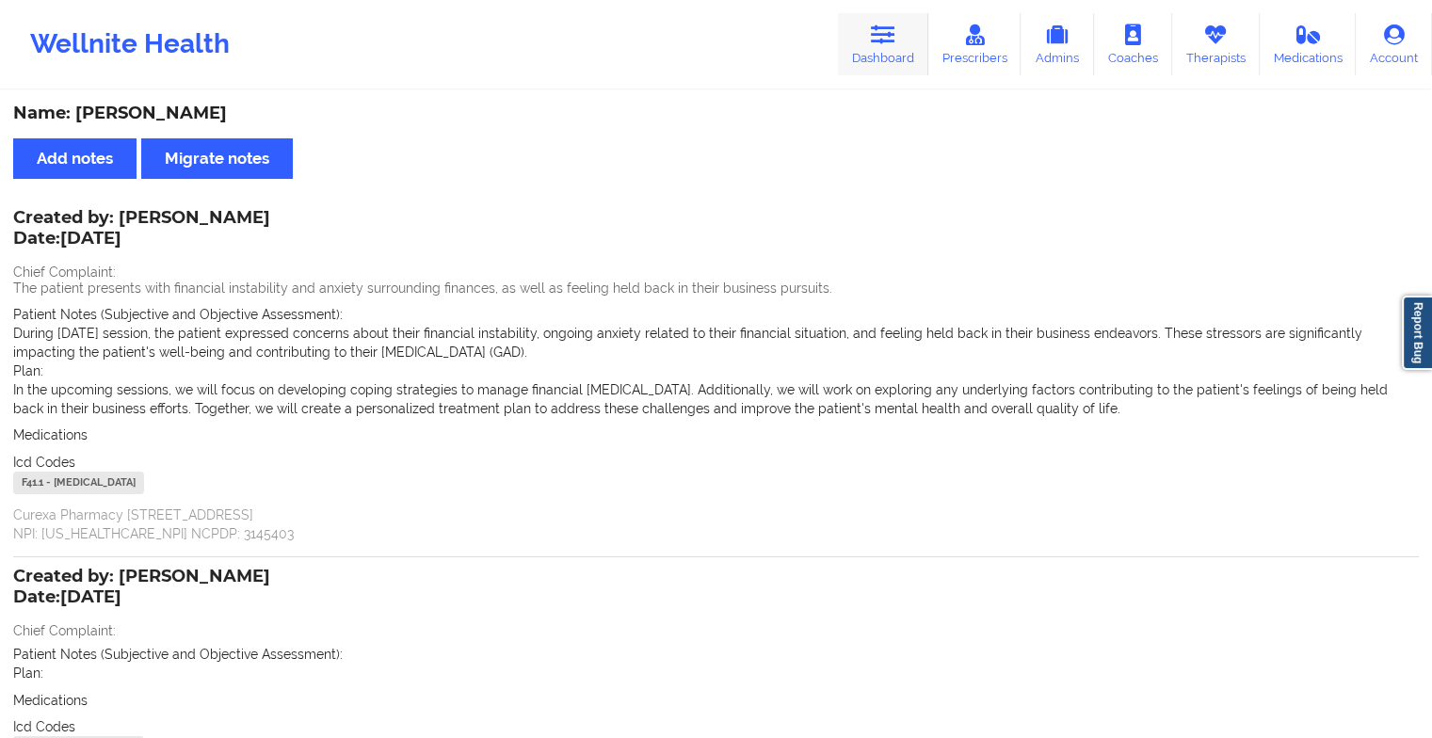
click at [911, 53] on link "Dashboard" at bounding box center [883, 44] width 90 height 62
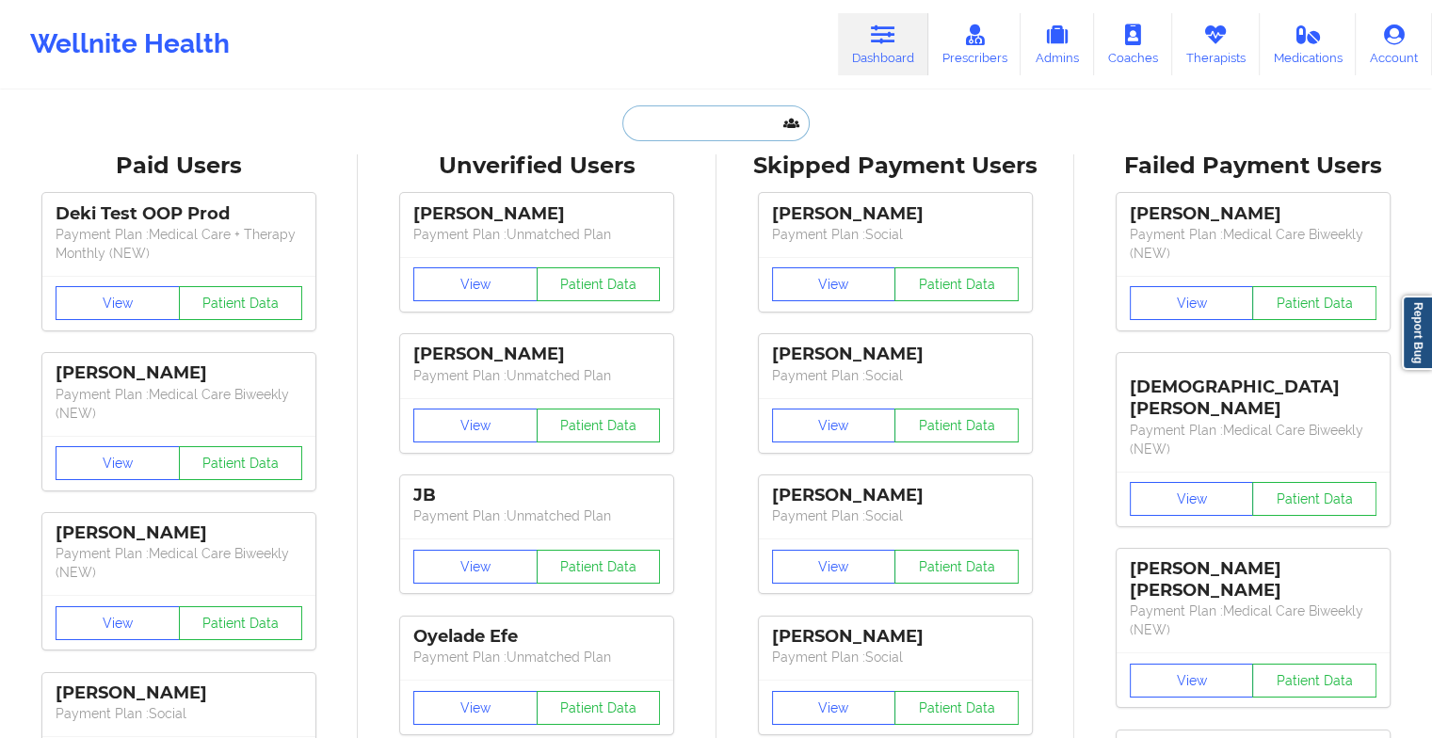
click at [687, 124] on input "text" at bounding box center [715, 123] width 186 height 36
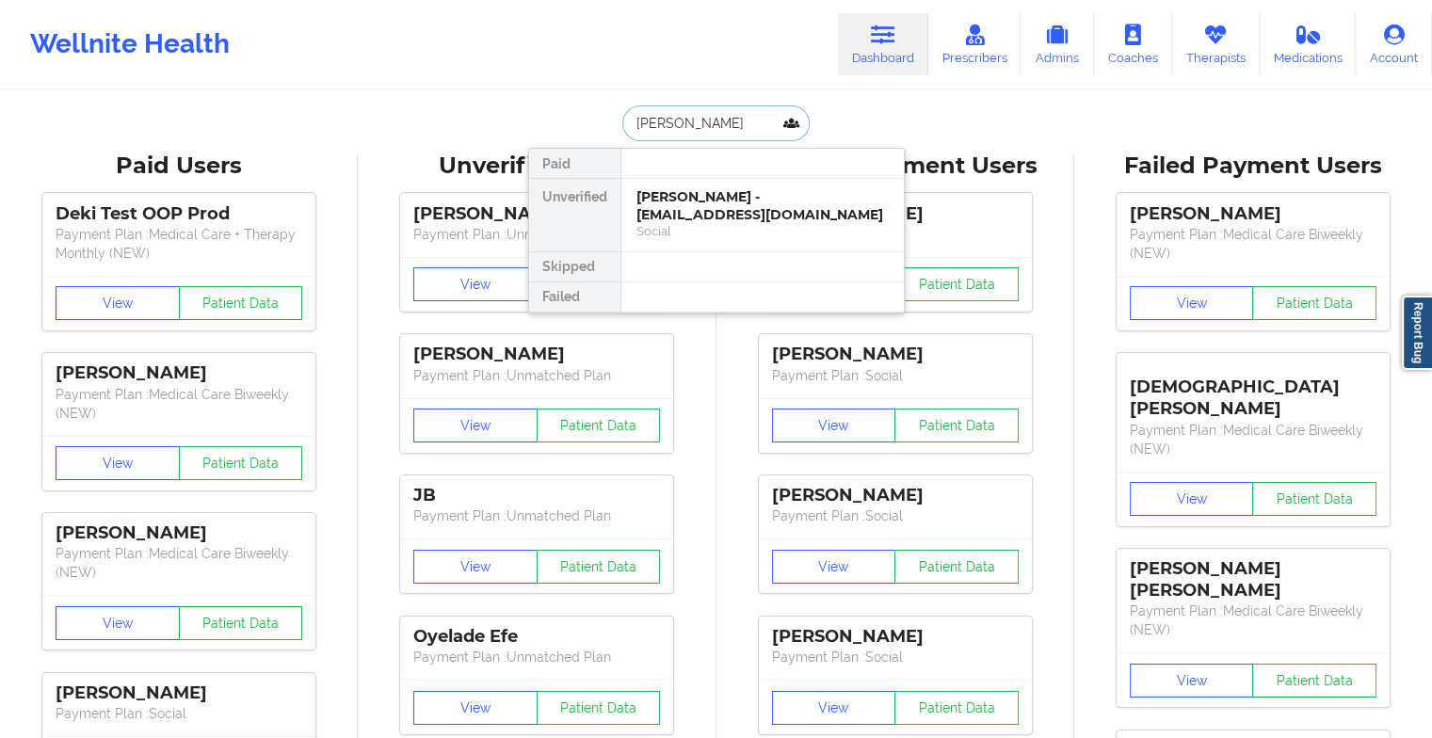
type input "[PERSON_NAME]"
click at [758, 170] on div at bounding box center [761, 164] width 283 height 30
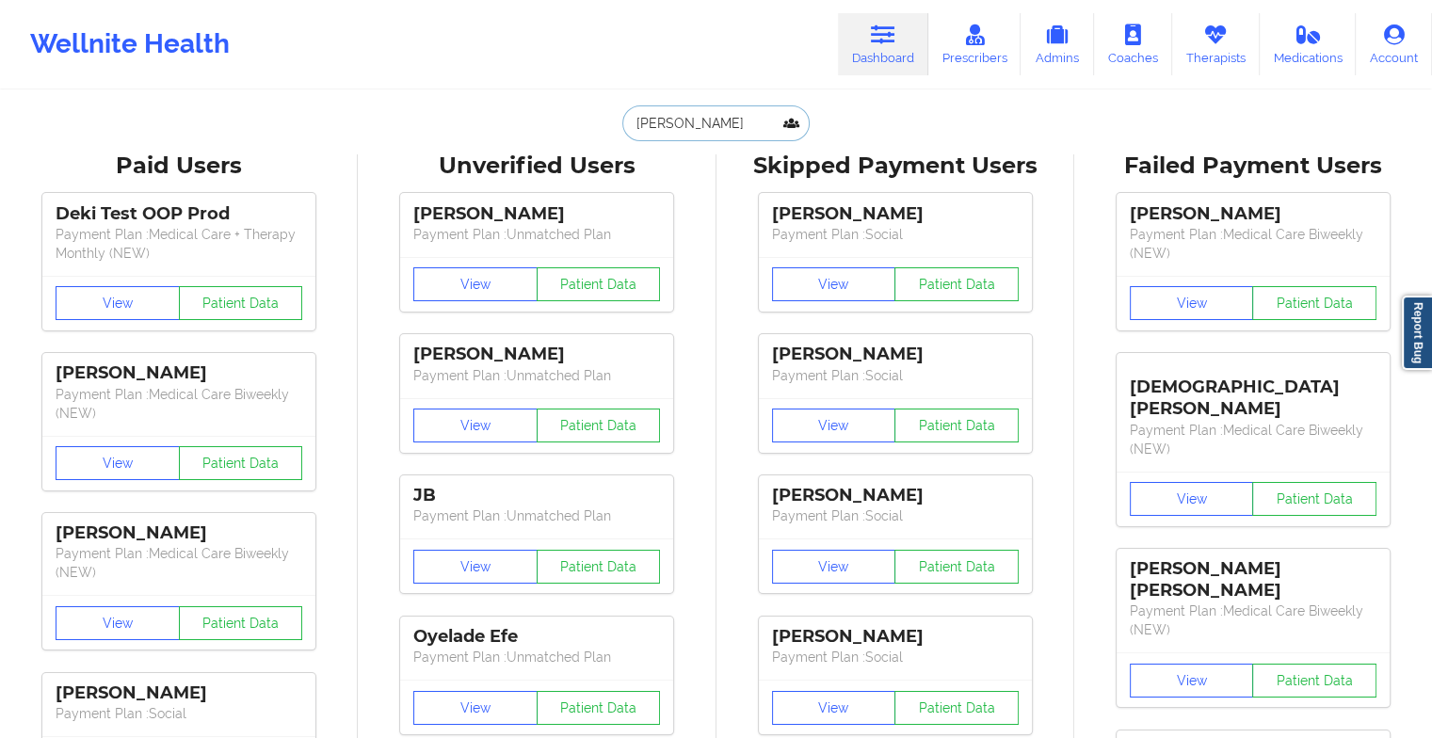
click at [710, 132] on input "[PERSON_NAME]" at bounding box center [715, 123] width 186 height 36
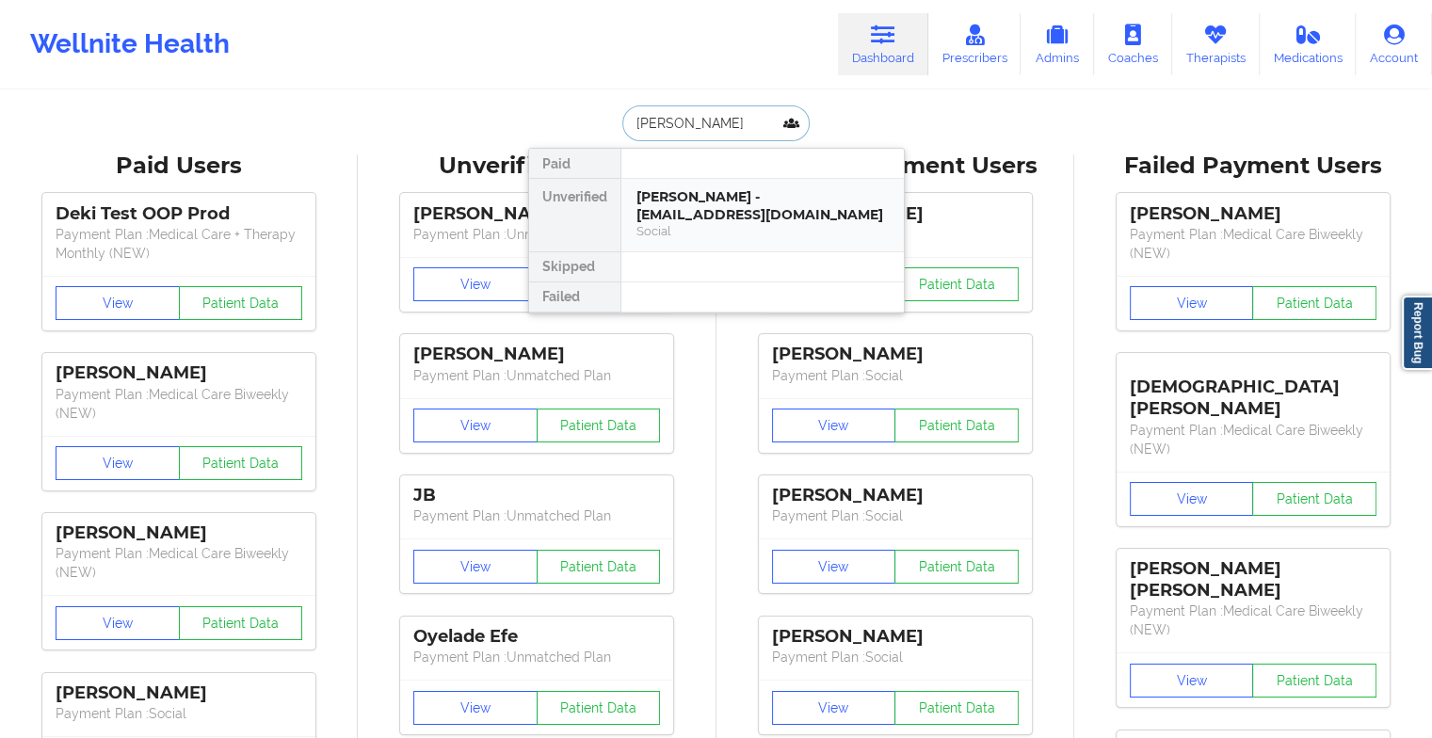
click at [701, 200] on div "[PERSON_NAME] - [EMAIL_ADDRESS][DOMAIN_NAME]" at bounding box center [763, 205] width 252 height 35
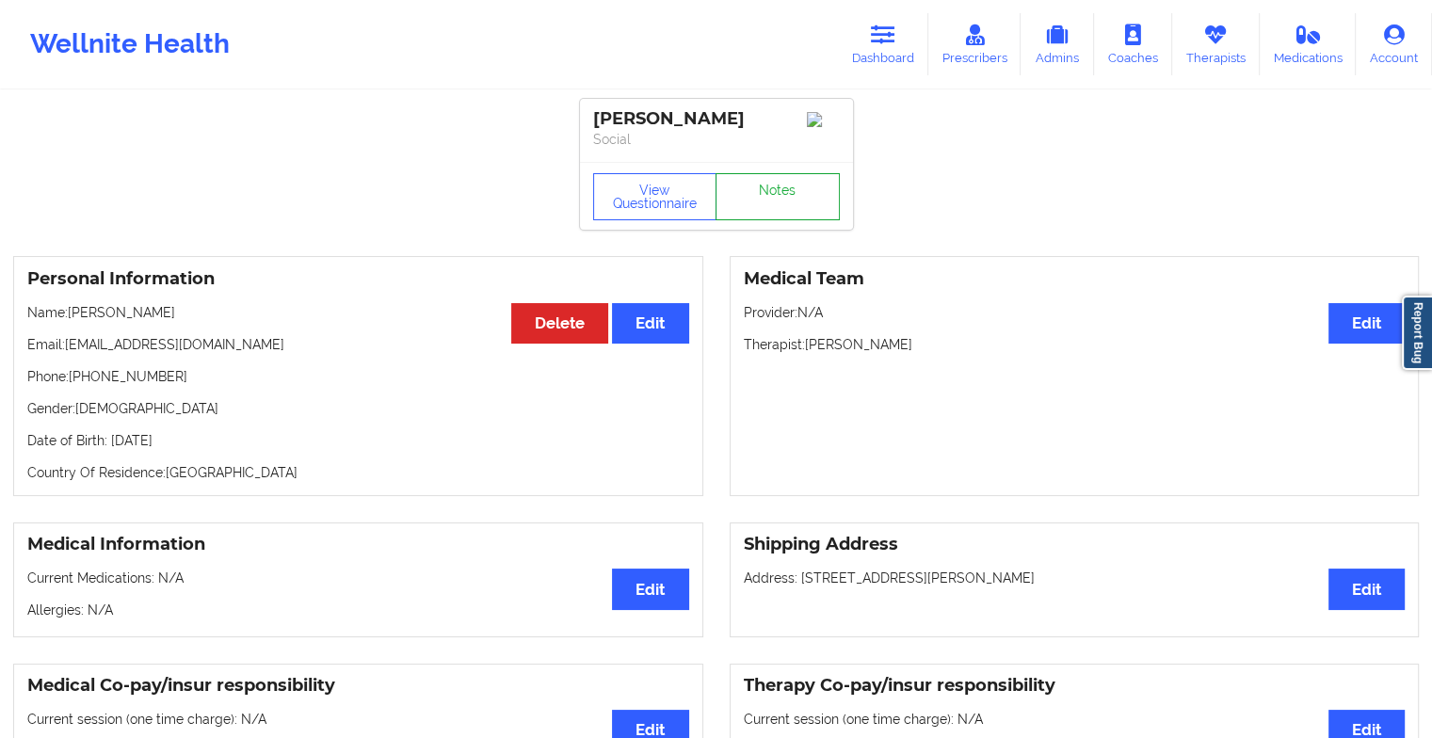
click at [780, 181] on link "Notes" at bounding box center [778, 196] width 124 height 47
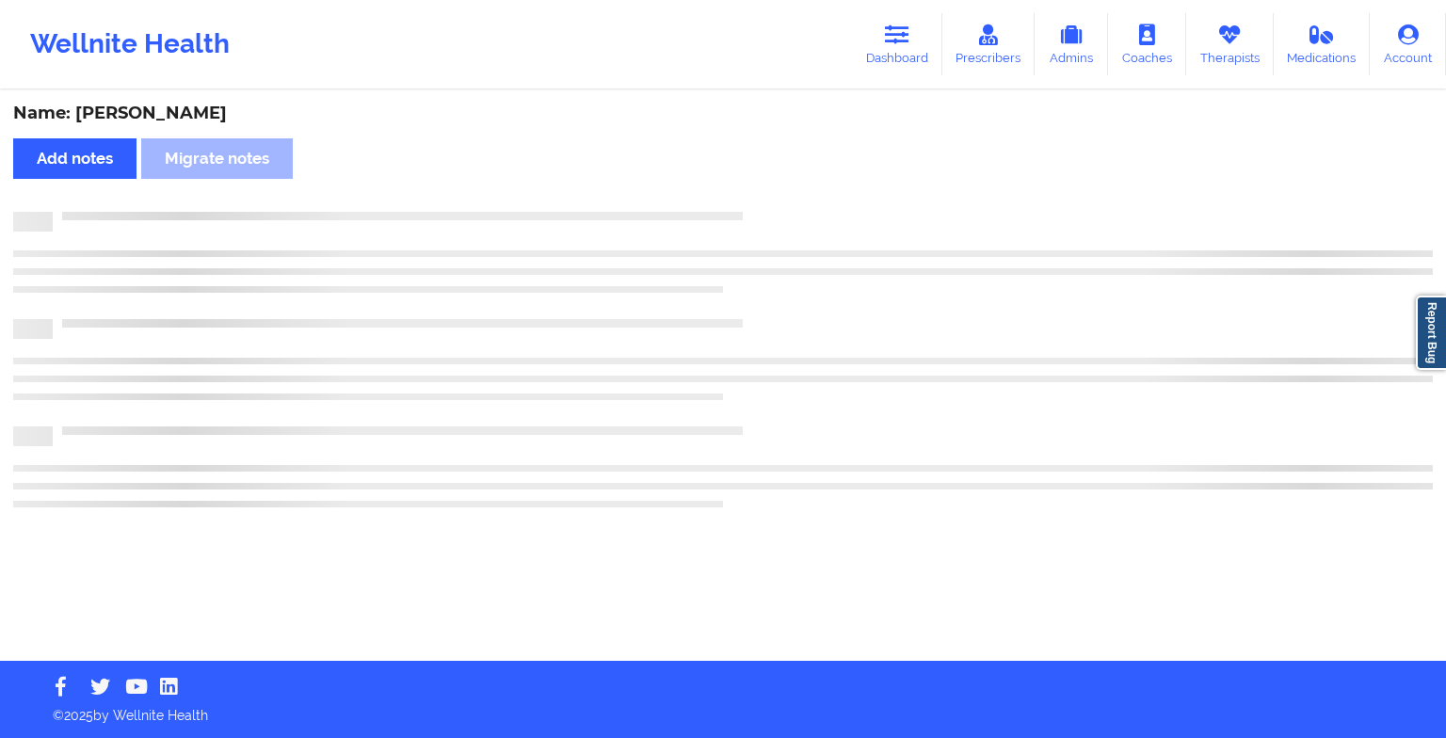
click at [780, 181] on div "Name: [PERSON_NAME] Add notes Migrate notes" at bounding box center [723, 376] width 1446 height 569
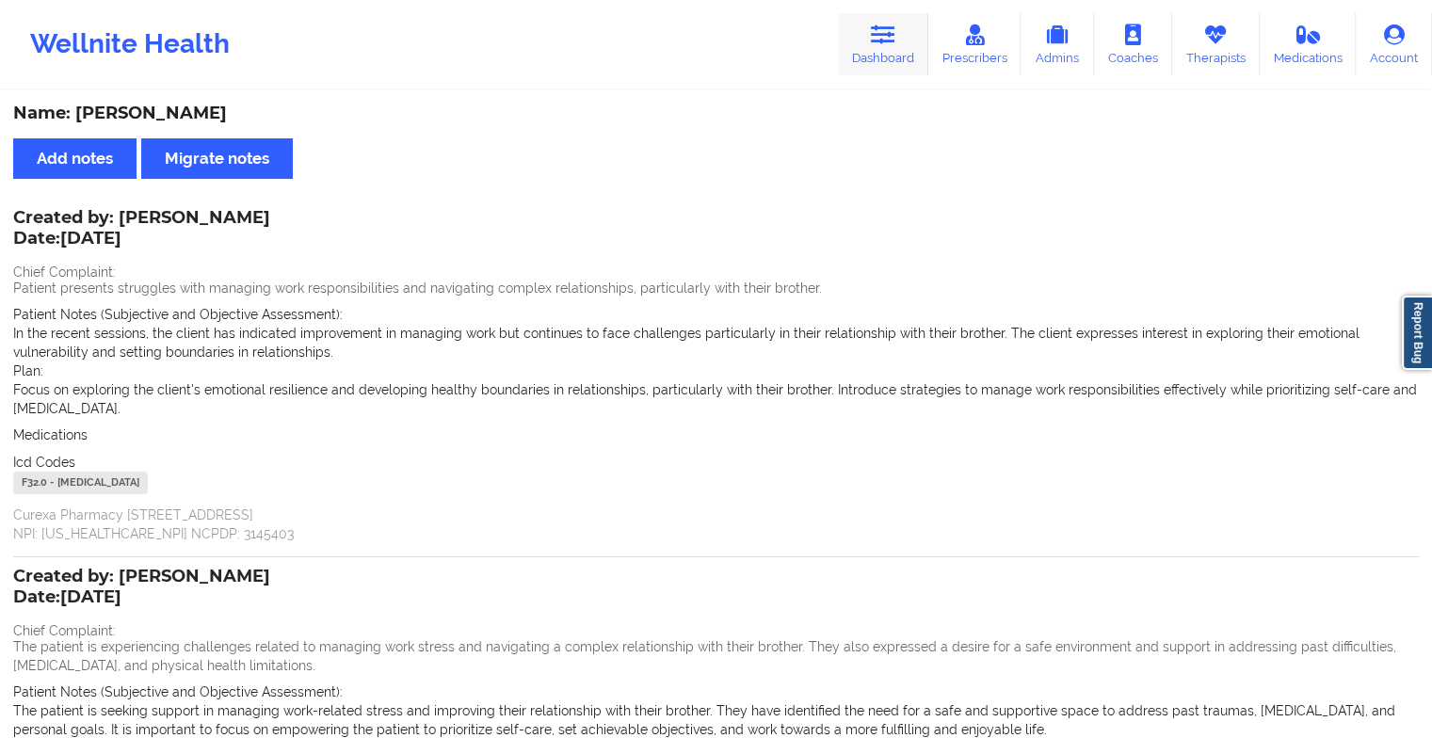
click at [893, 49] on link "Dashboard" at bounding box center [883, 44] width 90 height 62
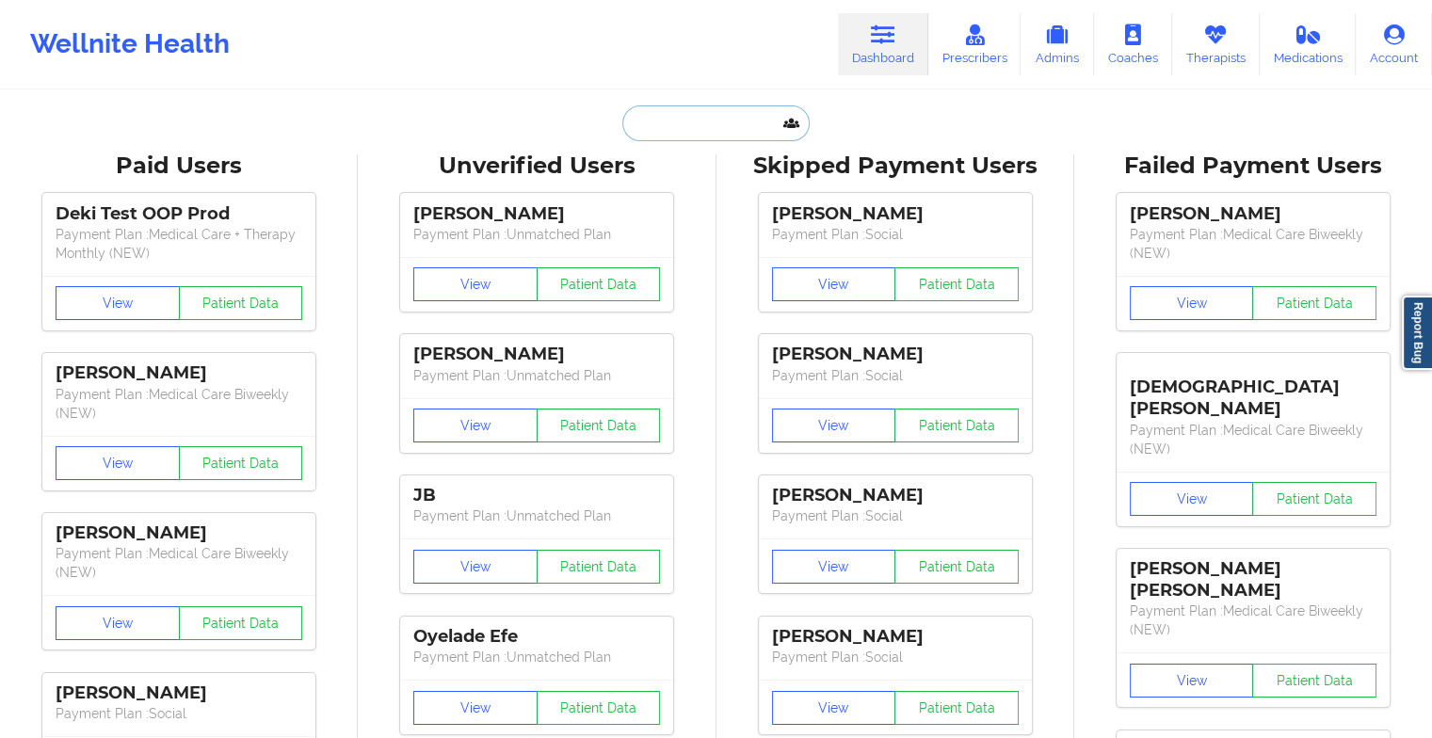
click at [678, 136] on input "text" at bounding box center [715, 123] width 186 height 36
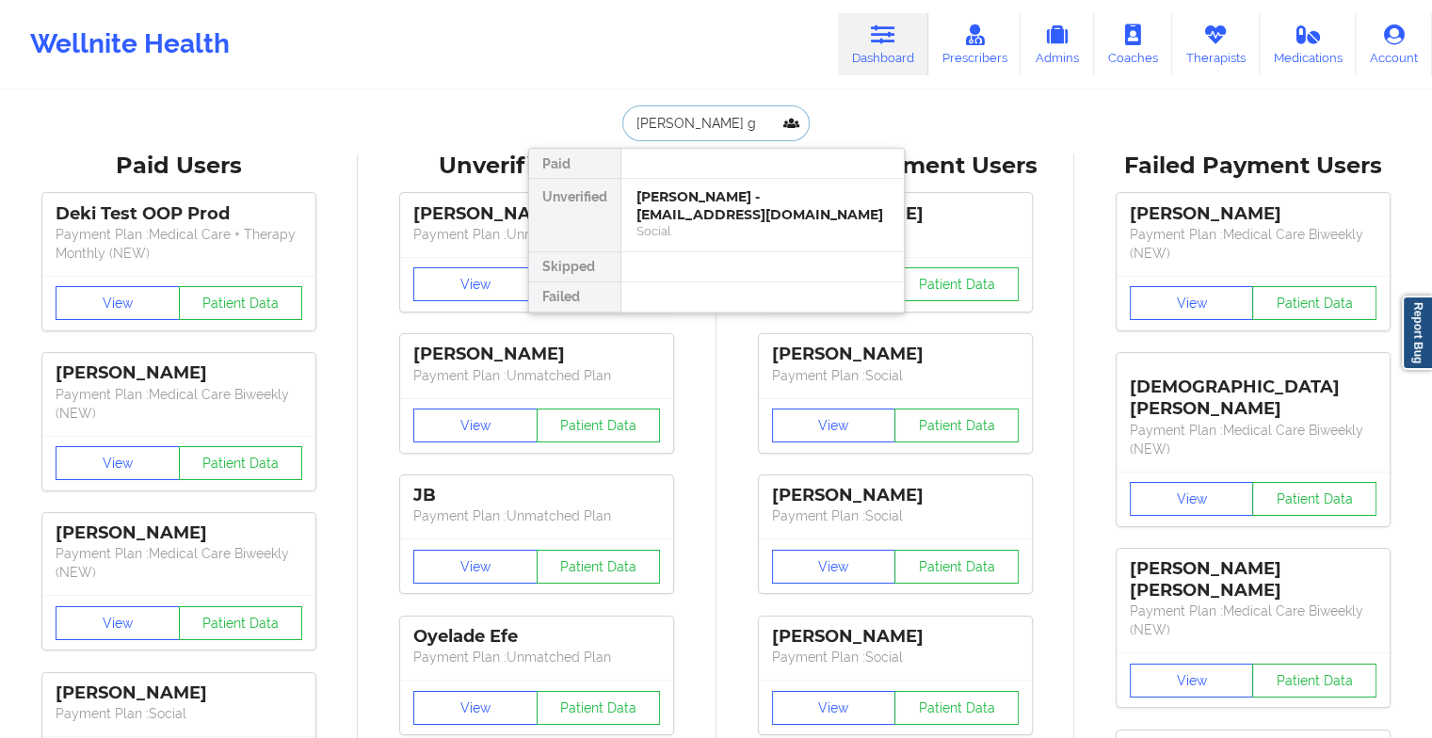
type input "[PERSON_NAME] go"
click at [699, 201] on div "[PERSON_NAME] - [EMAIL_ADDRESS][DOMAIN_NAME]" at bounding box center [763, 205] width 252 height 35
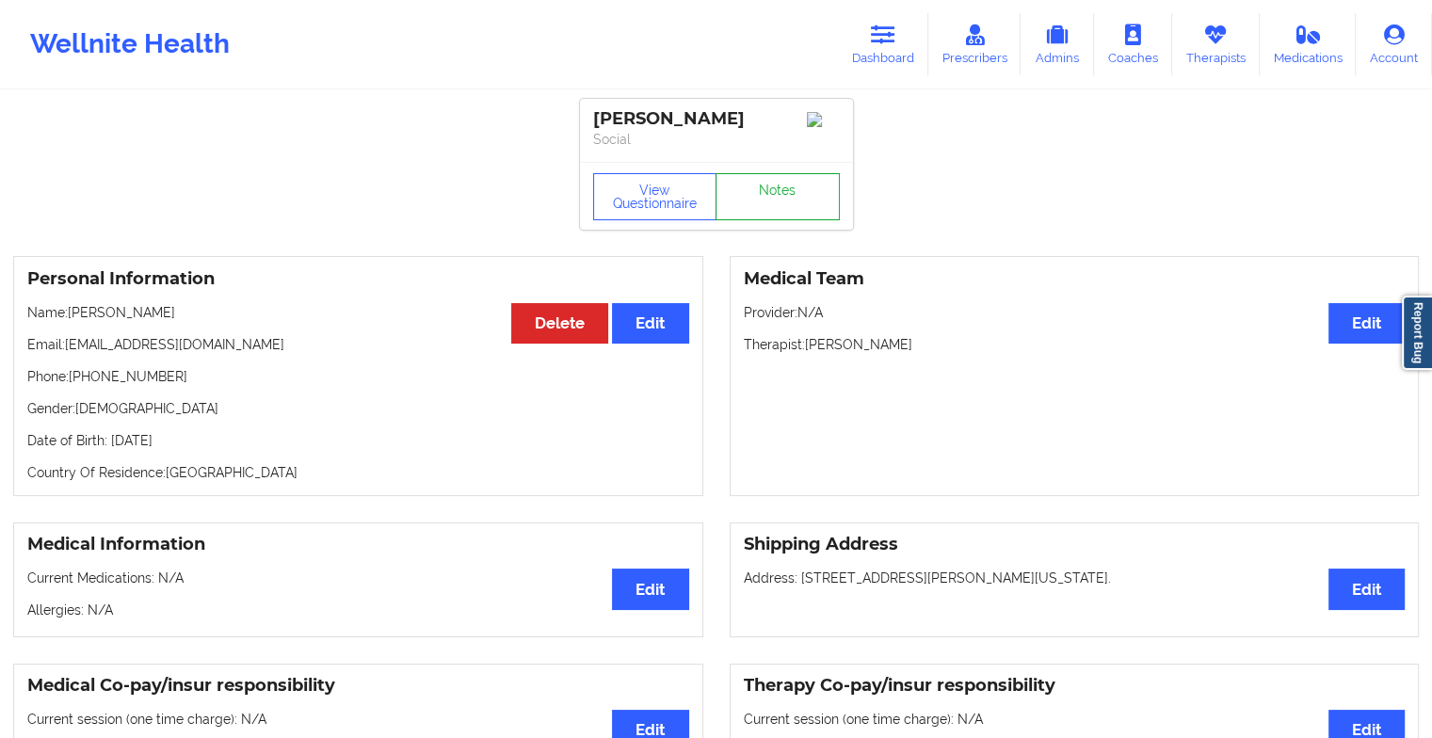
click at [783, 200] on link "Notes" at bounding box center [778, 196] width 124 height 47
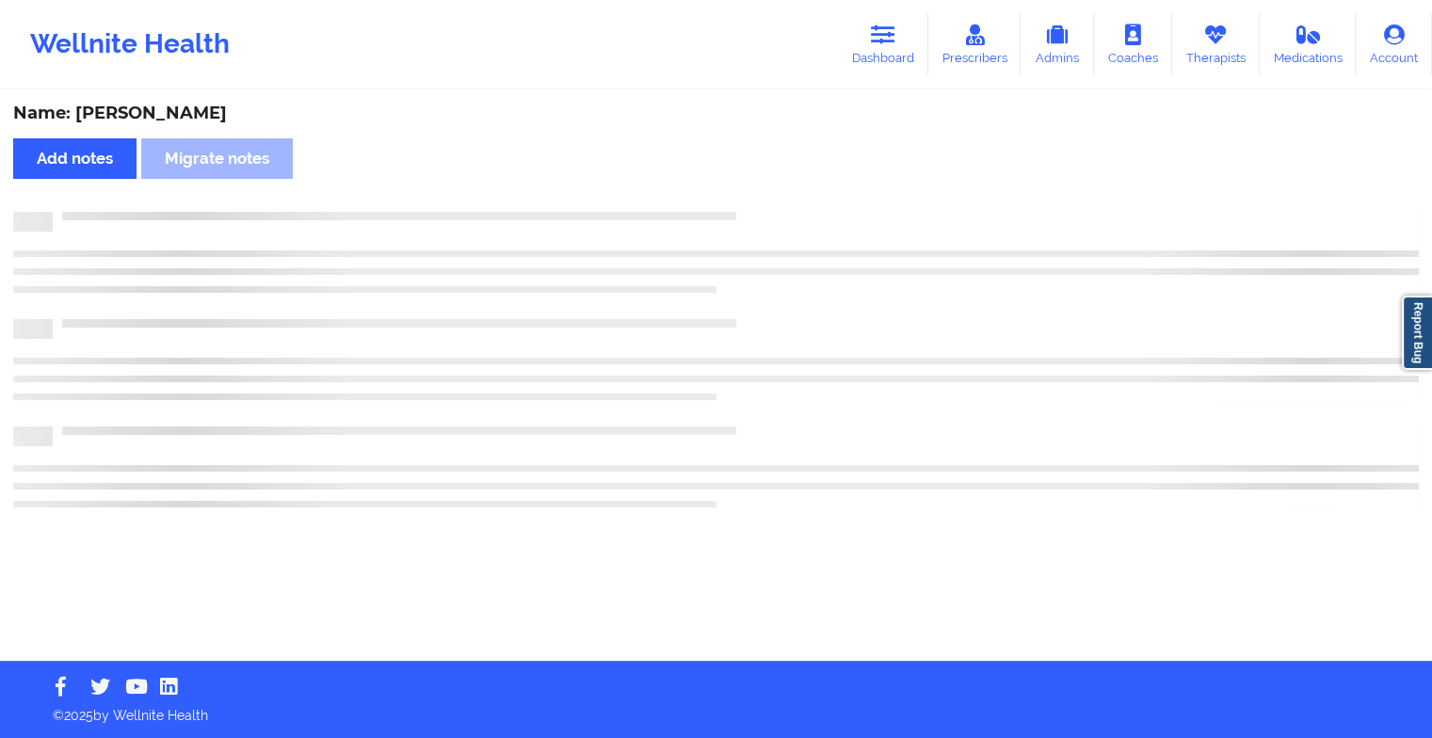
click at [783, 200] on div "Name: [PERSON_NAME] Add notes Migrate notes" at bounding box center [716, 376] width 1432 height 569
click at [783, 200] on div "Name: [PERSON_NAME] Add notes Migrate notes" at bounding box center [723, 376] width 1446 height 569
